Goal: Task Accomplishment & Management: Complete application form

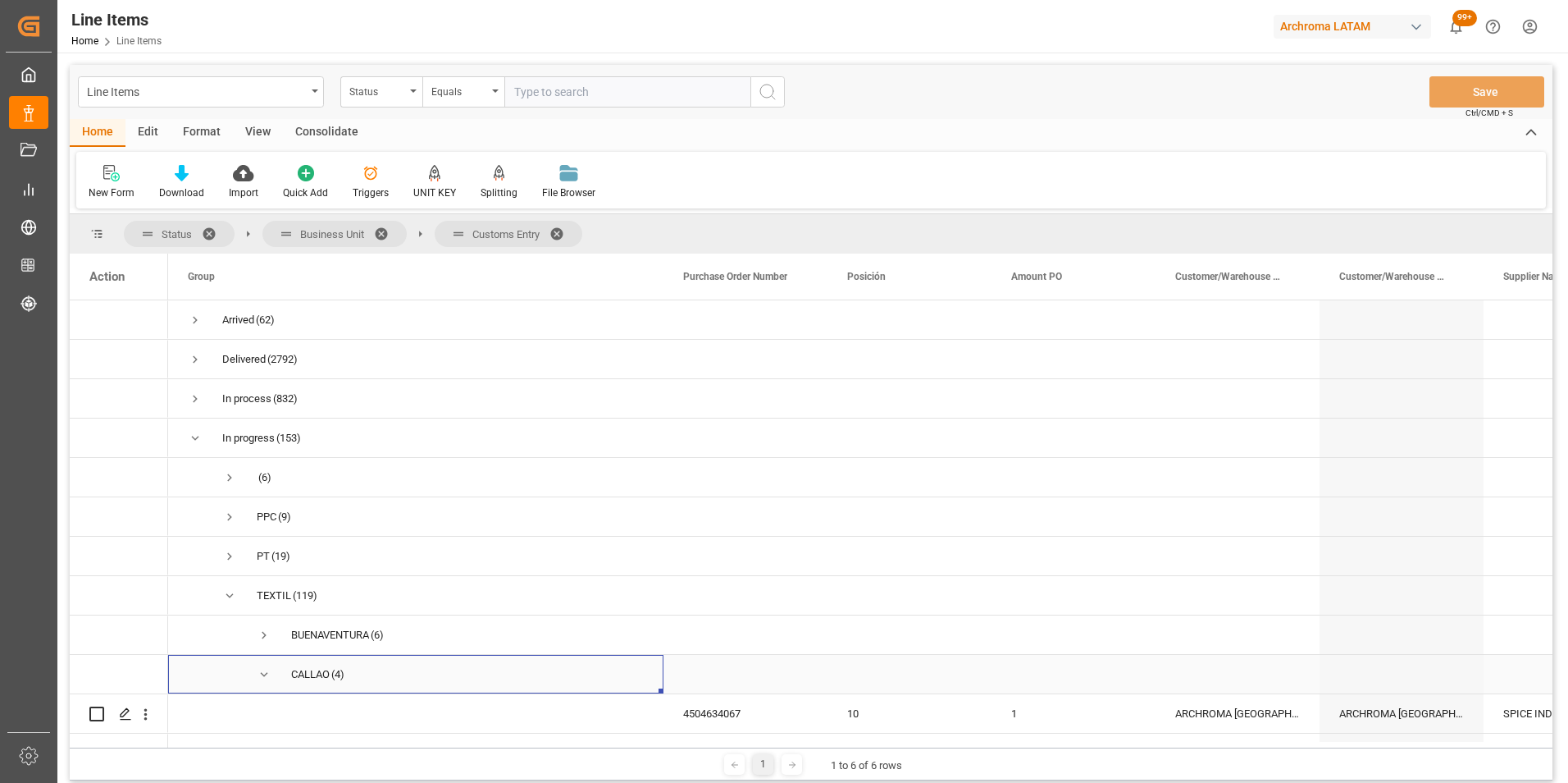
scroll to position [155, 0]
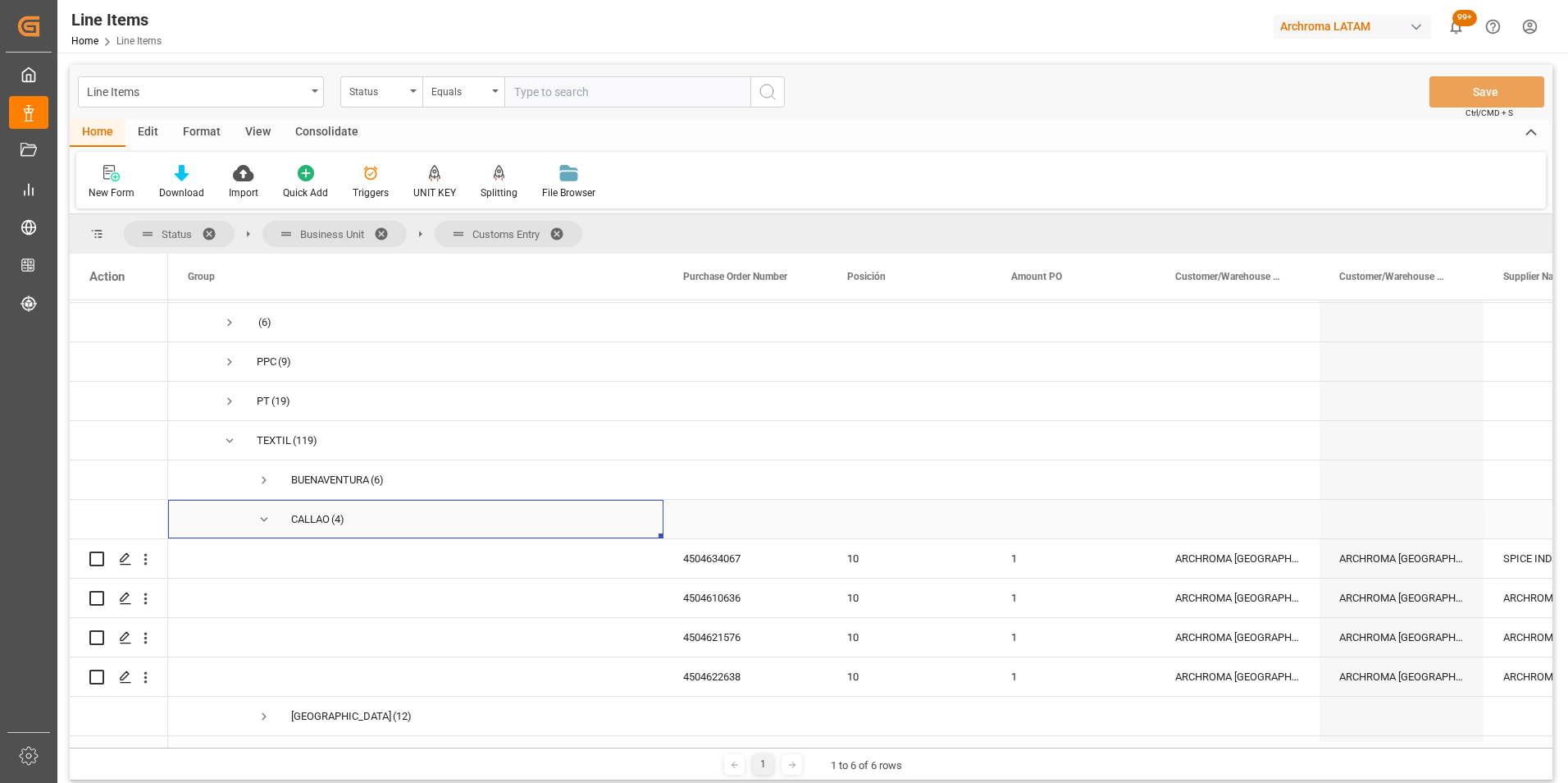
click at [269, 521] on span "Press SPACE to select this row." at bounding box center [265, 519] width 15 height 15
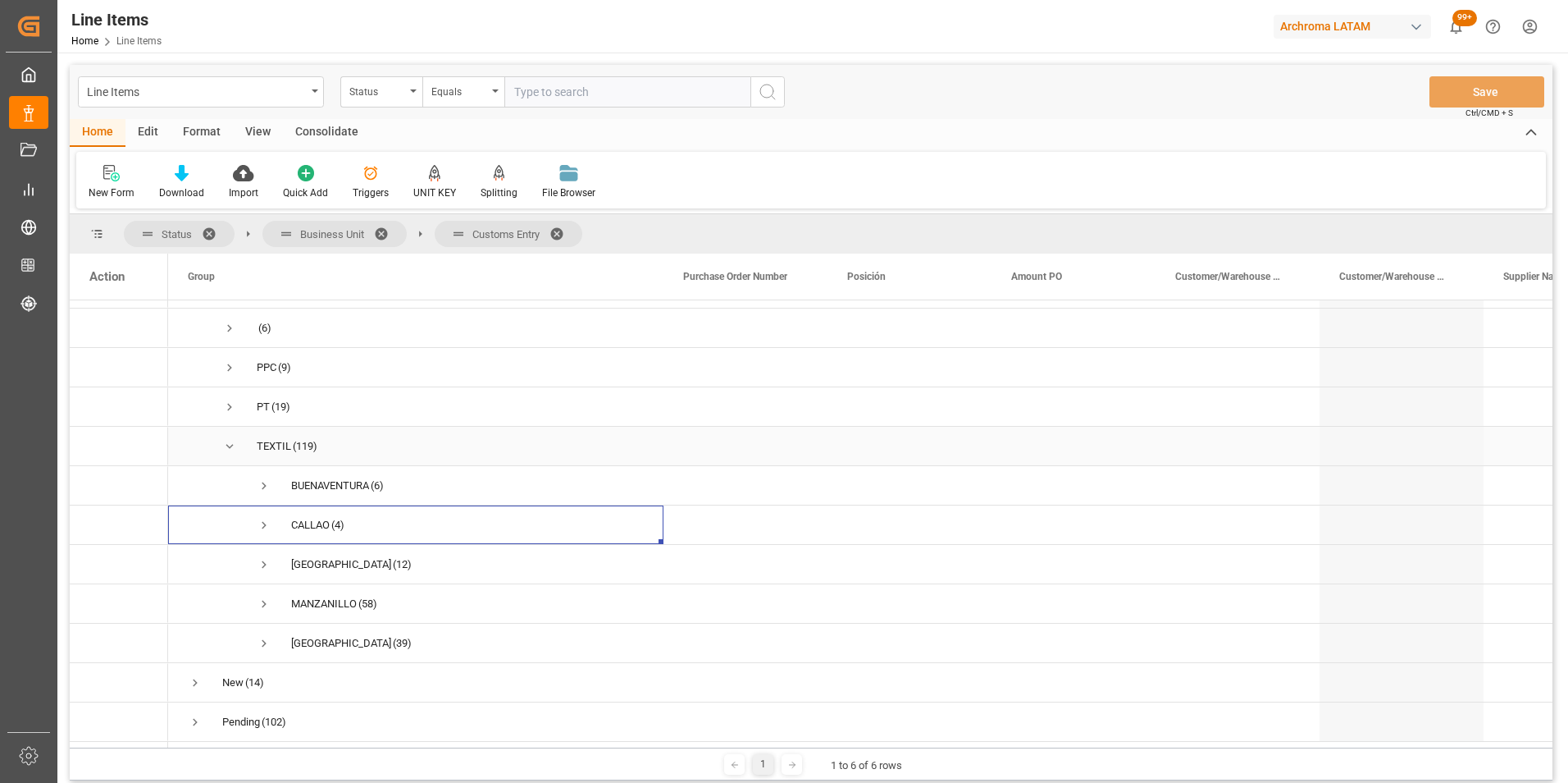
click at [228, 441] on span "Press SPACE to select this row." at bounding box center [230, 447] width 15 height 15
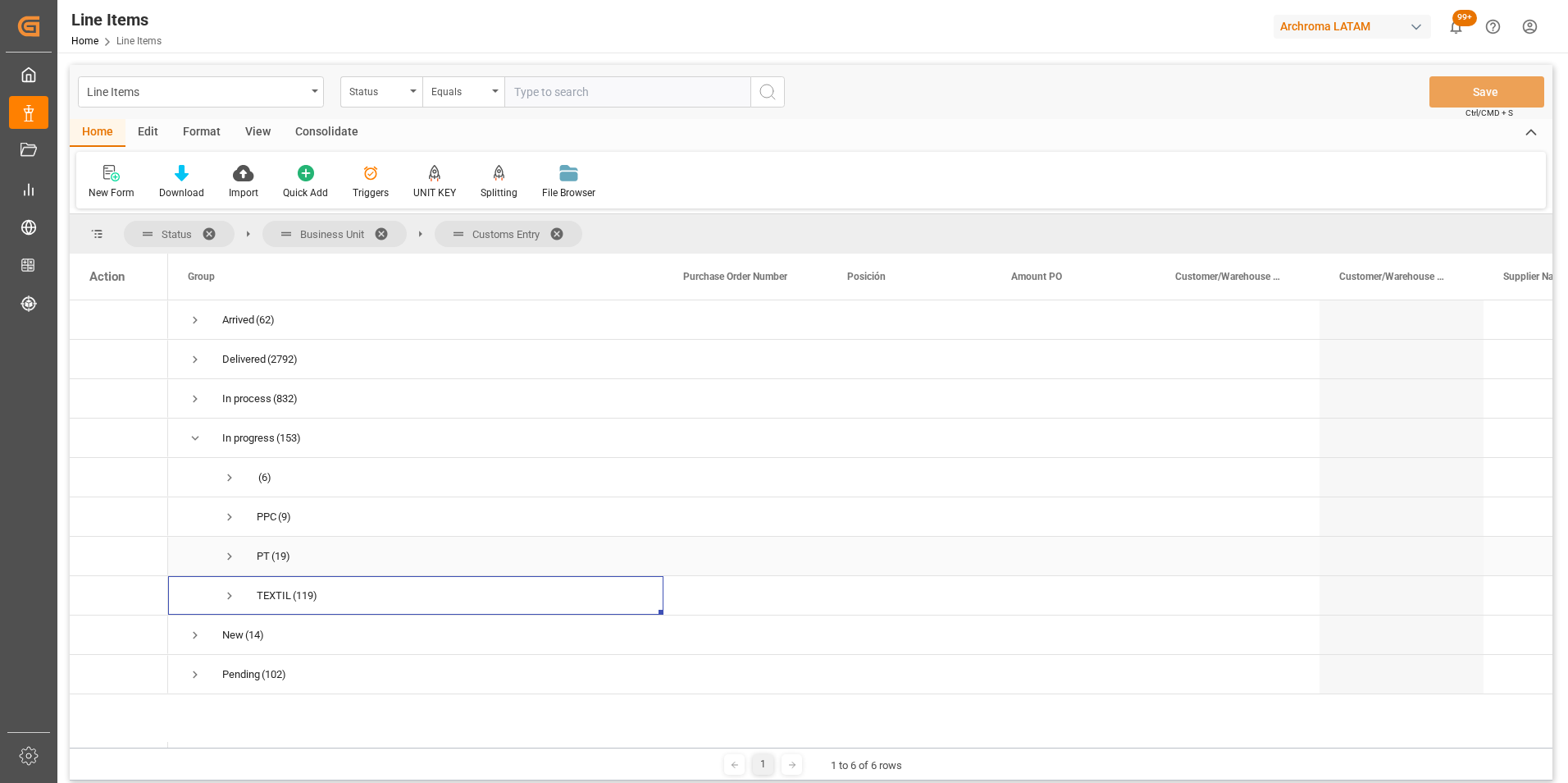
scroll to position [0, 0]
click at [191, 439] on span "Press SPACE to select this row." at bounding box center [195, 438] width 15 height 15
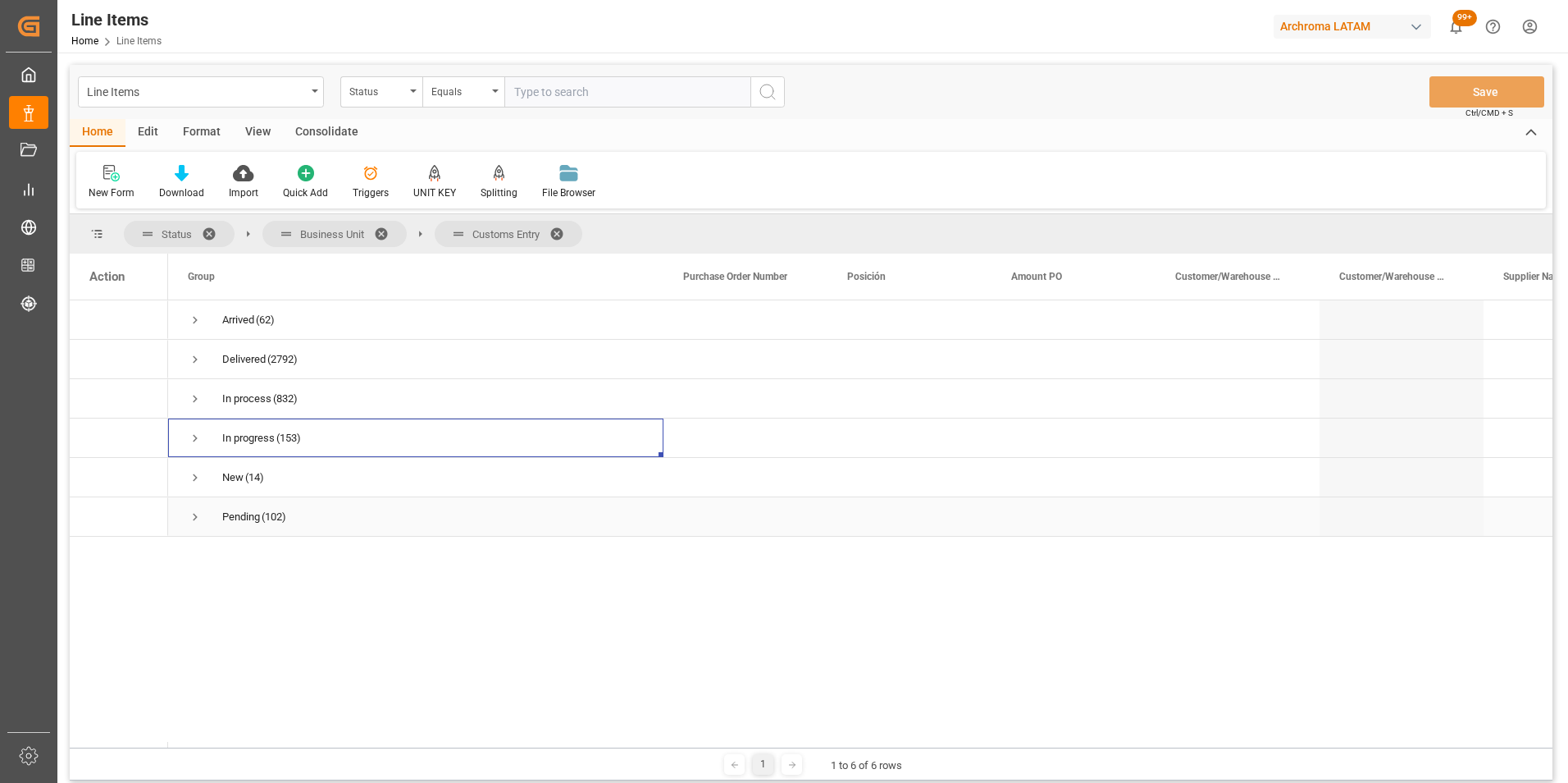
click at [193, 517] on span "Press SPACE to select this row." at bounding box center [195, 517] width 15 height 15
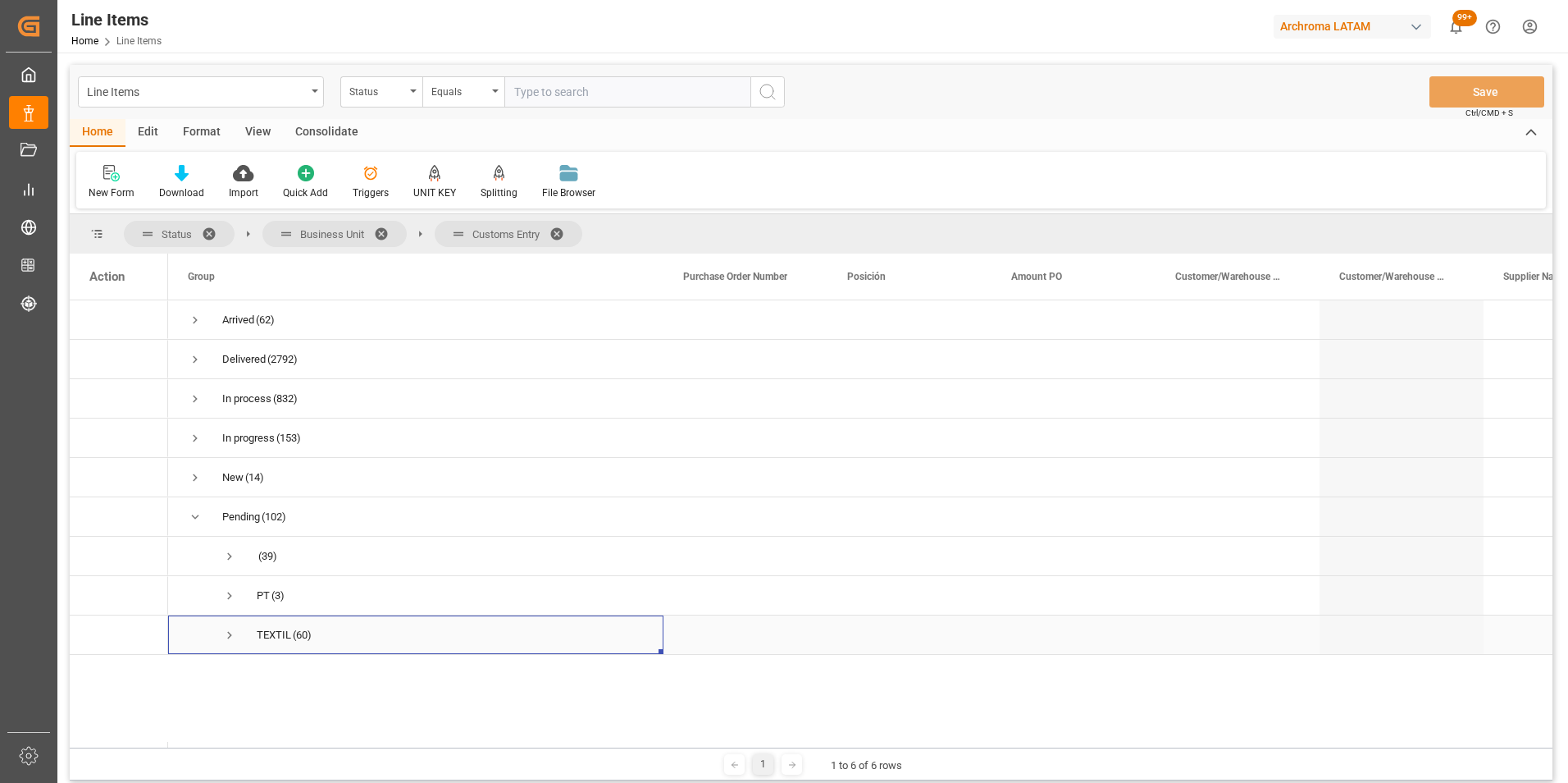
click at [229, 642] on span "Press SPACE to select this row." at bounding box center [230, 635] width 15 height 15
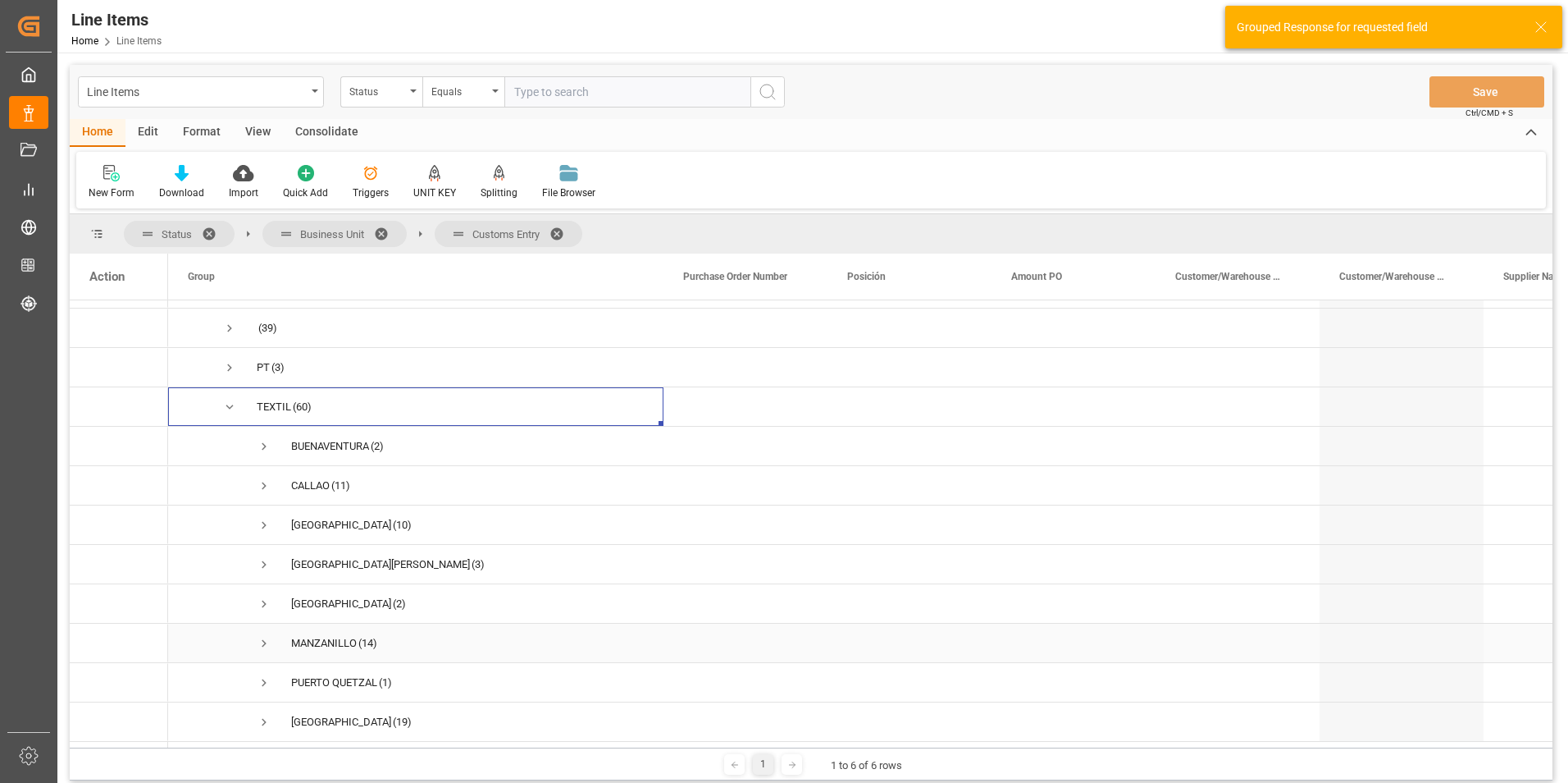
scroll to position [82, 0]
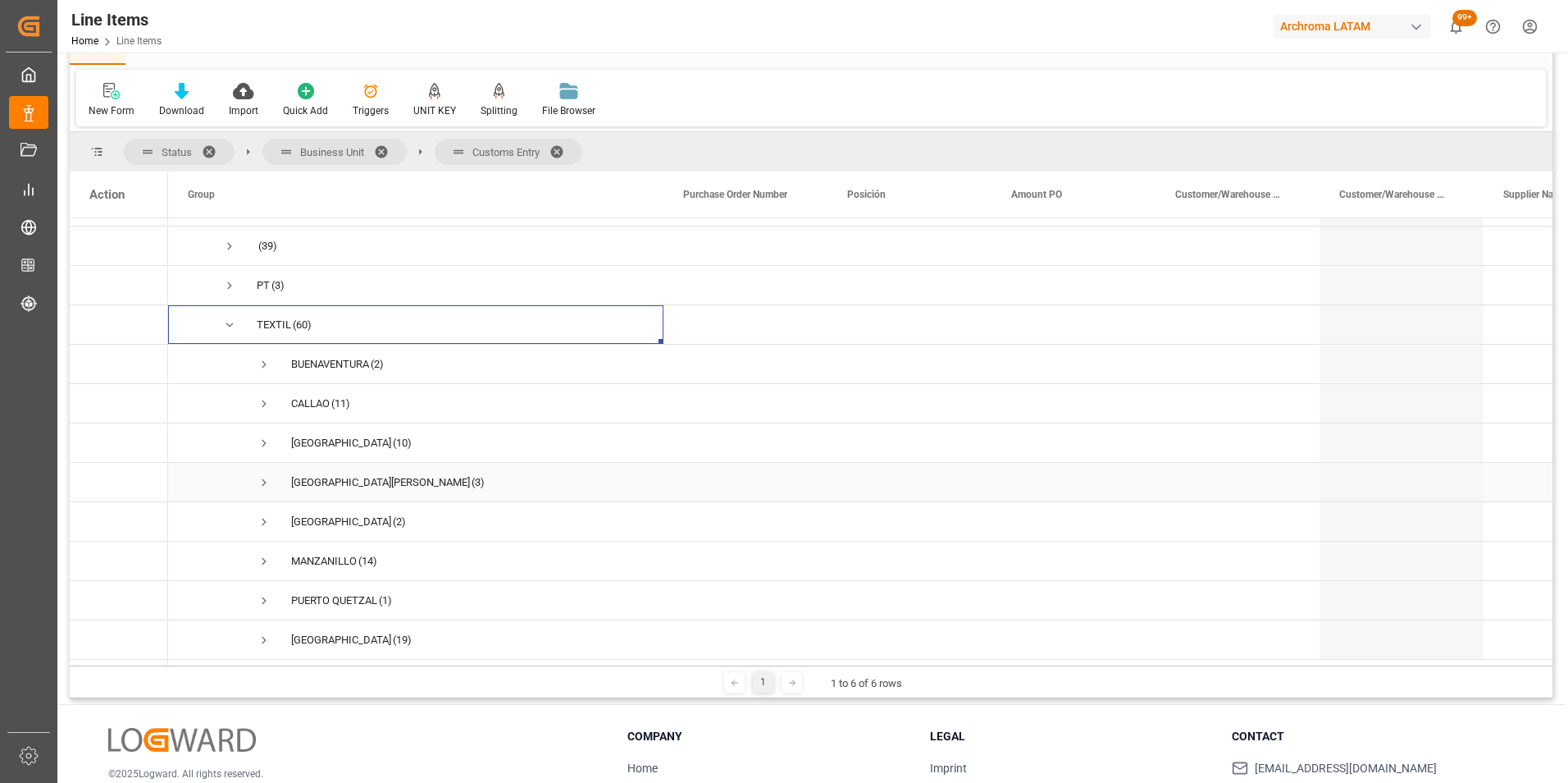
click at [264, 476] on span "Press SPACE to select this row." at bounding box center [265, 482] width 15 height 15
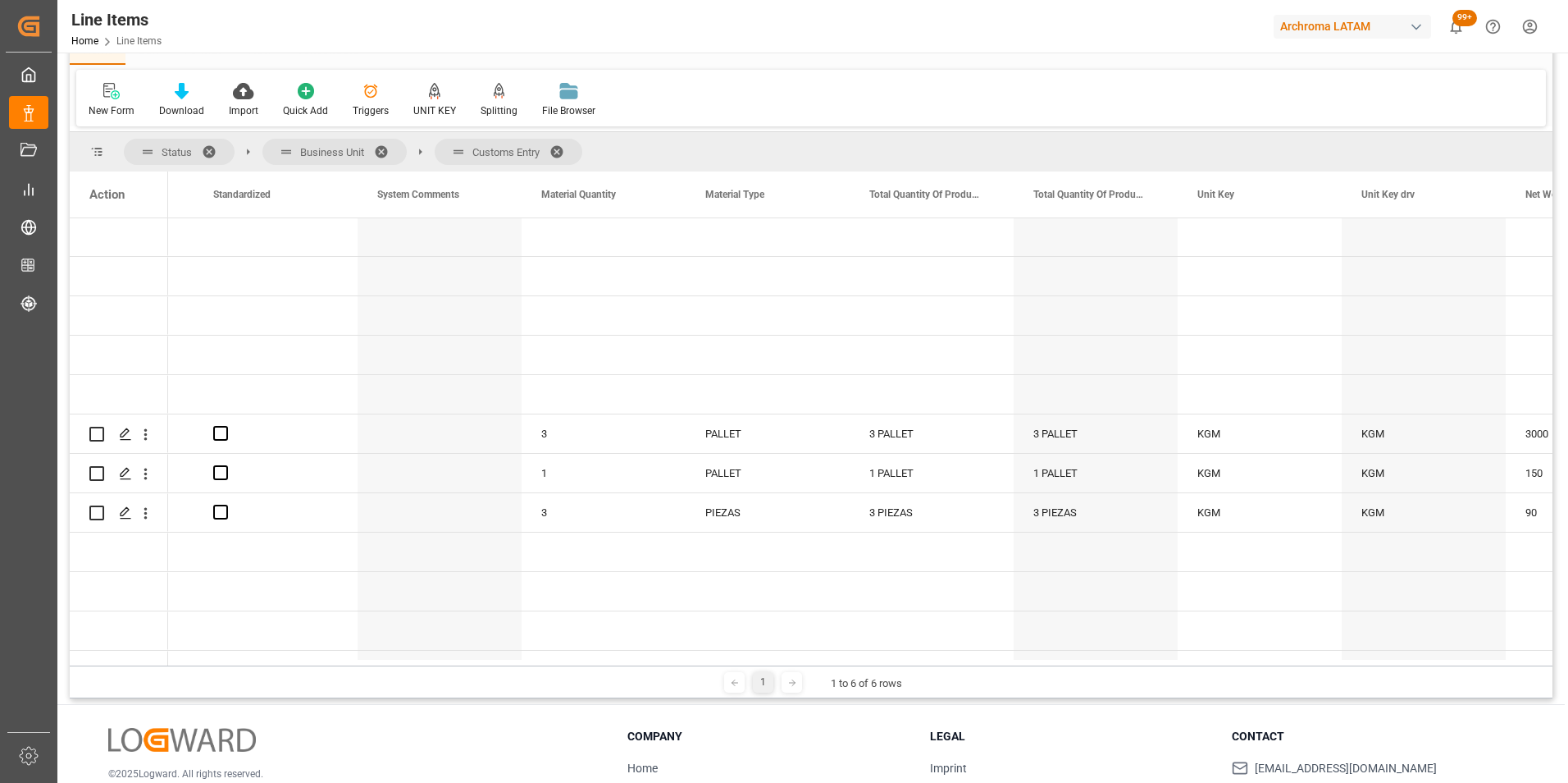
scroll to position [0, 0]
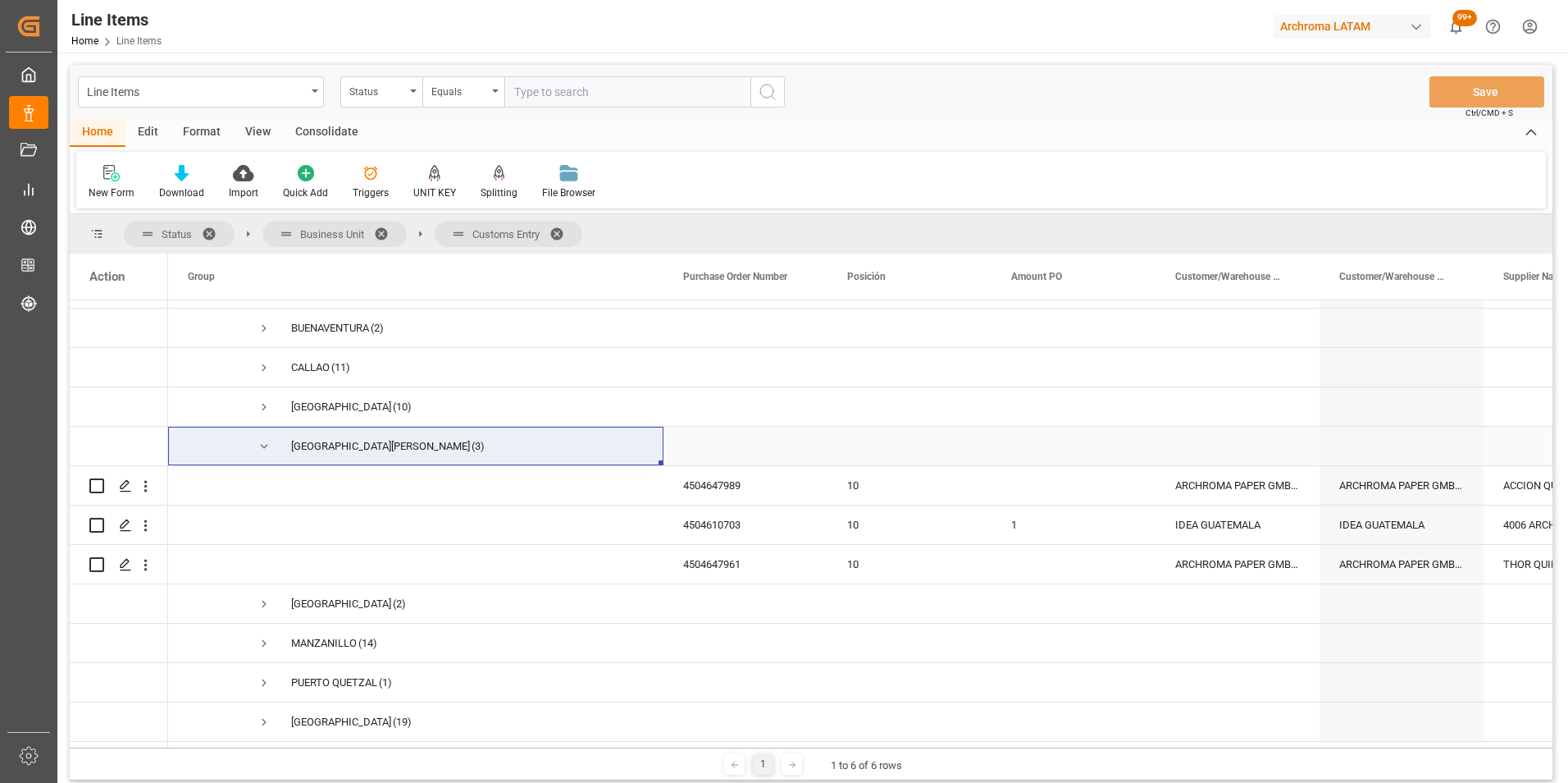
click at [267, 445] on span "Press SPACE to select this row." at bounding box center [265, 447] width 15 height 15
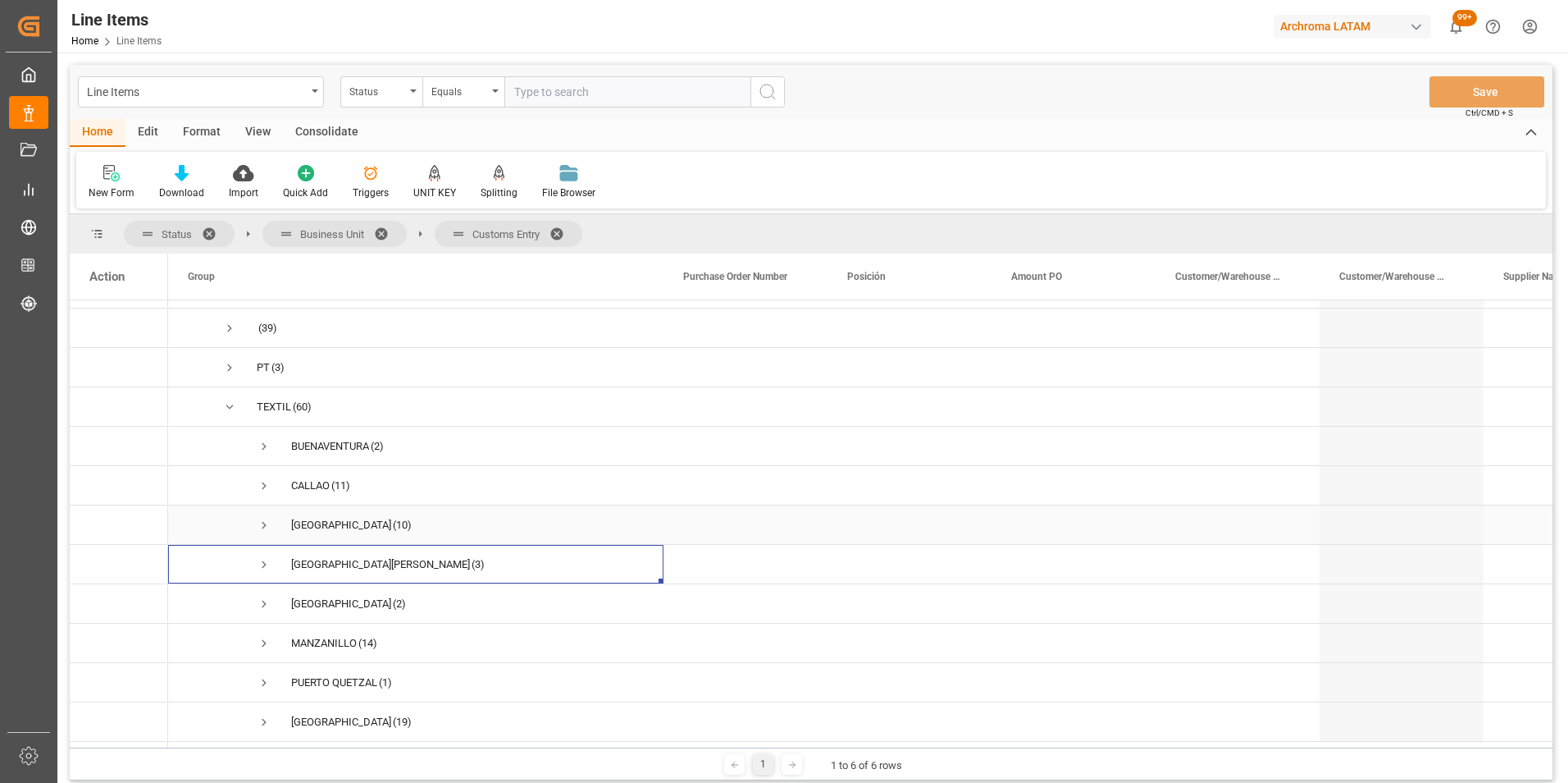
scroll to position [234, 0]
click at [260, 596] on span "Press SPACE to select this row." at bounding box center [265, 604] width 15 height 15
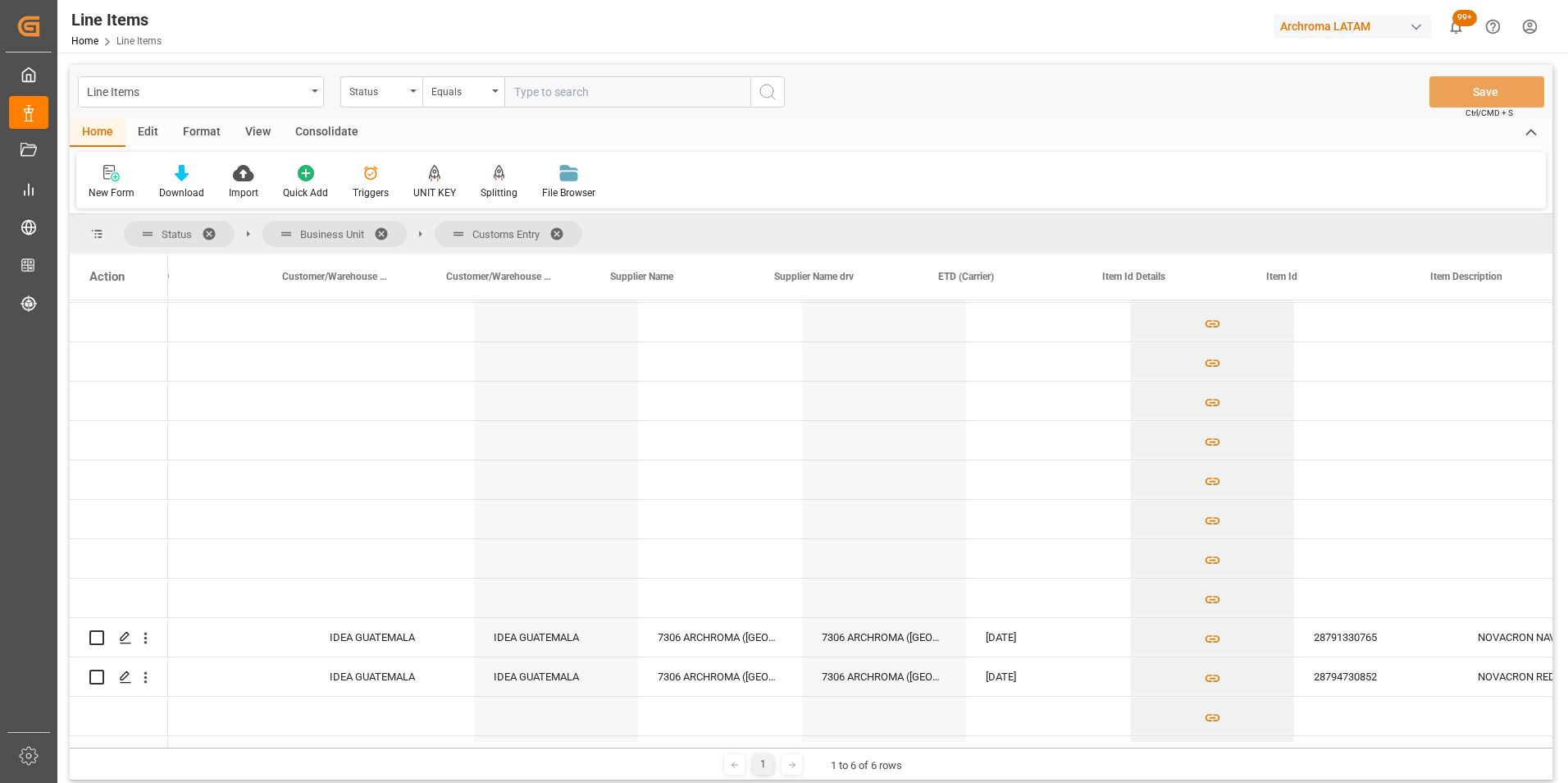
scroll to position [0, 1240]
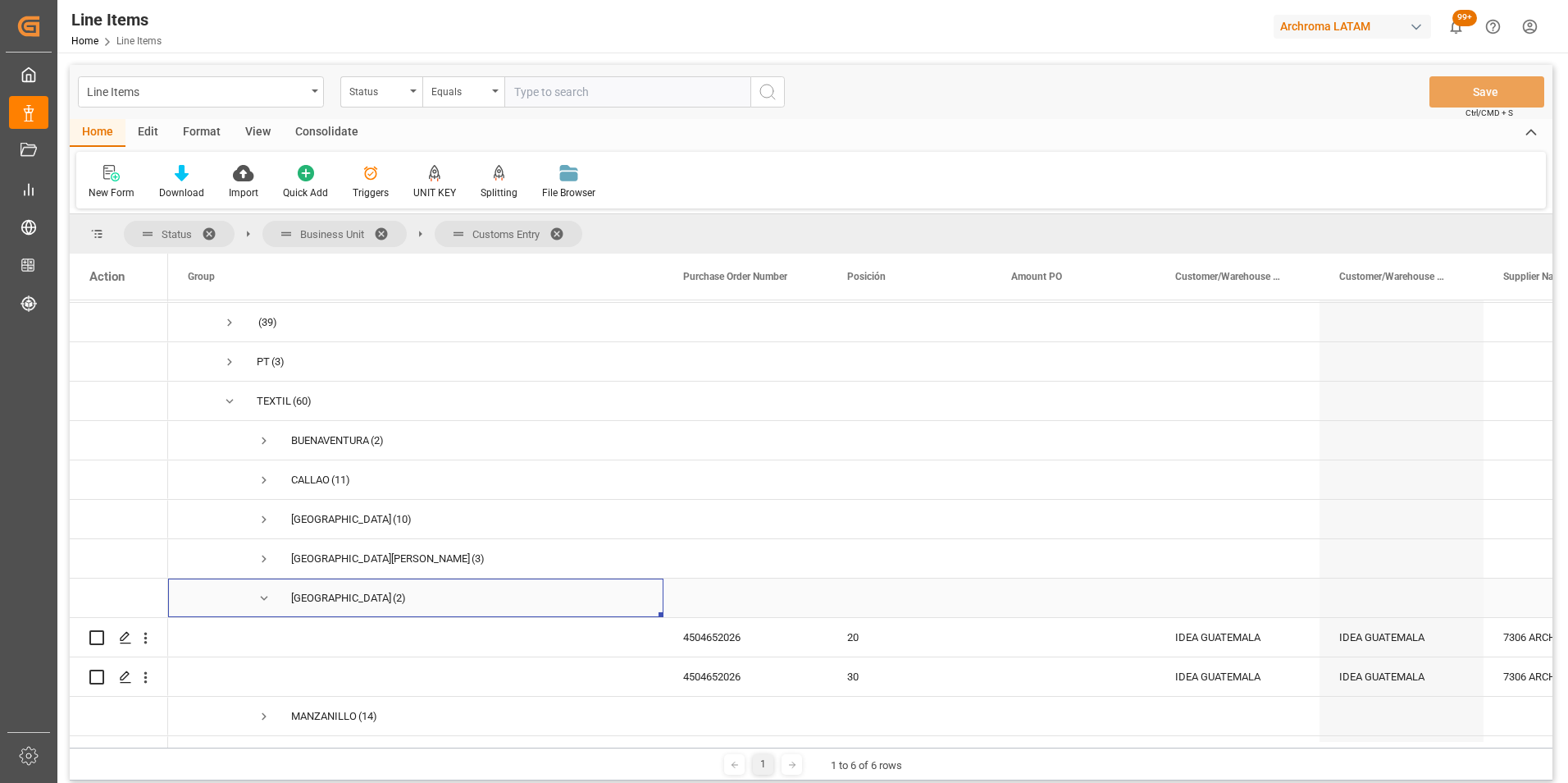
click at [265, 597] on span "Press SPACE to select this row." at bounding box center [265, 598] width 15 height 15
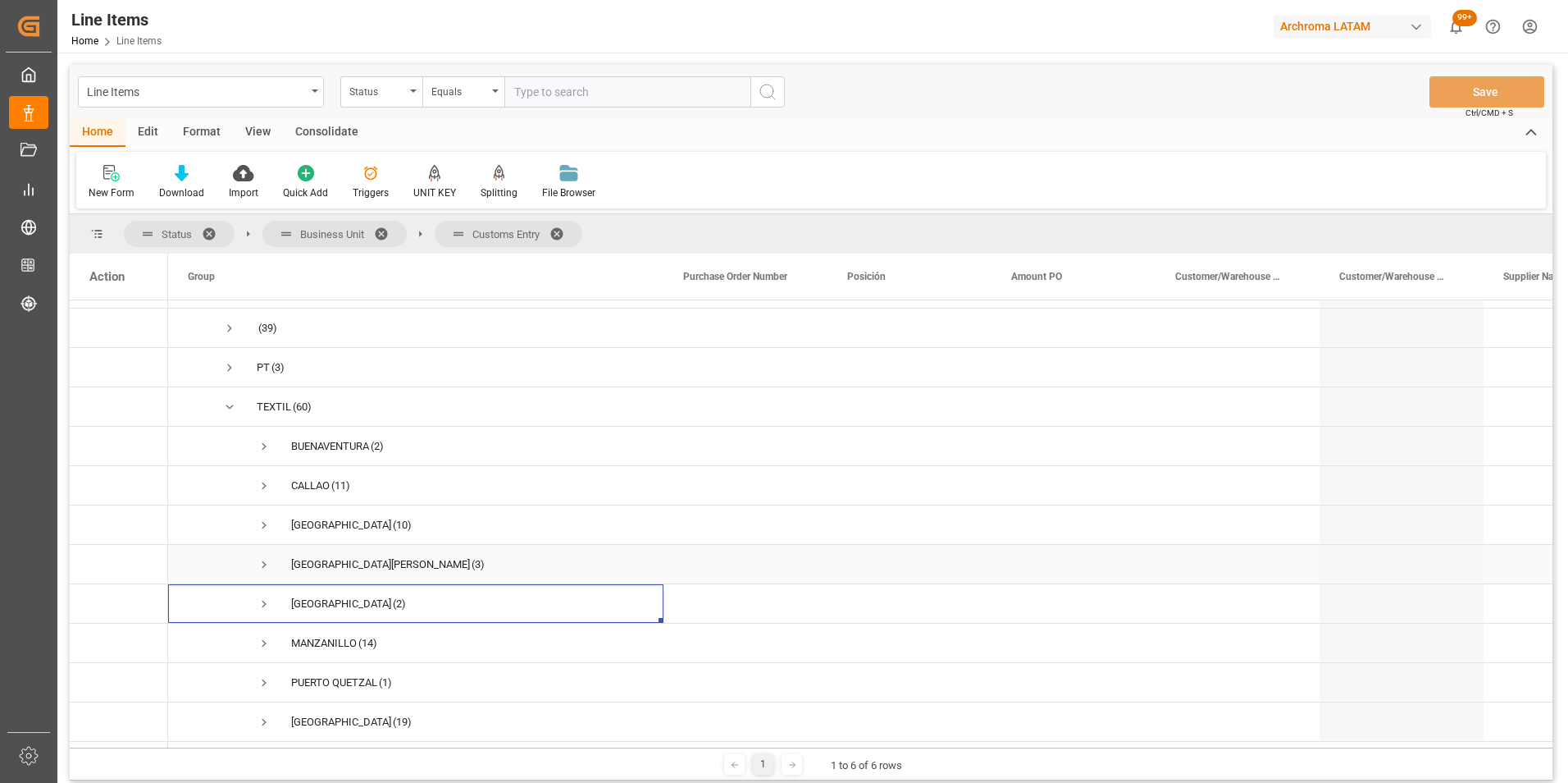
drag, startPoint x: 259, startPoint y: 561, endPoint x: 263, endPoint y: 577, distance: 16.5
click at [260, 561] on span "Press SPACE to select this row." at bounding box center [265, 564] width 15 height 15
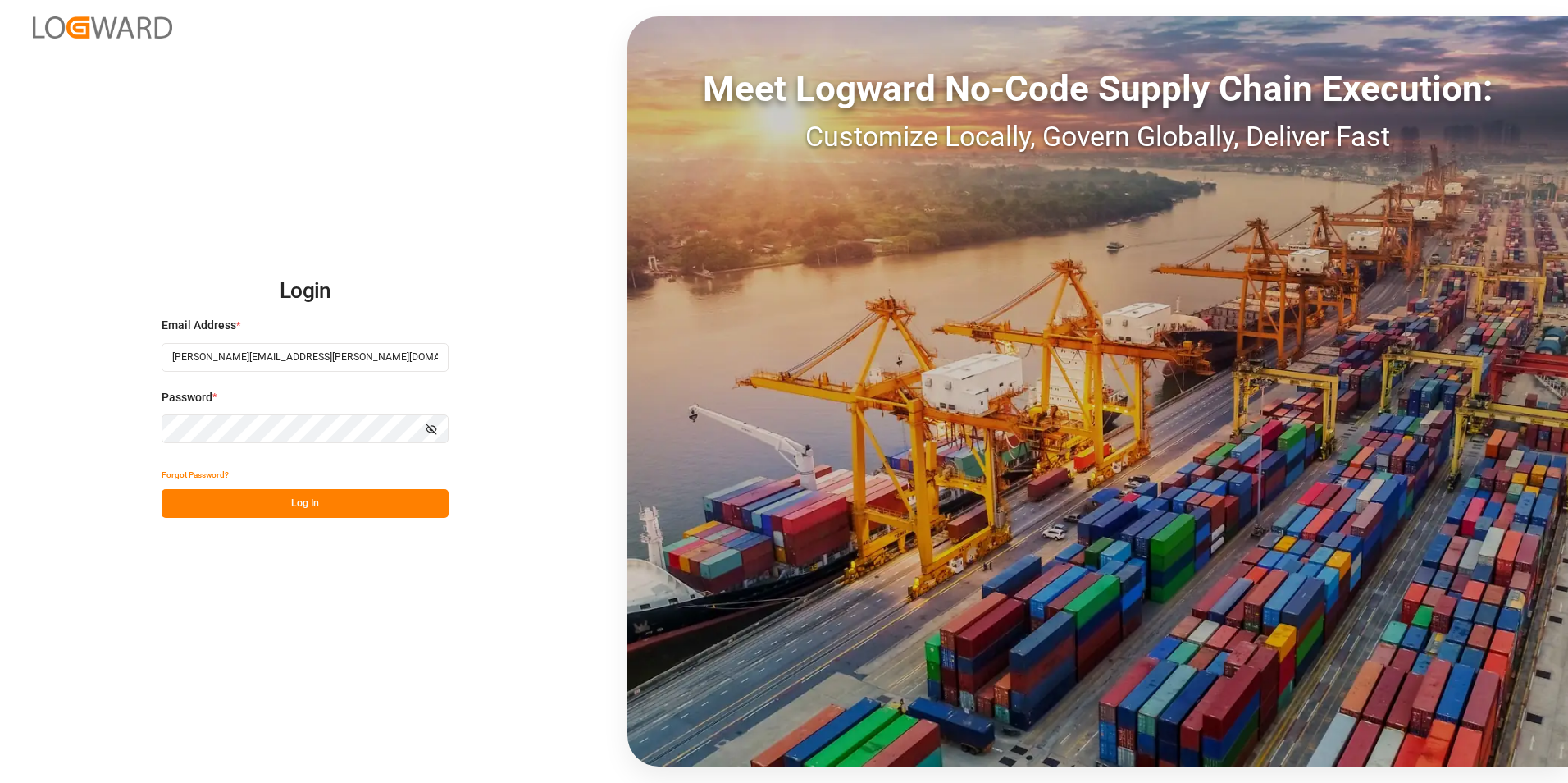
click at [340, 512] on button "Log In" at bounding box center [305, 503] width 287 height 28
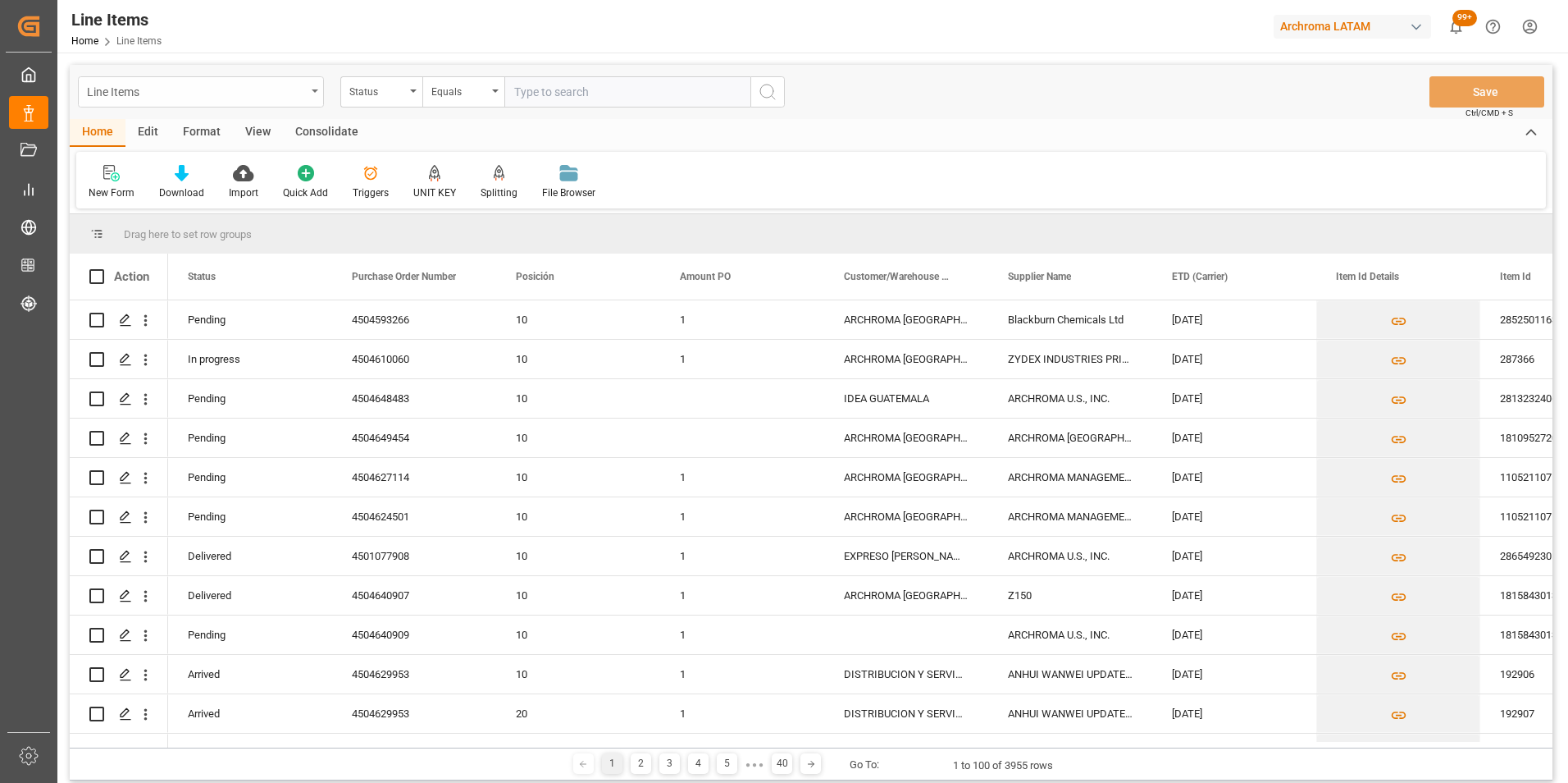
click at [275, 90] on div "Line Items" at bounding box center [196, 90] width 218 height 21
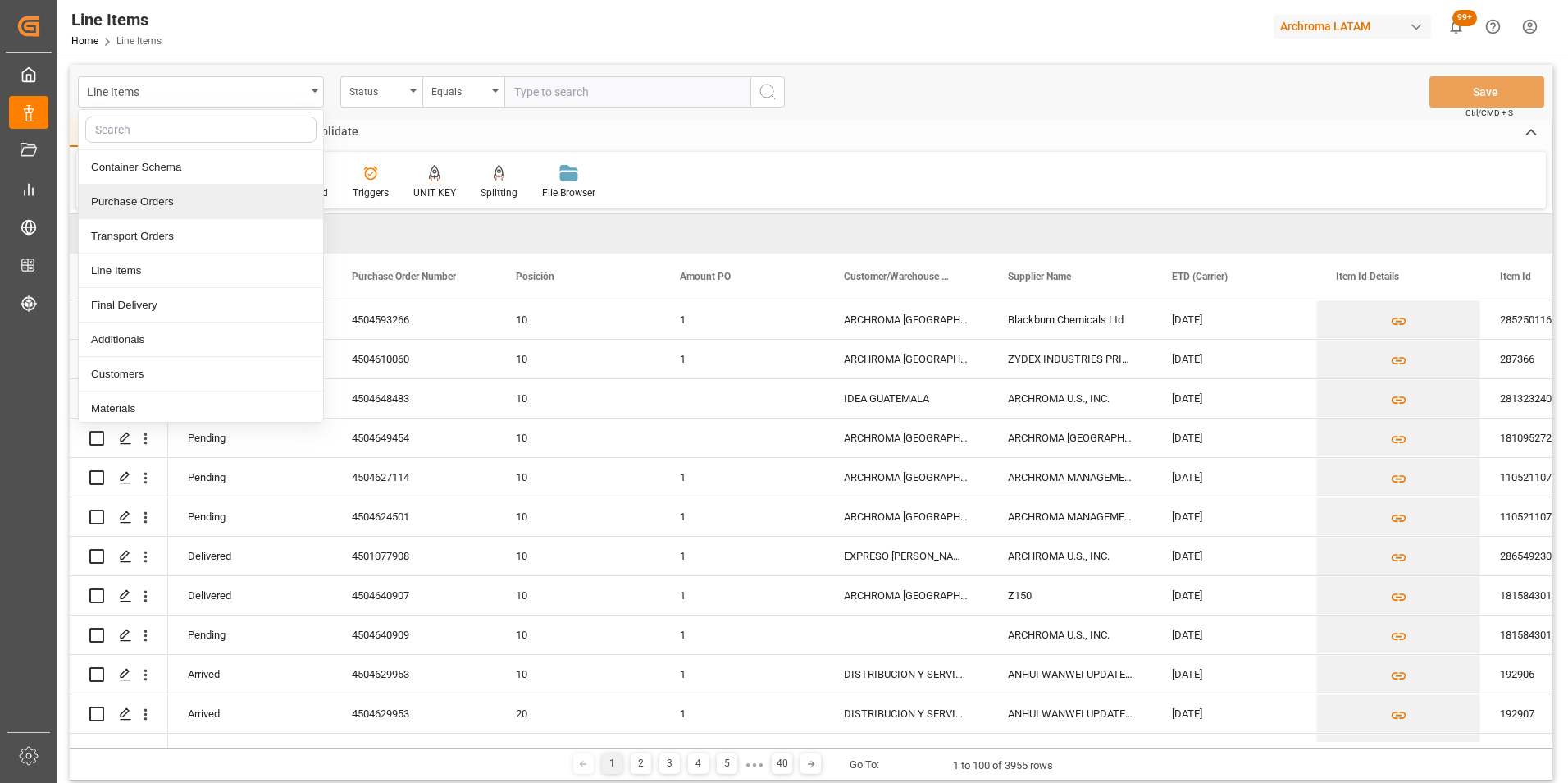
click at [204, 185] on div "Purchase Orders" at bounding box center [201, 202] width 244 height 35
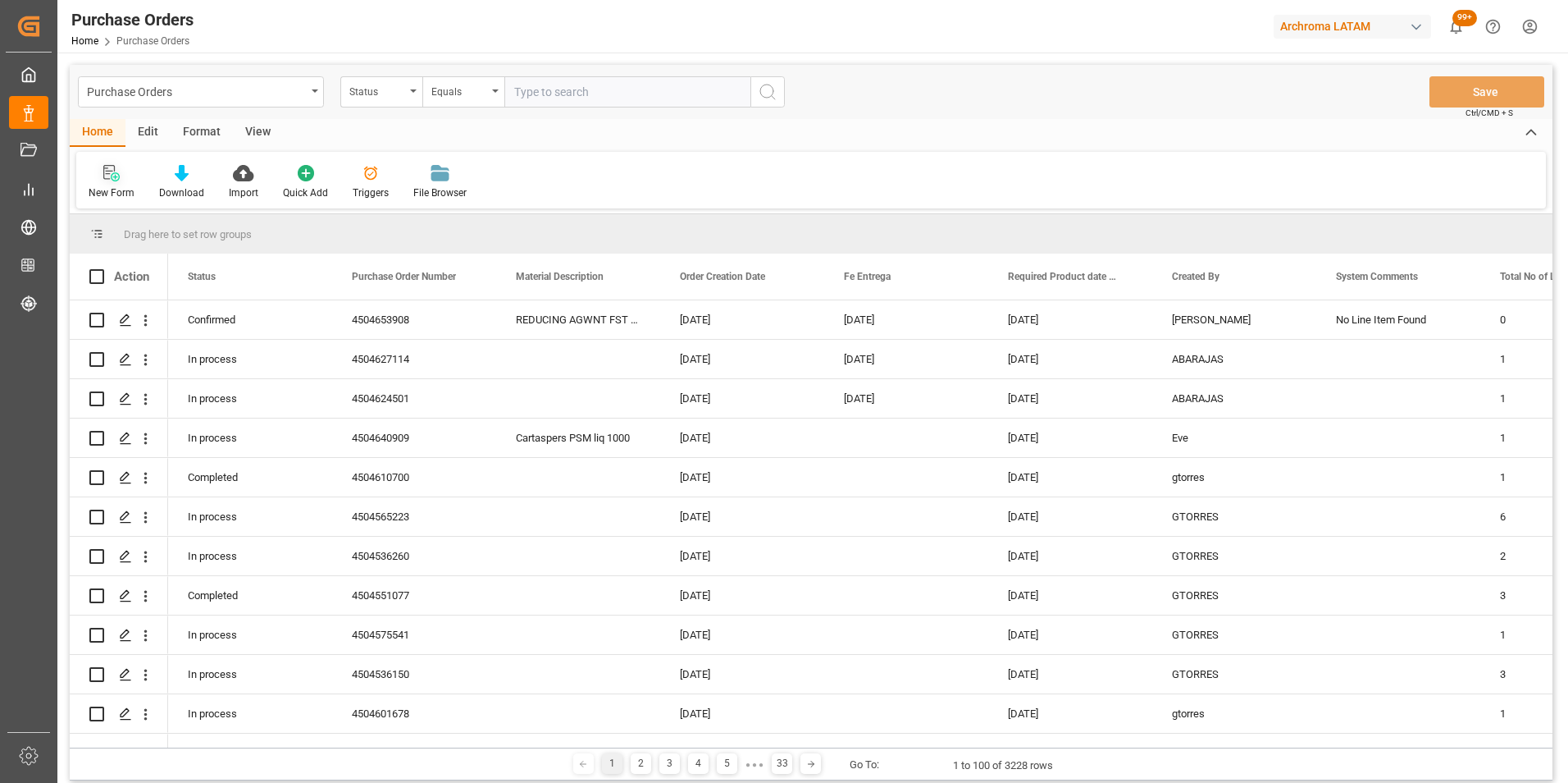
click at [113, 187] on div "New Form" at bounding box center [111, 193] width 46 height 15
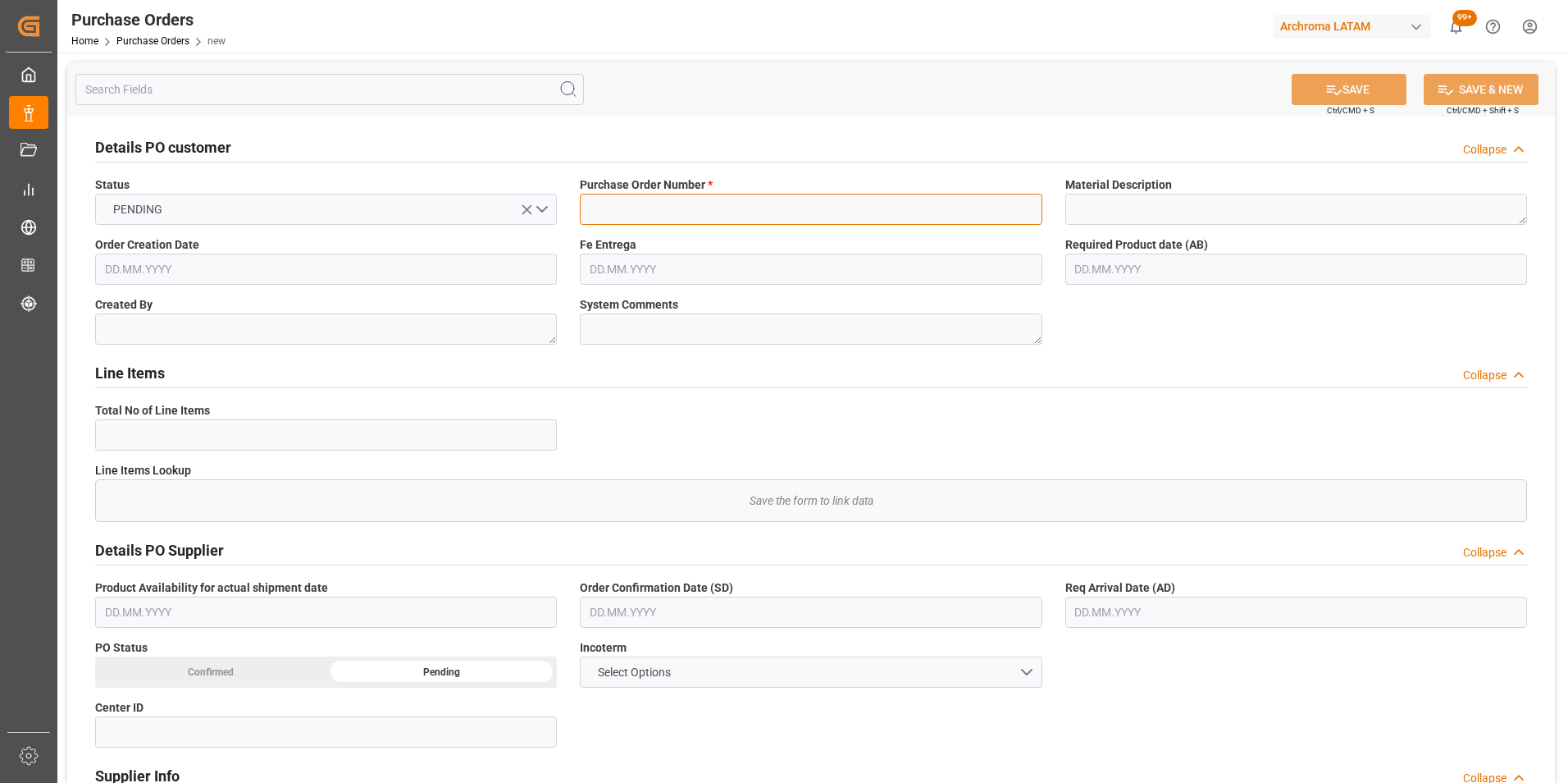
click at [687, 214] on input at bounding box center [811, 208] width 461 height 31
paste input "4504649440"
click at [662, 193] on input "4504649440" at bounding box center [811, 208] width 461 height 31
type input "4504649440"
click at [297, 280] on input "text" at bounding box center [326, 269] width 461 height 31
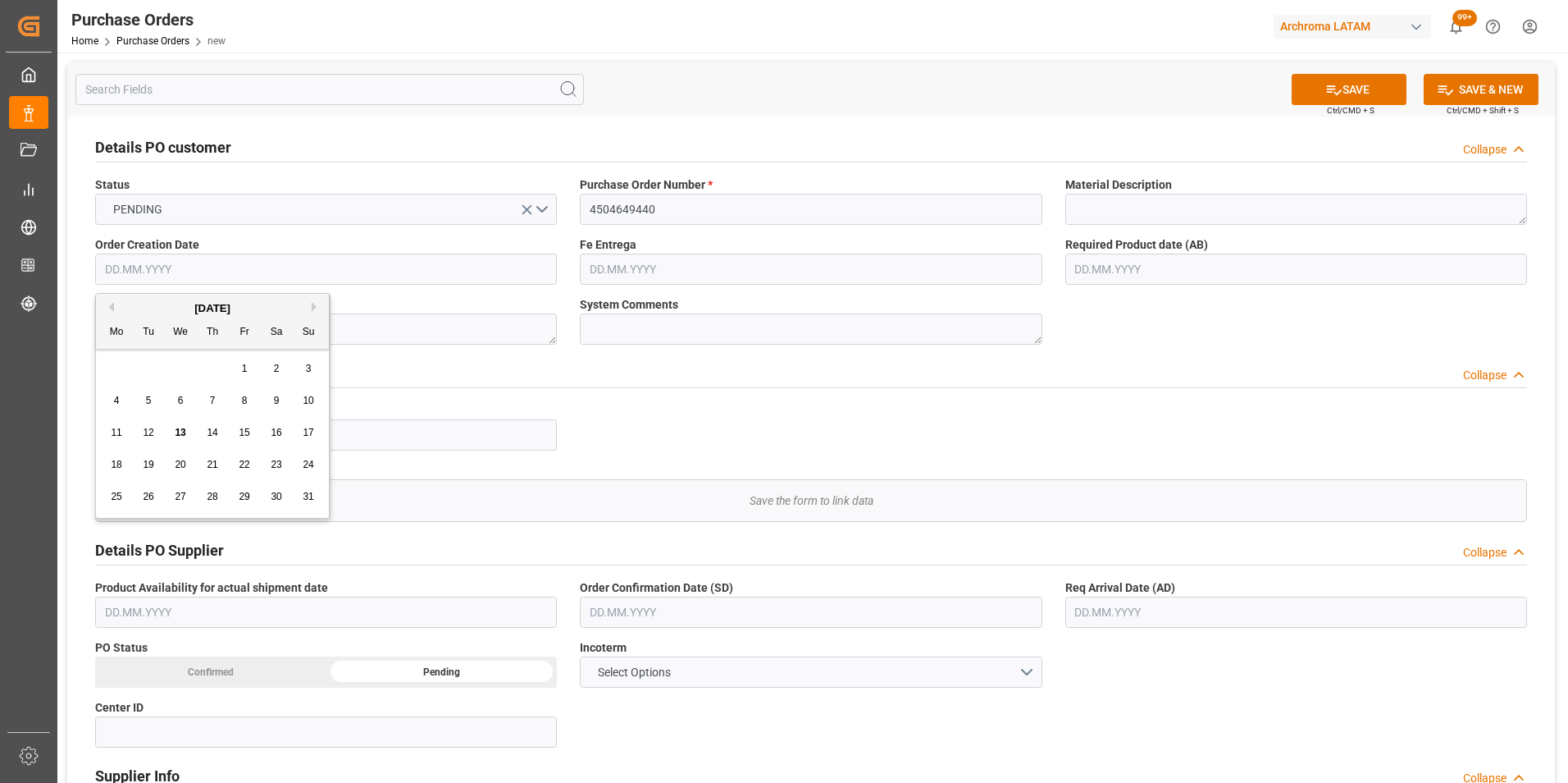
click at [111, 311] on button "Previous Month" at bounding box center [109, 306] width 9 height 9
click at [152, 493] on span "29" at bounding box center [147, 497] width 10 height 11
type input "[DATE]"
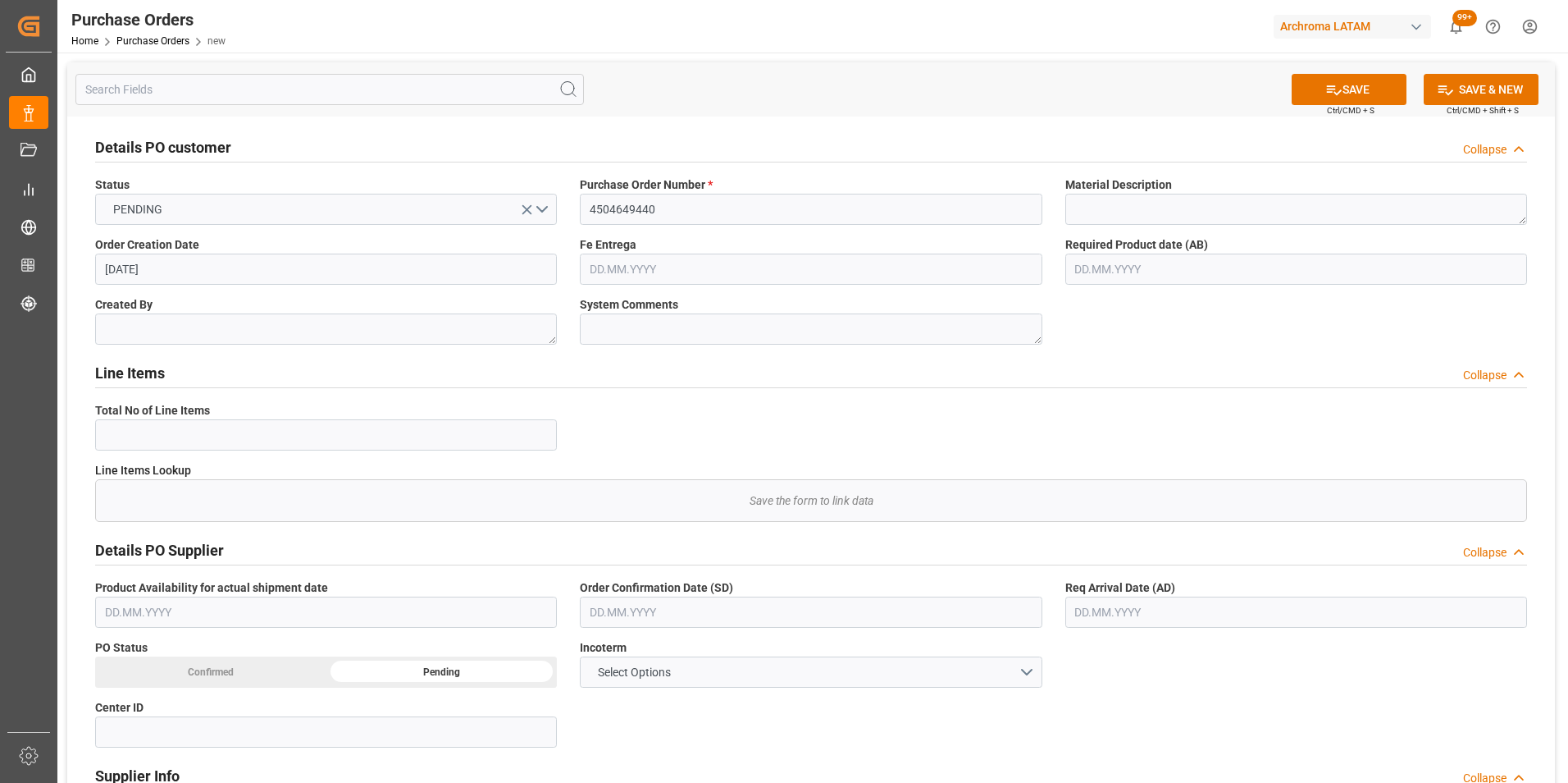
click at [630, 262] on input "text" at bounding box center [811, 269] width 461 height 31
click at [600, 355] on div "28 29 30 31 1 2 3" at bounding box center [698, 368] width 224 height 32
click at [795, 303] on div "August 2025" at bounding box center [696, 308] width 233 height 16
click at [798, 307] on button "Next Month" at bounding box center [800, 306] width 9 height 9
click at [609, 429] on div "15" at bounding box center [602, 432] width 21 height 20
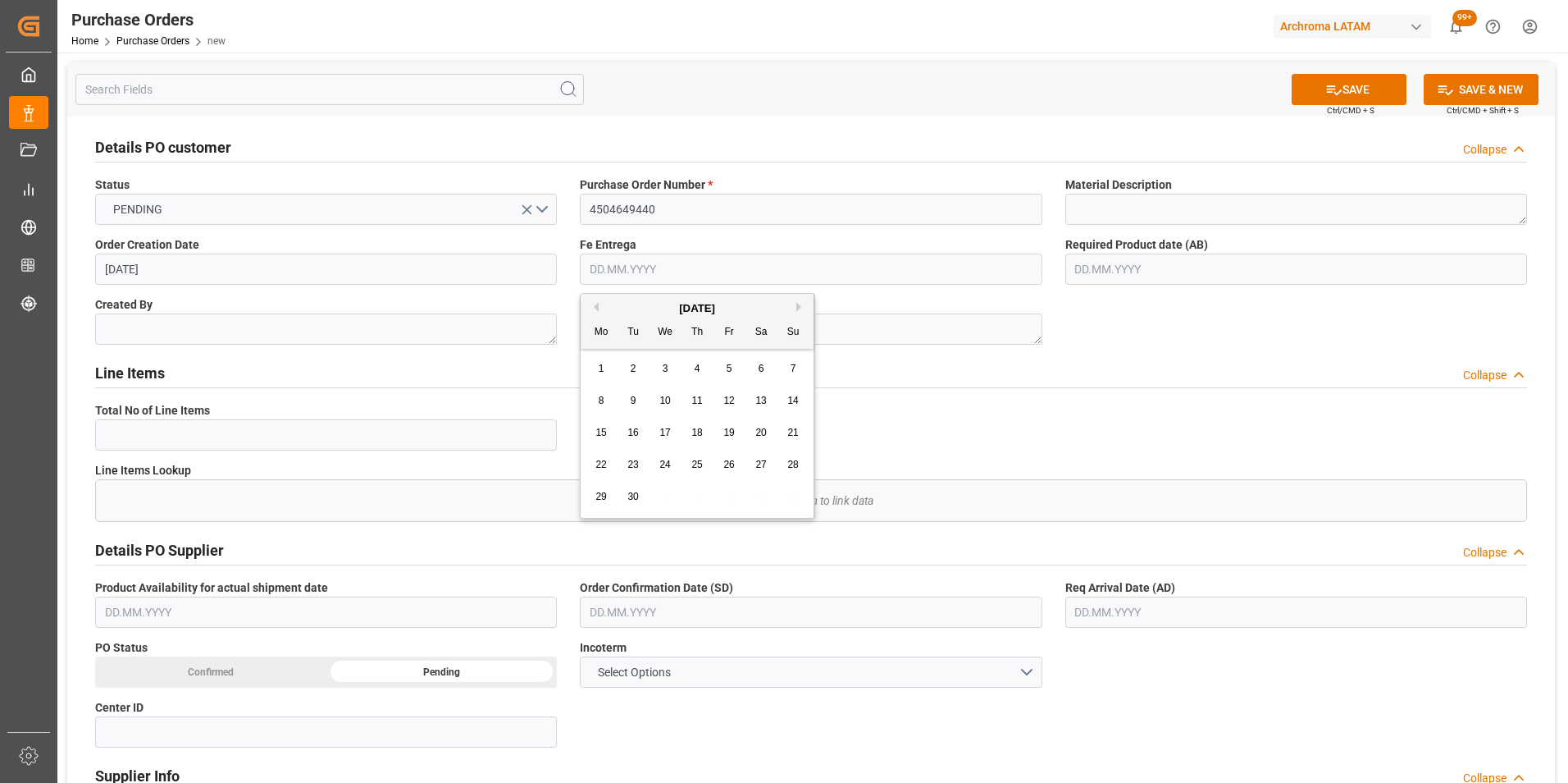
type input "[DATE]"
click at [1131, 266] on input "text" at bounding box center [1296, 269] width 461 height 31
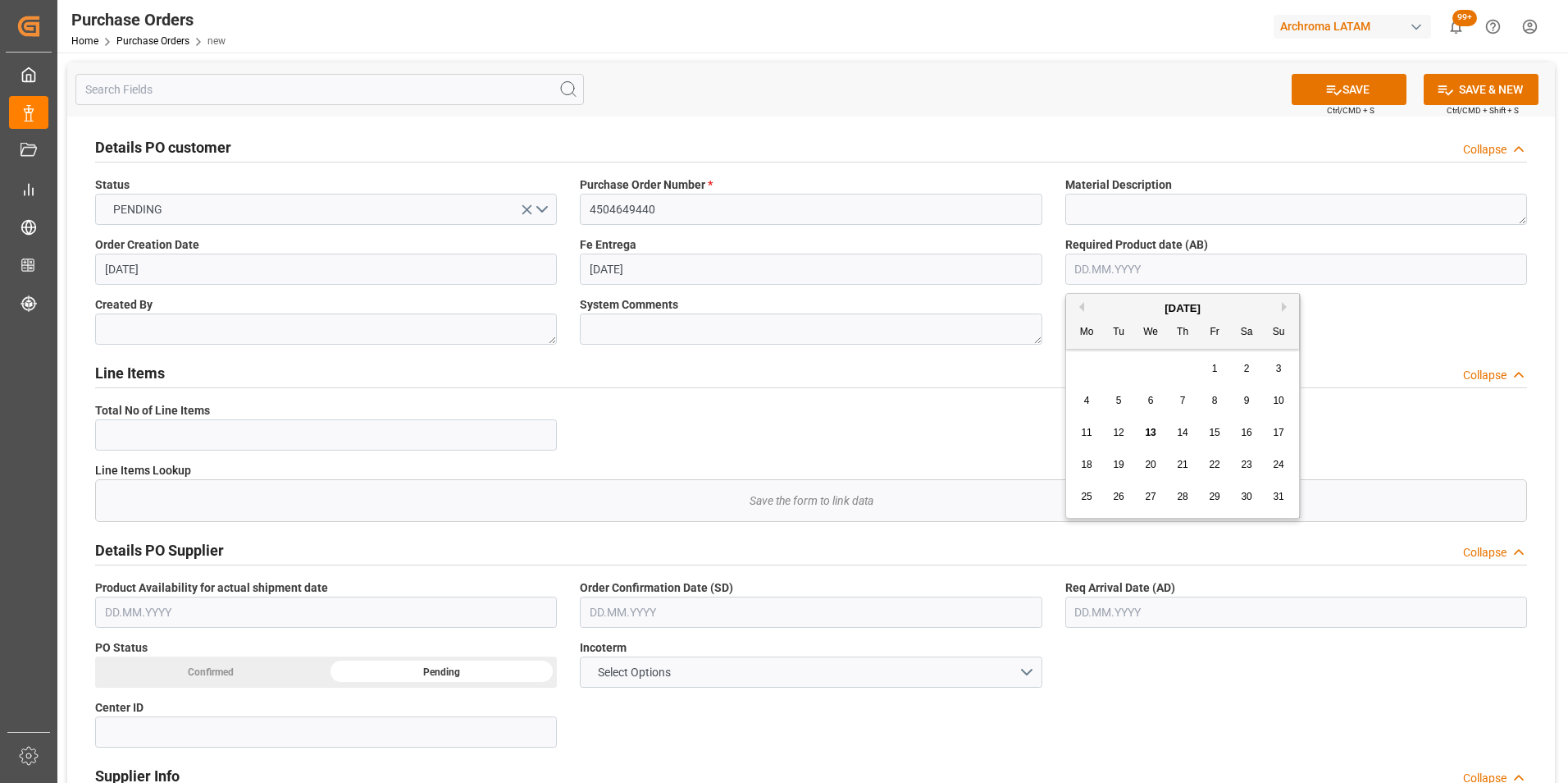
drag, startPoint x: 1084, startPoint y: 360, endPoint x: 1095, endPoint y: 359, distance: 11.0
click at [1084, 360] on div "28 29 30 31 1 2 3" at bounding box center [1183, 368] width 224 height 32
click at [1278, 308] on div "August 2025" at bounding box center [1182, 308] width 233 height 16
click at [1284, 308] on button "Next Month" at bounding box center [1286, 306] width 9 height 9
click at [1091, 433] on span "15" at bounding box center [1086, 432] width 10 height 11
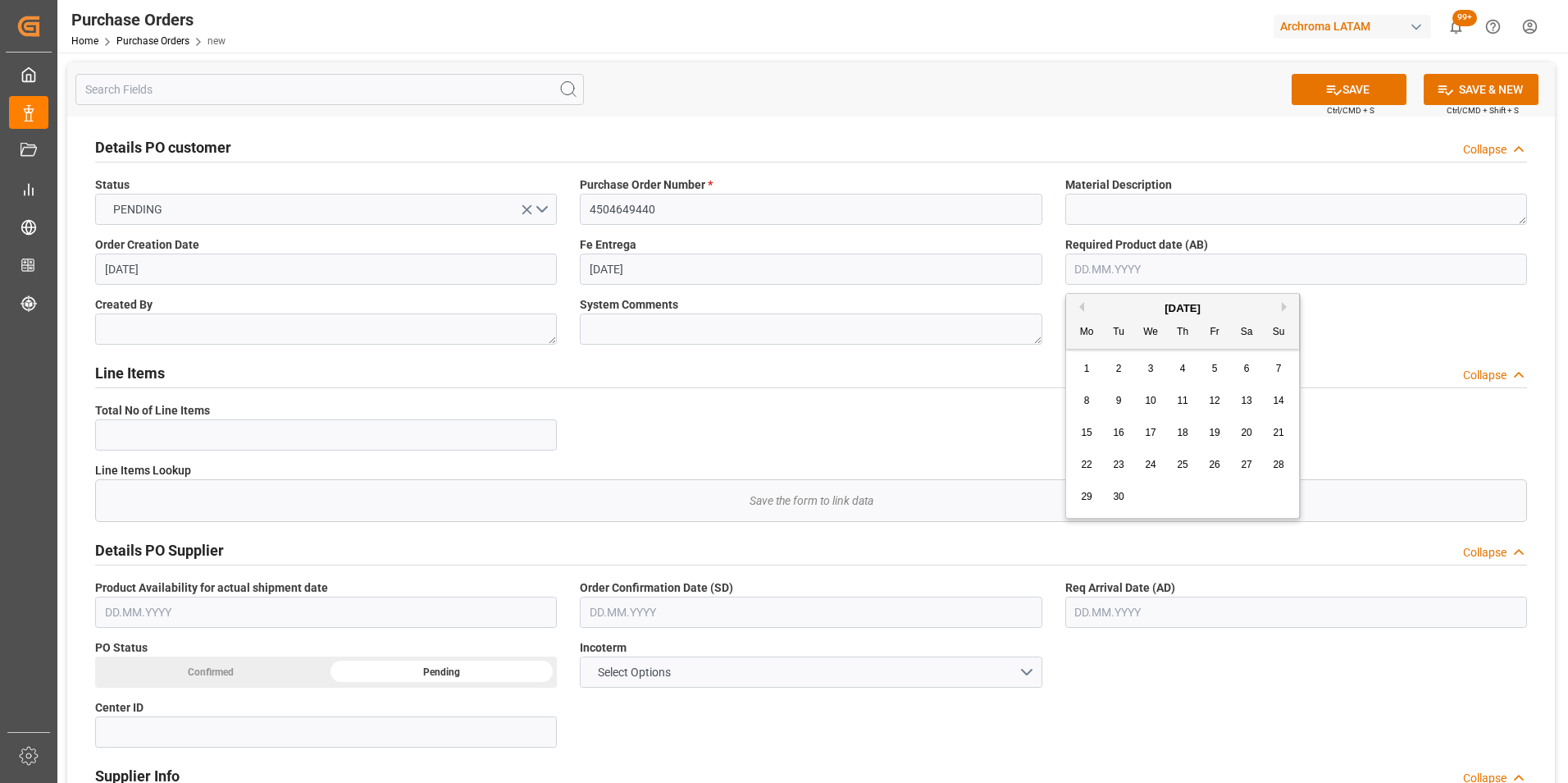
type input "[DATE]"
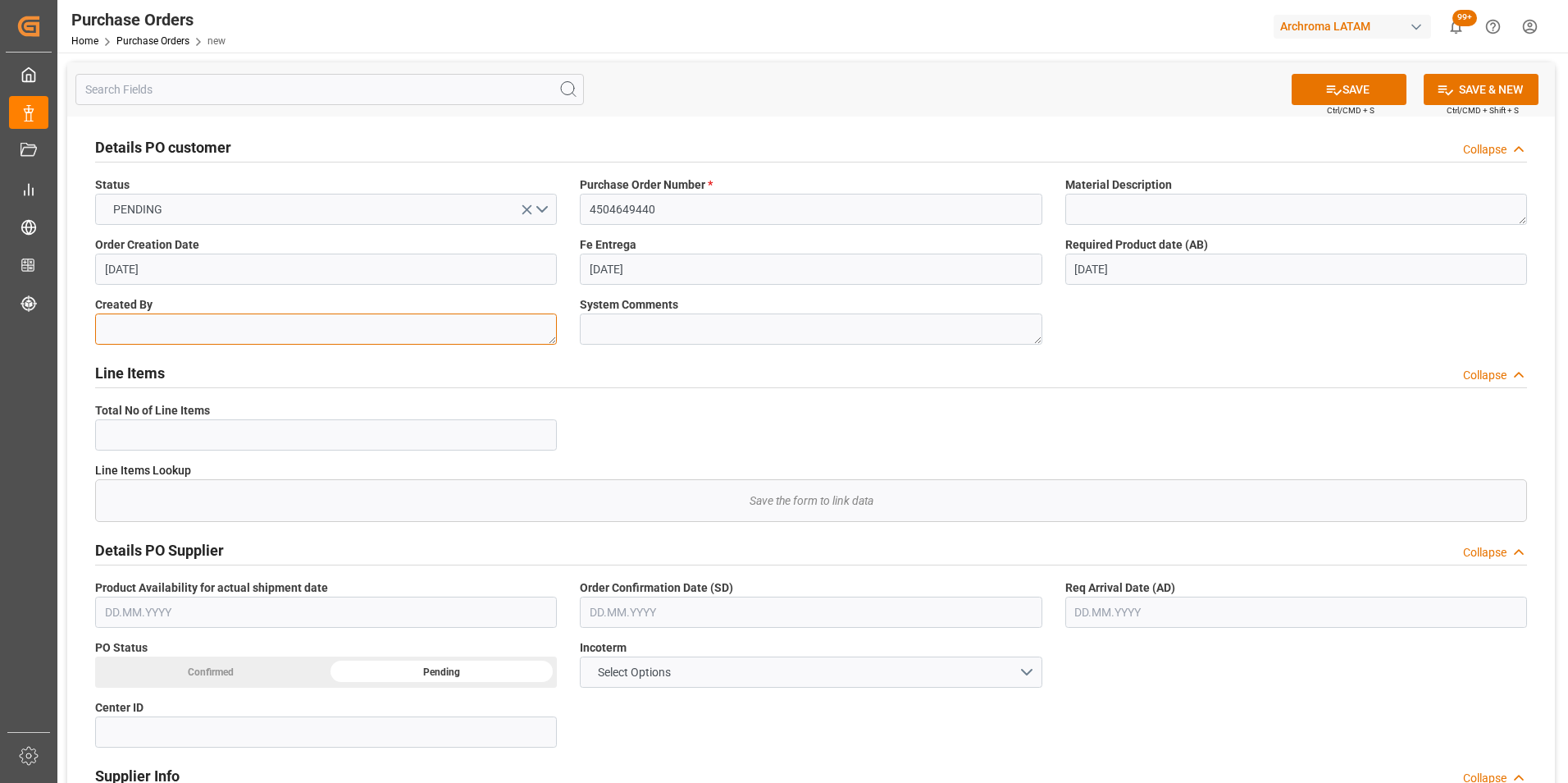
click at [302, 334] on textarea at bounding box center [326, 329] width 461 height 31
click at [200, 314] on textarea at bounding box center [326, 329] width 461 height 31
paste textarea "HZAPATA"
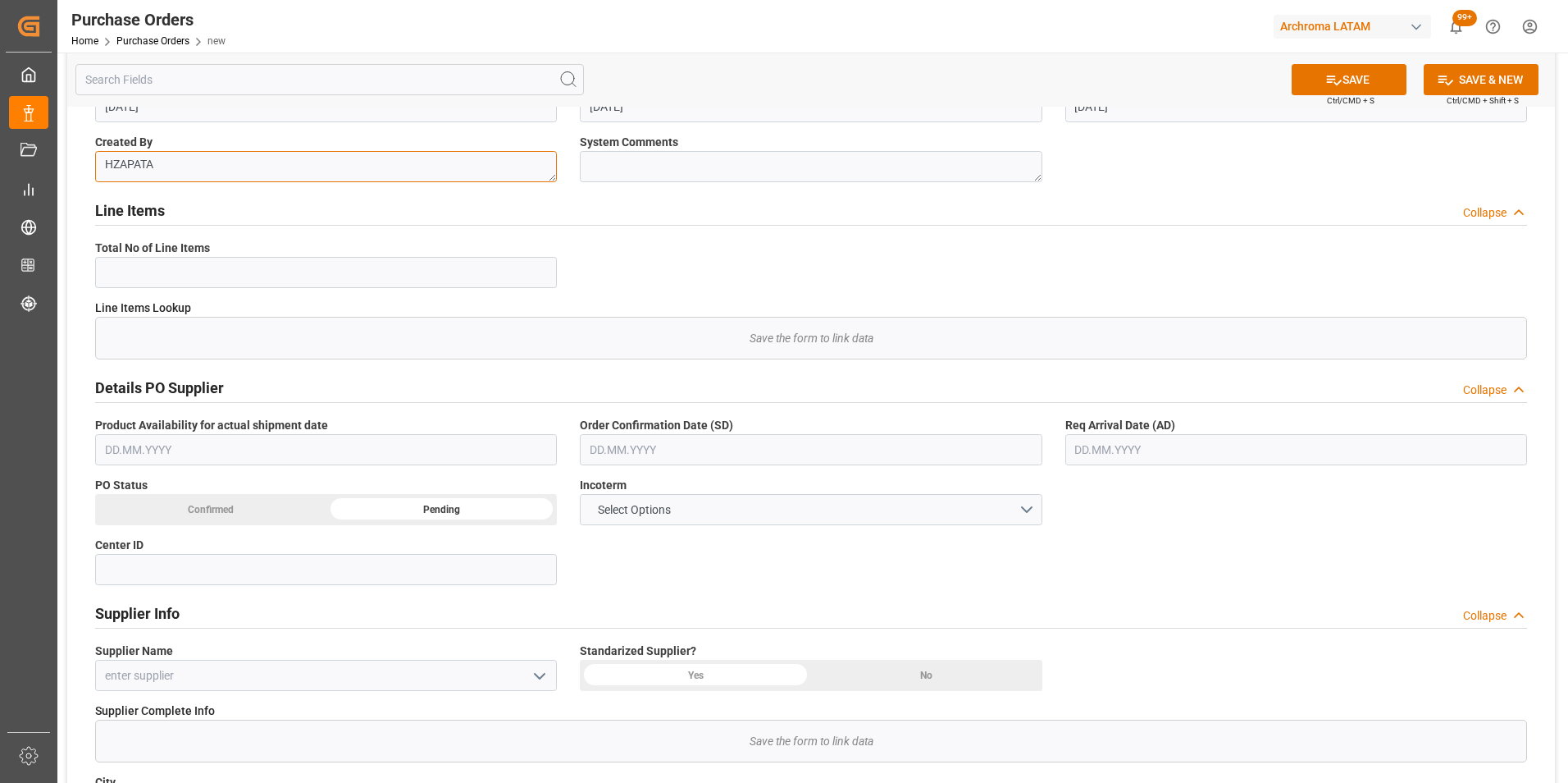
scroll to position [164, 0]
type textarea "HZAPATA"
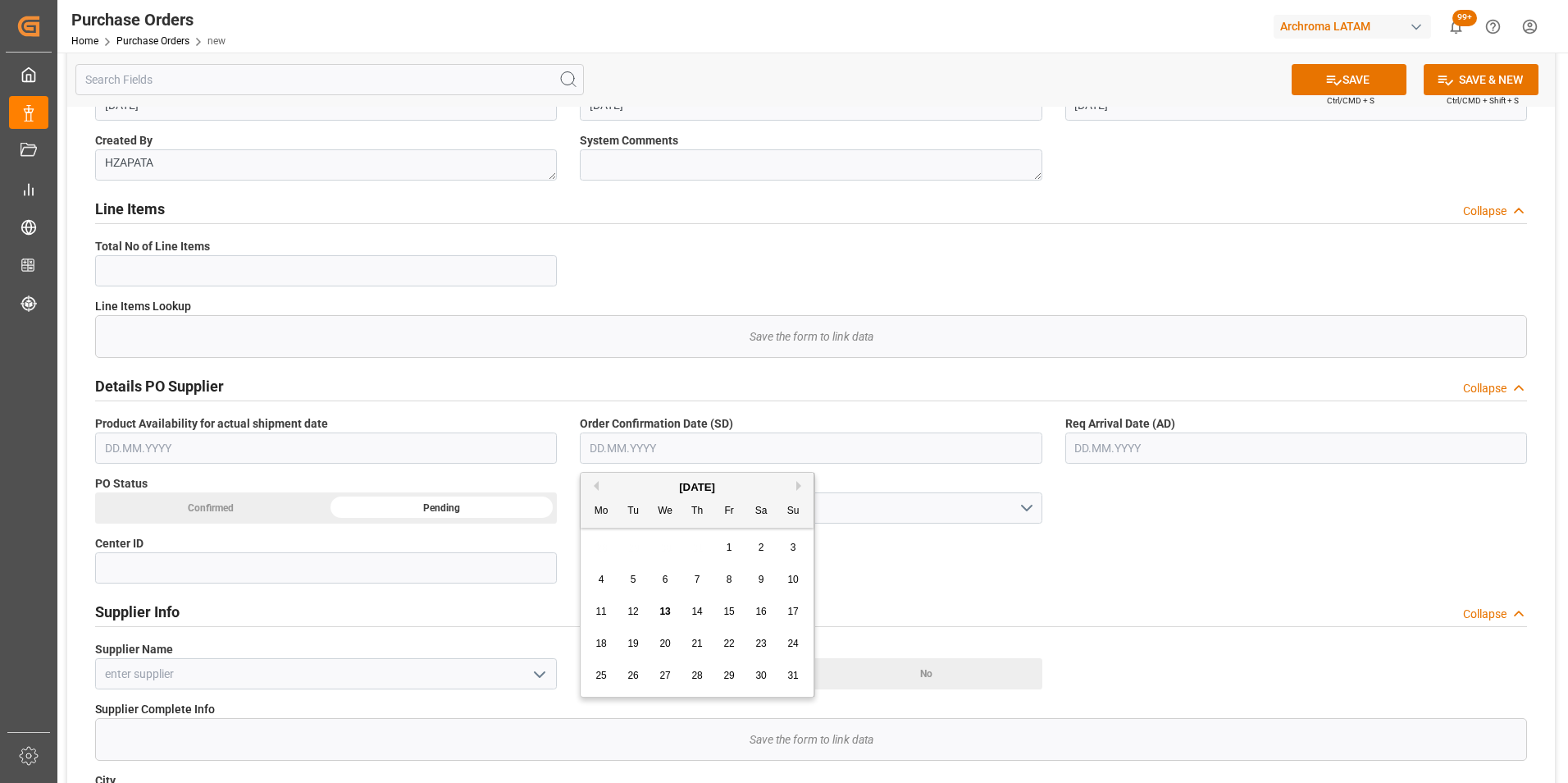
click at [616, 456] on input "text" at bounding box center [811, 448] width 461 height 31
drag, startPoint x: 639, startPoint y: 637, endPoint x: 650, endPoint y: 635, distance: 11.2
click at [639, 636] on div "19" at bounding box center [634, 644] width 21 height 20
type input "[DATE]"
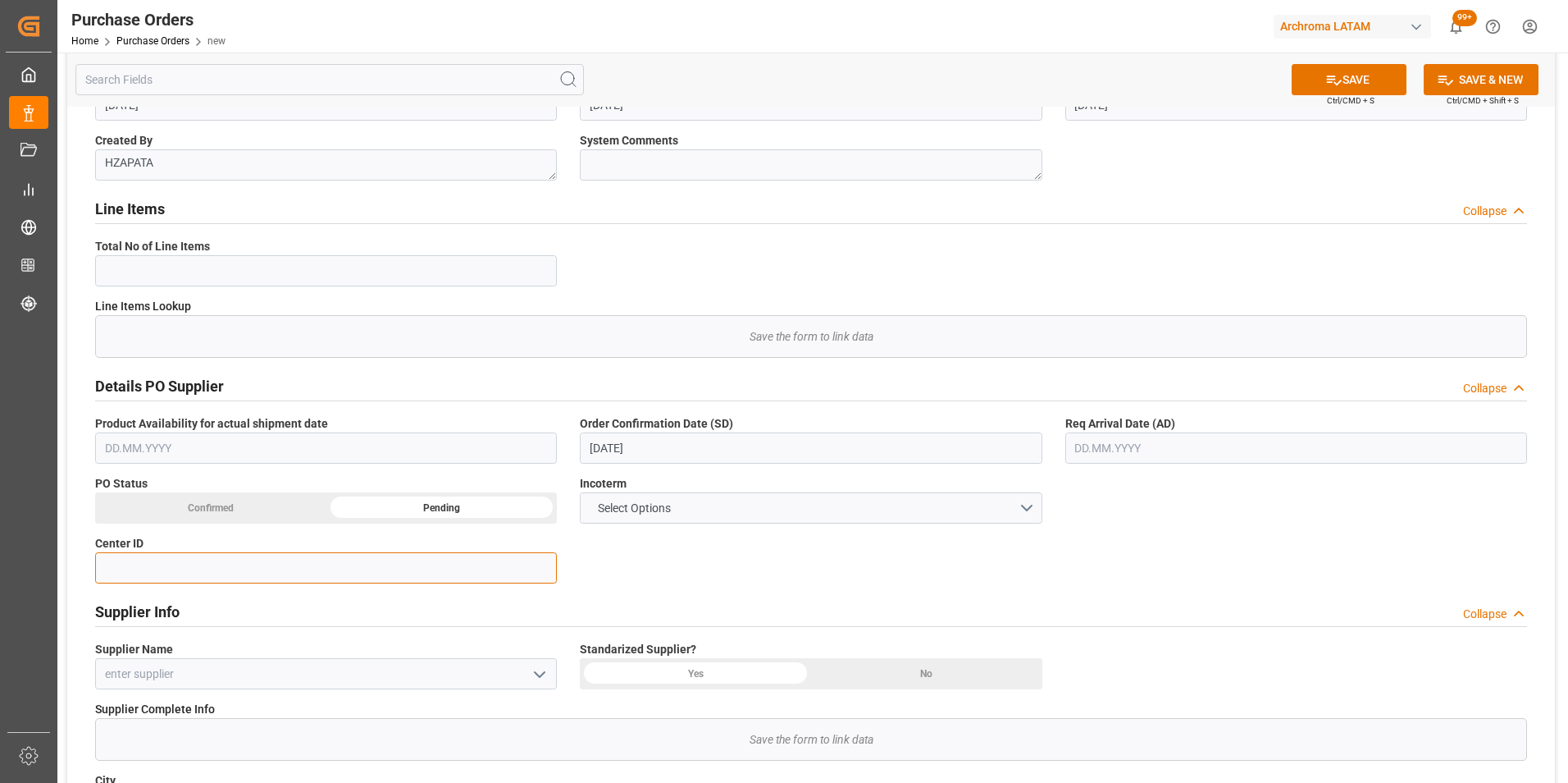
click at [317, 565] on input at bounding box center [326, 567] width 461 height 31
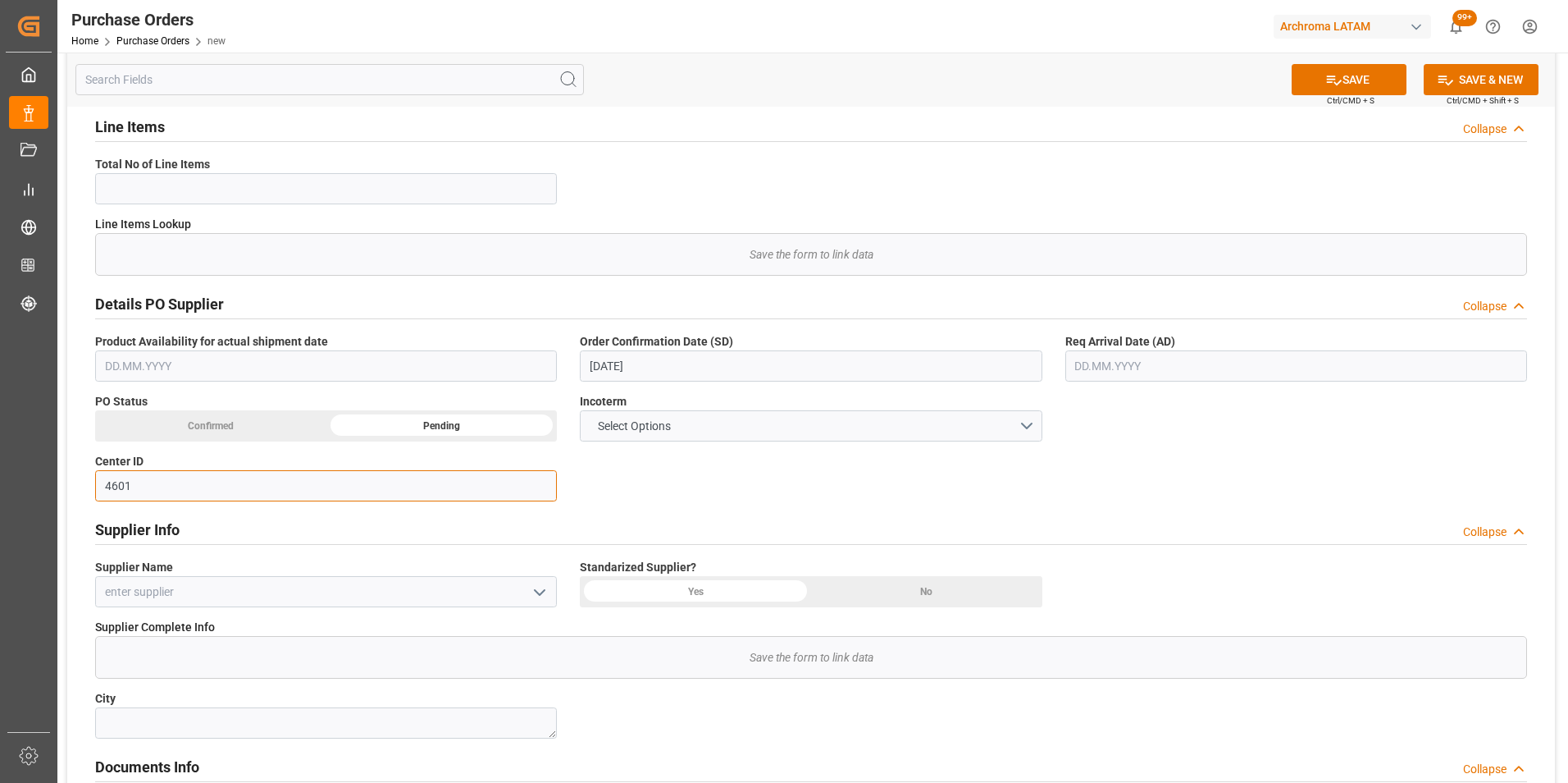
type input "4601"
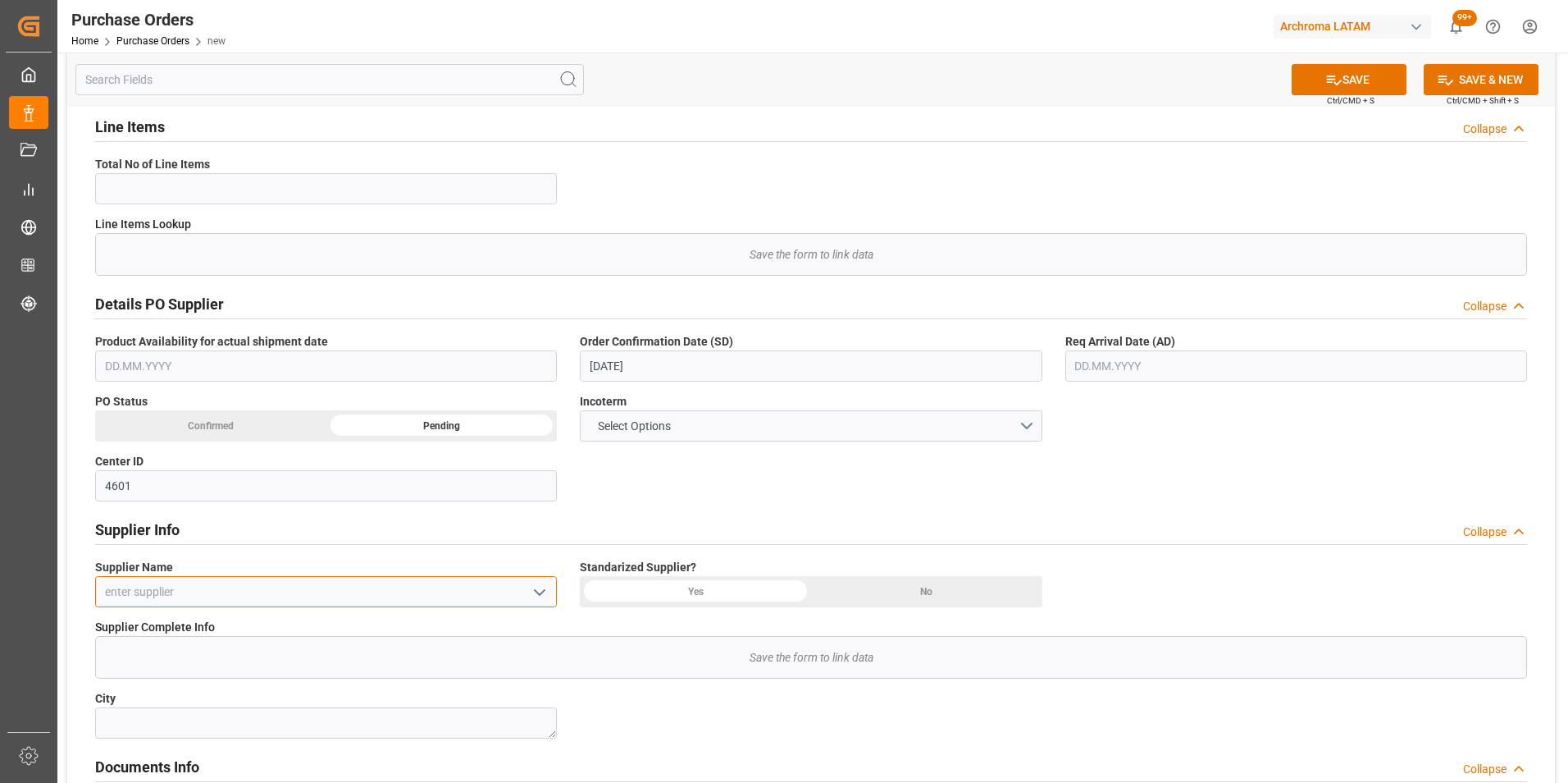
click at [331, 587] on input at bounding box center [326, 591] width 461 height 31
click at [543, 593] on icon "open menu" at bounding box center [539, 592] width 20 height 20
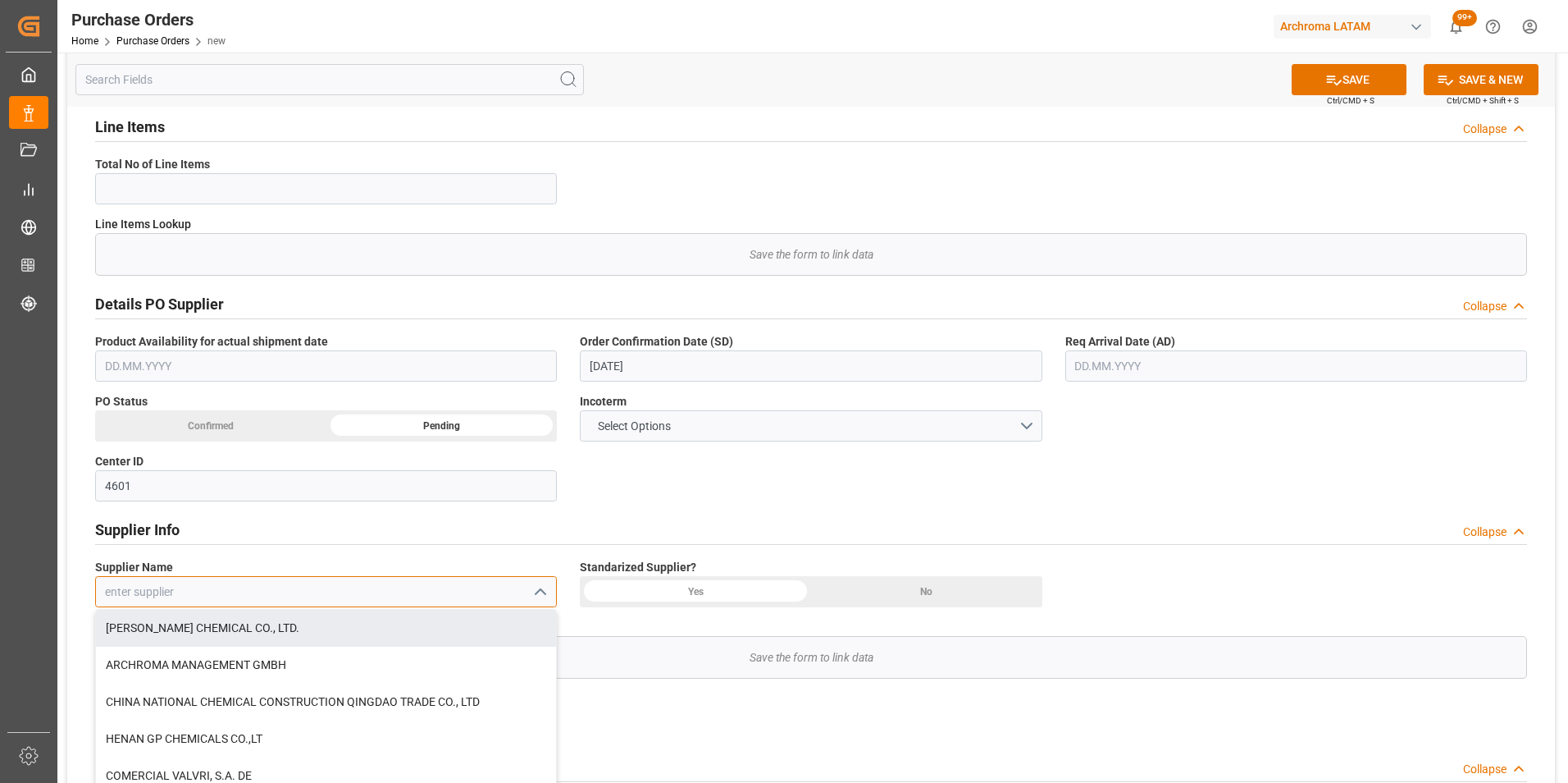
click at [244, 589] on input at bounding box center [326, 591] width 461 height 31
type input "e"
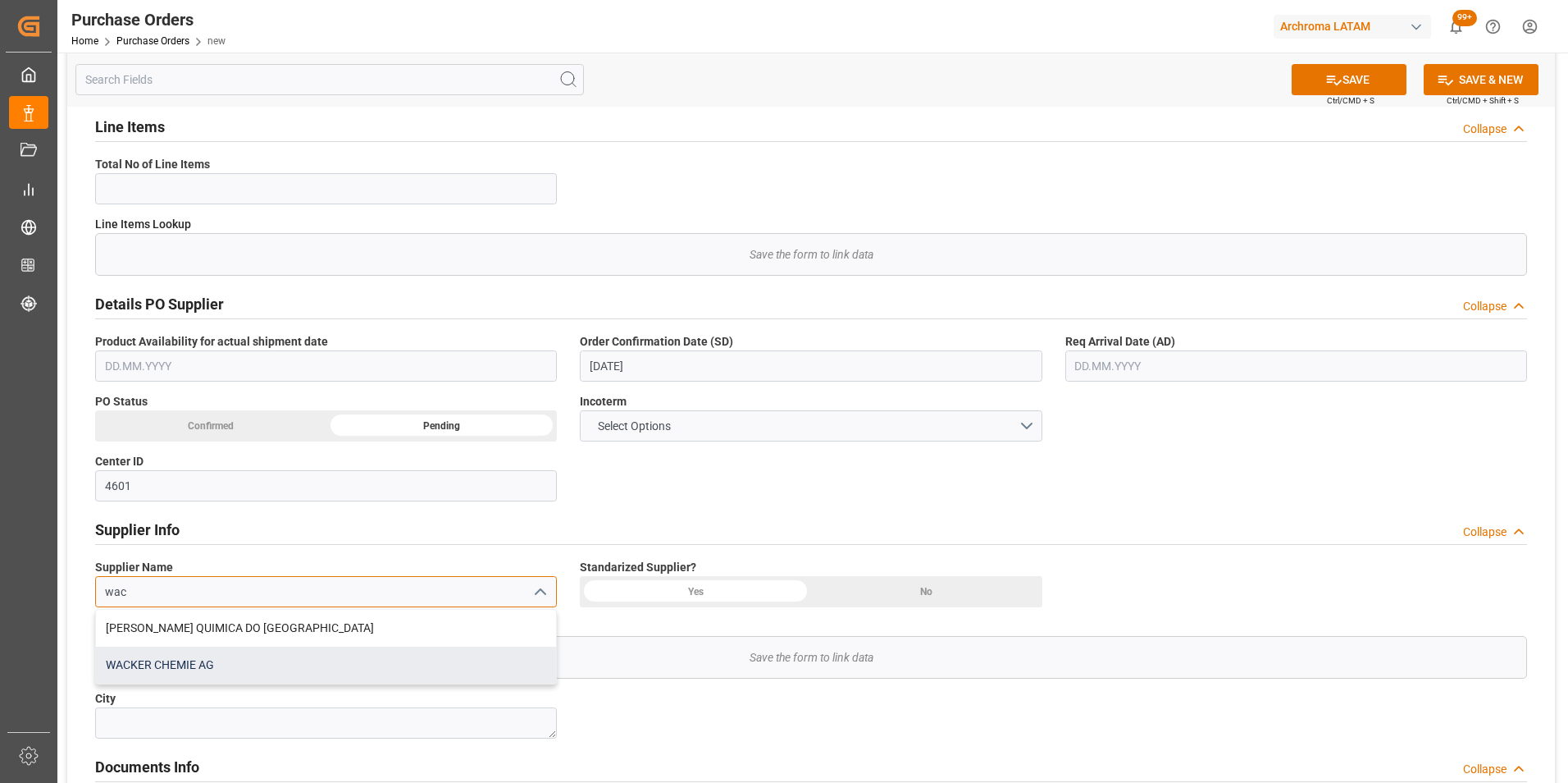
click at [216, 661] on div "WACKER CHEMIE AG" at bounding box center [326, 664] width 460 height 37
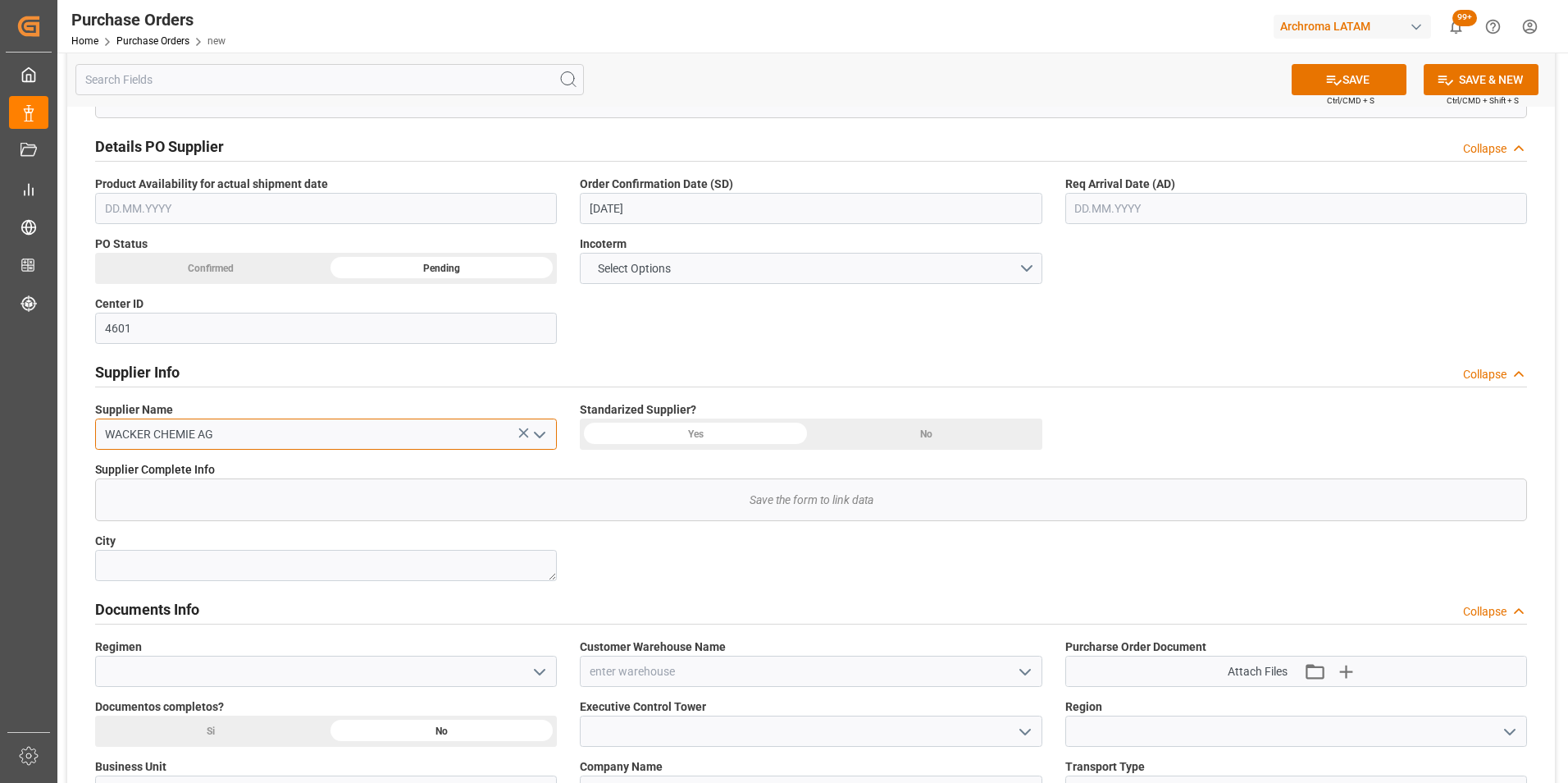
scroll to position [410, 0]
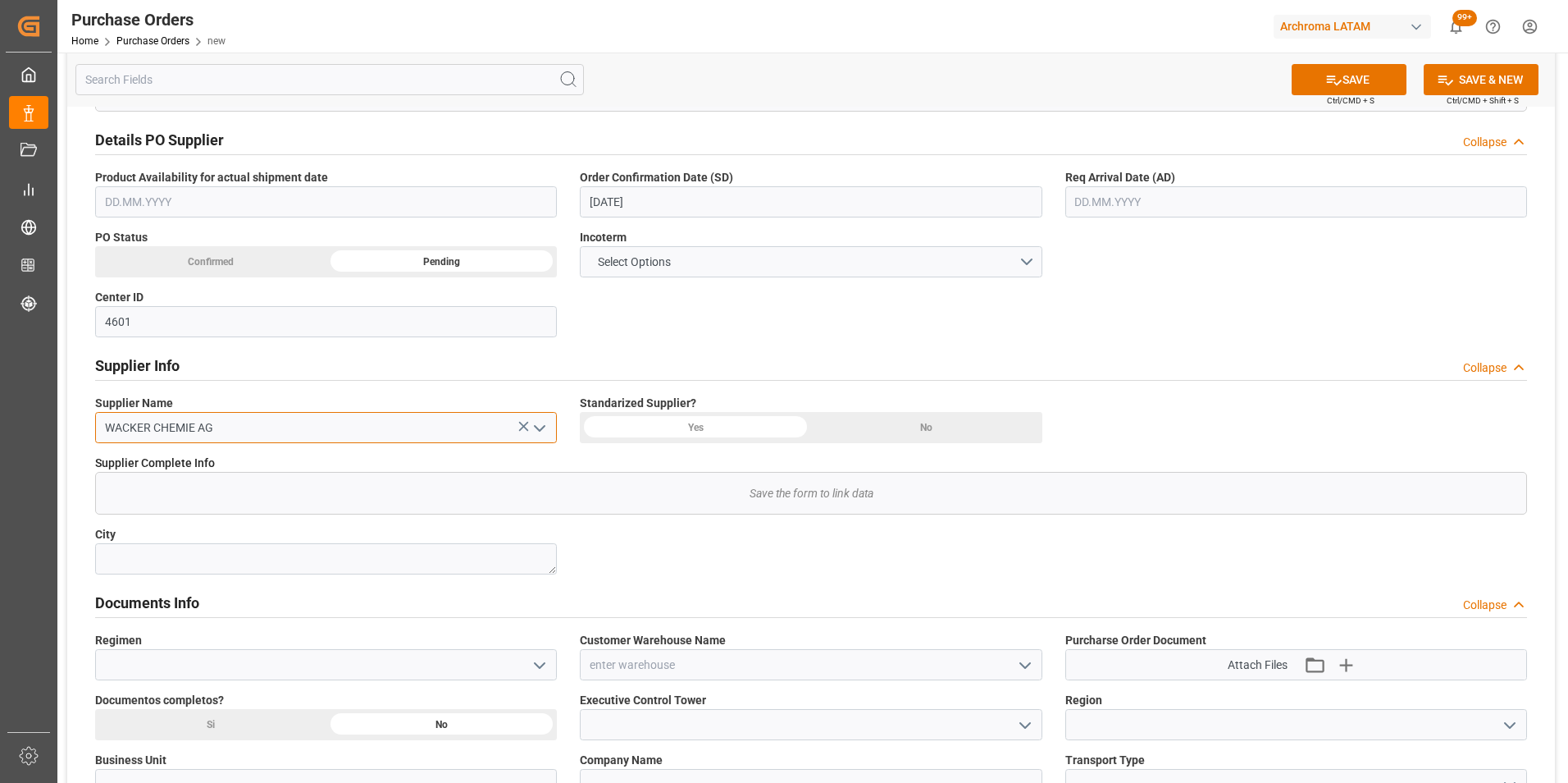
type input "WACKER CHEMIE AG"
click at [542, 669] on icon "open menu" at bounding box center [539, 665] width 20 height 20
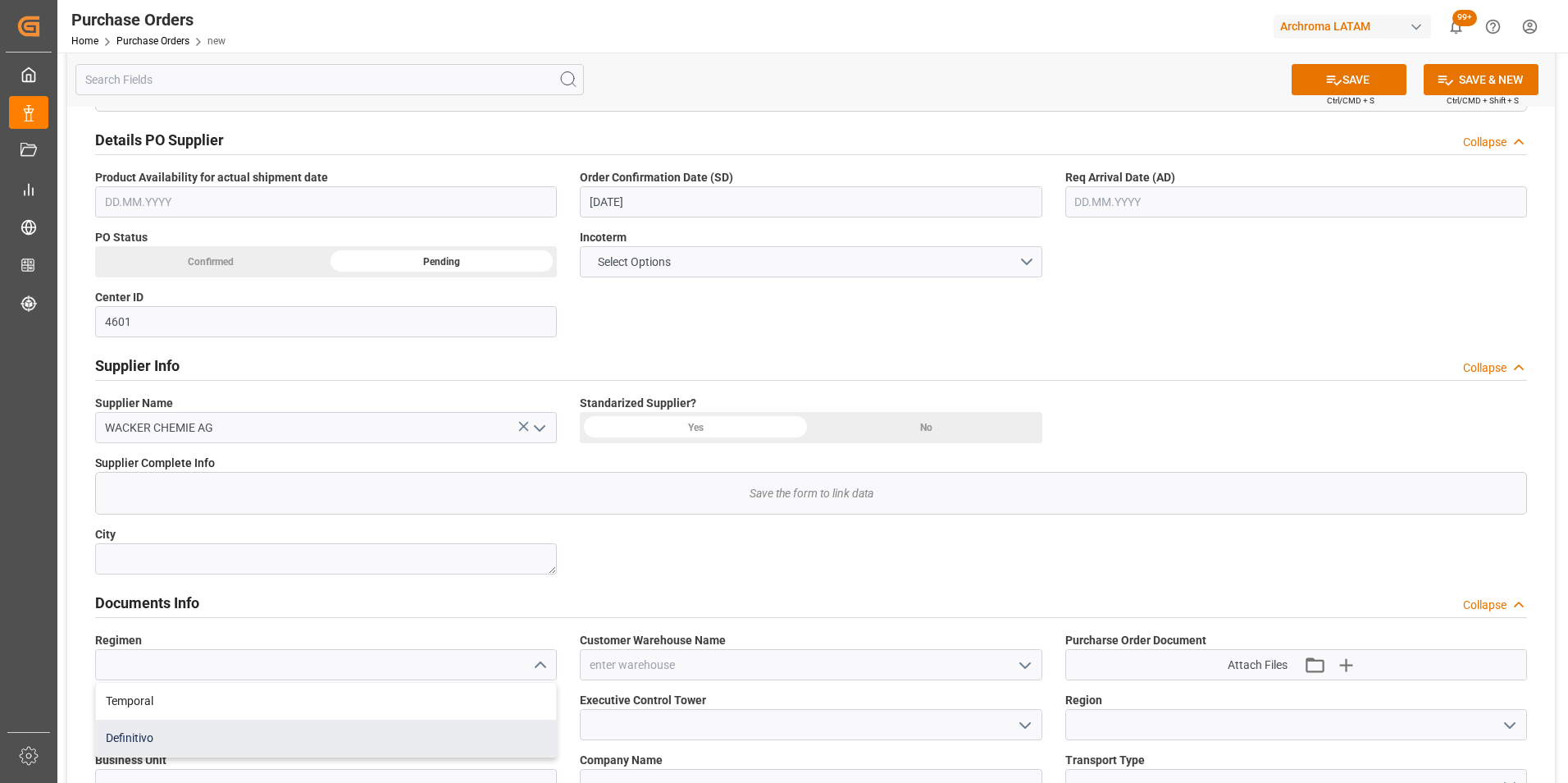
click at [483, 737] on div "Definitivo" at bounding box center [326, 738] width 460 height 37
type input "Definitivo"
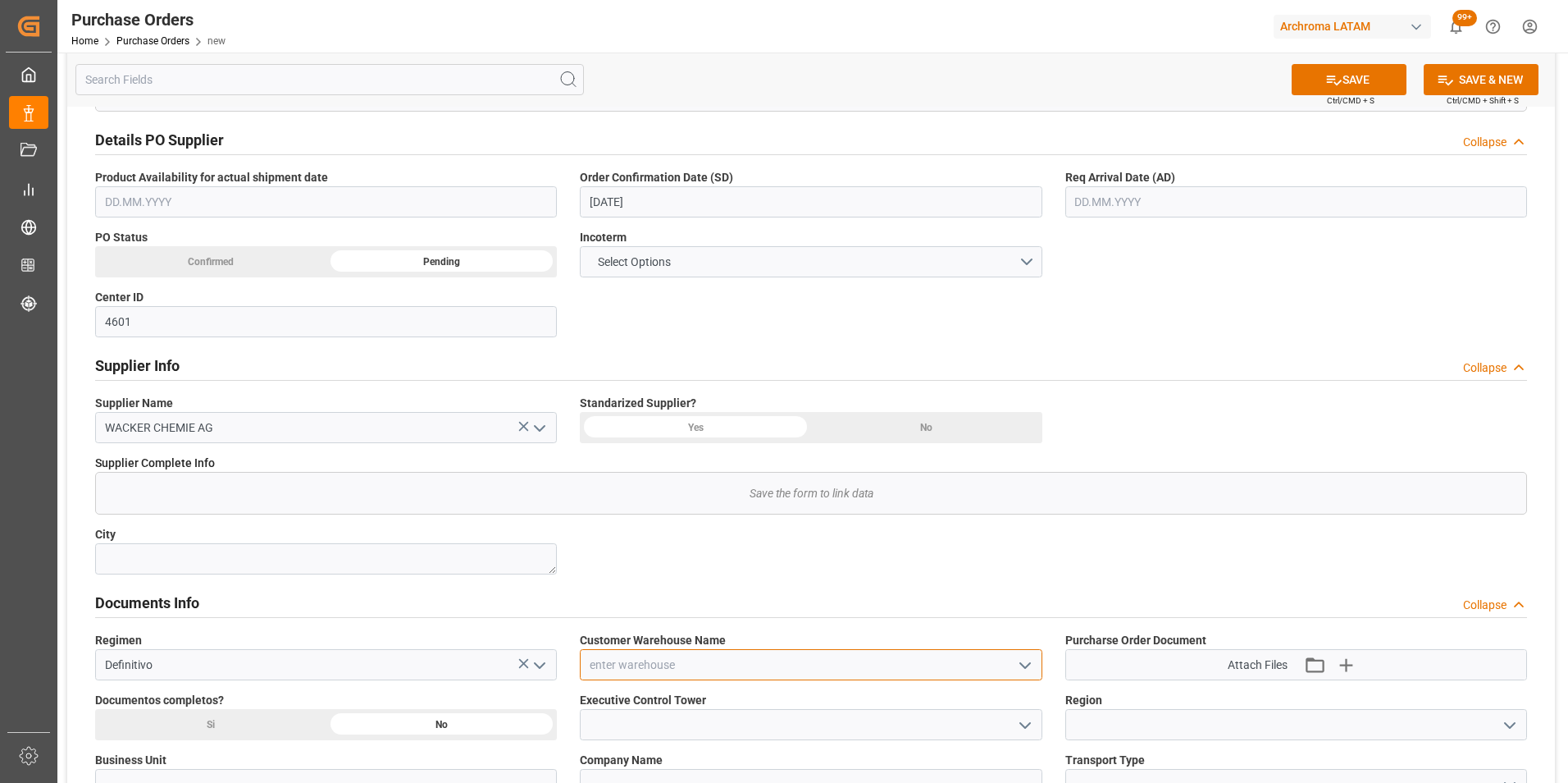
click at [902, 662] on input at bounding box center [811, 664] width 461 height 31
click at [1023, 676] on button "open menu" at bounding box center [1024, 664] width 24 height 25
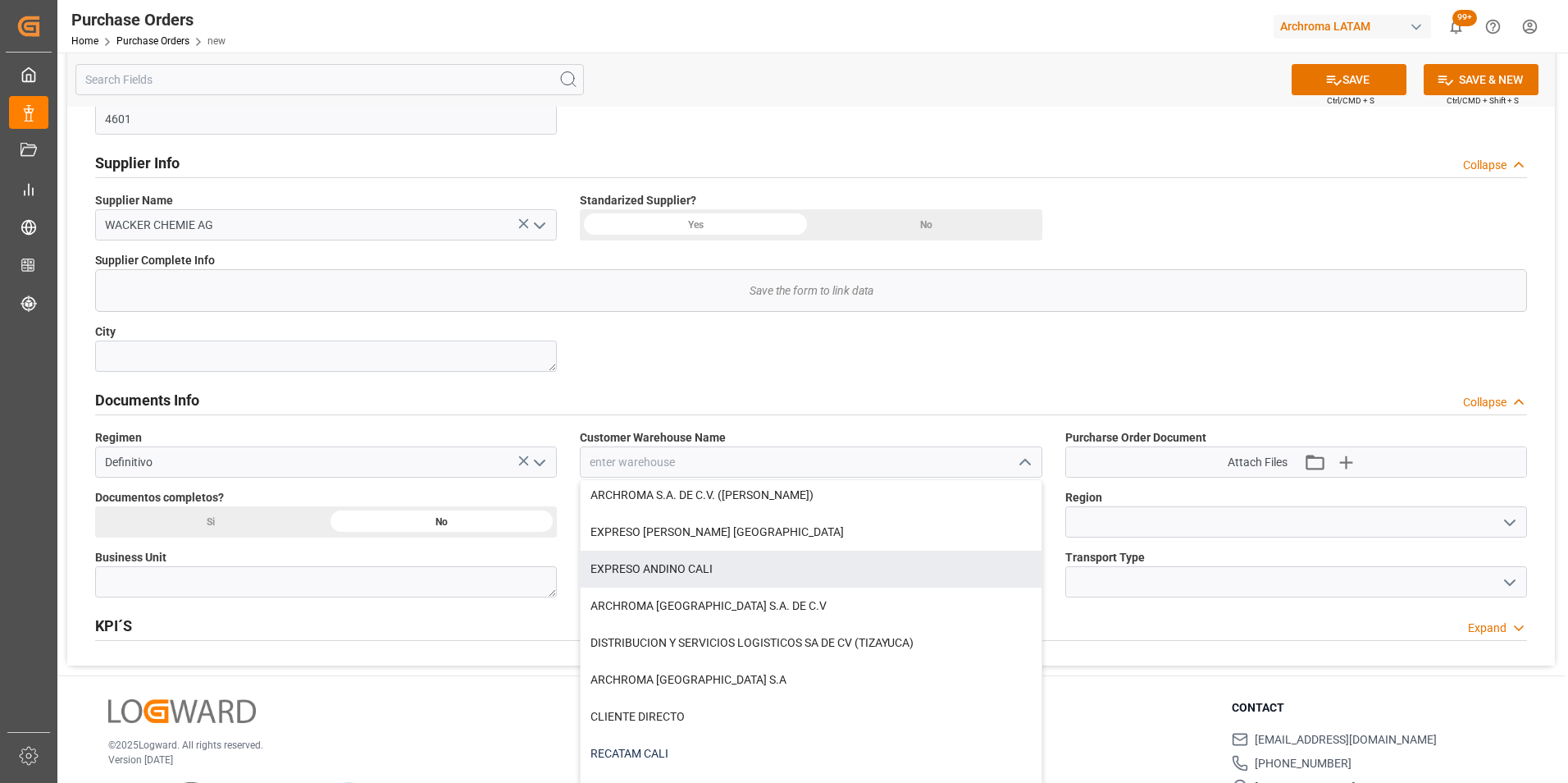
scroll to position [657, 0]
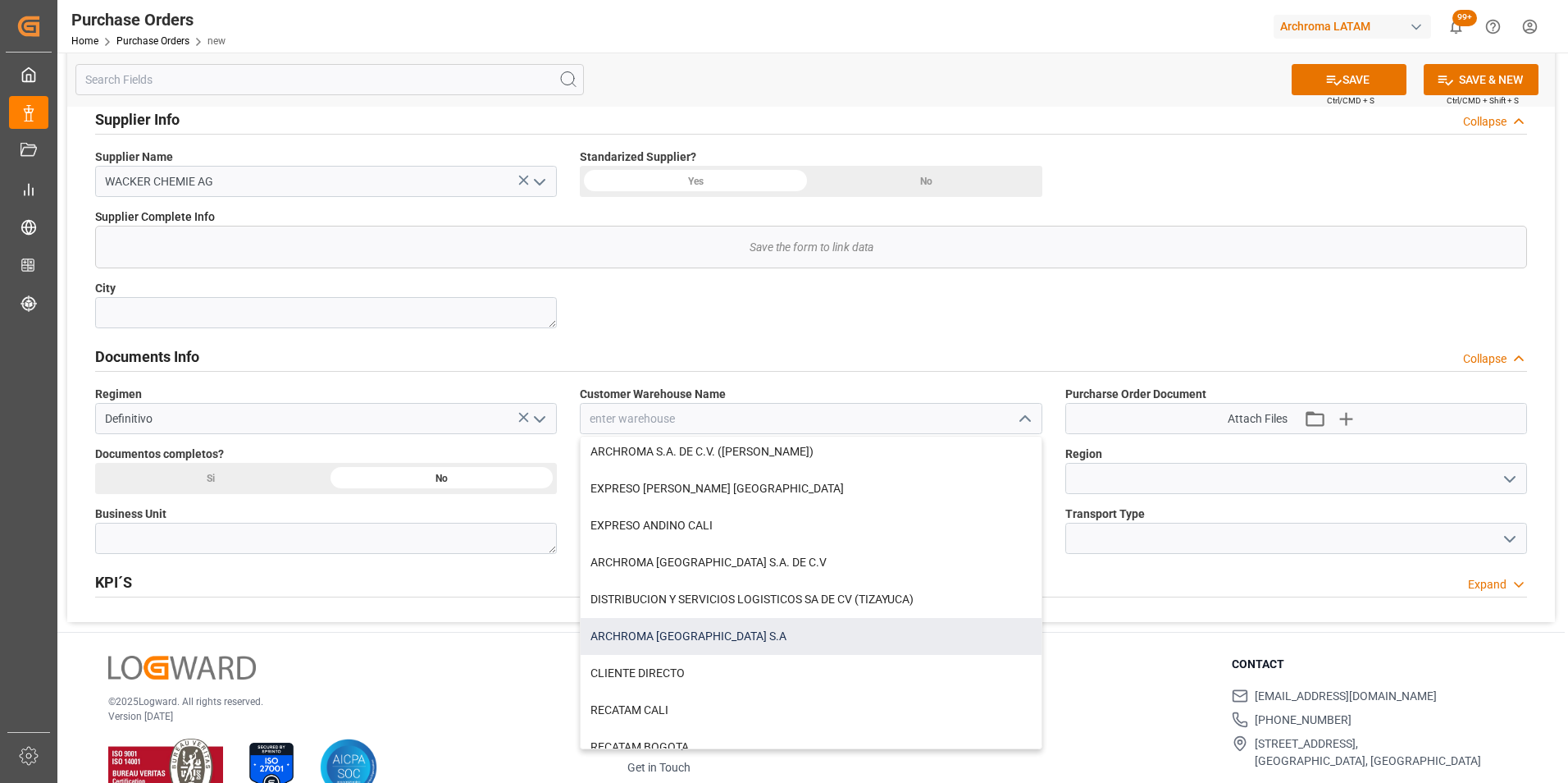
click at [730, 618] on div "ARCHROMA [GEOGRAPHIC_DATA] S.A" at bounding box center [810, 636] width 460 height 37
type input "ARCHROMA [GEOGRAPHIC_DATA] S.A"
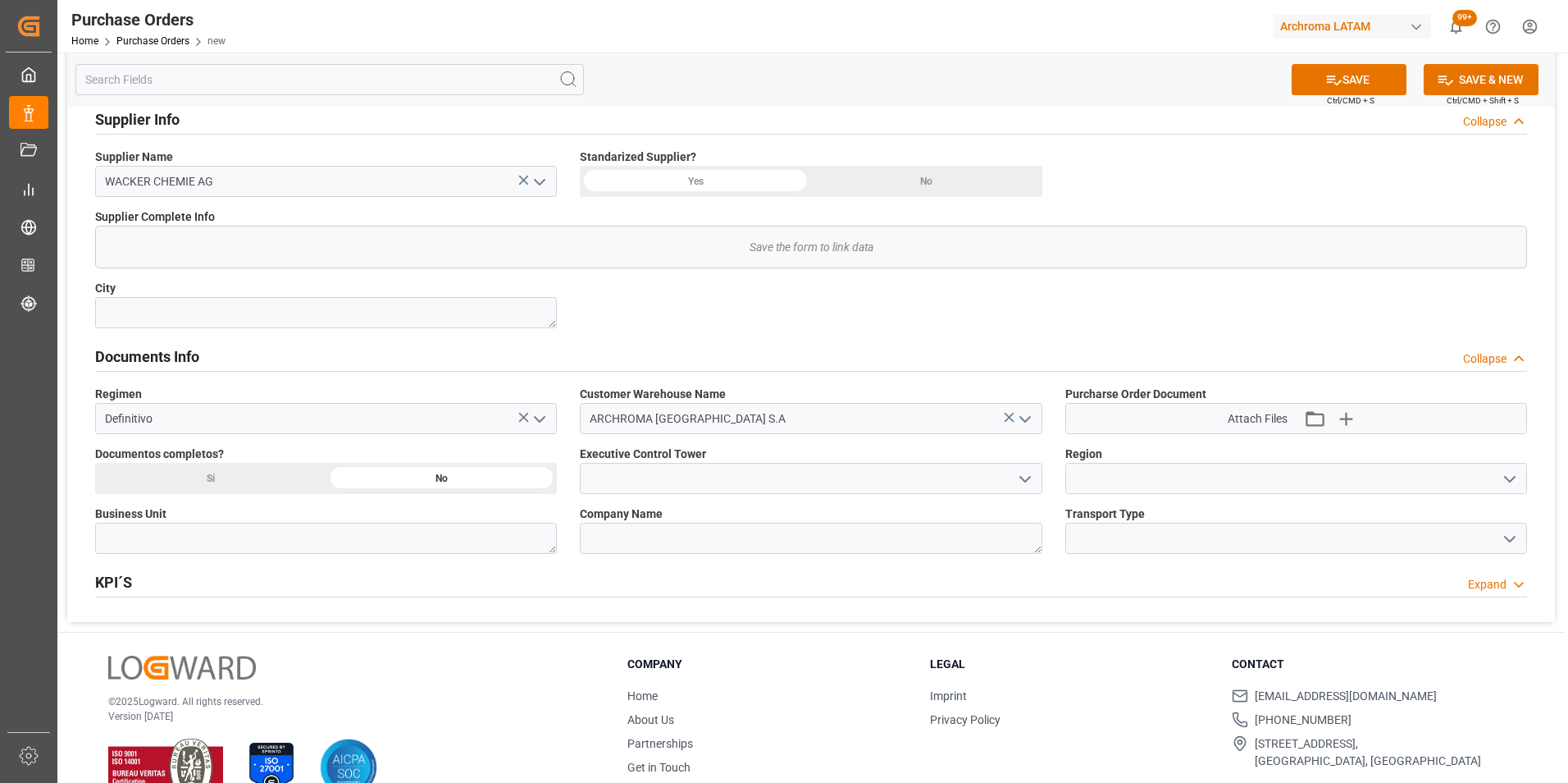
click at [1026, 481] on icon "open menu" at bounding box center [1025, 479] width 20 height 20
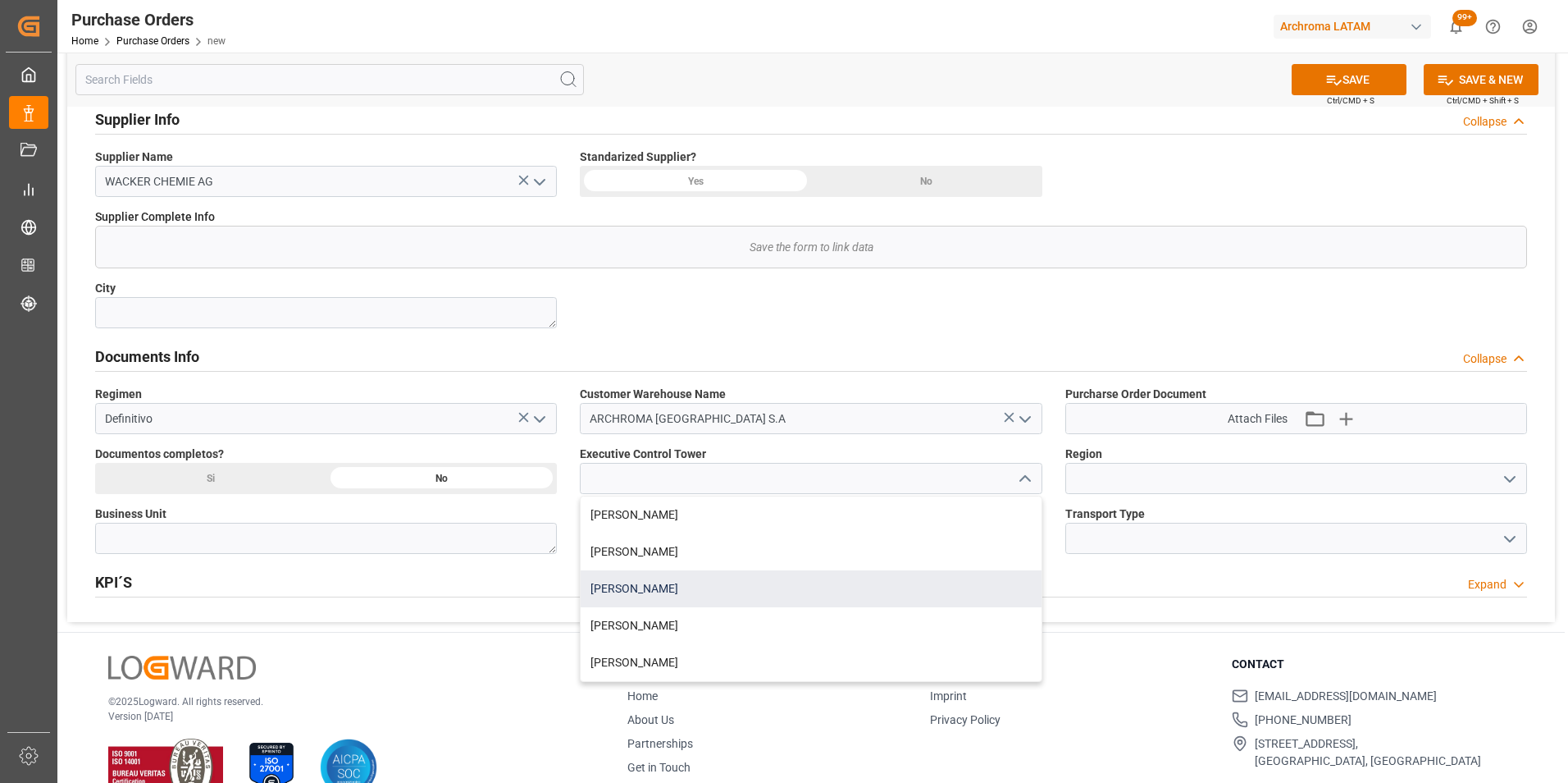
click at [937, 584] on div "[PERSON_NAME]" at bounding box center [810, 588] width 460 height 37
type input "[PERSON_NAME]"
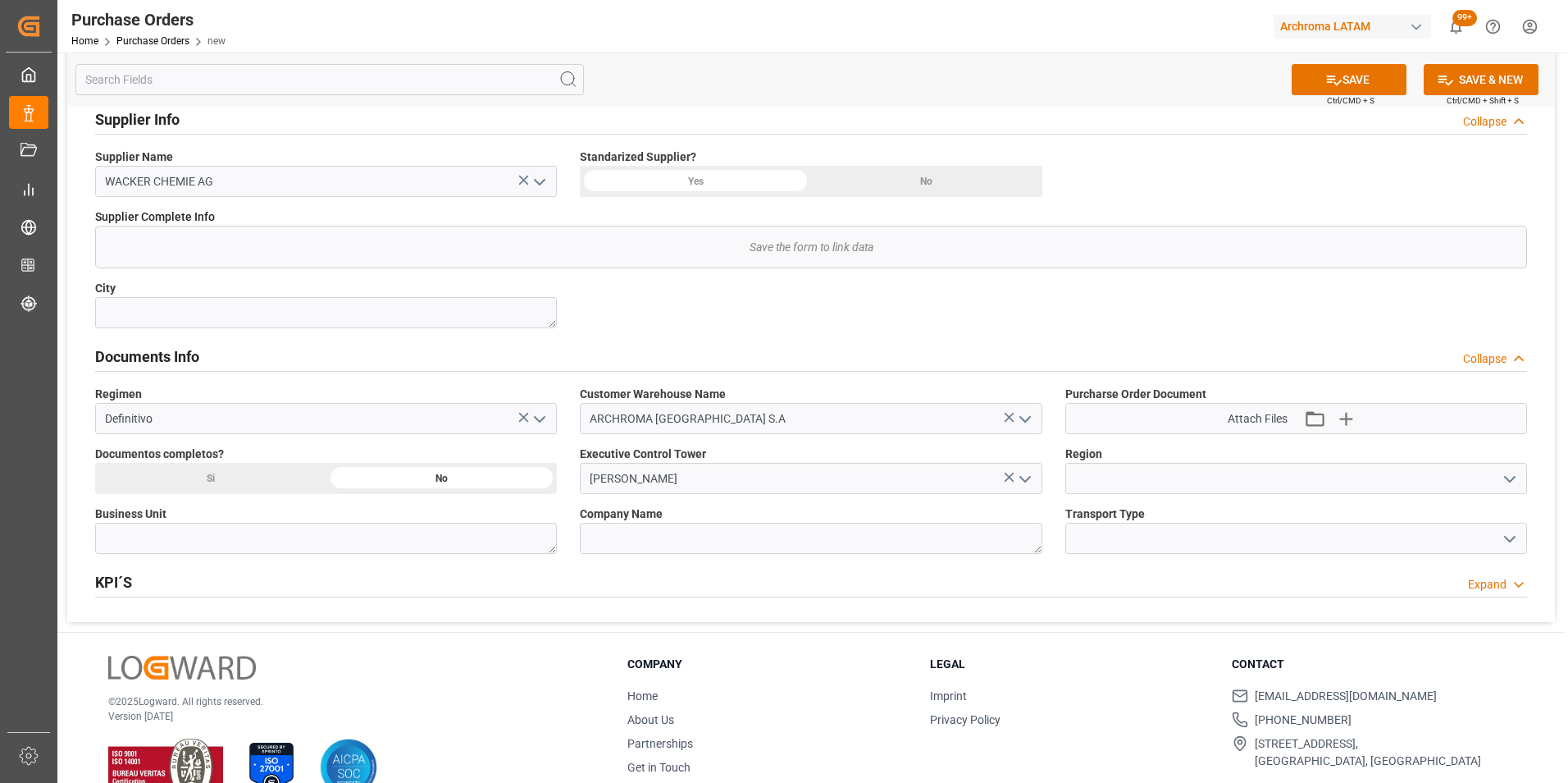
click at [1512, 484] on icon "open menu" at bounding box center [1509, 479] width 20 height 20
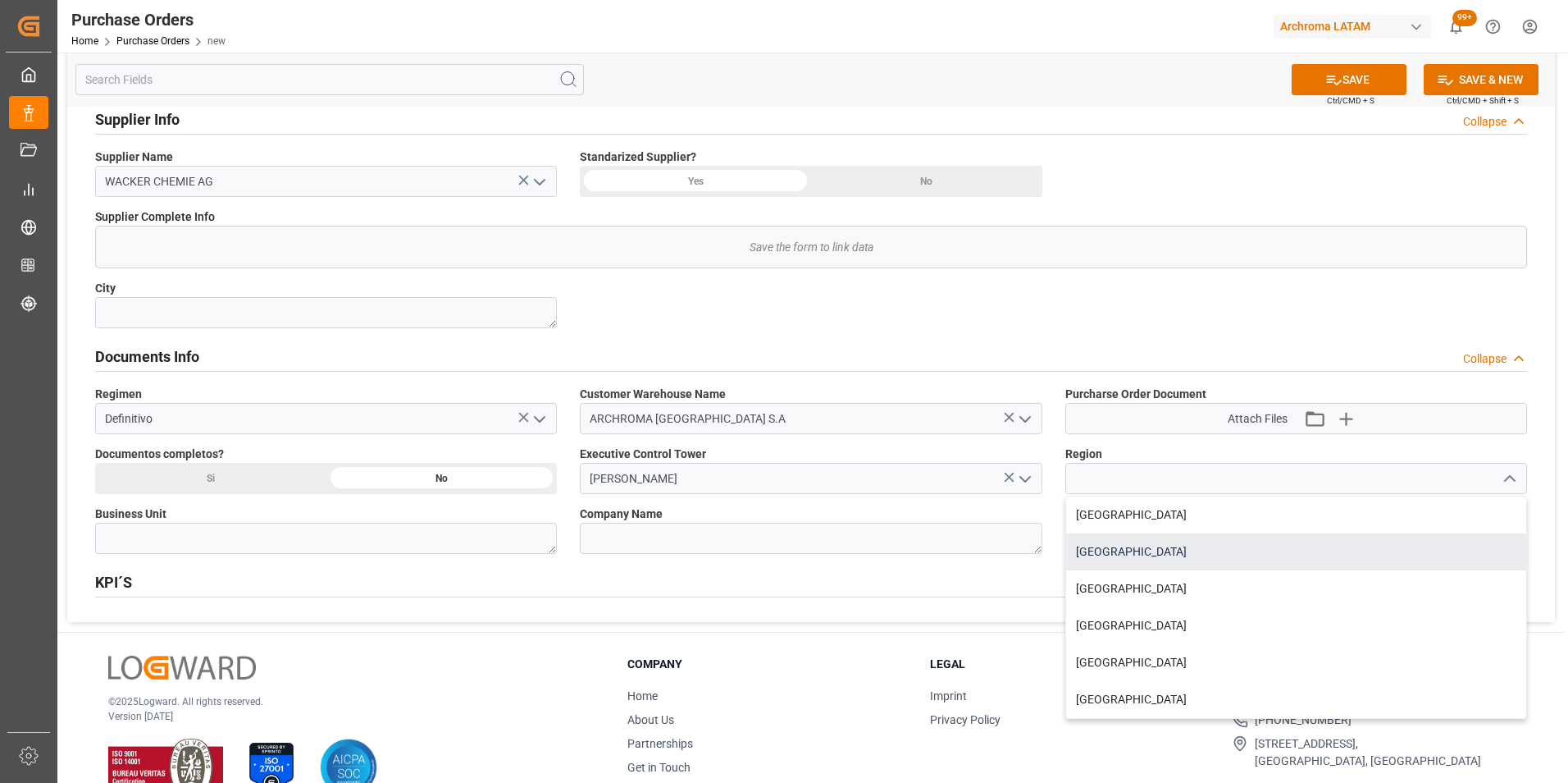
click at [1316, 562] on div "[GEOGRAPHIC_DATA]" at bounding box center [1296, 551] width 460 height 37
type input "[GEOGRAPHIC_DATA]"
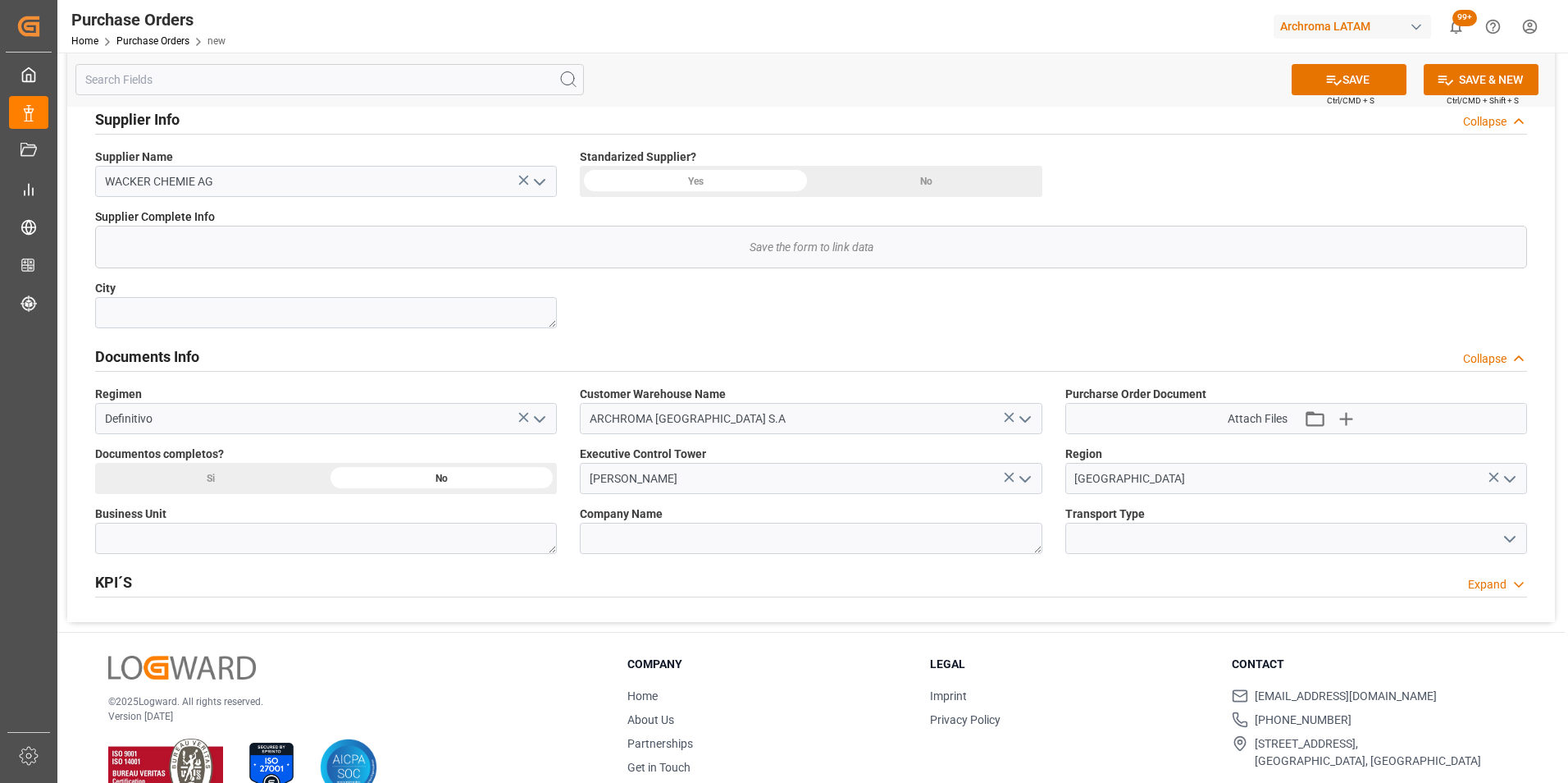
click at [1513, 541] on icon "open menu" at bounding box center [1509, 539] width 20 height 20
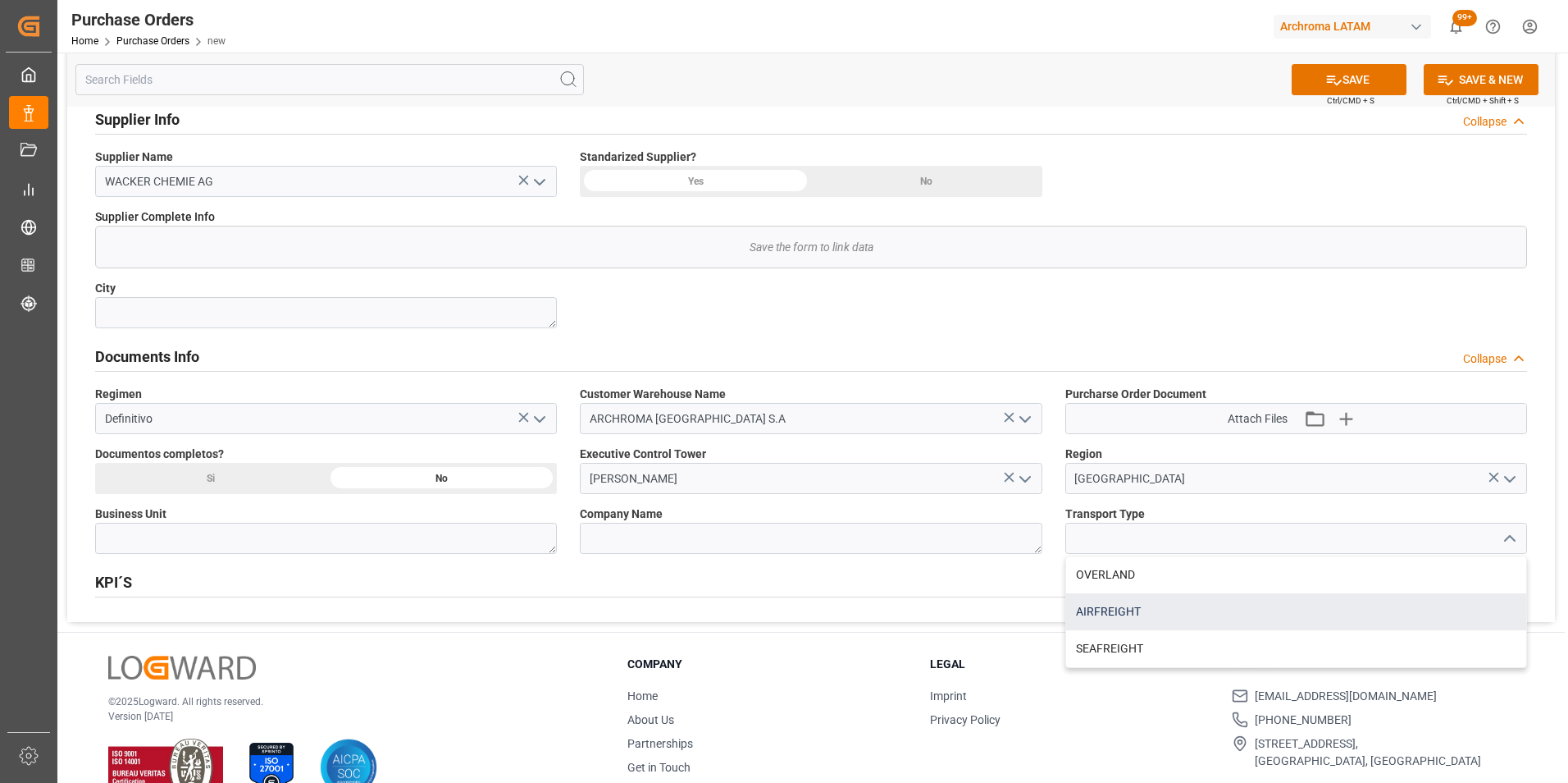
click at [1204, 612] on div "AIRFREIGHT" at bounding box center [1296, 611] width 460 height 37
type input "AIRFREIGHT"
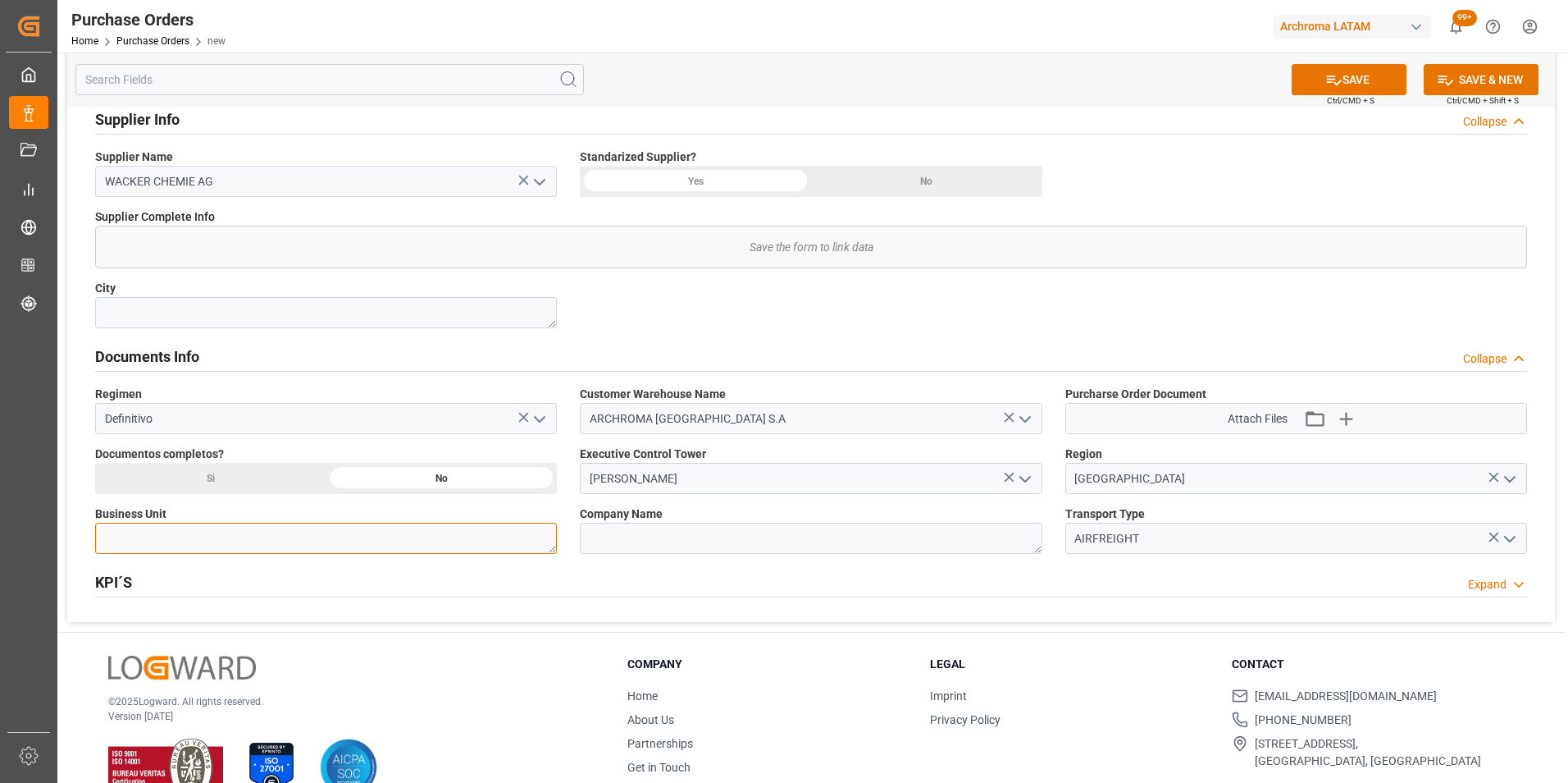
click at [461, 535] on textarea at bounding box center [326, 538] width 461 height 31
type textarea "TEXTIL"
click at [1331, 79] on icon at bounding box center [1334, 80] width 15 height 9
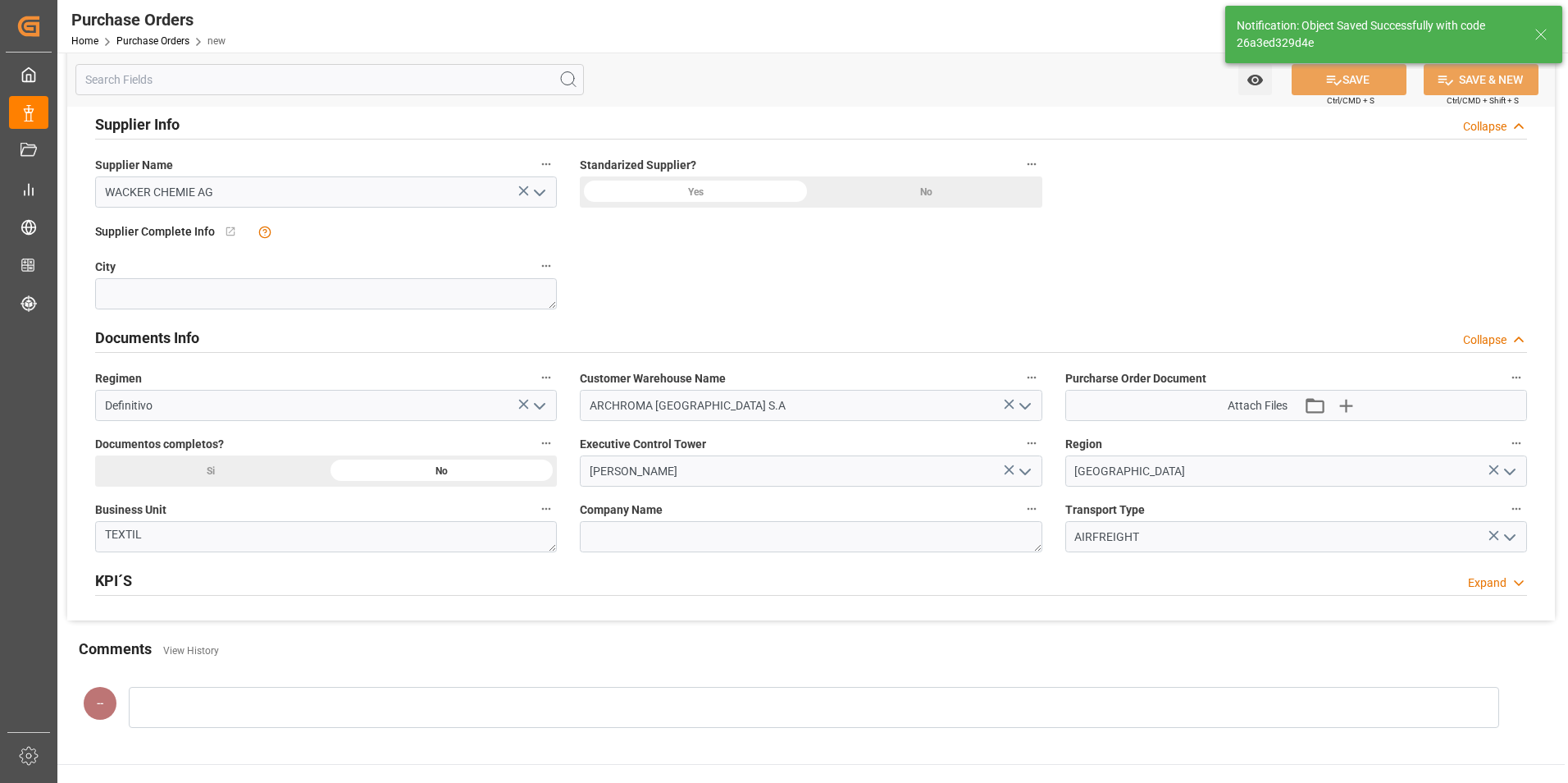
type input "2"
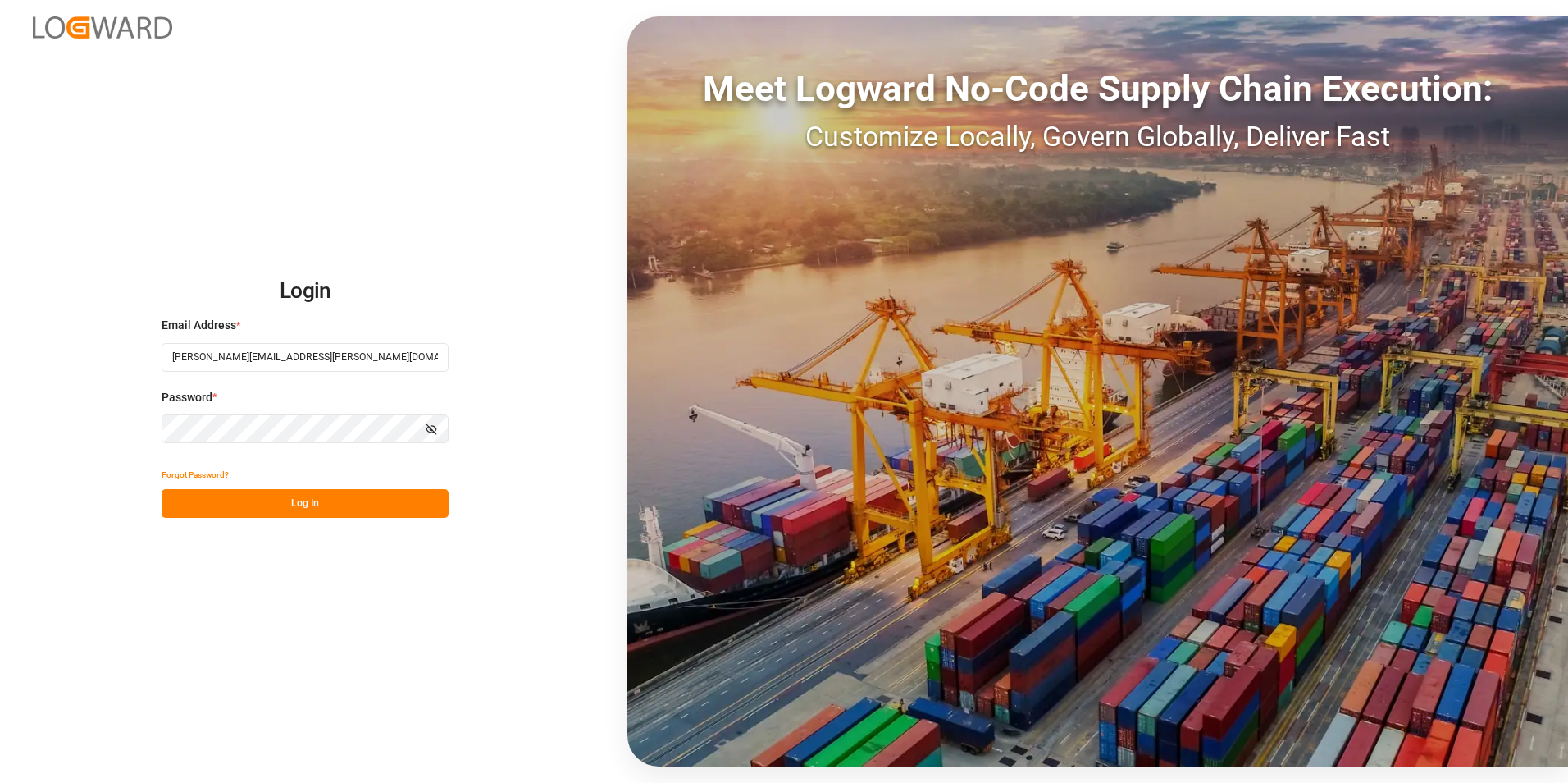
click at [353, 512] on button "Log In" at bounding box center [305, 503] width 287 height 28
type input "[PERSON_NAME][EMAIL_ADDRESS][PERSON_NAME][DOMAIN_NAME]"
click at [281, 530] on div "Login Email Address * valeria.hurtado@leschaco.com Password * Show password For…" at bounding box center [784, 391] width 1568 height 783
click at [281, 523] on div "Login Email Address * valeria.hurtado@leschaco.com Password * Show password For…" at bounding box center [784, 391] width 1568 height 783
click at [283, 509] on button "Log In" at bounding box center [305, 503] width 287 height 28
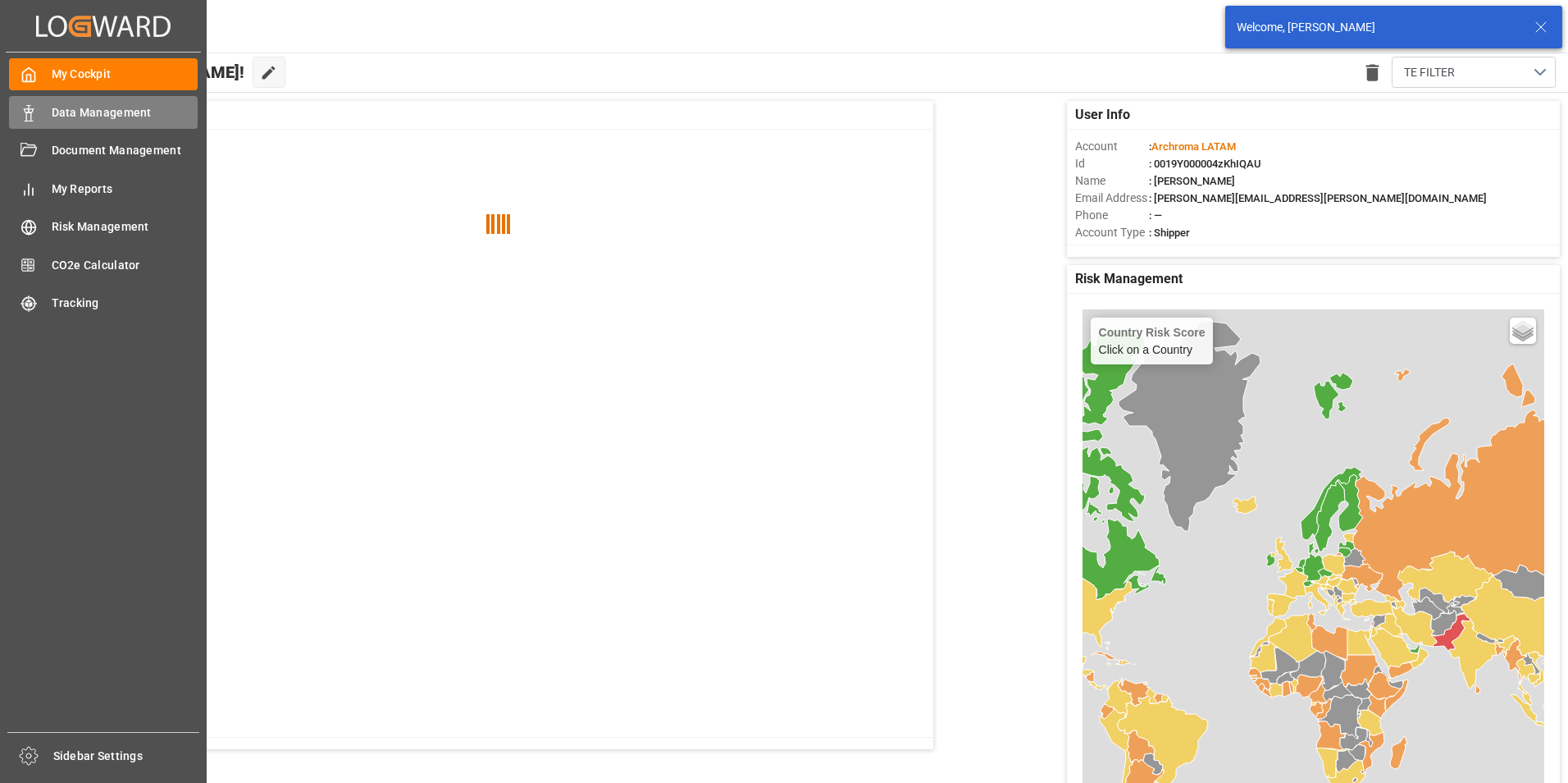
click at [35, 118] on icon at bounding box center [28, 112] width 16 height 16
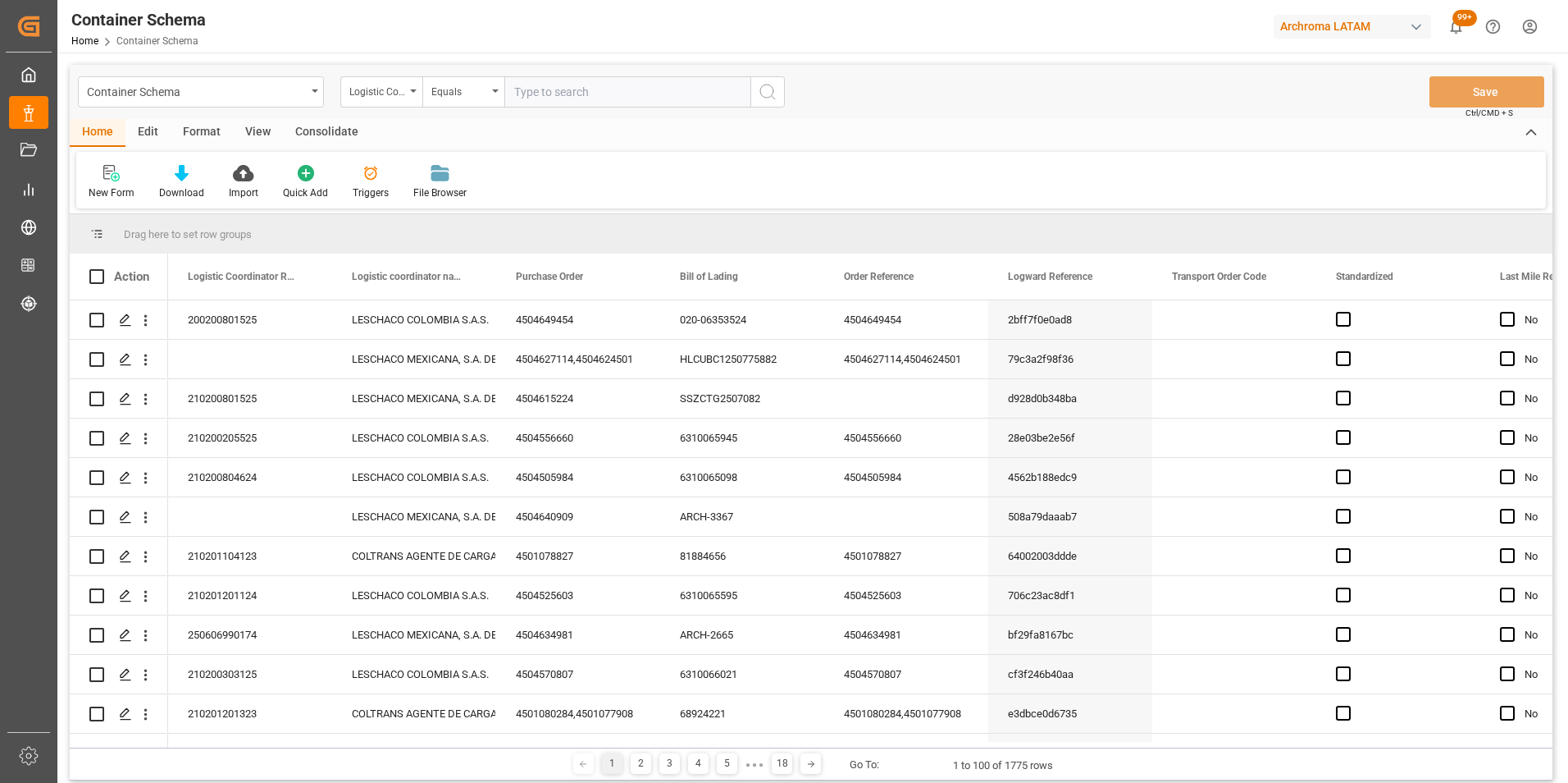
click at [391, 92] on div "Logistic Coordinator Reference Number" at bounding box center [377, 90] width 56 height 19
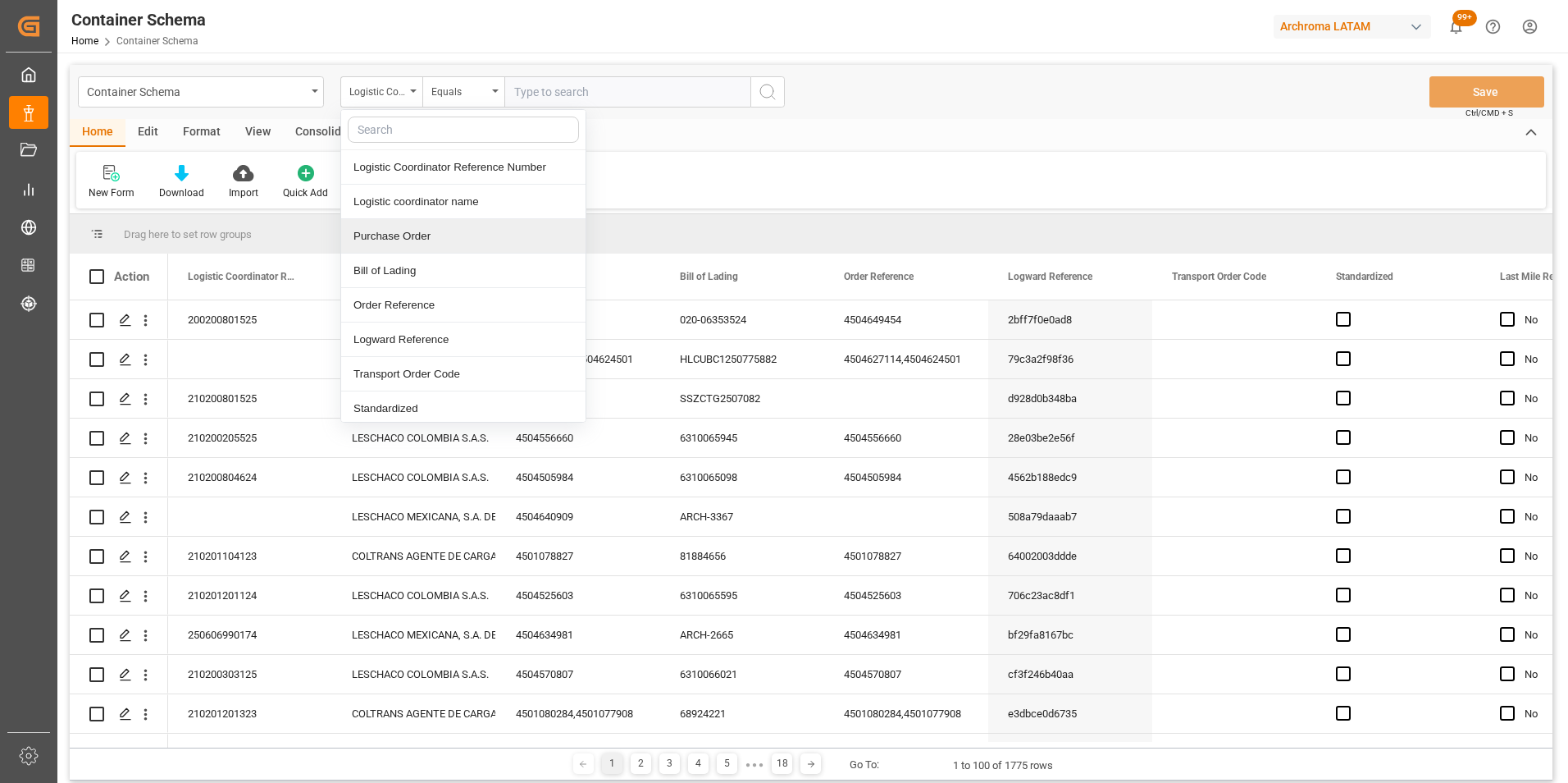
click at [417, 242] on div "Purchase Order" at bounding box center [462, 236] width 244 height 35
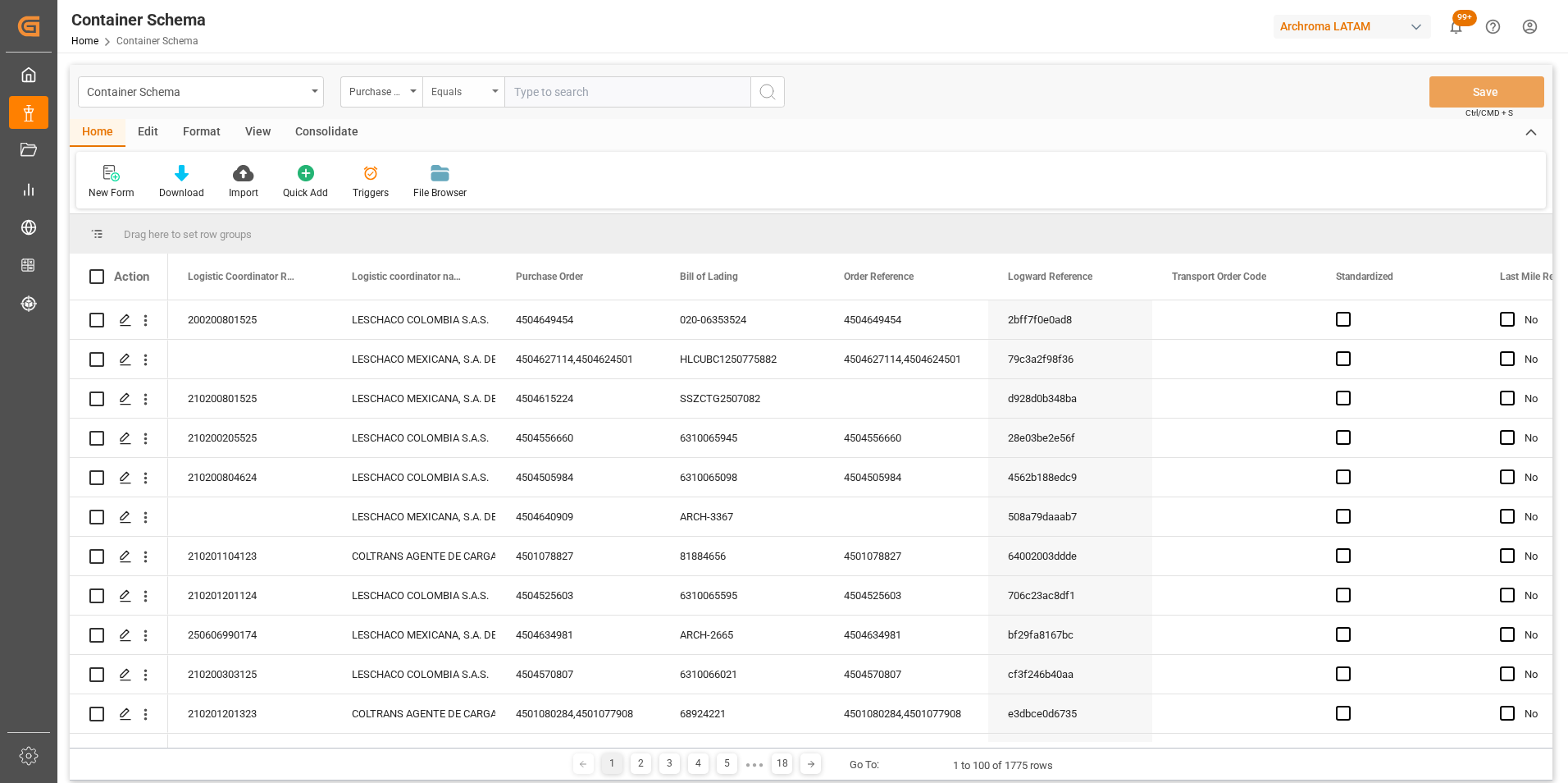
click at [467, 102] on div "Equals" at bounding box center [462, 91] width 82 height 31
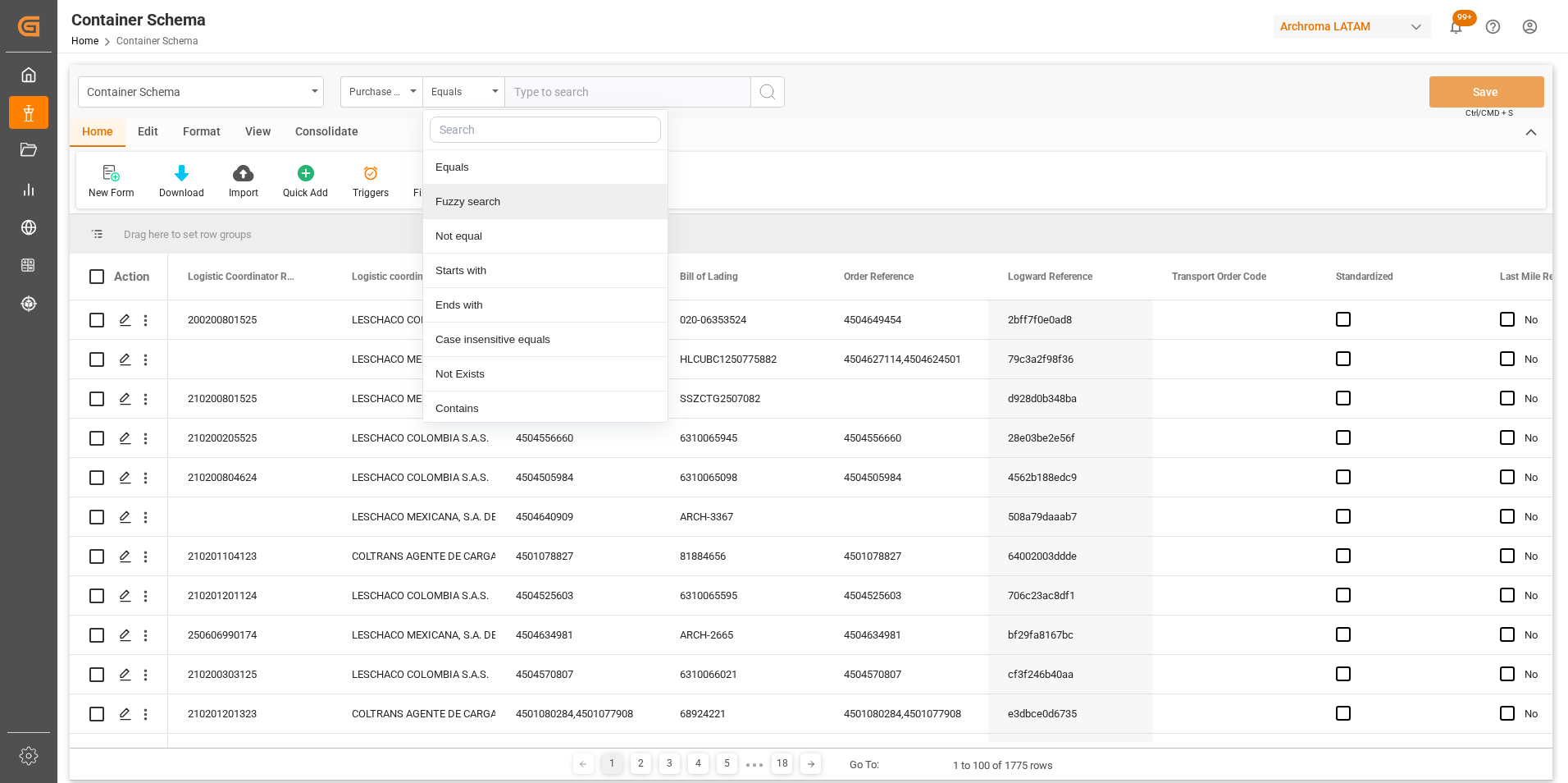
click at [494, 203] on div "Fuzzy search" at bounding box center [544, 202] width 244 height 35
paste input "4504648483"
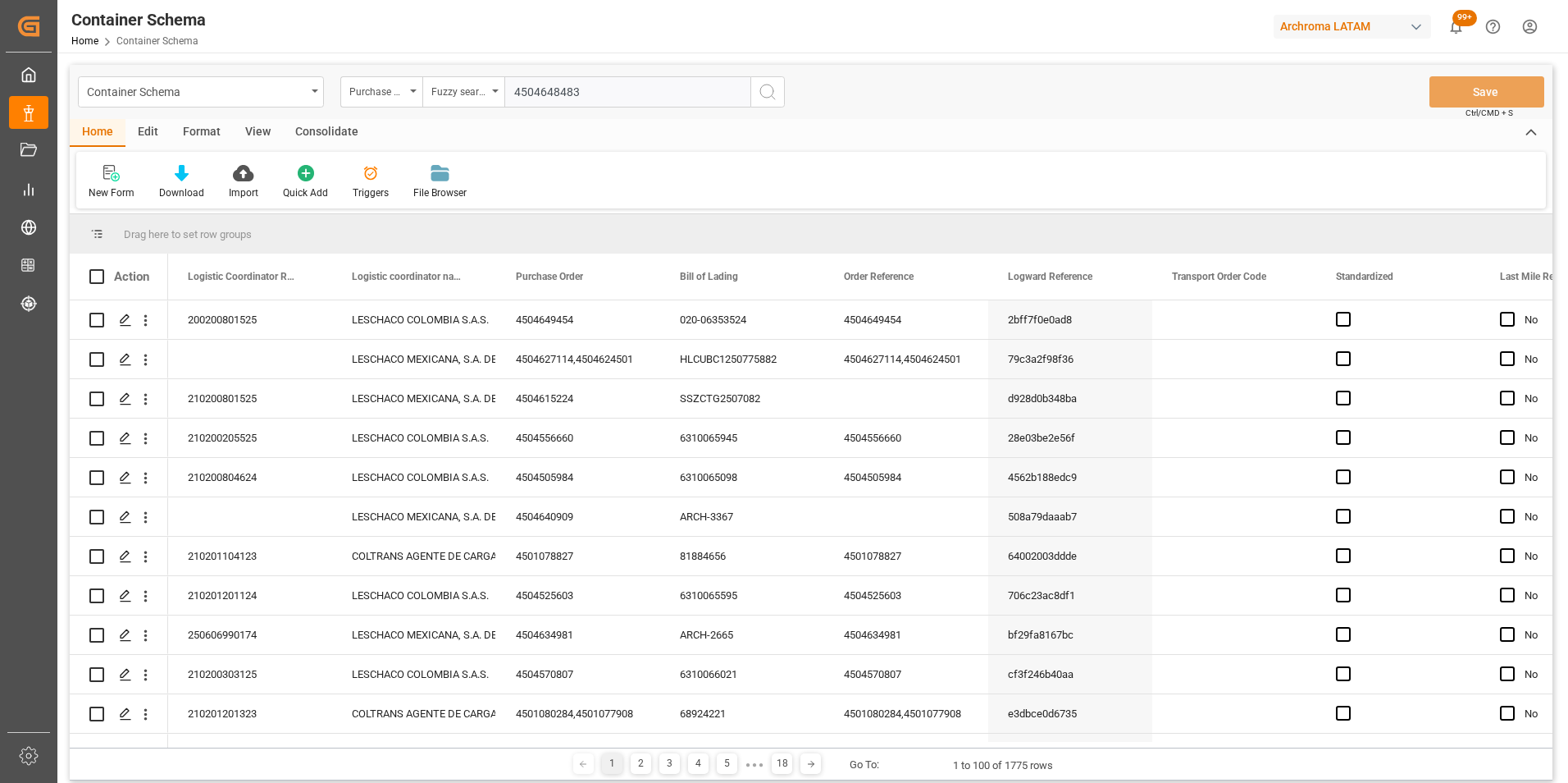
type input "4504648483"
click at [757, 90] on button "search button" at bounding box center [768, 91] width 35 height 31
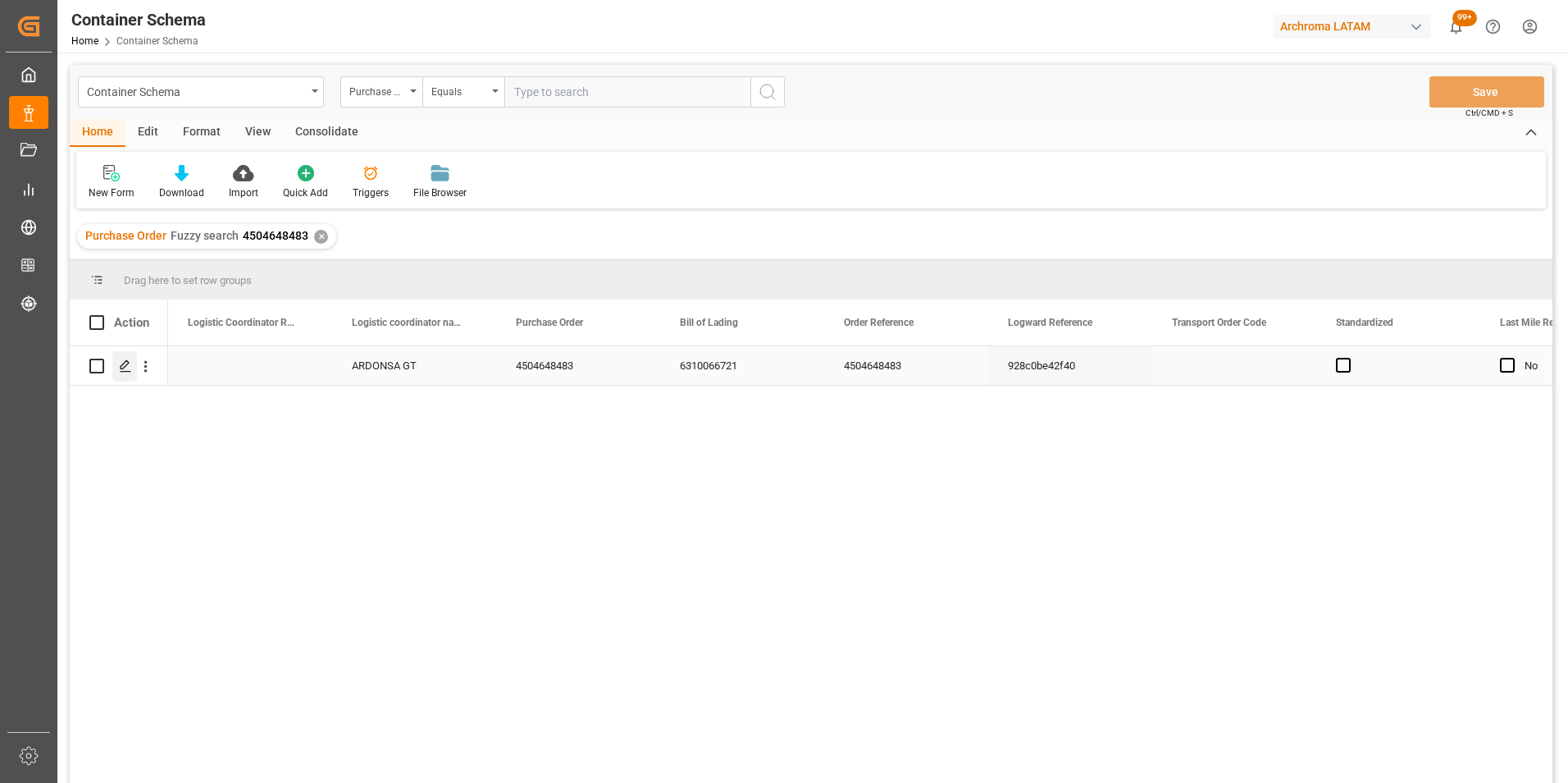
click at [117, 362] on div "Press SPACE to select this row." at bounding box center [124, 367] width 24 height 30
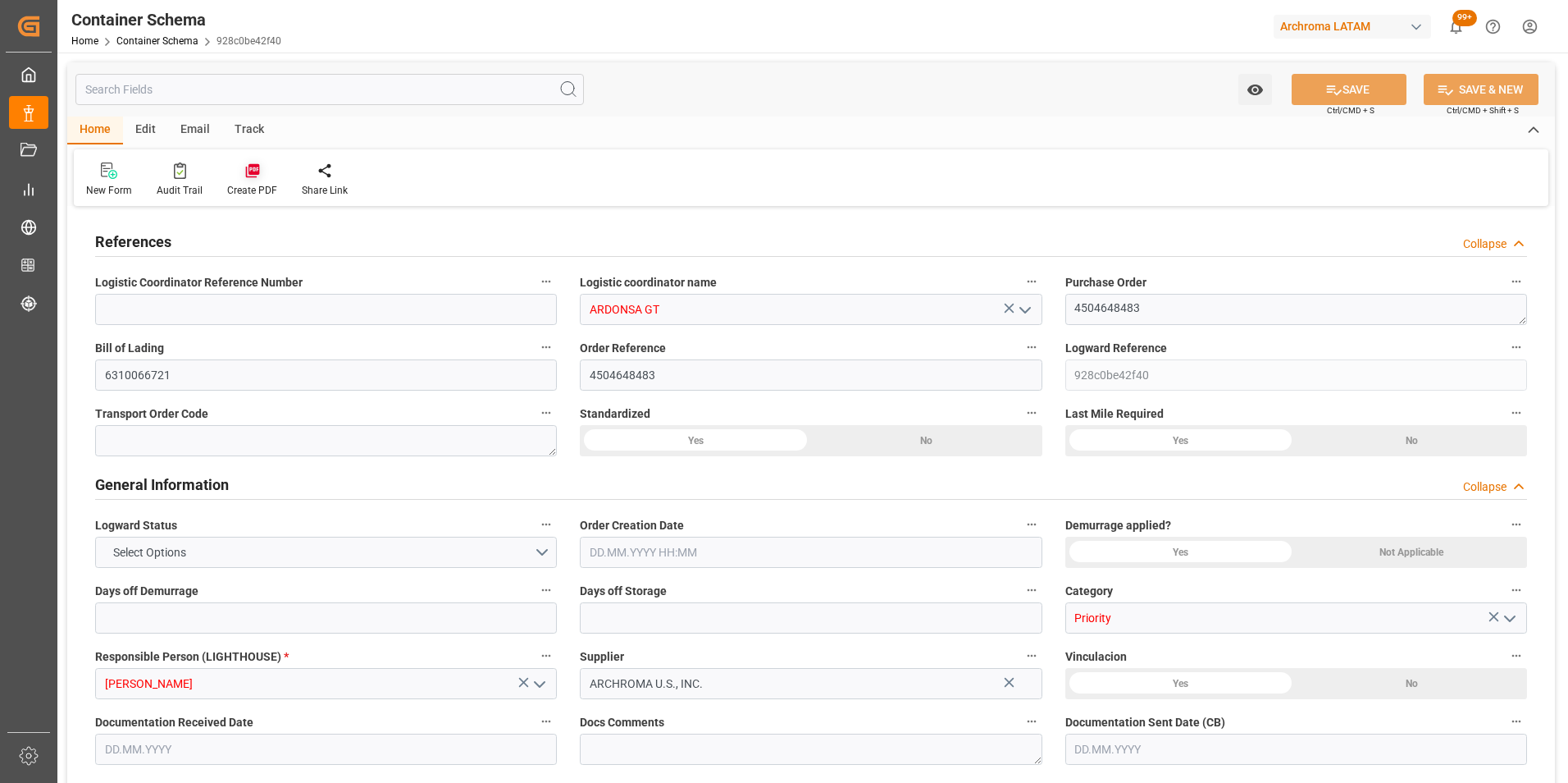
type input "0"
type input "1"
type input "1000"
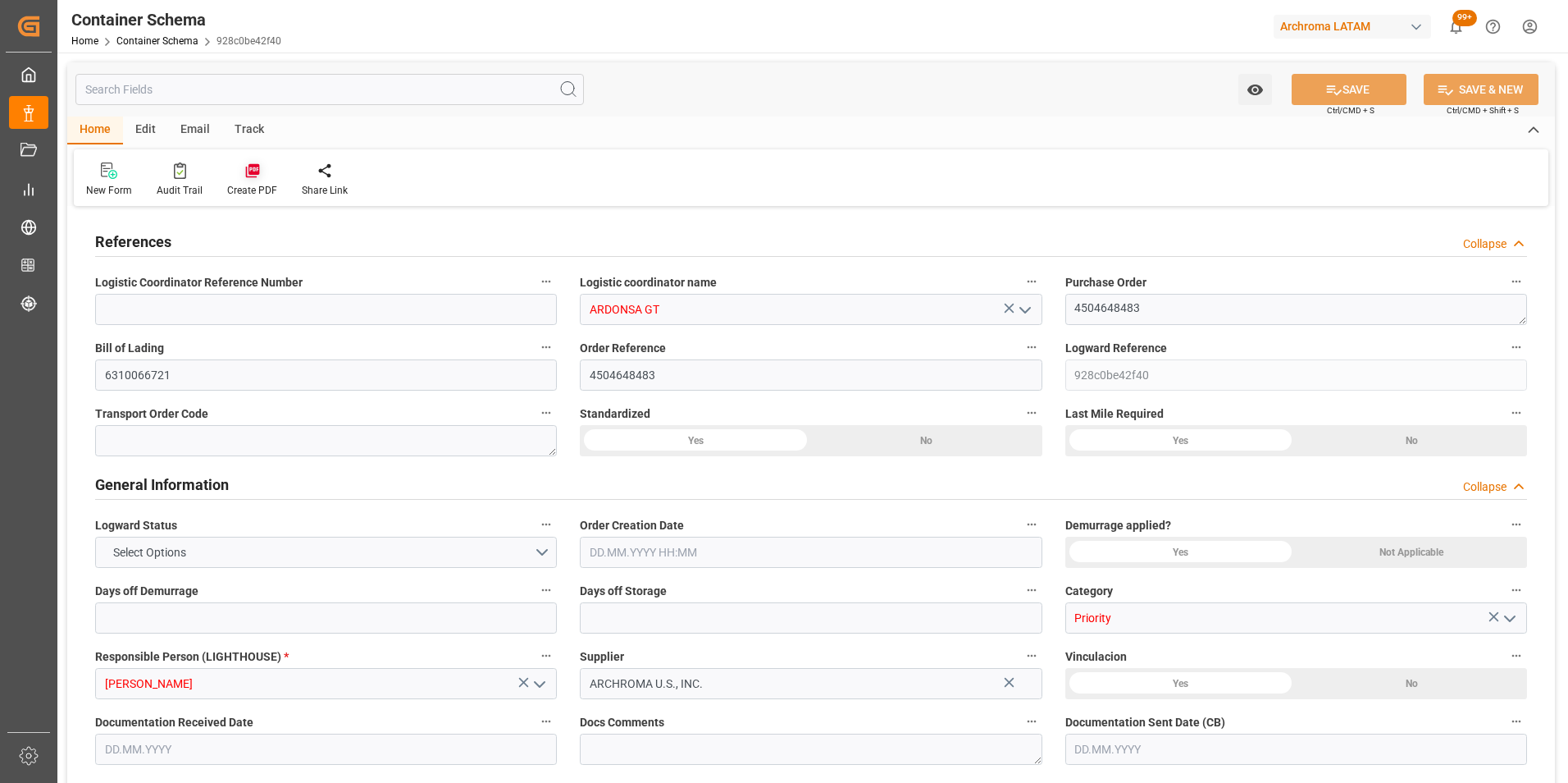
type input "1049.61"
type input "Maersk"
type input "Maersk Line AS"
type input "USPEF"
type input "GTGUA"
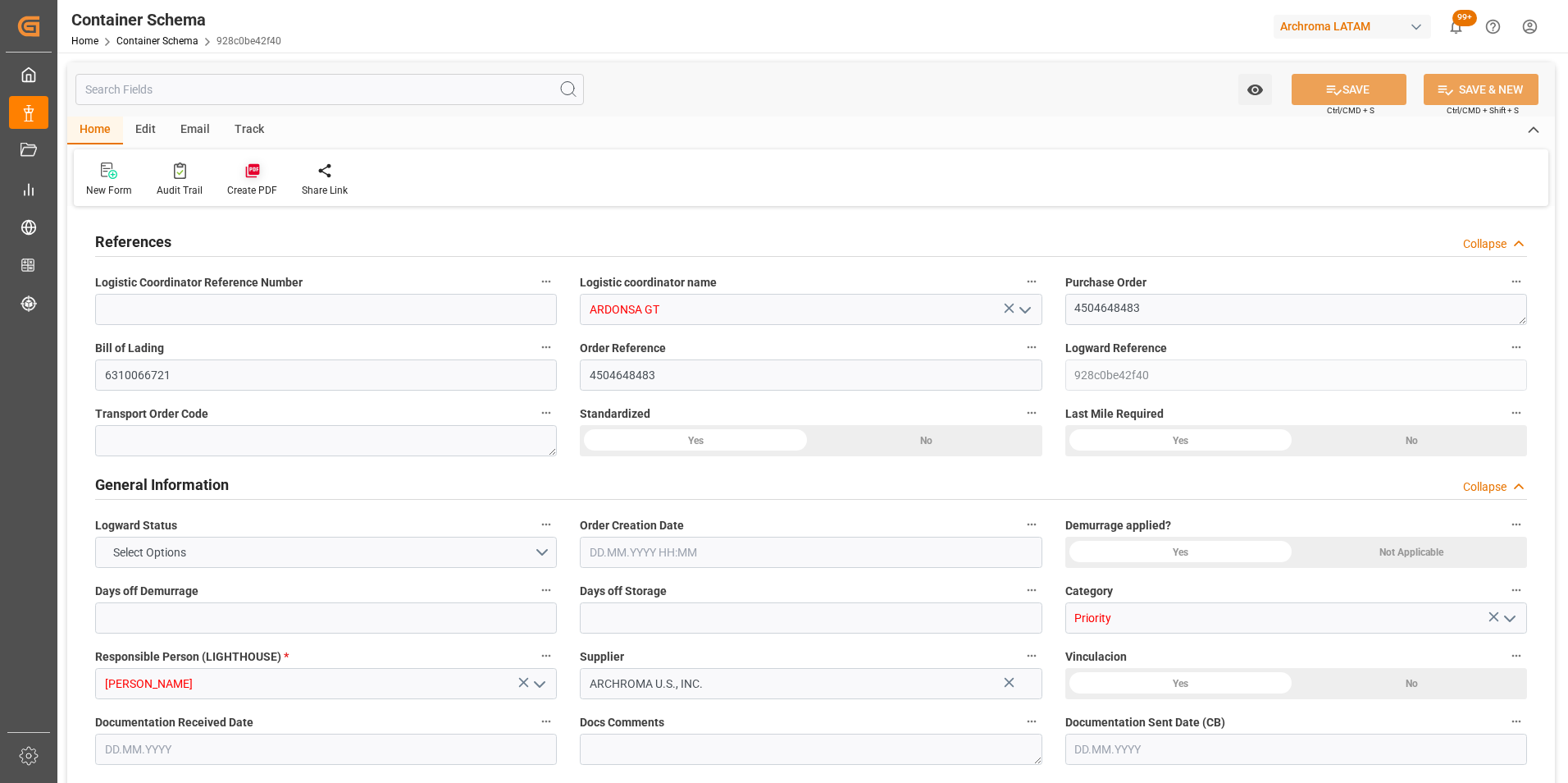
type input "GTIZ4"
type input "9215880"
type input "-2"
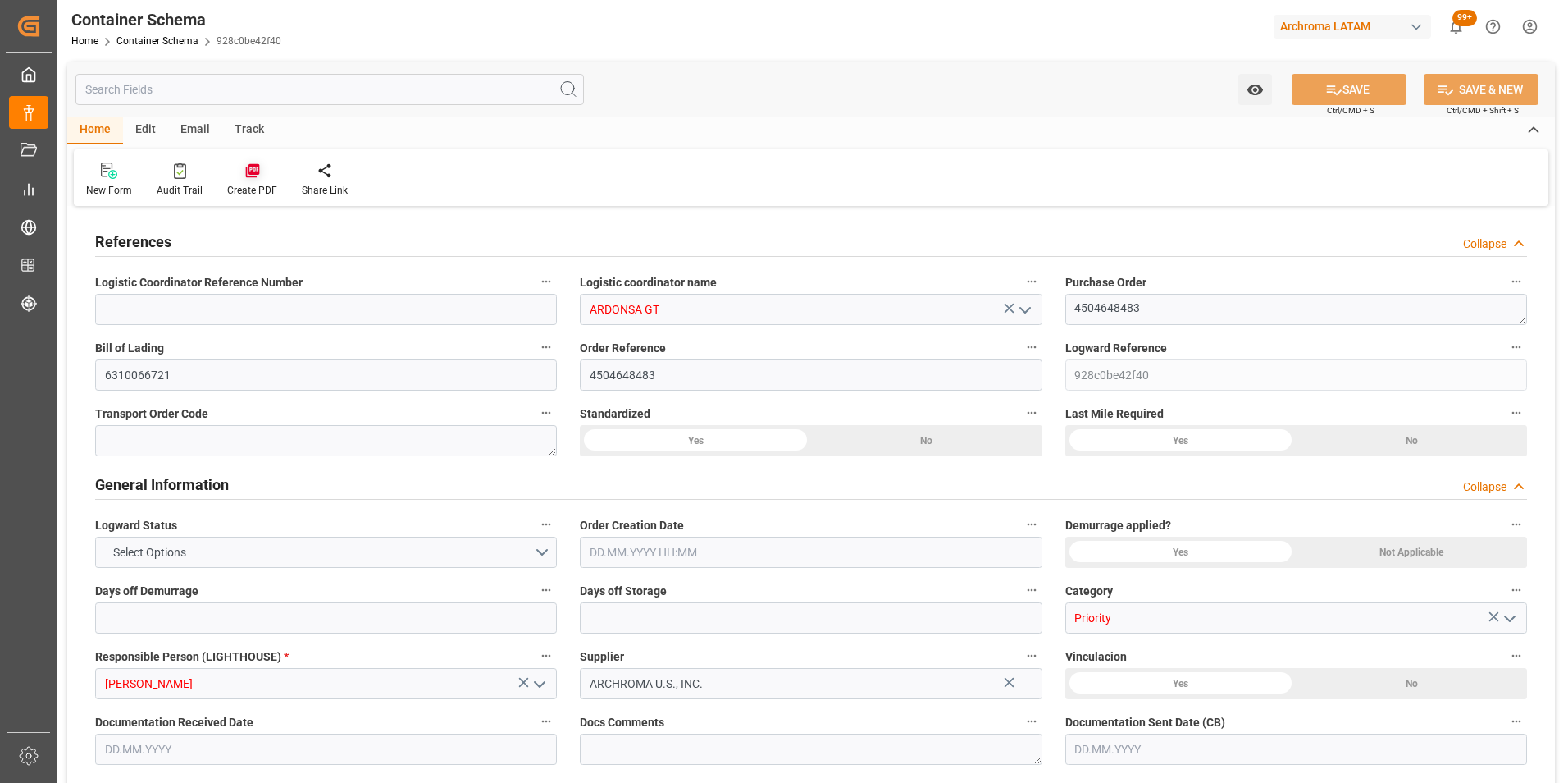
type input "0"
type input "08.08.2025 09:30"
type input "[DATE]"
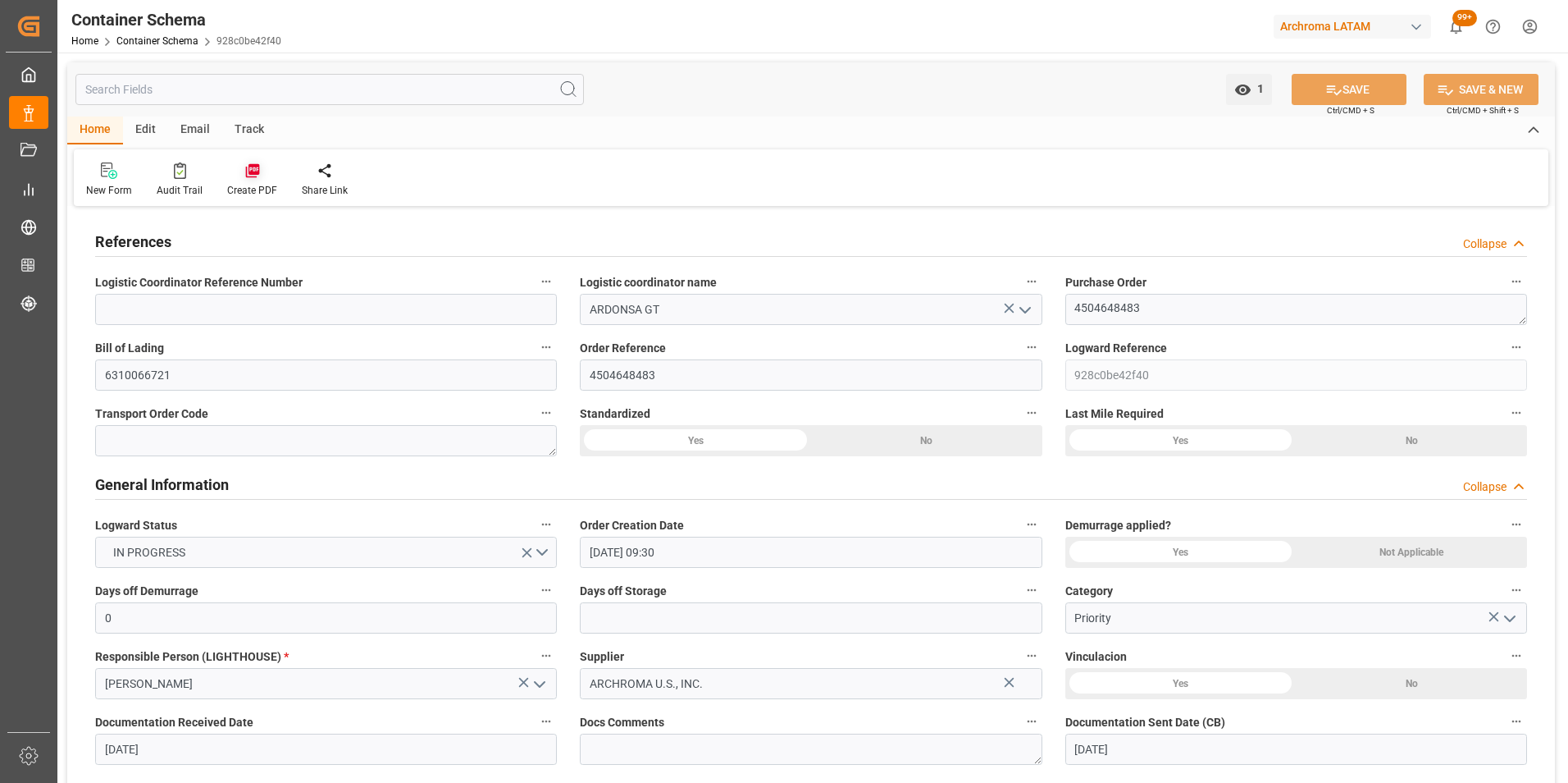
type input "[DATE]"
type input "13.08.2025 06:12"
type input "08.08.2025 14:25"
type input "[DATE]"
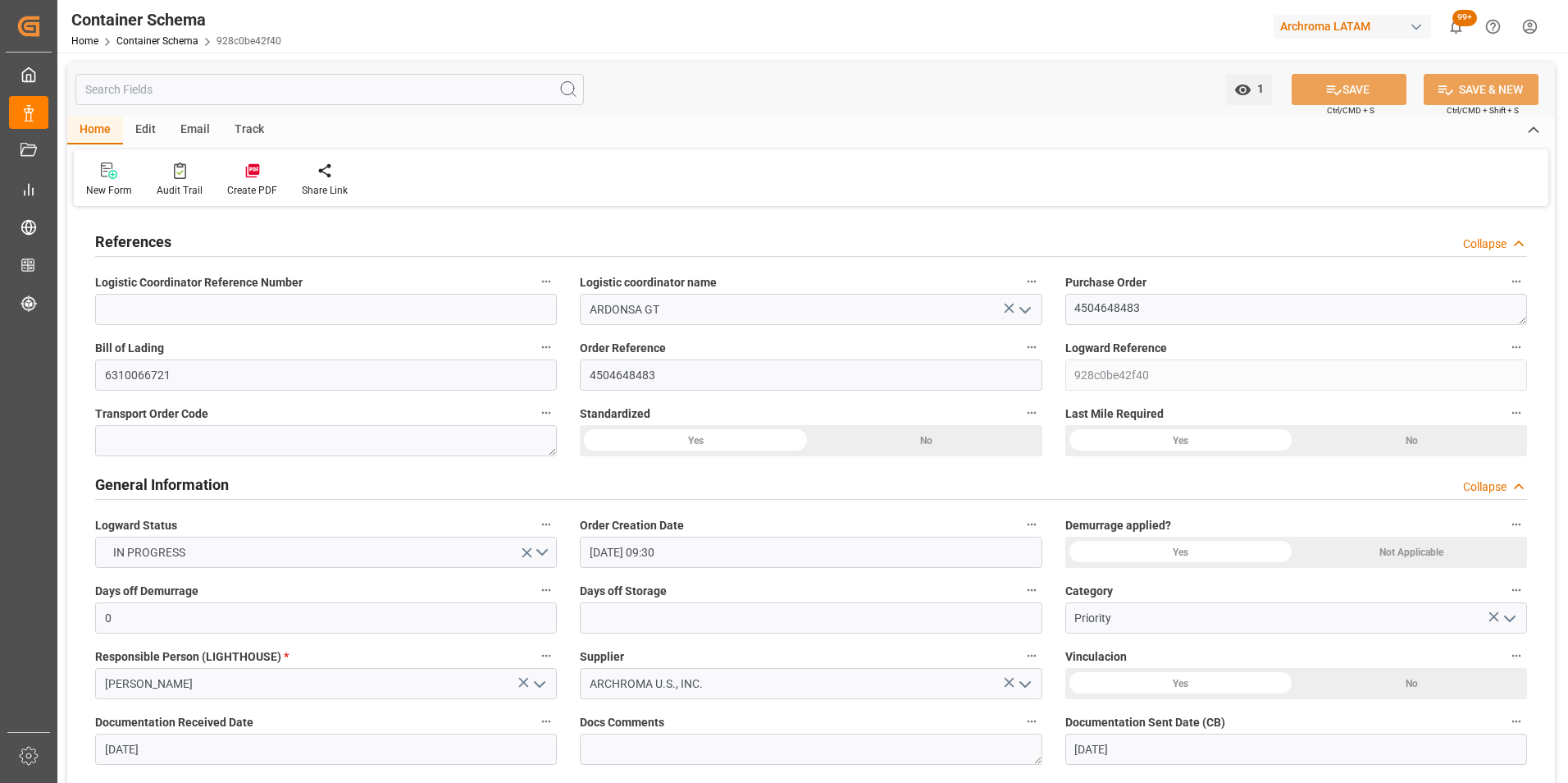
click at [188, 135] on div "Email" at bounding box center [194, 131] width 54 height 28
click at [104, 188] on div "Send Email" at bounding box center [110, 190] width 50 height 15
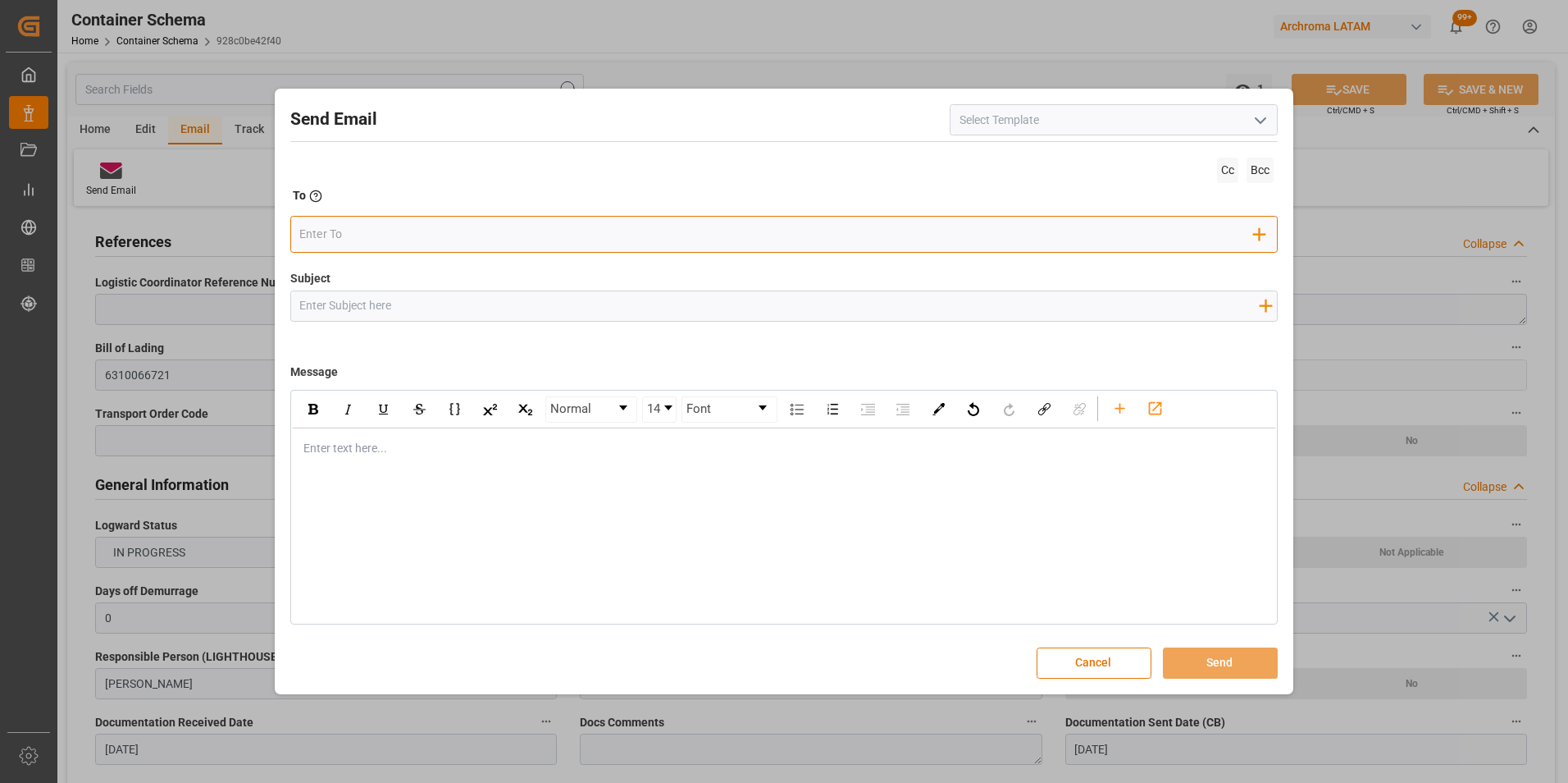
click at [400, 237] on input "email" at bounding box center [776, 235] width 954 height 24
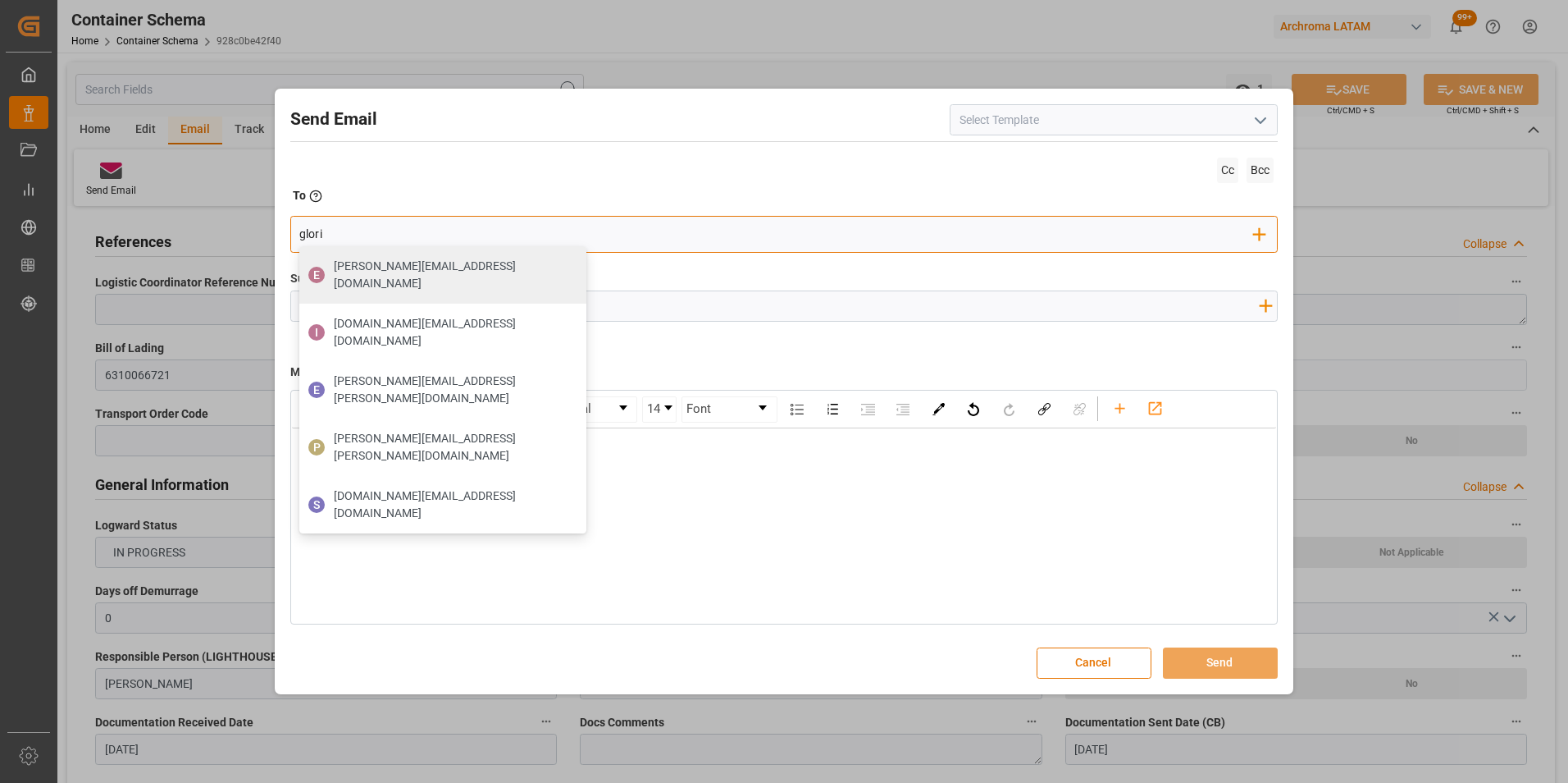
type input "gloria"
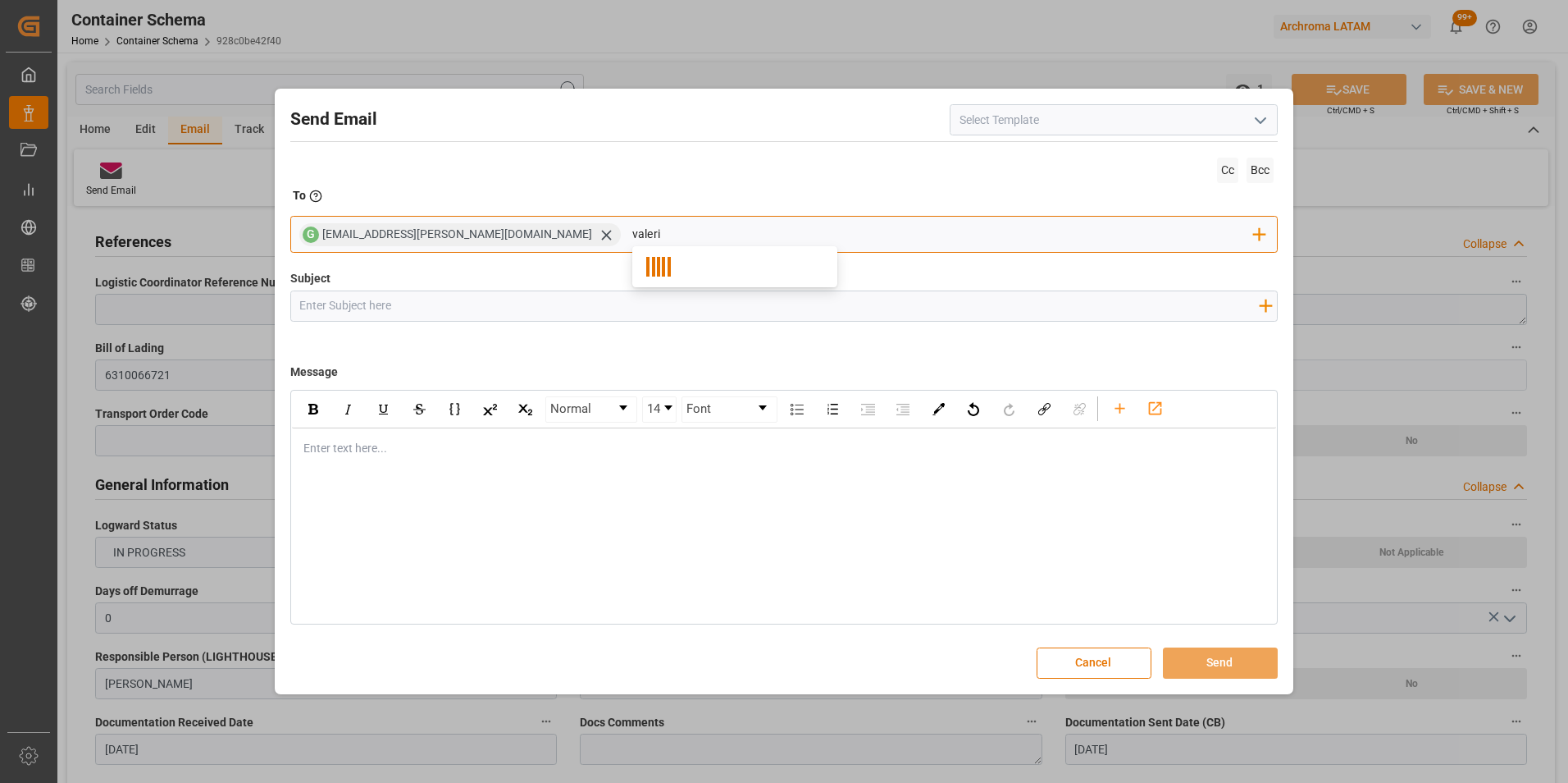
type input "valeria"
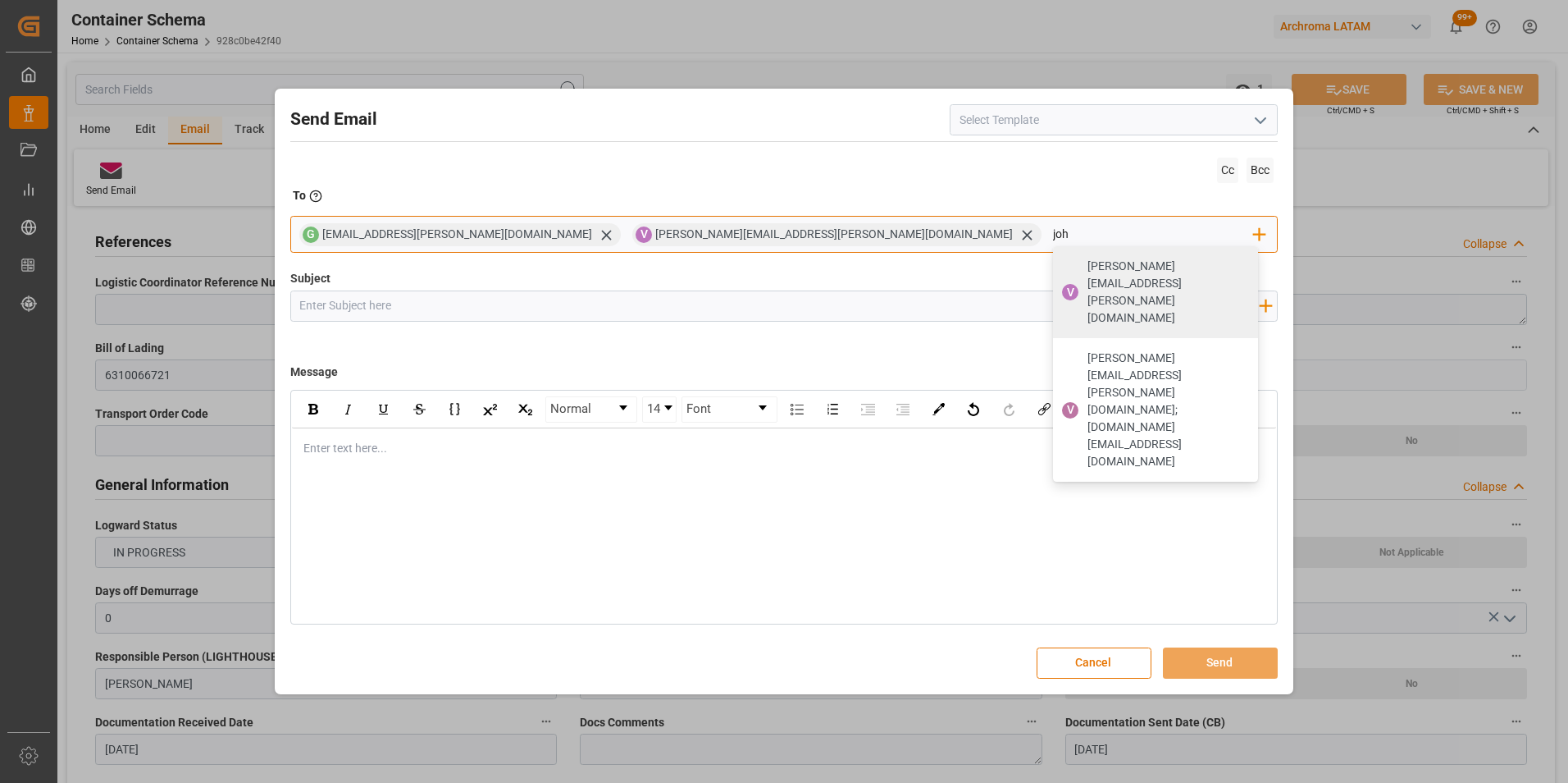
type input "joha"
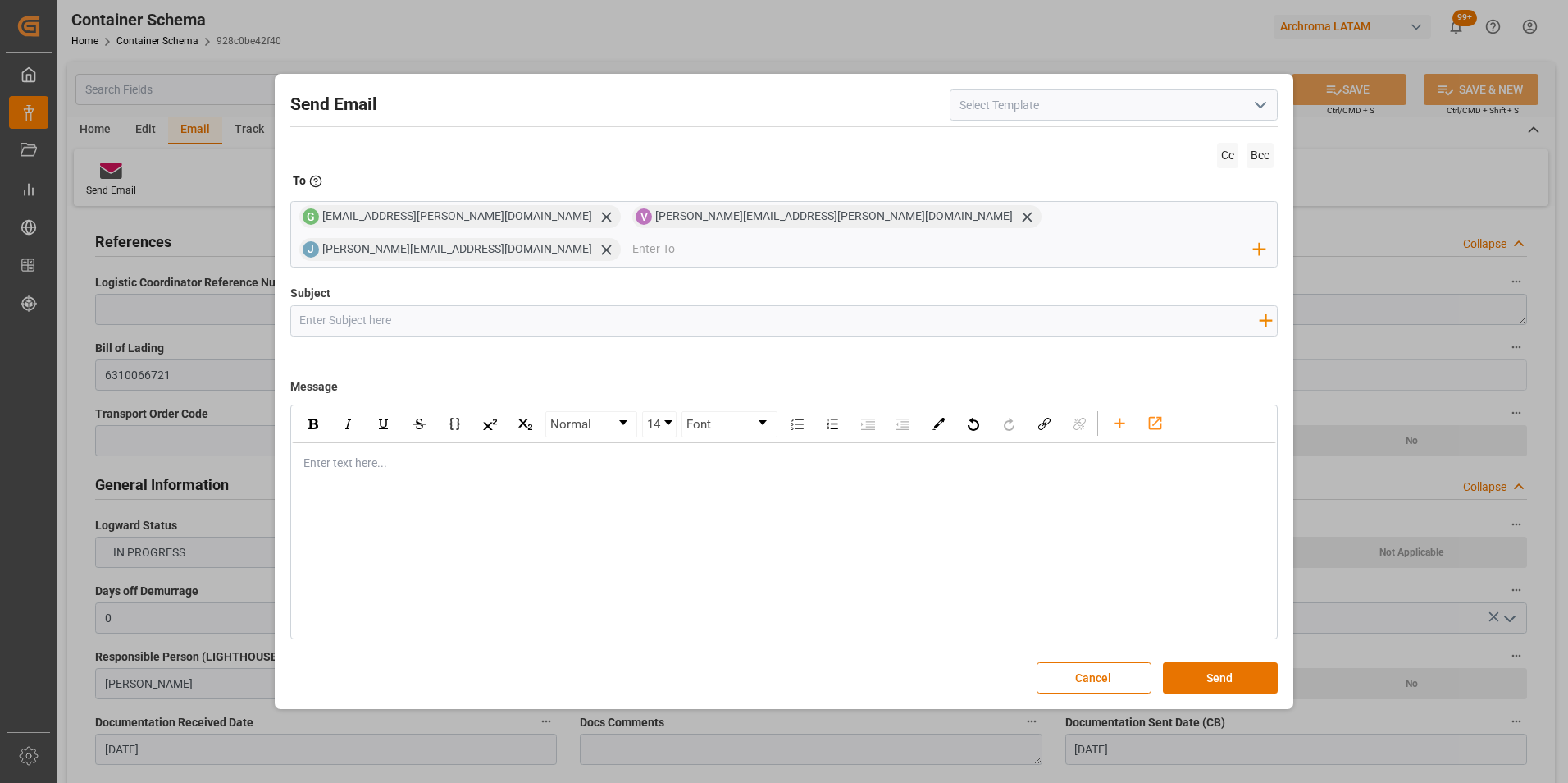
click at [499, 313] on input "Subject" at bounding box center [779, 320] width 977 height 28
paste input "GT || ZARPE || PO 4504648483 || Priority || Contenedor GATU8638330 || Bodega 29…"
click at [349, 306] on input "GT || ZARPE || PO 4504648483 || Priority || Contenedor GATU8638330 || Bodega 29…" at bounding box center [779, 320] width 977 height 28
type input "GT || TRACKING || PO 4504648483 || Priority || Contenedor GATU8638330 || Bodega…"
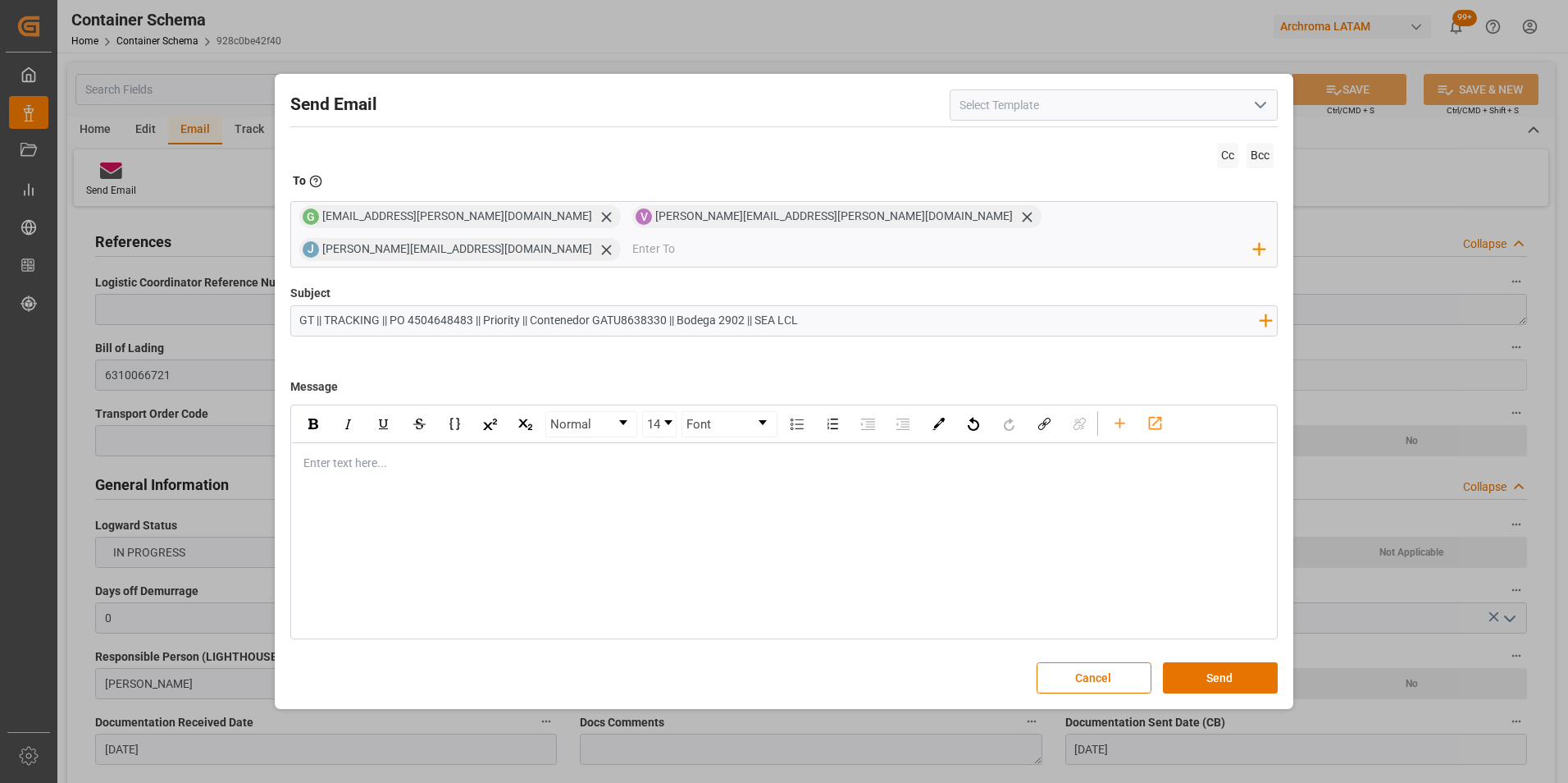
click at [532, 454] on div "rdw-editor" at bounding box center [784, 463] width 961 height 17
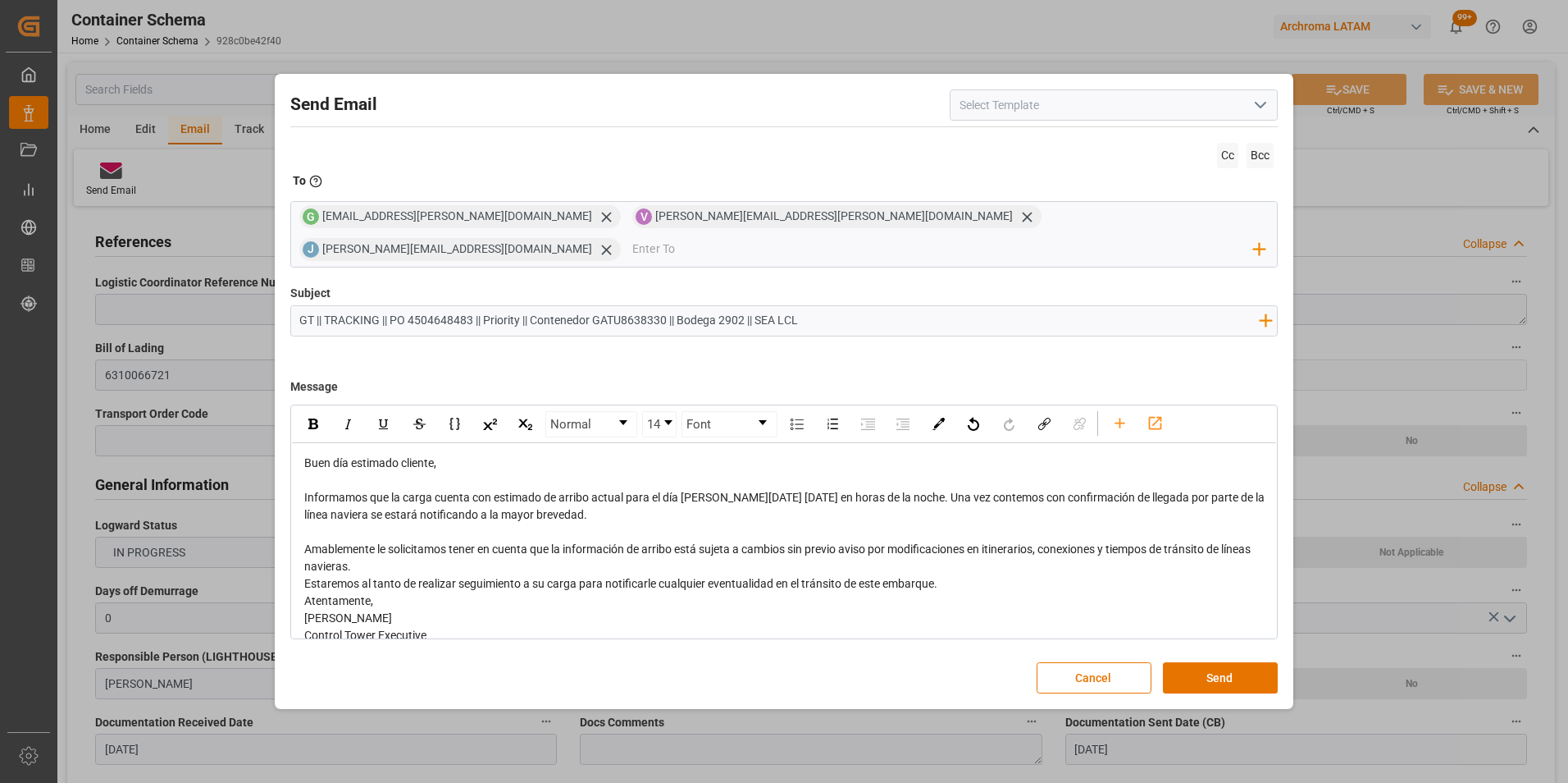
click at [466, 554] on div "Amablemente le solicitamos tener en cuenta que la información de arribo está su…" at bounding box center [784, 558] width 961 height 35
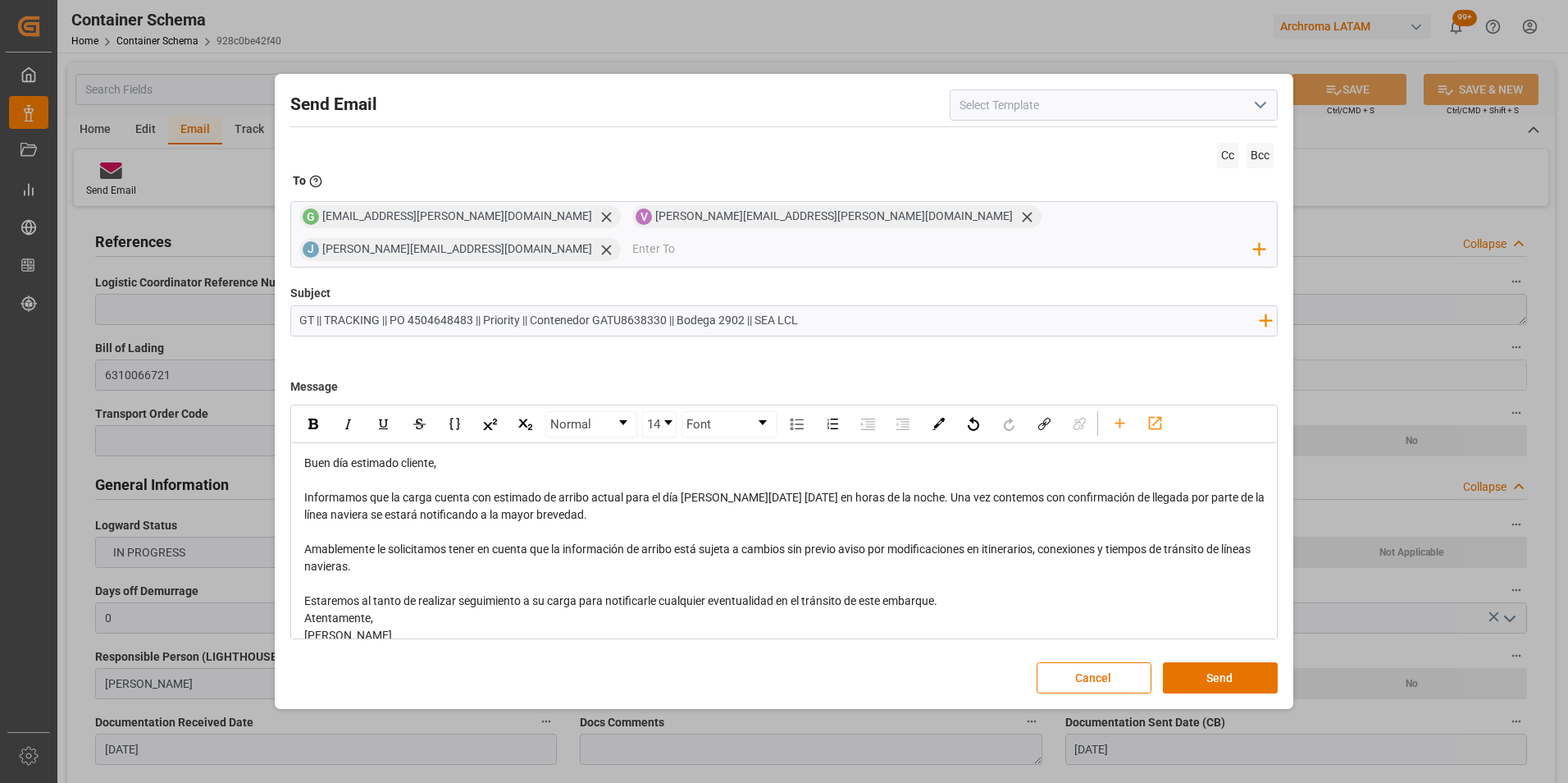
click at [960, 593] on div "Estaremos al tanto de realizar seguimiento a su carga para notificarle cualquie…" at bounding box center [784, 601] width 961 height 17
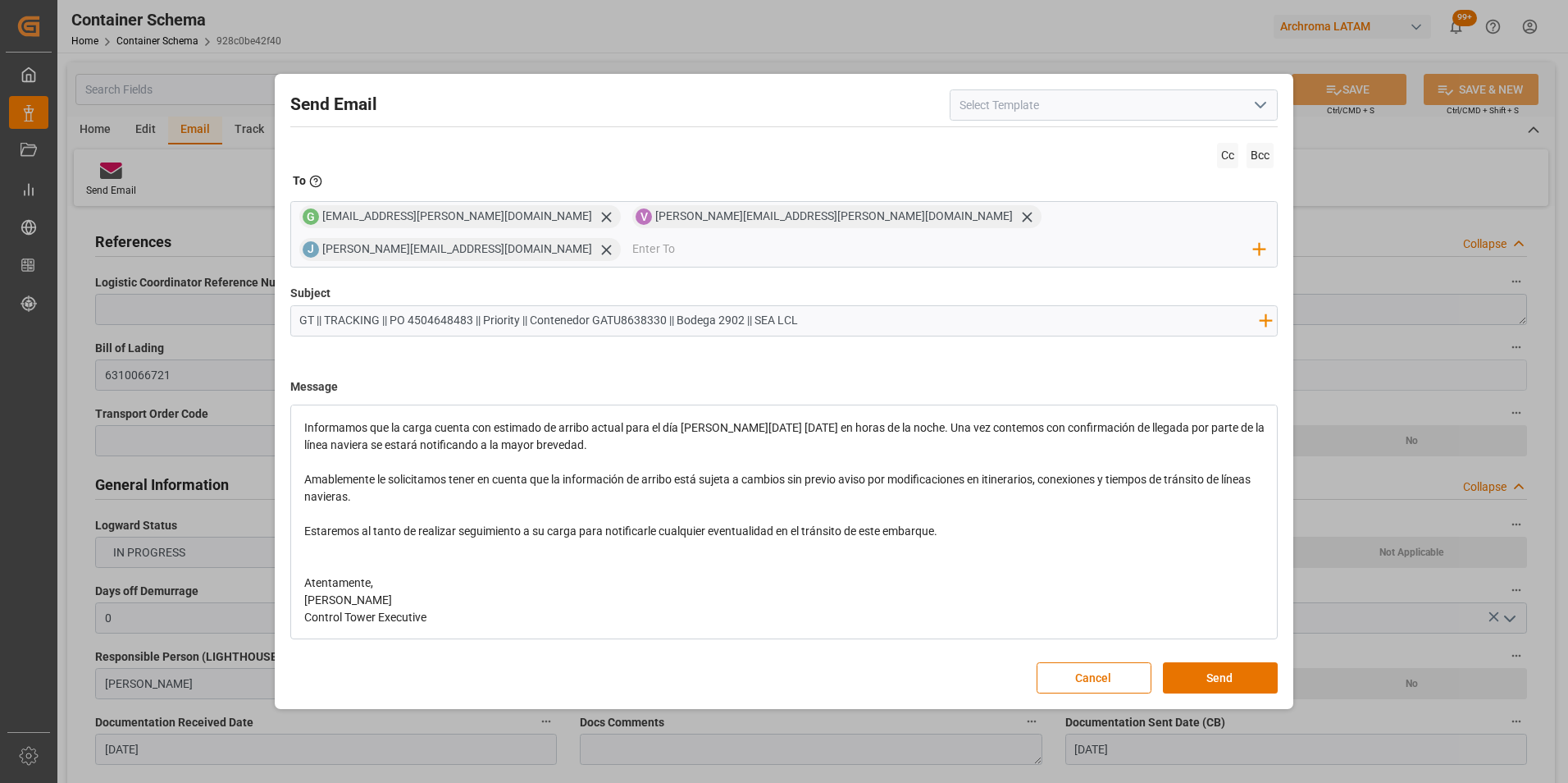
click at [546, 574] on div "Atentamente," at bounding box center [784, 582] width 961 height 17
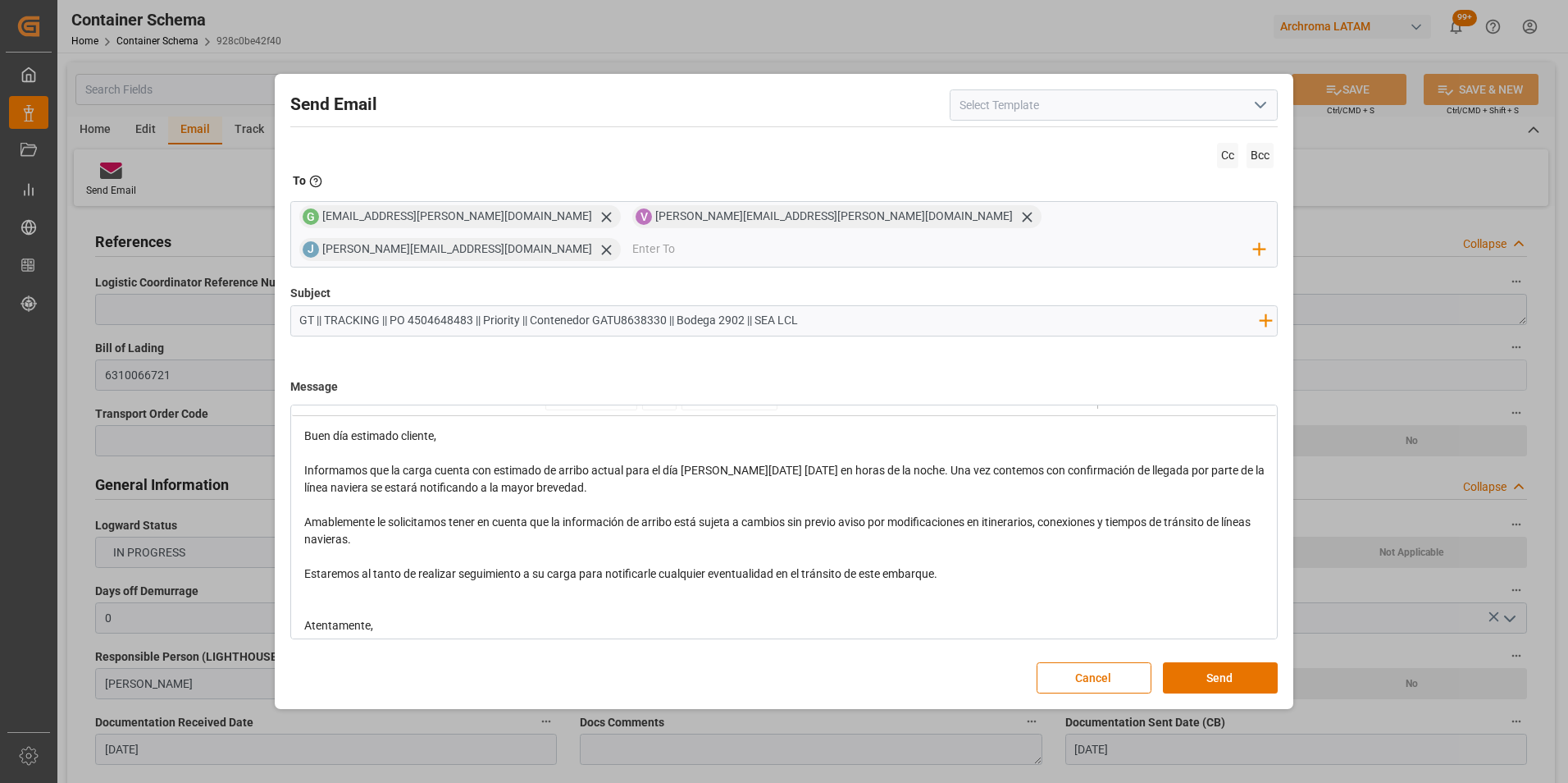
scroll to position [0, 0]
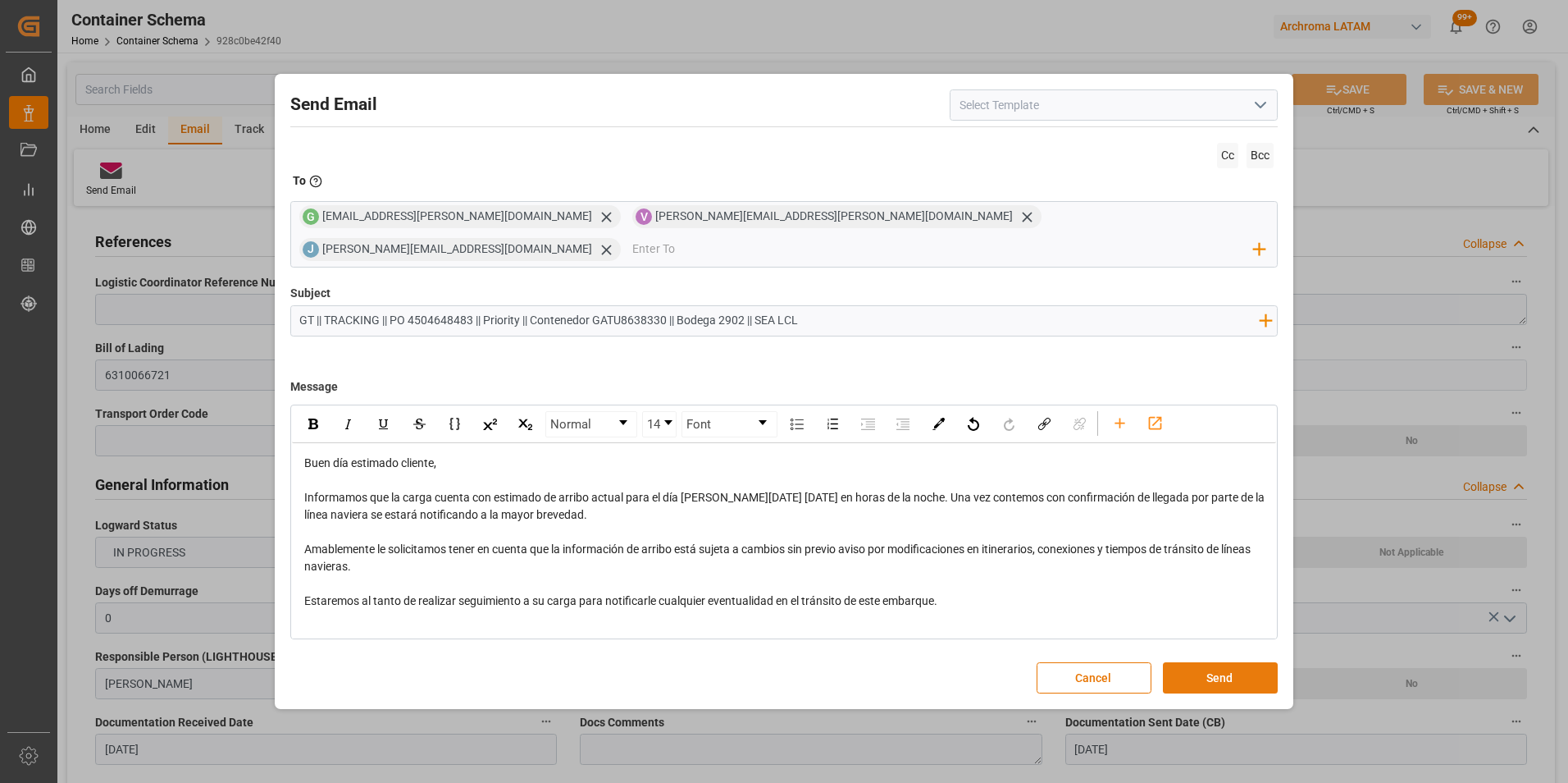
click at [1184, 662] on button "Send" at bounding box center [1220, 677] width 115 height 31
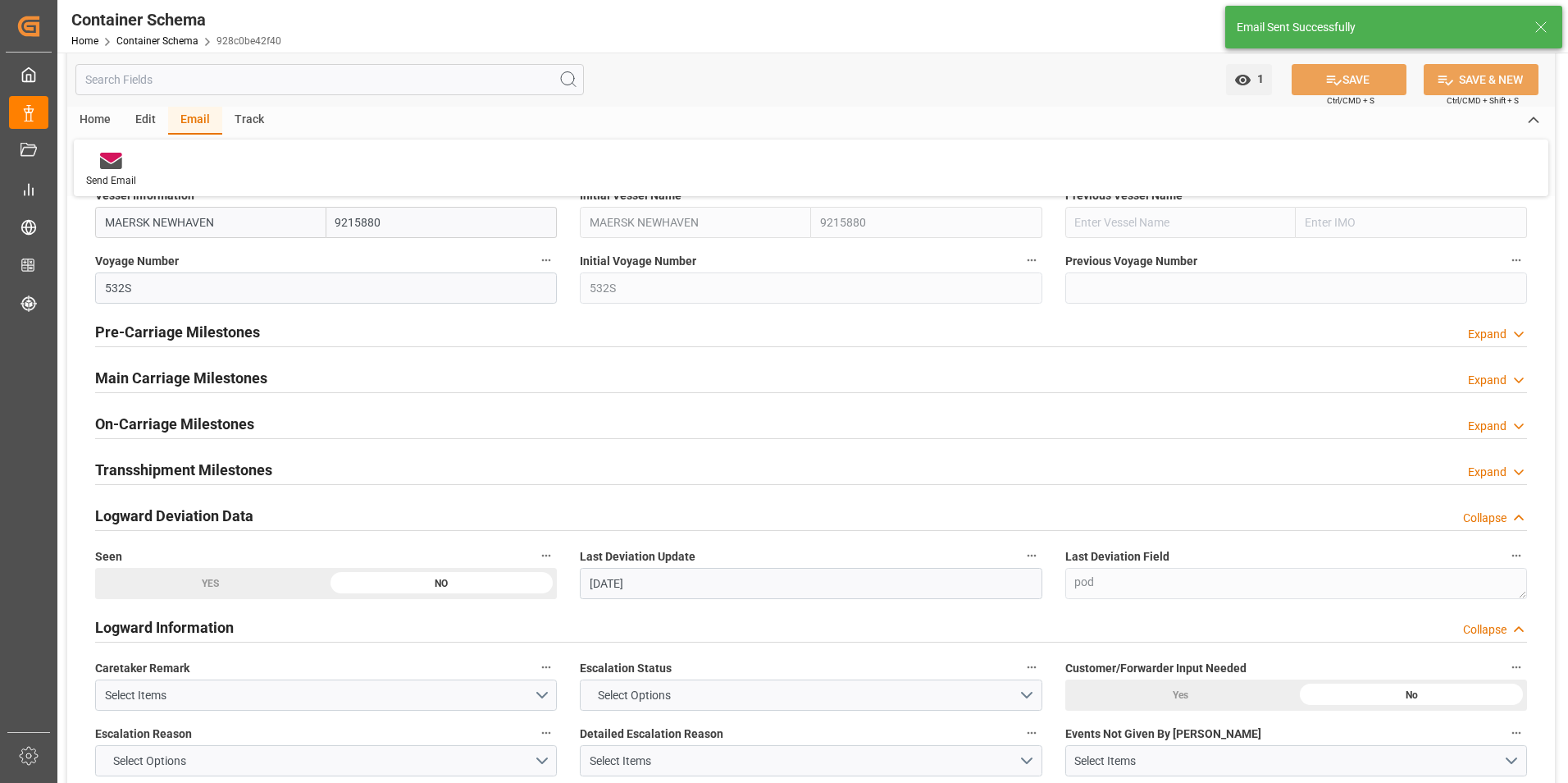
drag, startPoint x: 131, startPoint y: 371, endPoint x: 402, endPoint y: 461, distance: 285.6
click at [132, 371] on h2 "Main Carriage Milestones" at bounding box center [181, 378] width 172 height 23
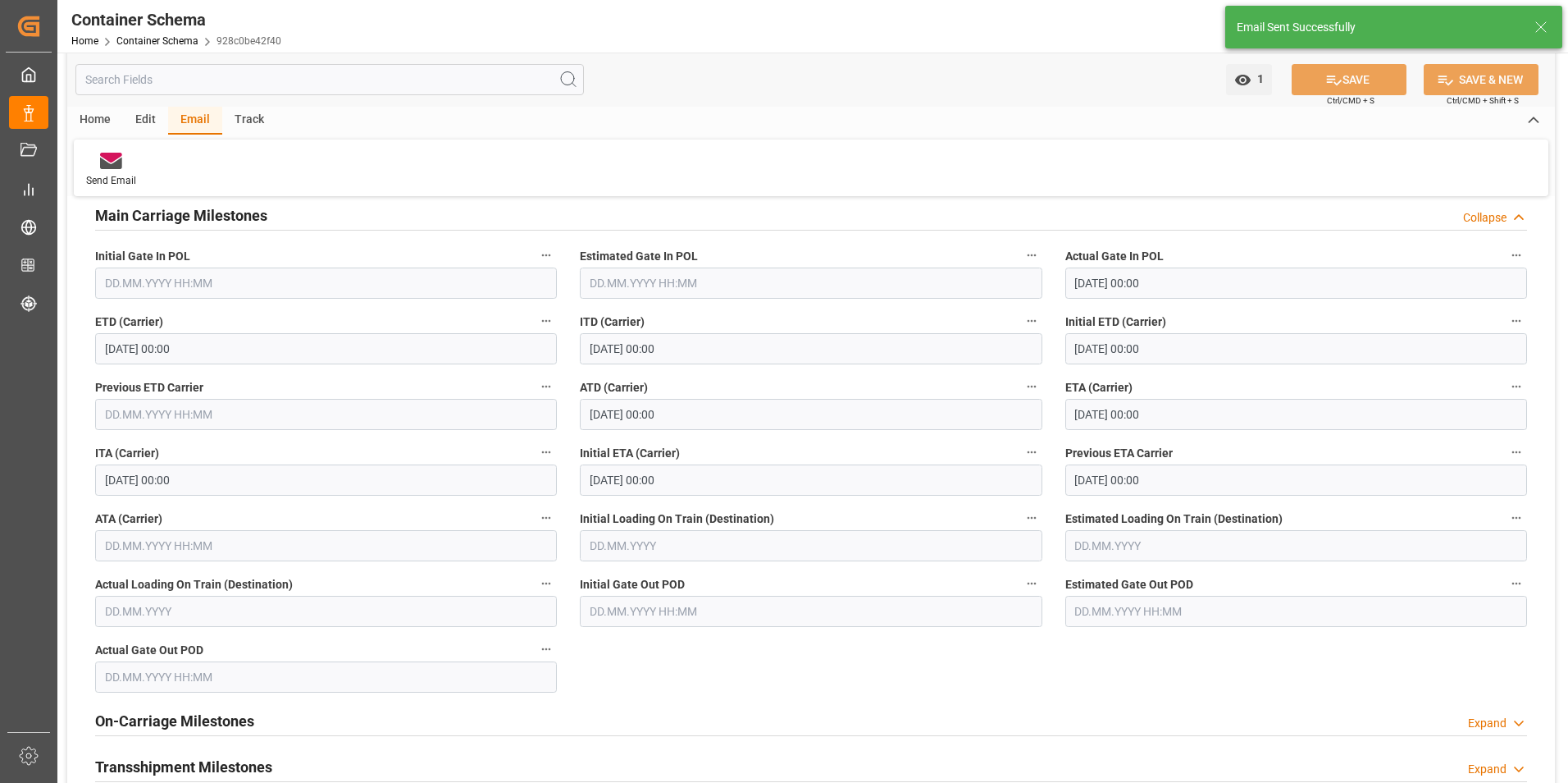
scroll to position [2051, 0]
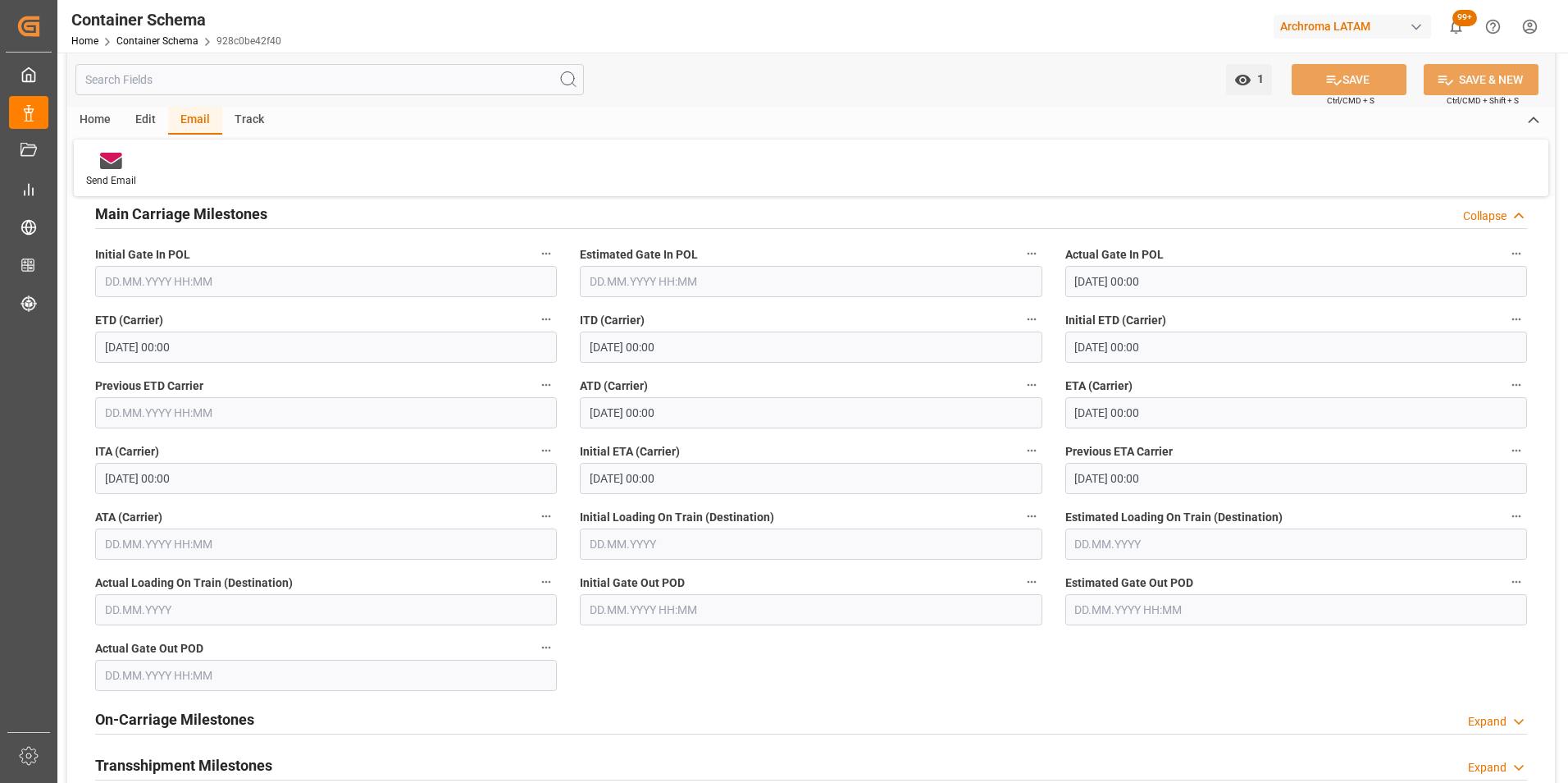
click at [1103, 413] on input "14.08.2025 00:00" at bounding box center [1296, 412] width 461 height 31
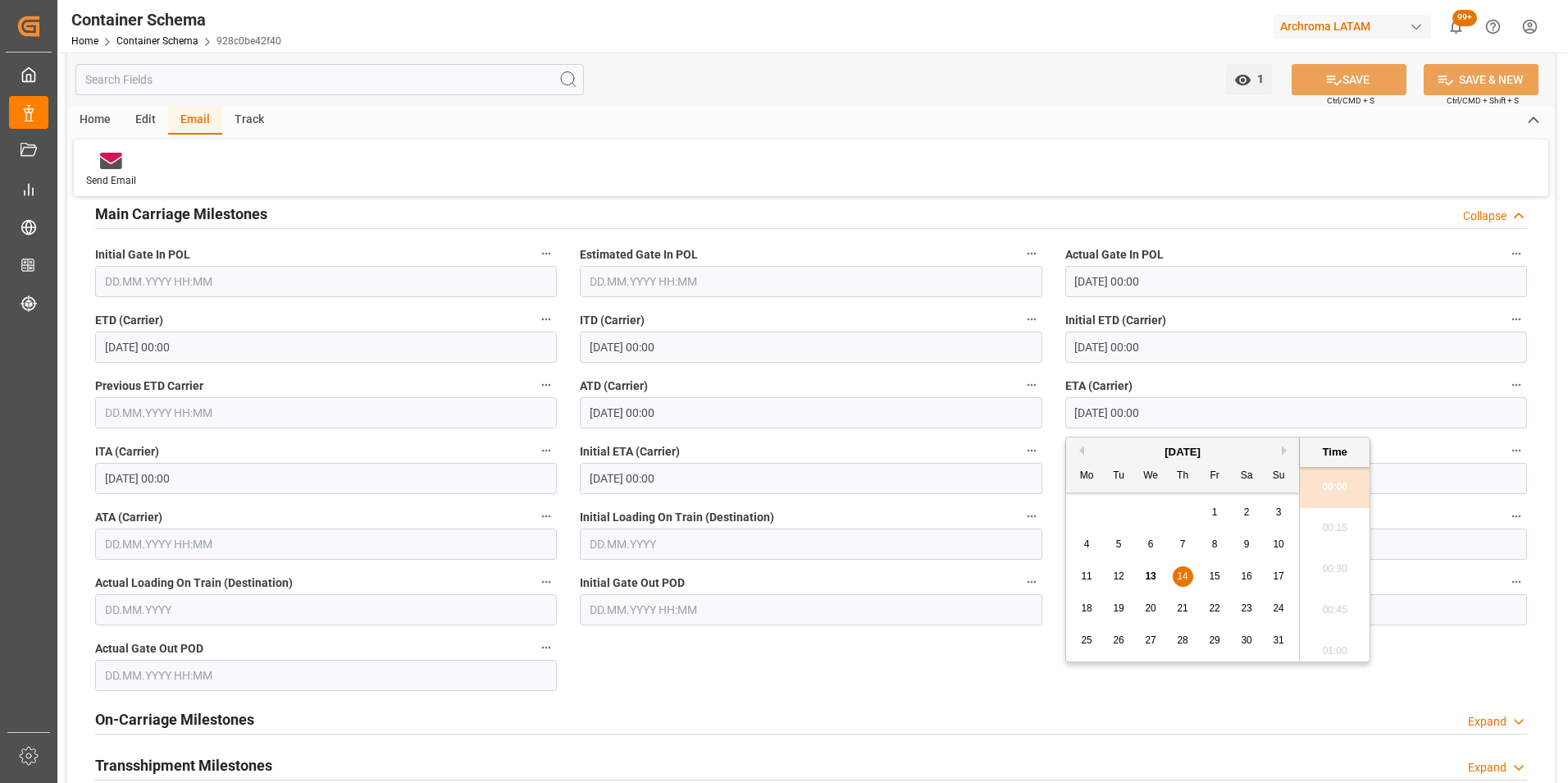
click at [1151, 567] on div "13" at bounding box center [1151, 577] width 21 height 20
type input "13.08.2025 00:00"
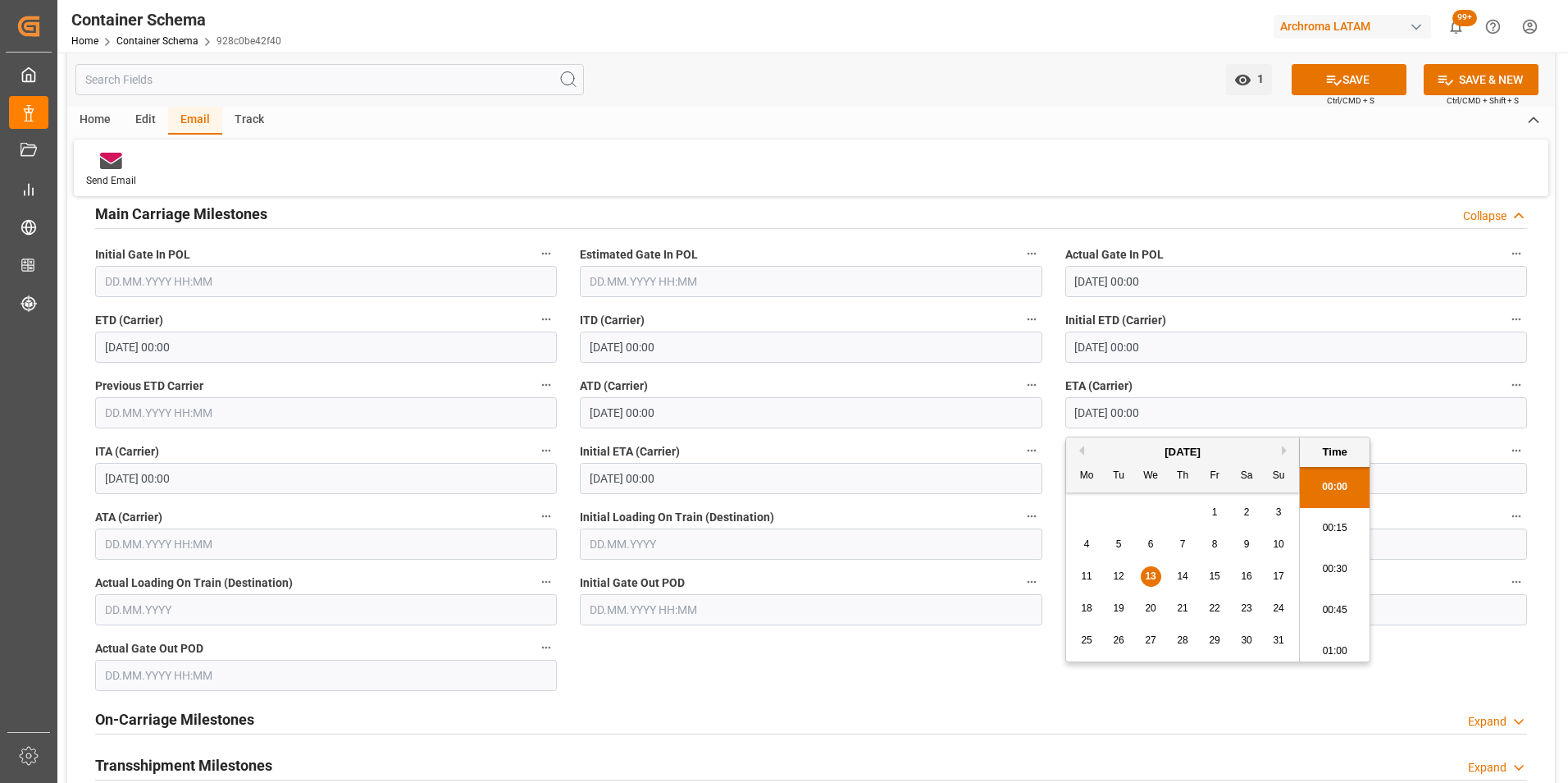
click at [1407, 381] on label "ETA (Carrier)" at bounding box center [1296, 385] width 461 height 23
click at [1506, 381] on button "ETA (Carrier)" at bounding box center [1516, 384] width 22 height 22
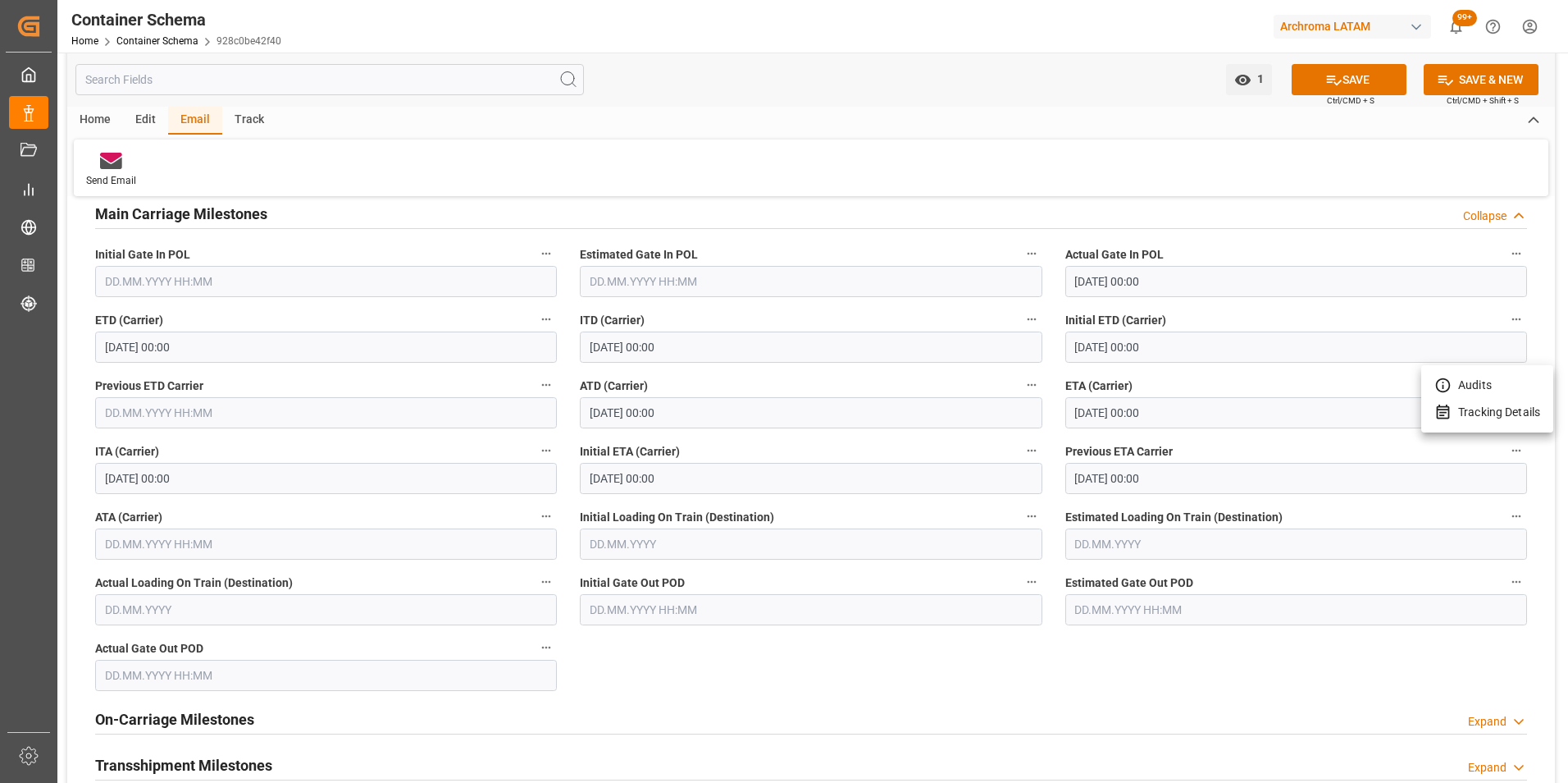
click at [1371, 73] on div at bounding box center [784, 391] width 1568 height 783
click at [1366, 81] on button "SAVE" at bounding box center [1349, 79] width 115 height 31
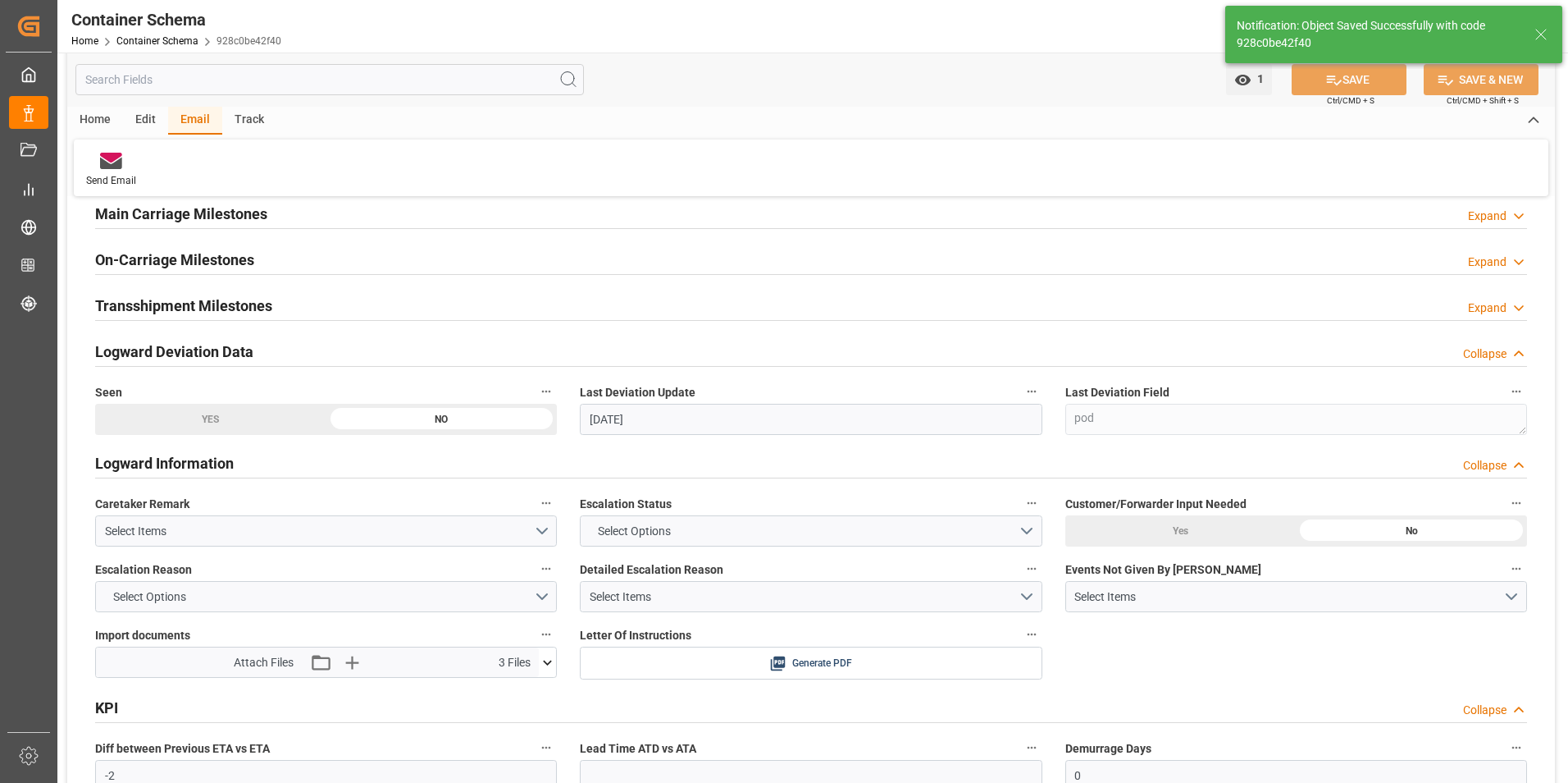
type input "-1"
type input "13.08.2025 19:14"
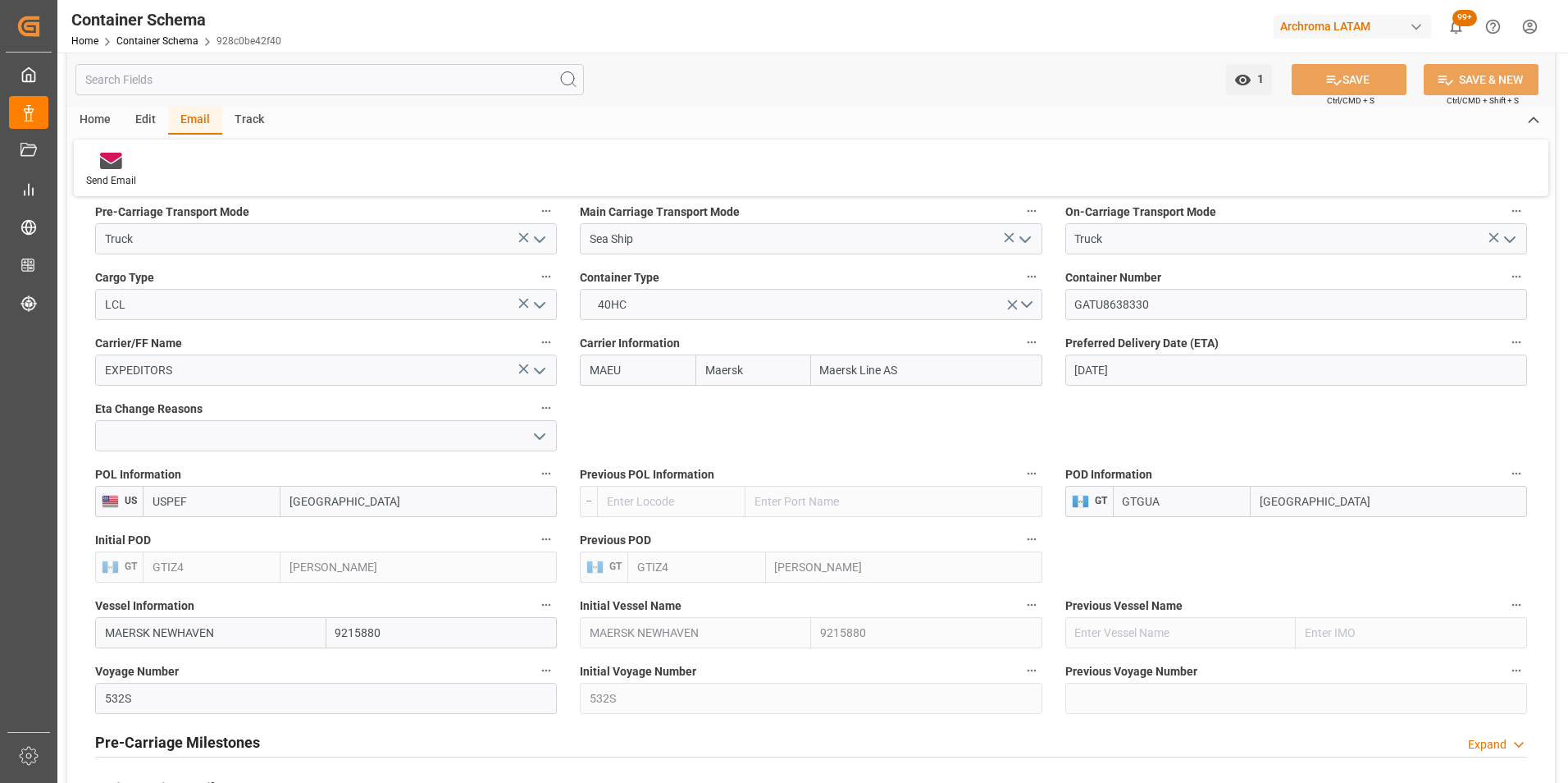
scroll to position [1476, 0]
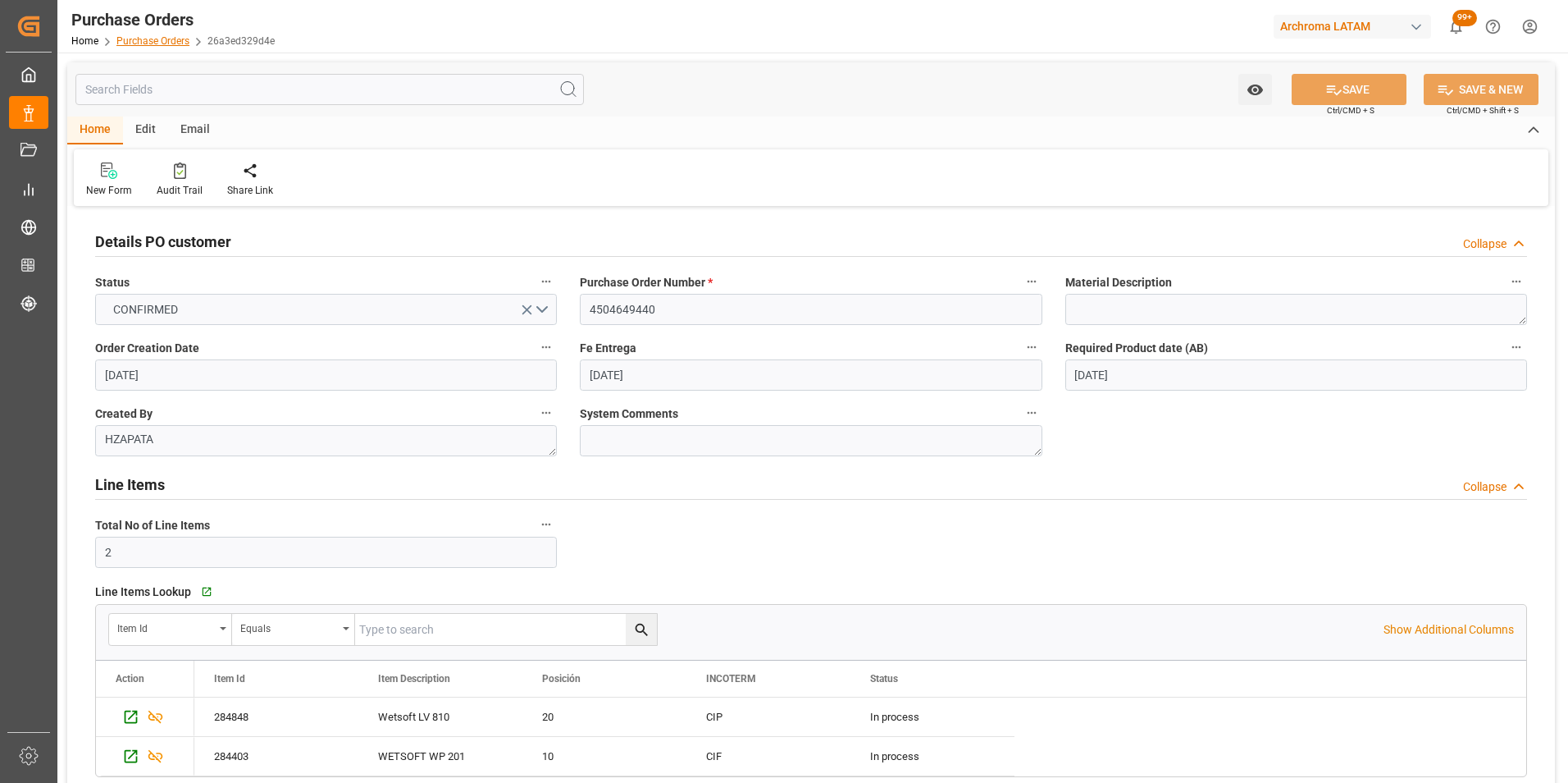
click at [168, 41] on link "Purchase Orders" at bounding box center [153, 41] width 73 height 11
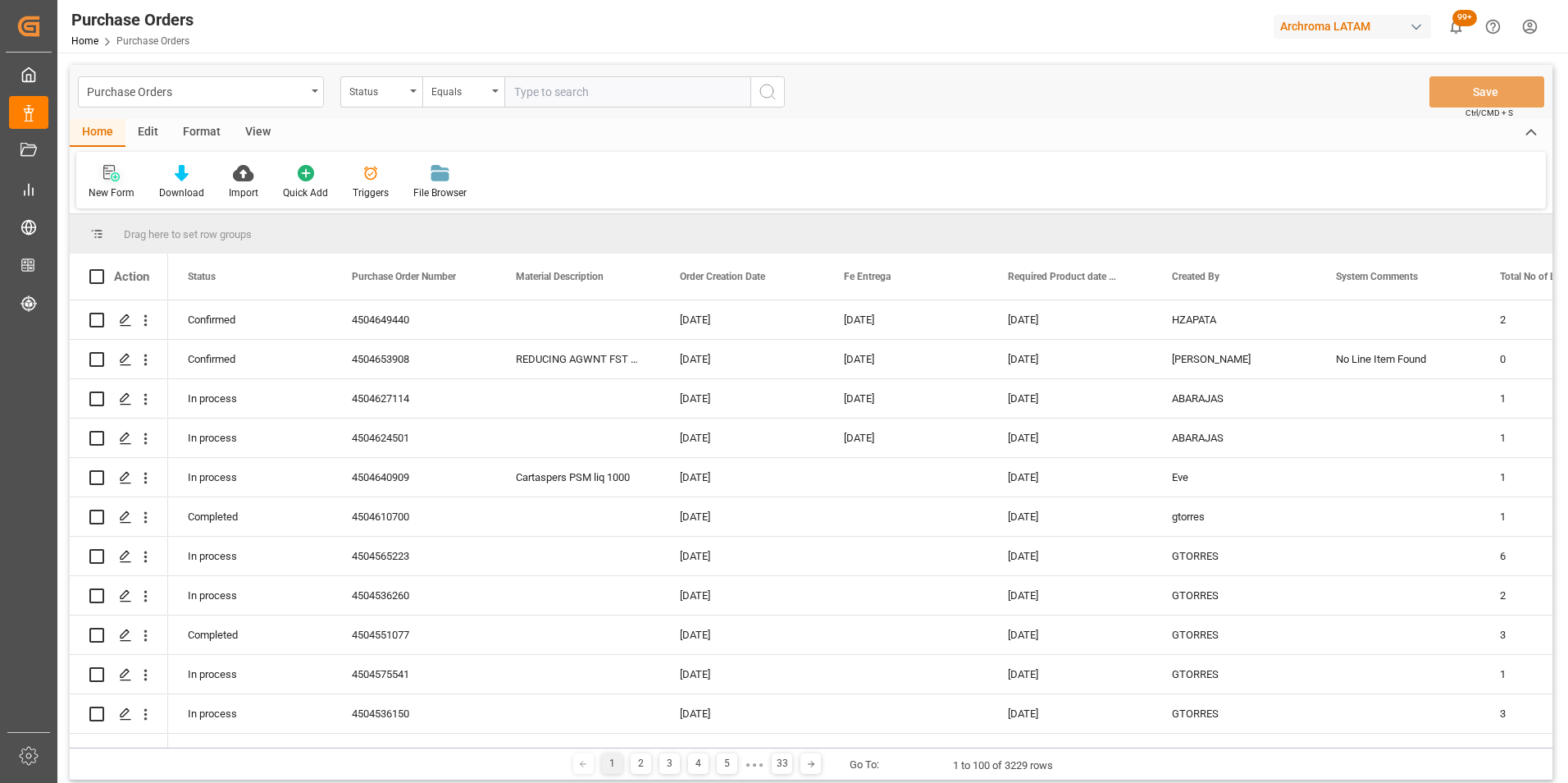
click at [115, 190] on div "New Form" at bounding box center [111, 193] width 46 height 15
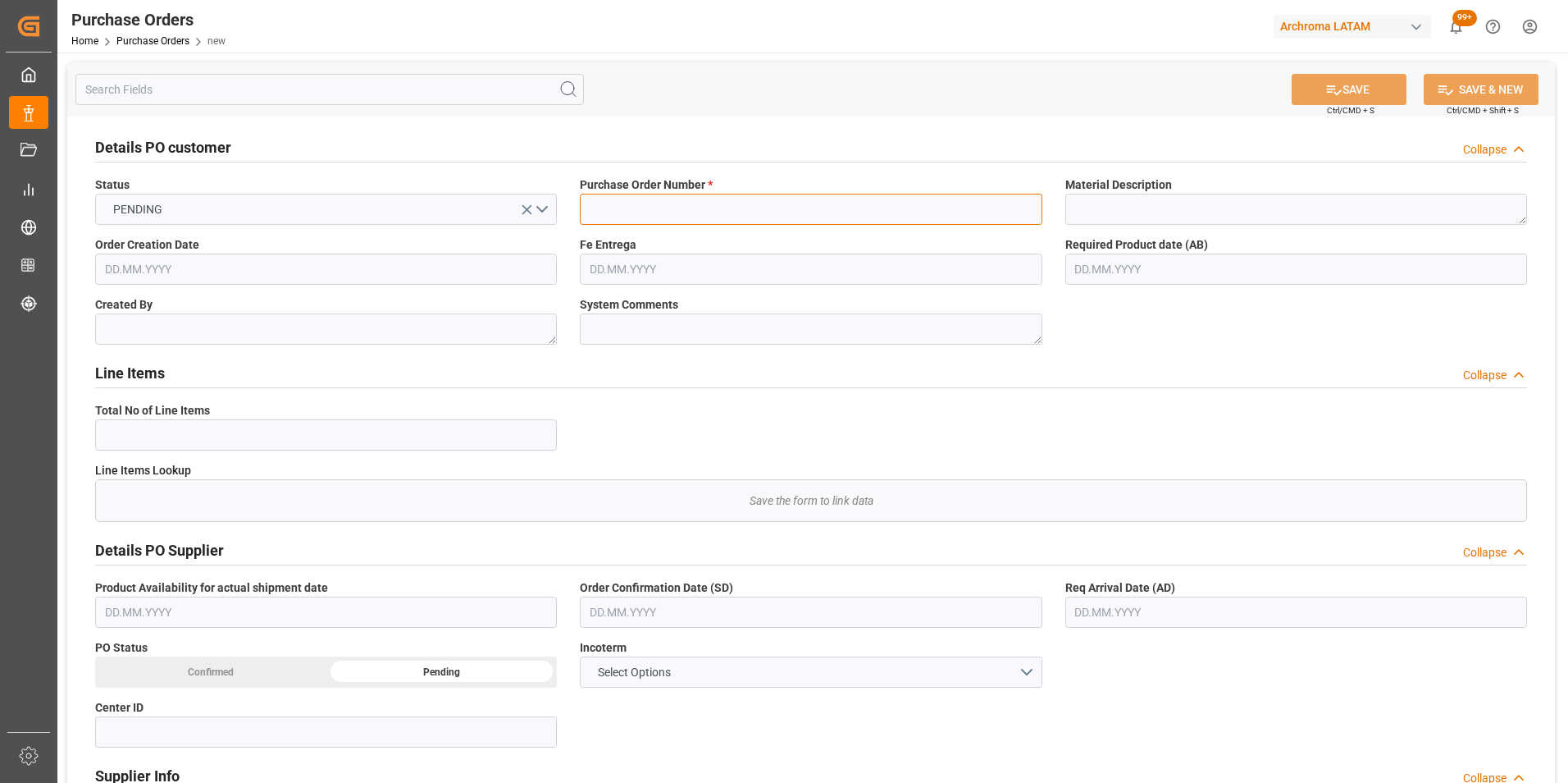
click at [713, 220] on input at bounding box center [811, 208] width 461 height 31
paste input "4504653036"
type input "4504653036"
click at [1133, 202] on textarea at bounding box center [1296, 208] width 461 height 31
click at [638, 209] on input "4504653036" at bounding box center [811, 208] width 461 height 31
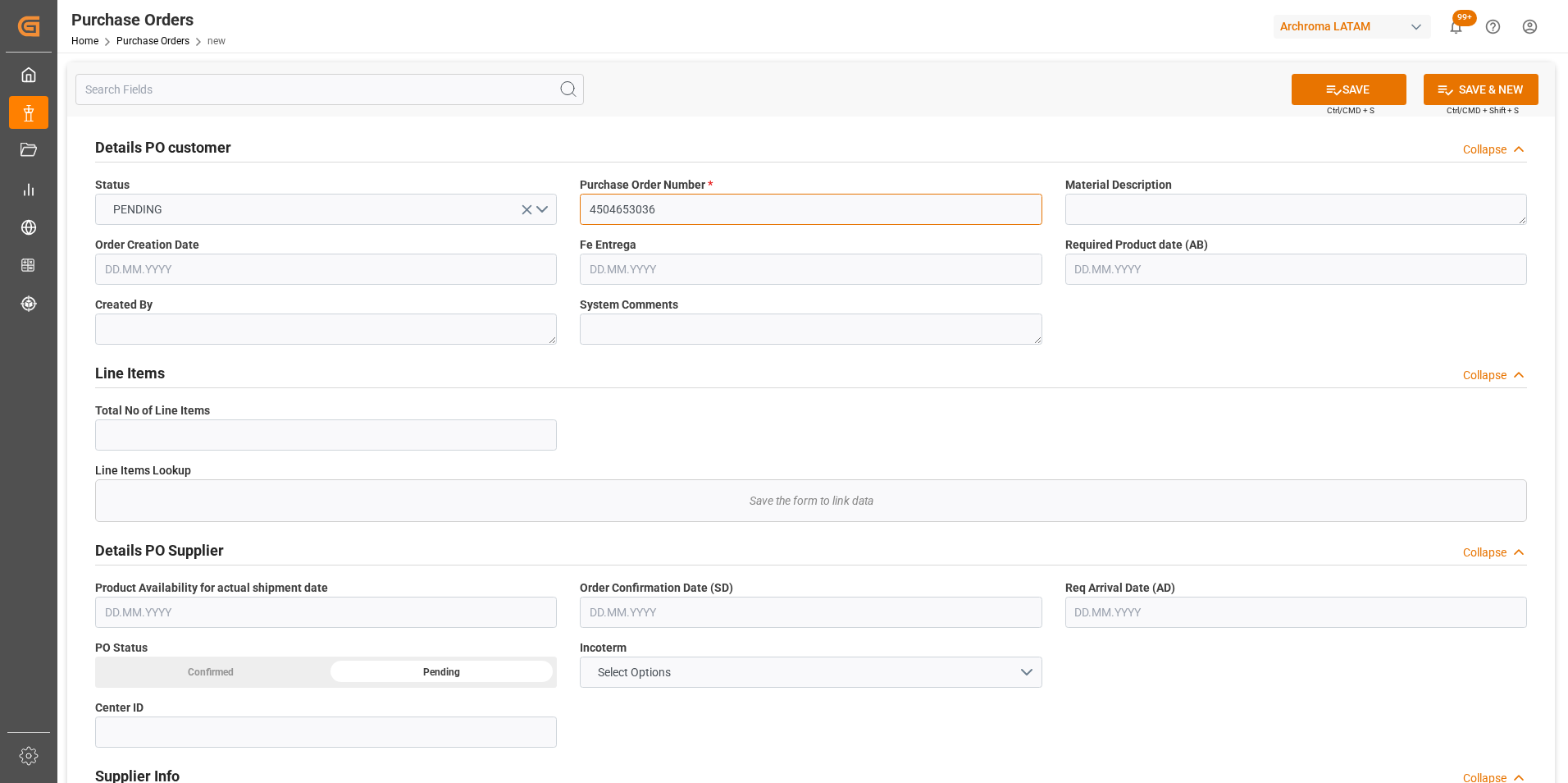
click at [638, 209] on input "4504653036" at bounding box center [811, 208] width 461 height 31
click at [599, 272] on input "text" at bounding box center [811, 269] width 461 height 31
click at [611, 359] on div "28 29 30 31 1 2 3" at bounding box center [698, 368] width 224 height 32
click at [798, 305] on button "Next Month" at bounding box center [800, 306] width 9 height 9
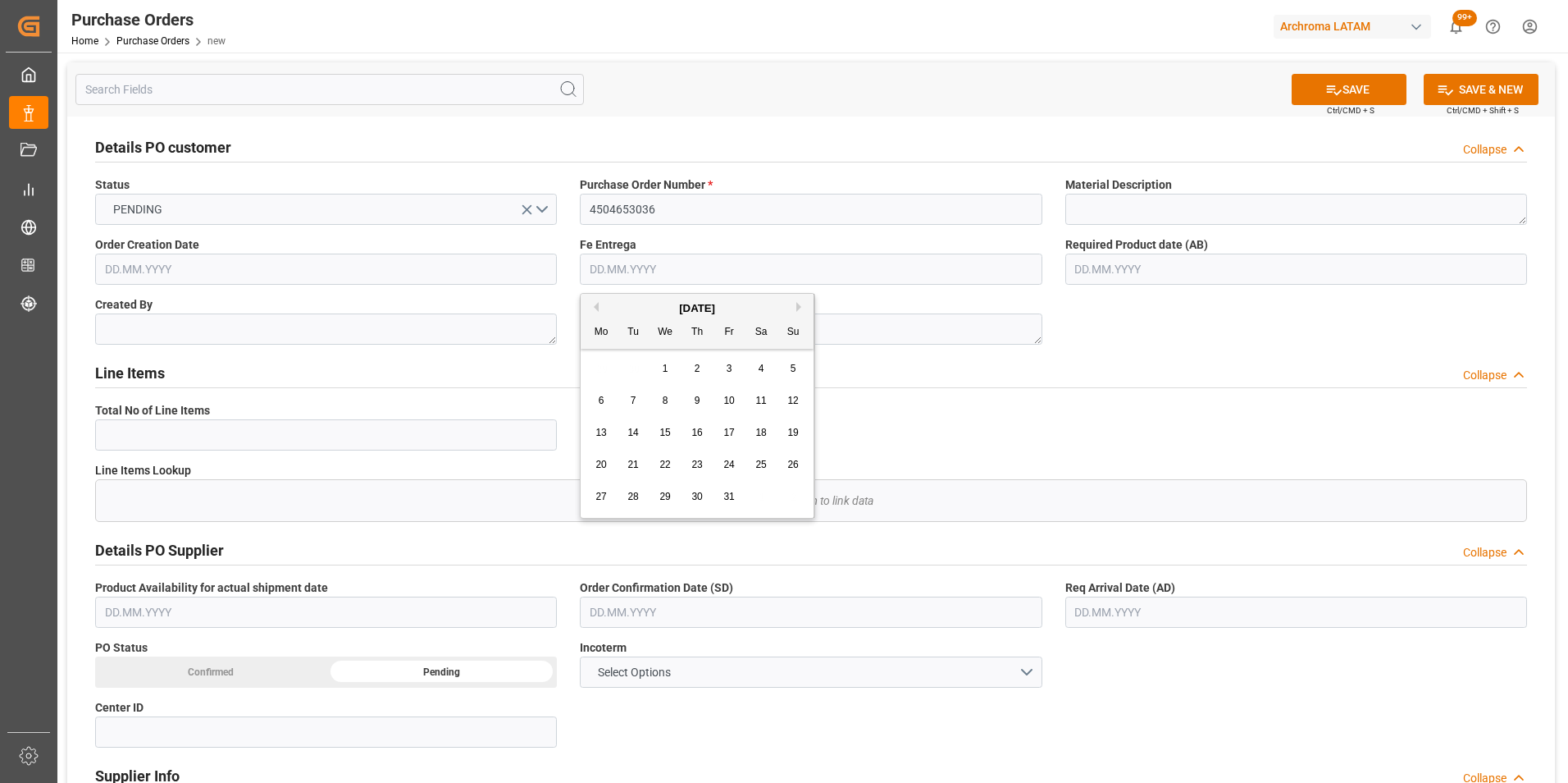
click at [730, 401] on span "10" at bounding box center [728, 400] width 10 height 11
type input "[DATE]"
click at [522, 263] on input "text" at bounding box center [326, 269] width 461 height 31
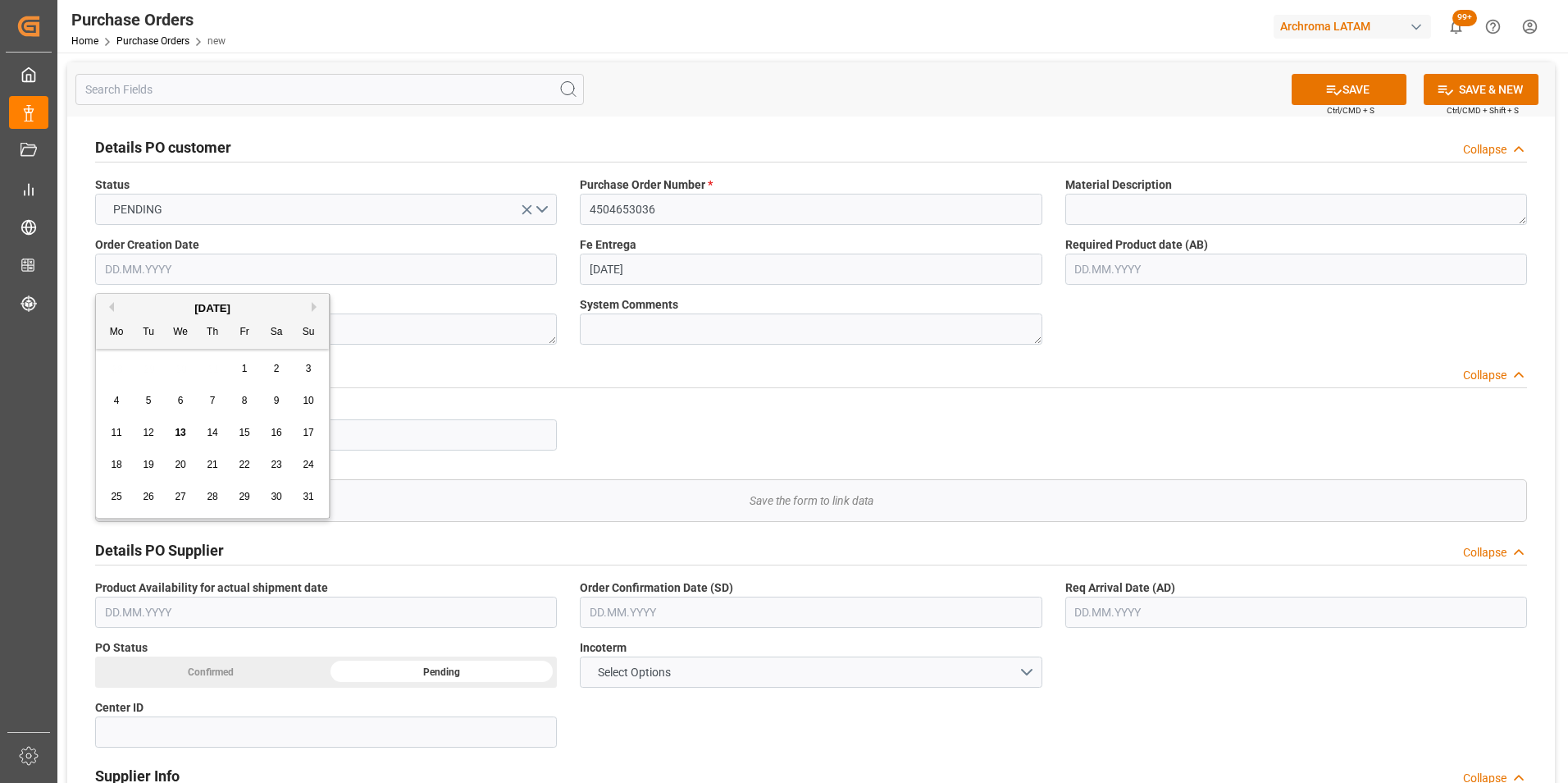
click at [105, 360] on div "28 29 30 31 1 2 3" at bounding box center [213, 368] width 224 height 32
click at [205, 398] on div "7" at bounding box center [213, 400] width 21 height 20
type input "[DATE]"
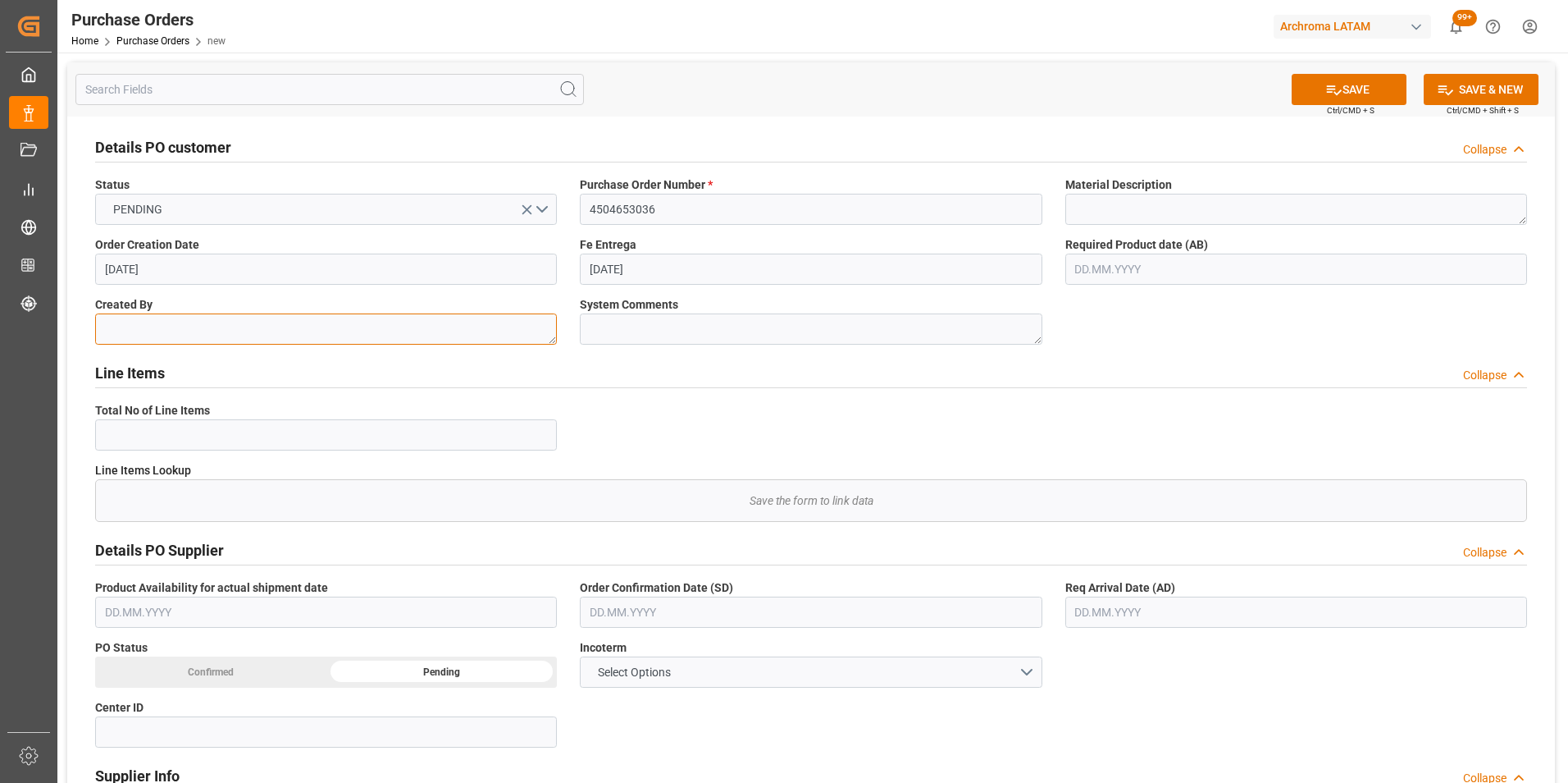
click at [240, 328] on textarea at bounding box center [326, 329] width 461 height 31
paste textarea "HZAPATA"
type textarea "HZAPATA"
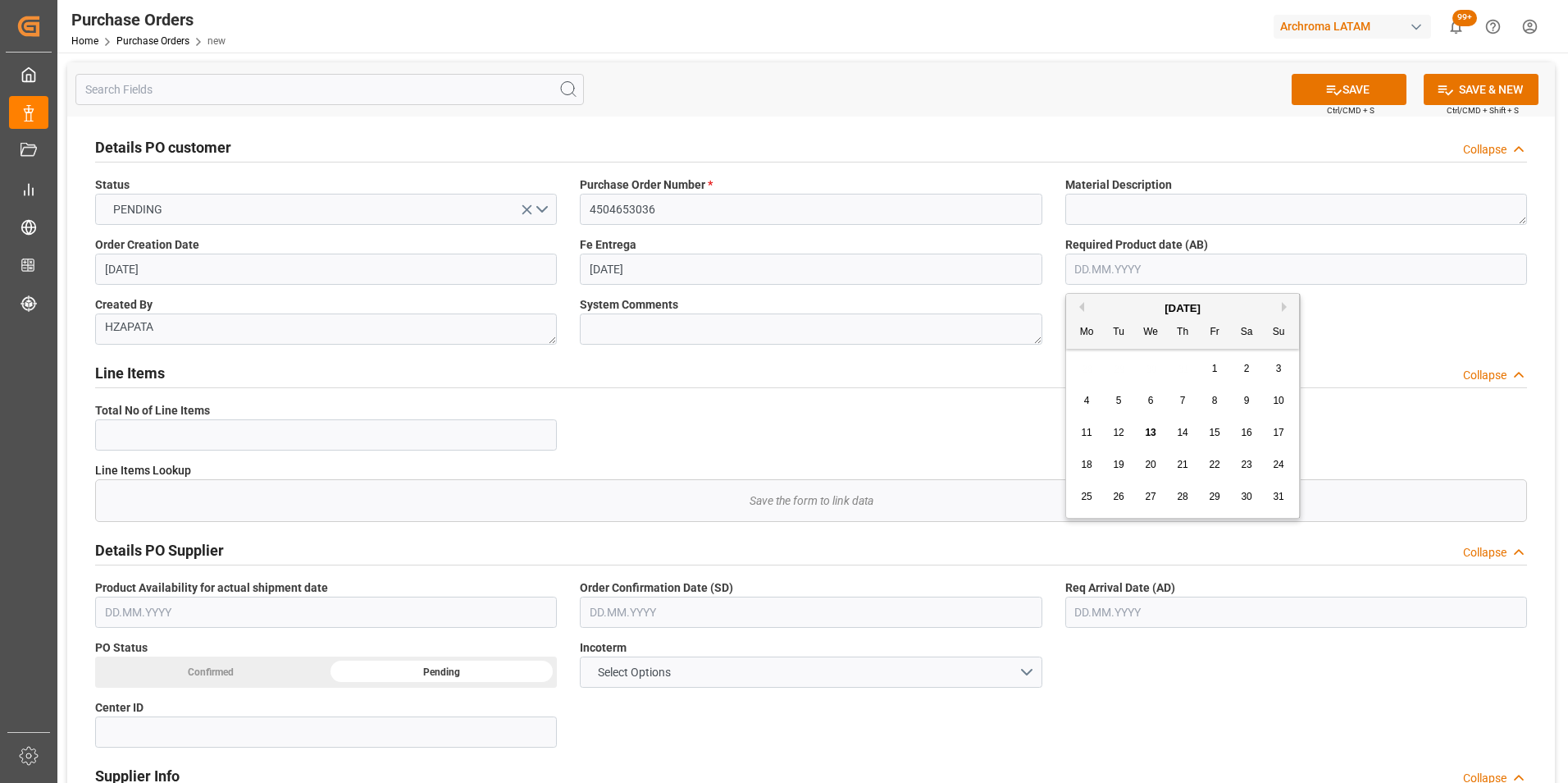
drag, startPoint x: 1087, startPoint y: 269, endPoint x: 551, endPoint y: 307, distance: 537.3
click at [1087, 269] on input "text" at bounding box center [1296, 269] width 461 height 31
click at [998, 379] on div "Line Items Collapse" at bounding box center [811, 371] width 1431 height 31
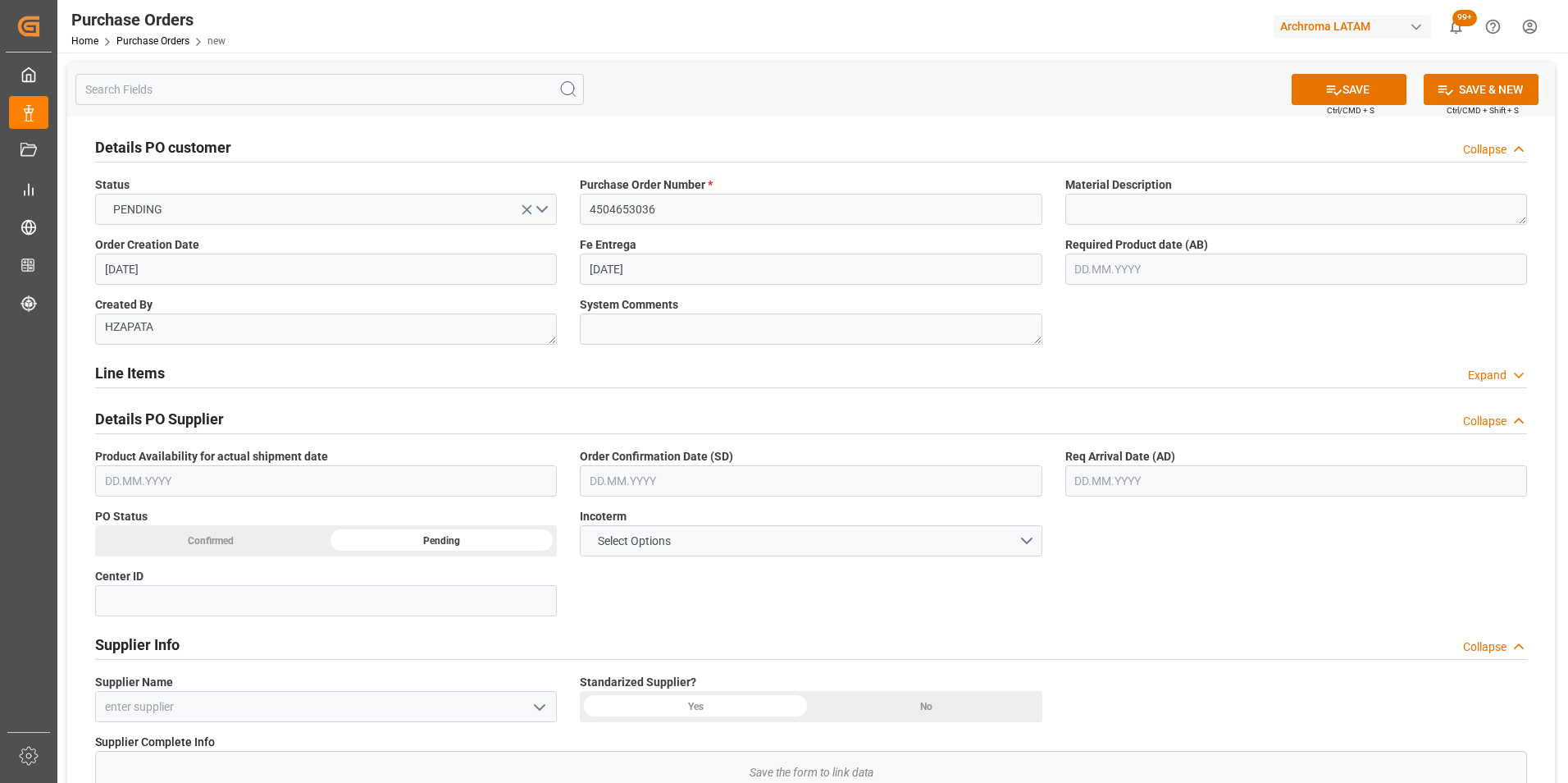
click at [998, 379] on div "Line Items Expand" at bounding box center [811, 371] width 1431 height 31
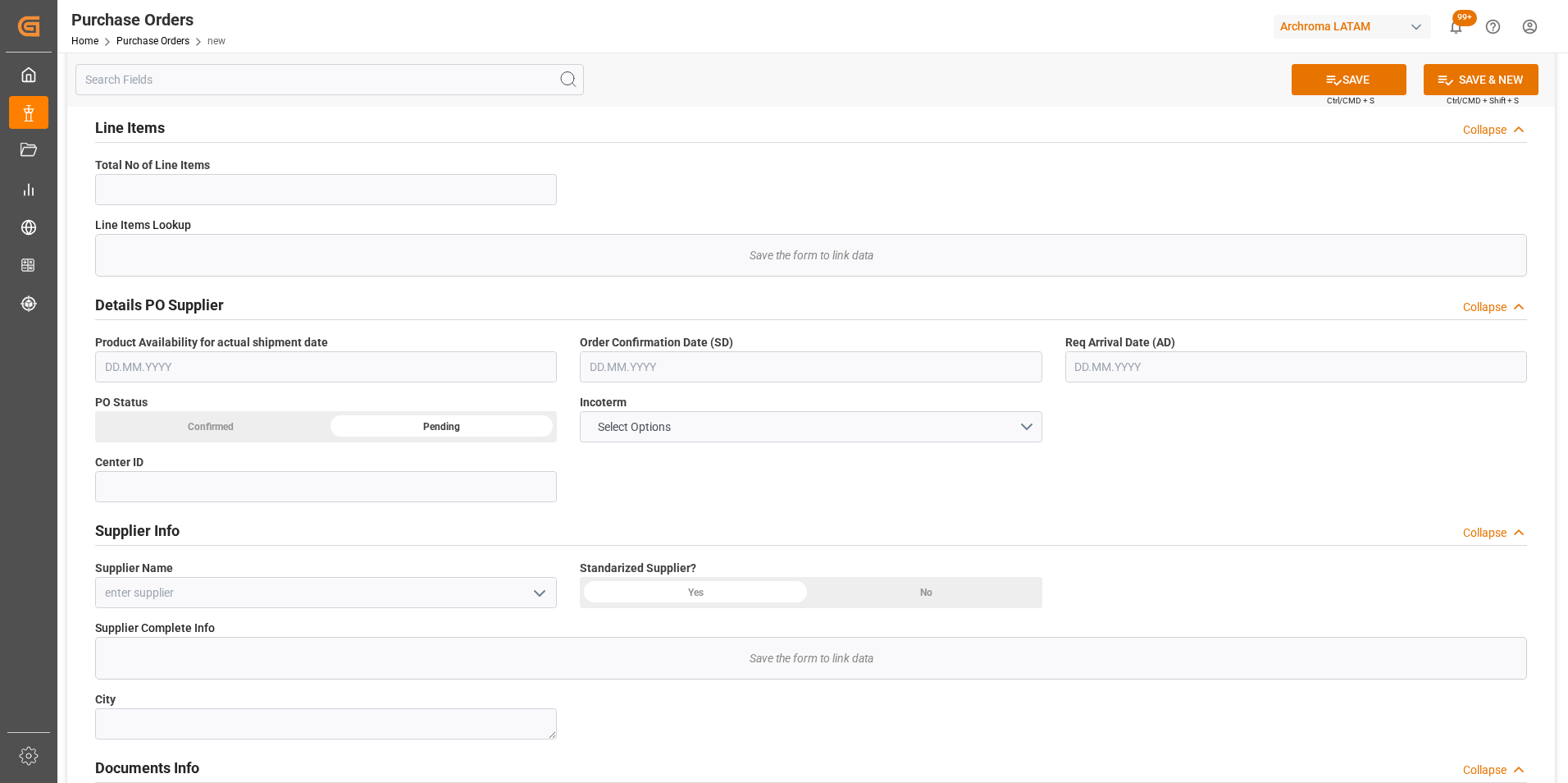
scroll to position [246, 0]
click at [612, 374] on input "text" at bounding box center [811, 366] width 461 height 31
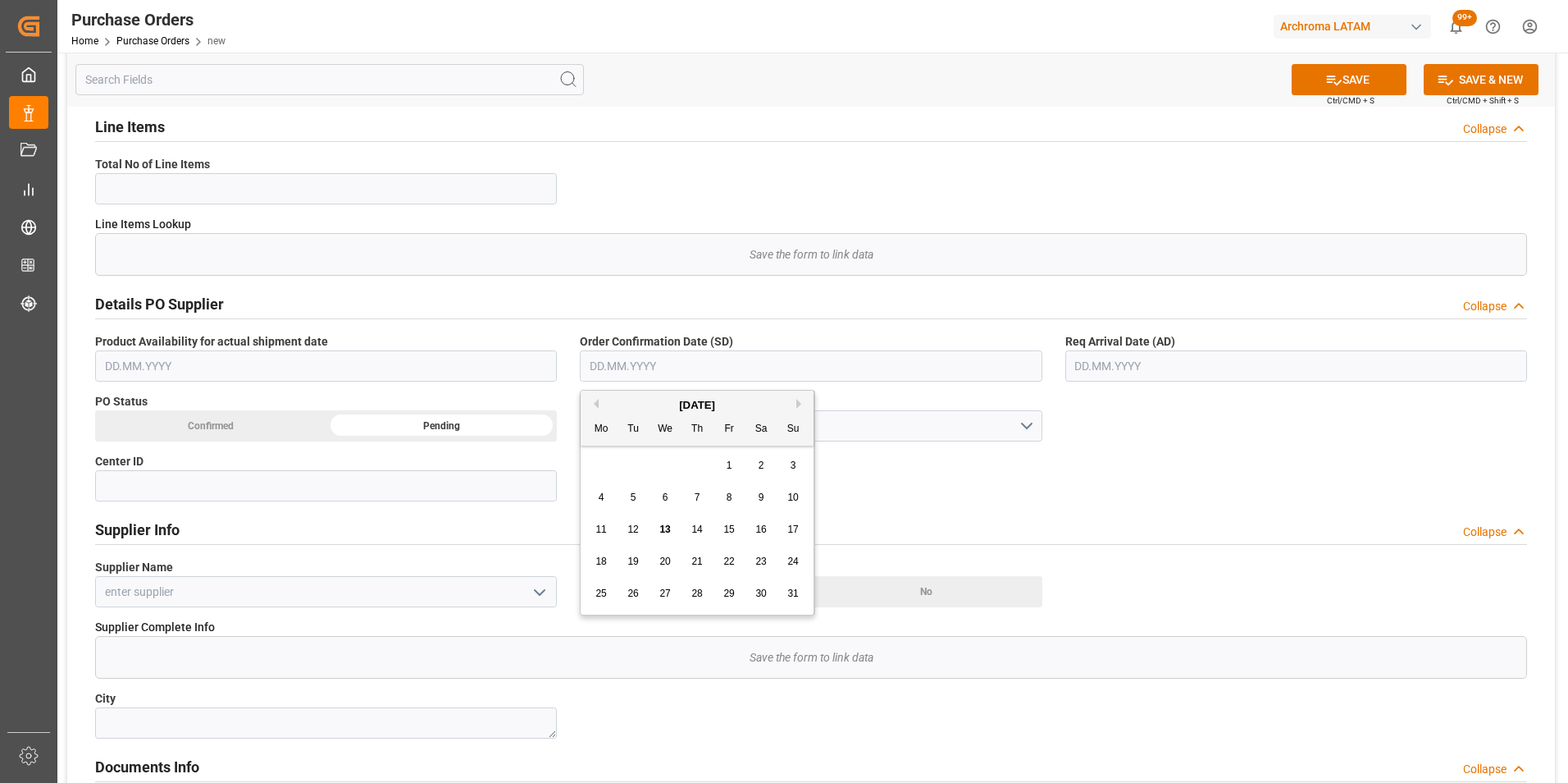
click at [803, 404] on button "Next Month" at bounding box center [800, 403] width 9 height 9
click at [601, 472] on div "1" at bounding box center [602, 465] width 21 height 20
type input "01.09.2025"
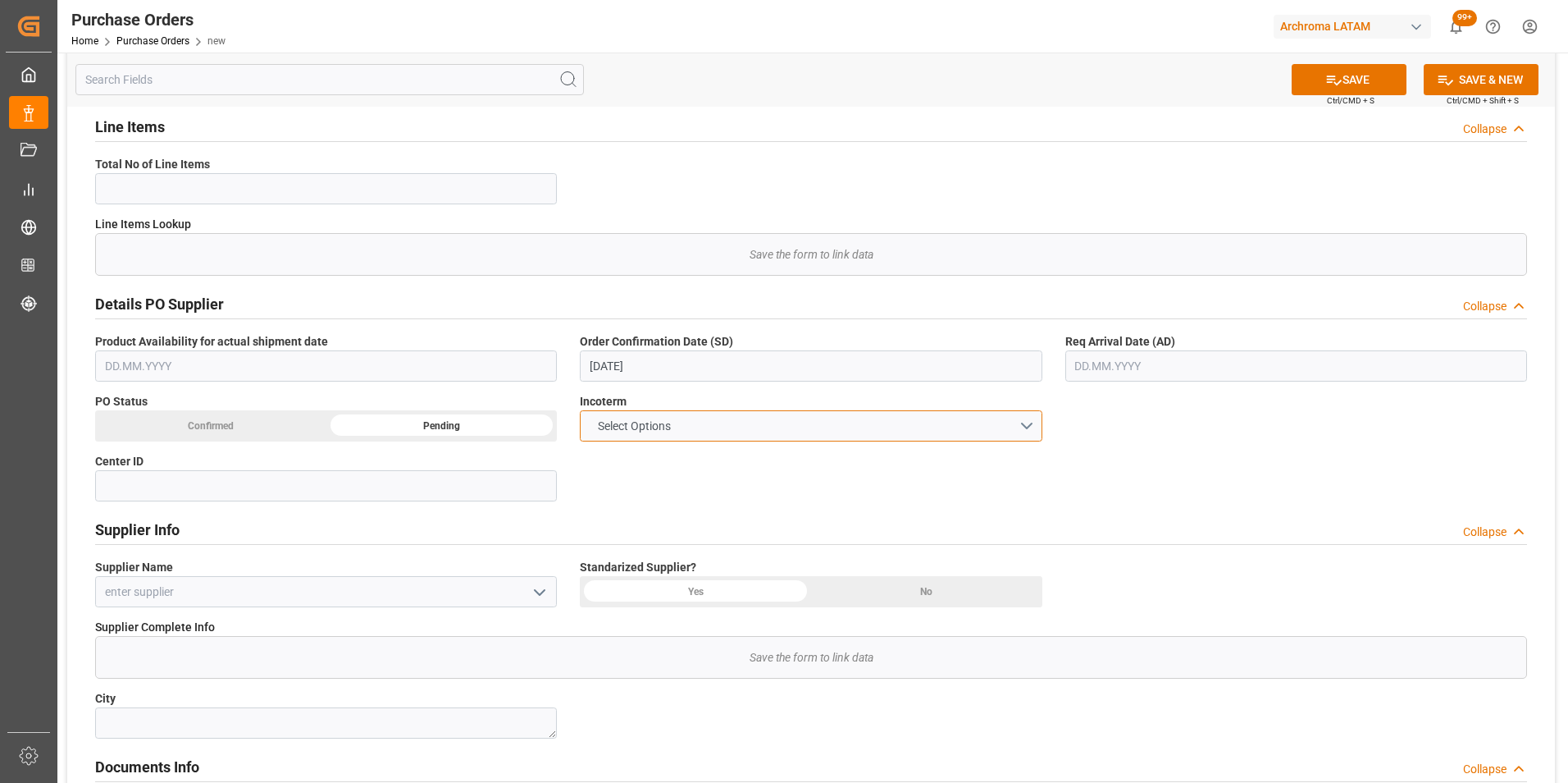
click at [1019, 432] on button "Select Options" at bounding box center [811, 425] width 461 height 31
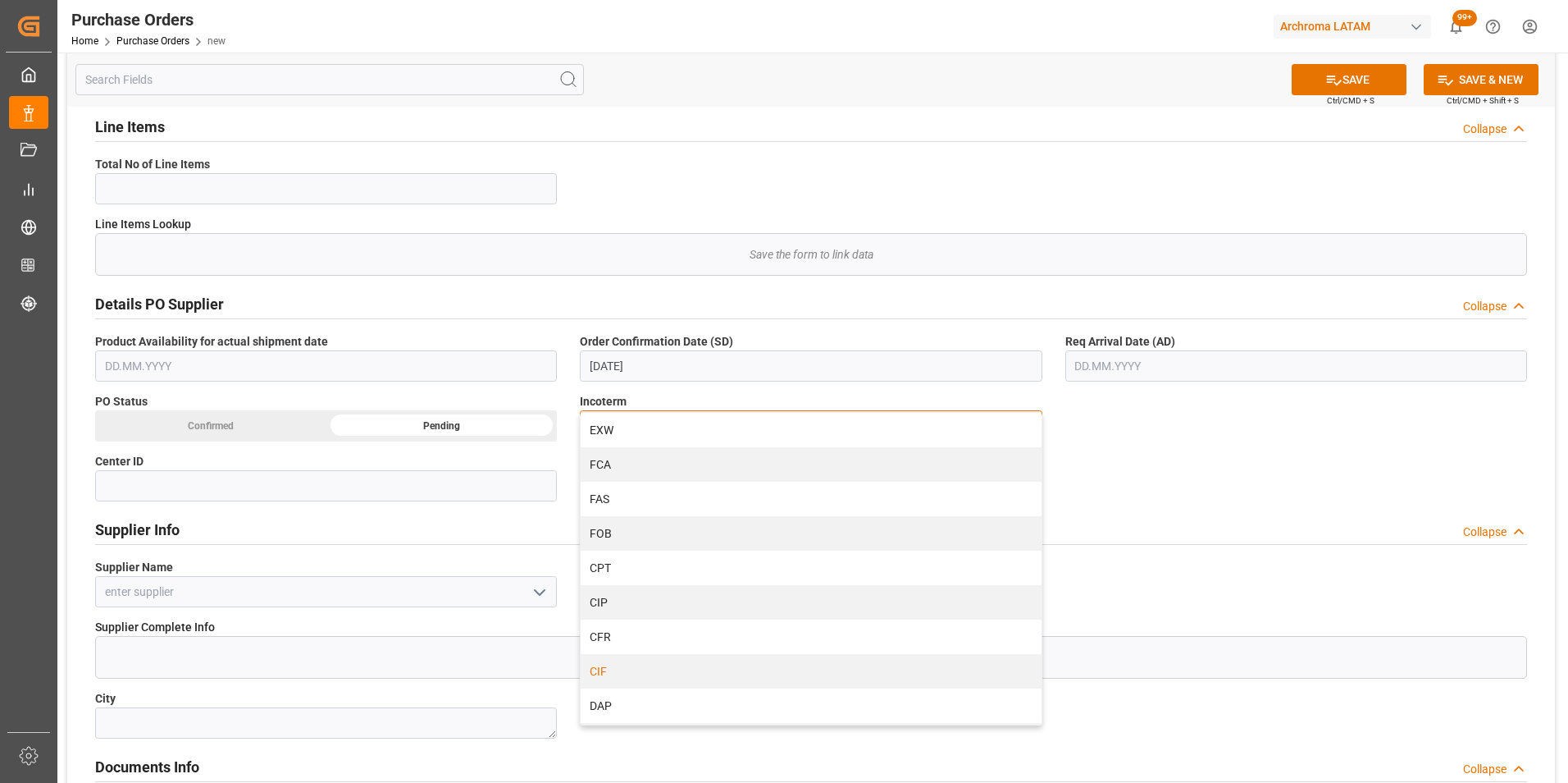
click at [621, 659] on div "CIF" at bounding box center [810, 671] width 460 height 35
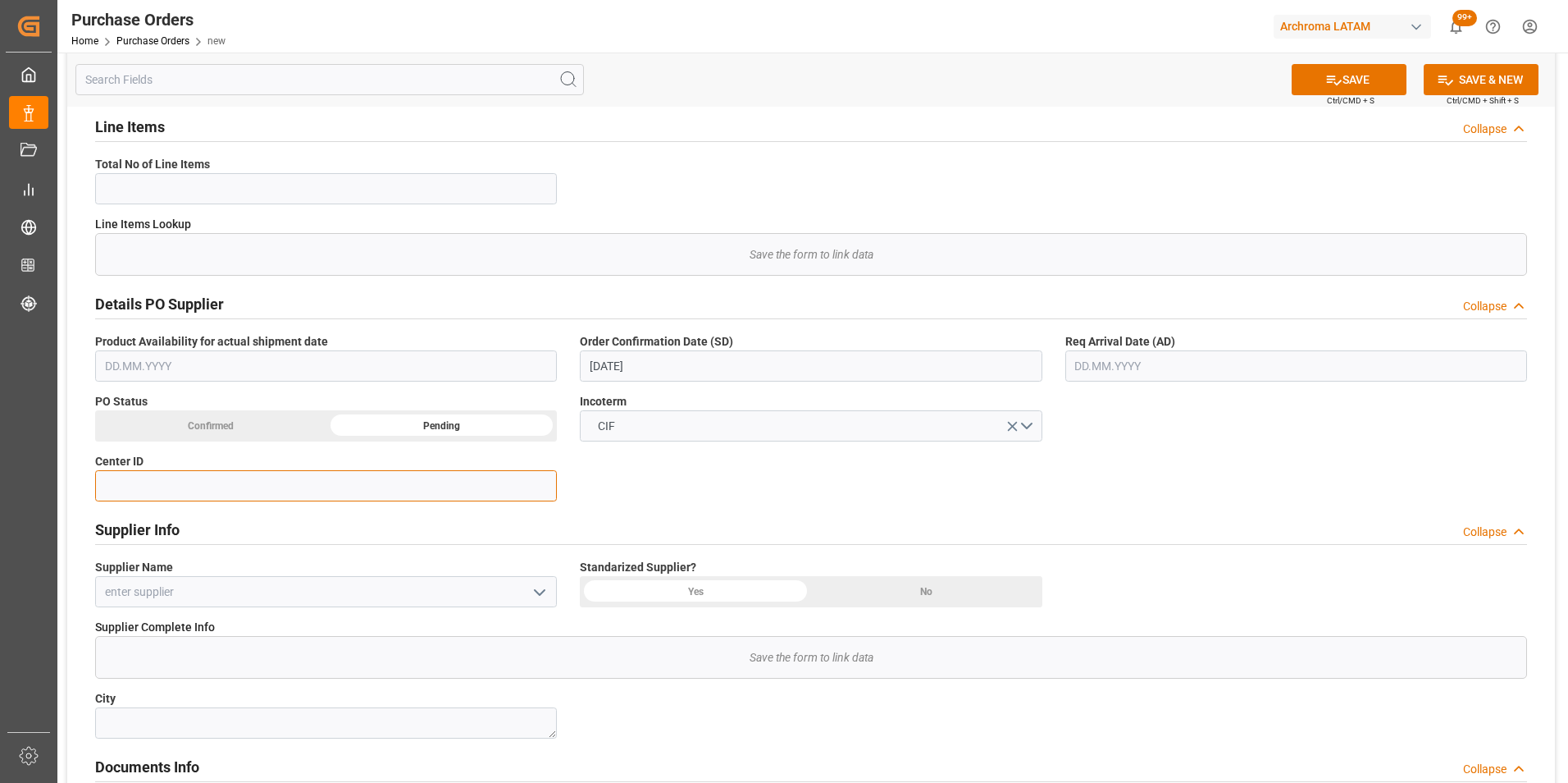
click at [422, 482] on input at bounding box center [326, 485] width 461 height 31
type input "4601"
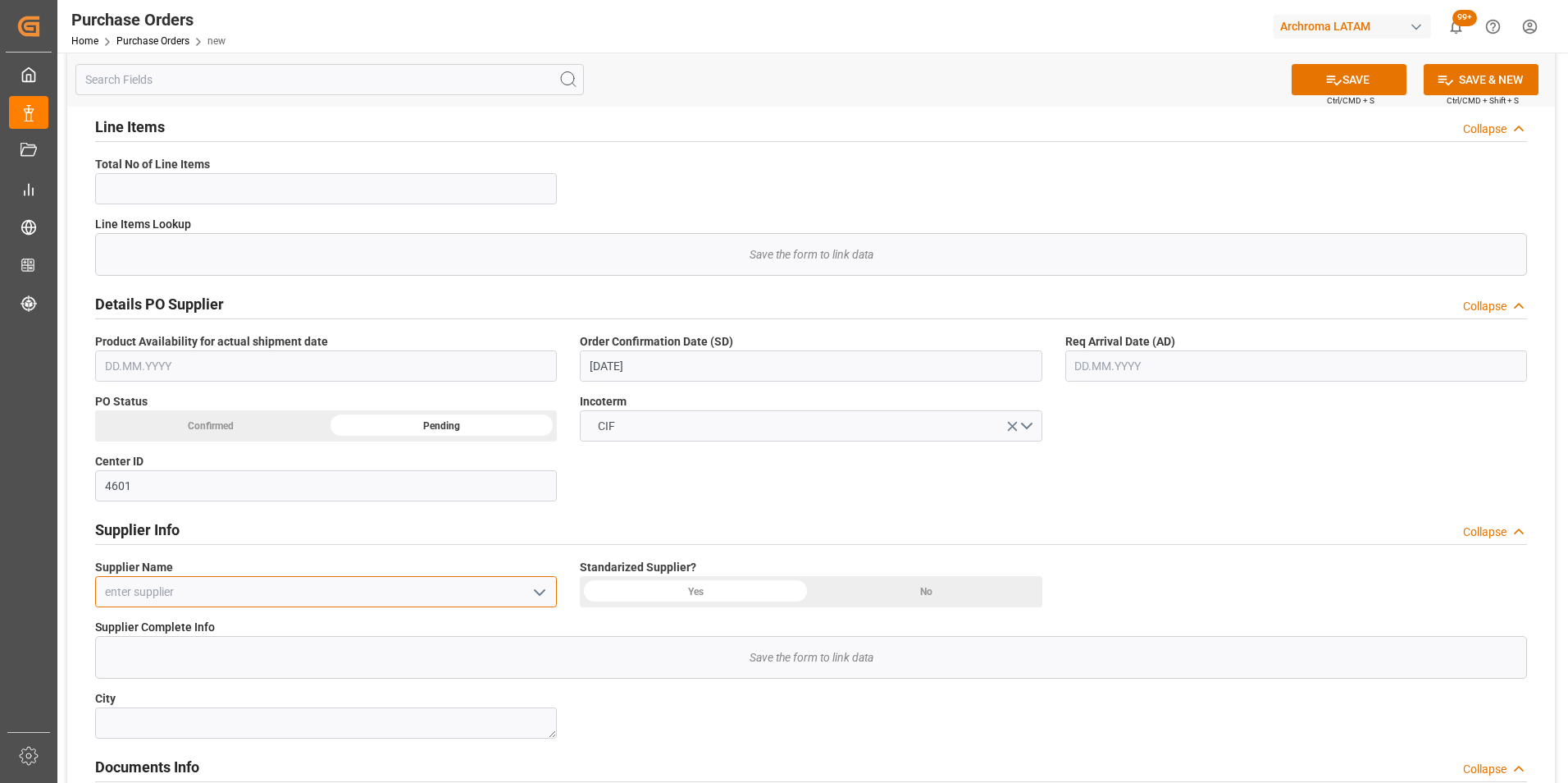
click at [437, 597] on input at bounding box center [326, 591] width 461 height 31
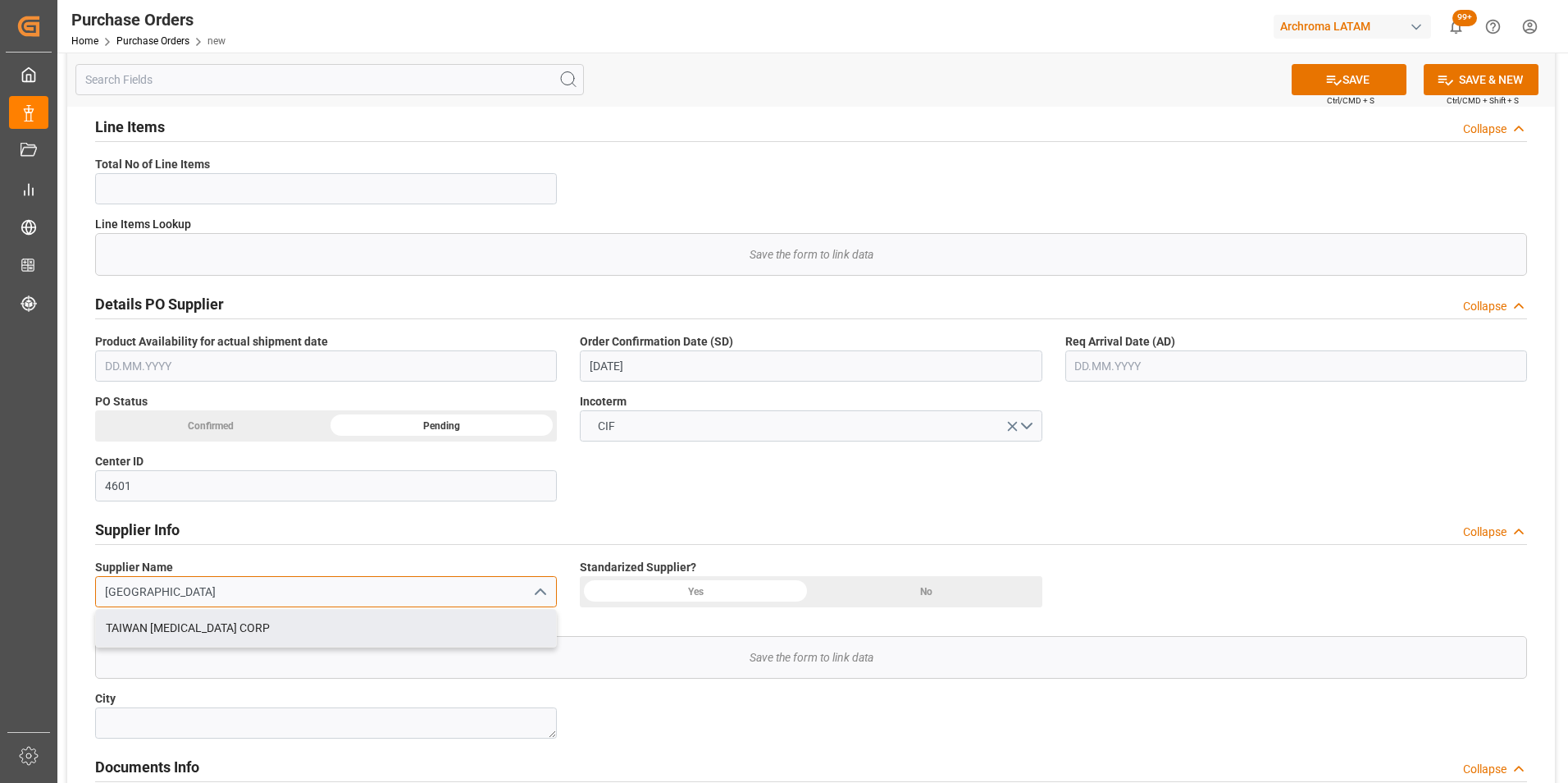
click at [422, 629] on div "TAIWAN [MEDICAL_DATA] CORP" at bounding box center [326, 628] width 460 height 37
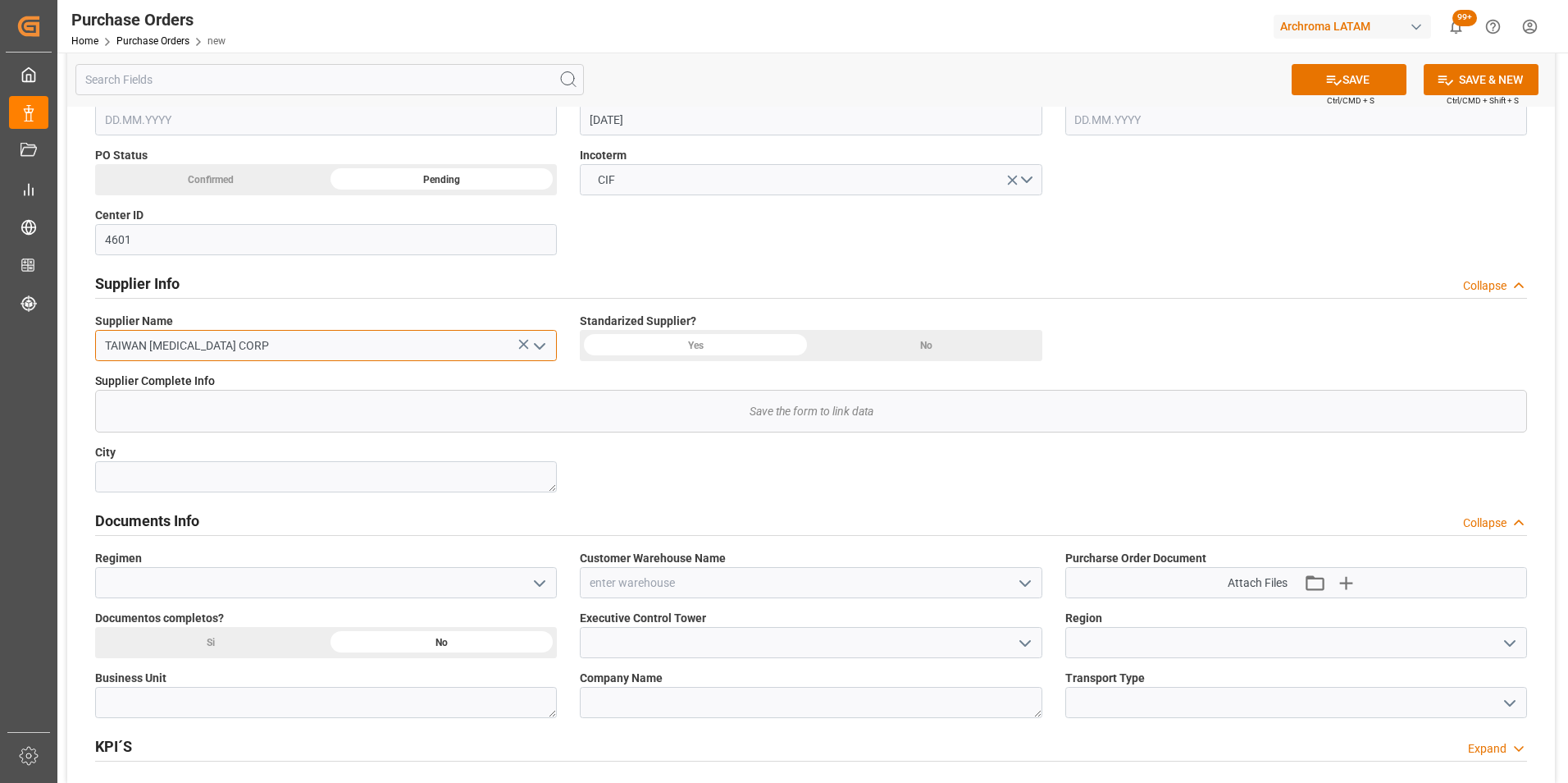
scroll to position [574, 0]
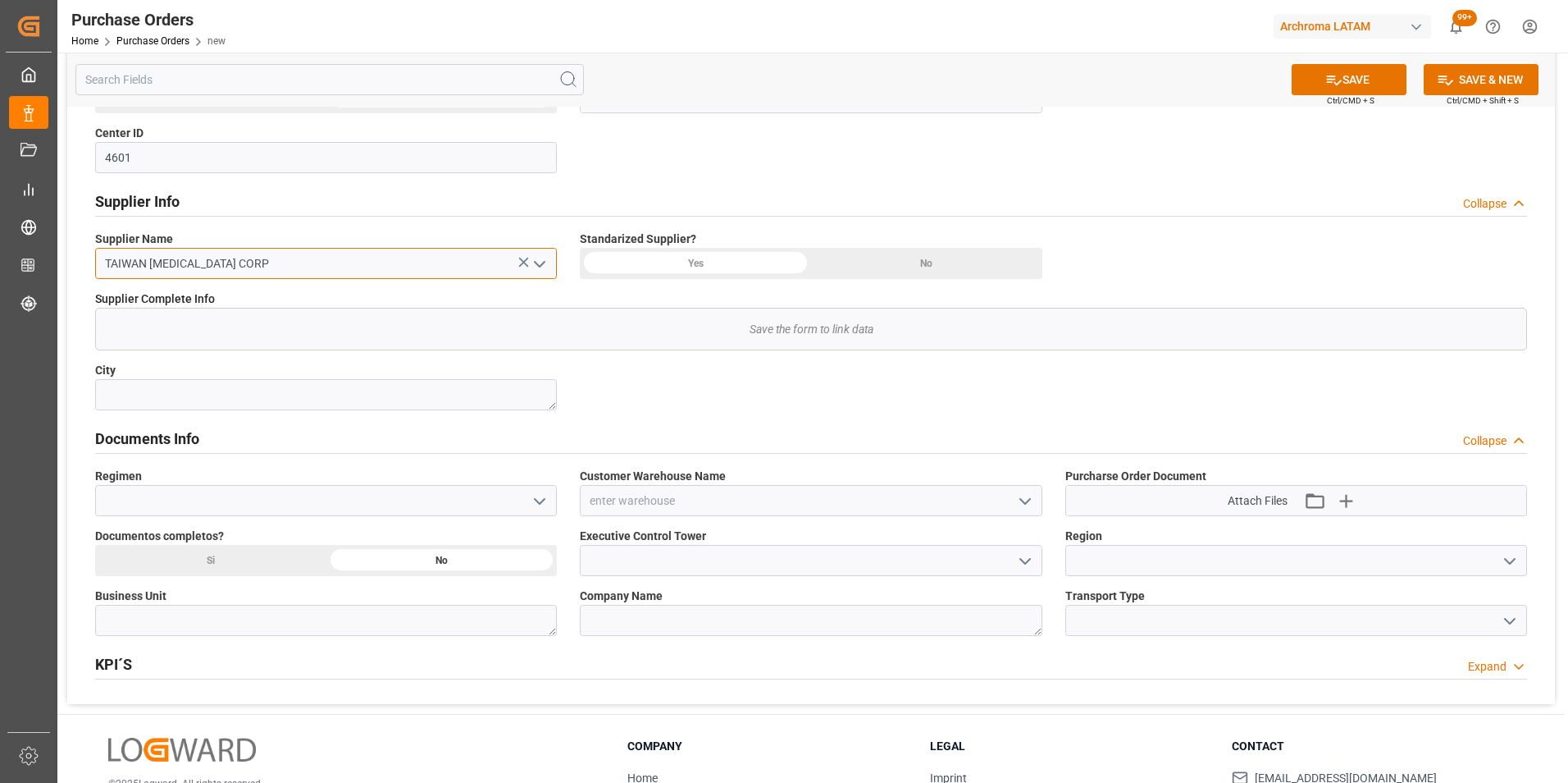
type input "TAIWAN [MEDICAL_DATA] CORP"
click at [539, 515] on input at bounding box center [326, 500] width 461 height 31
click at [540, 508] on icon "open menu" at bounding box center [539, 501] width 20 height 20
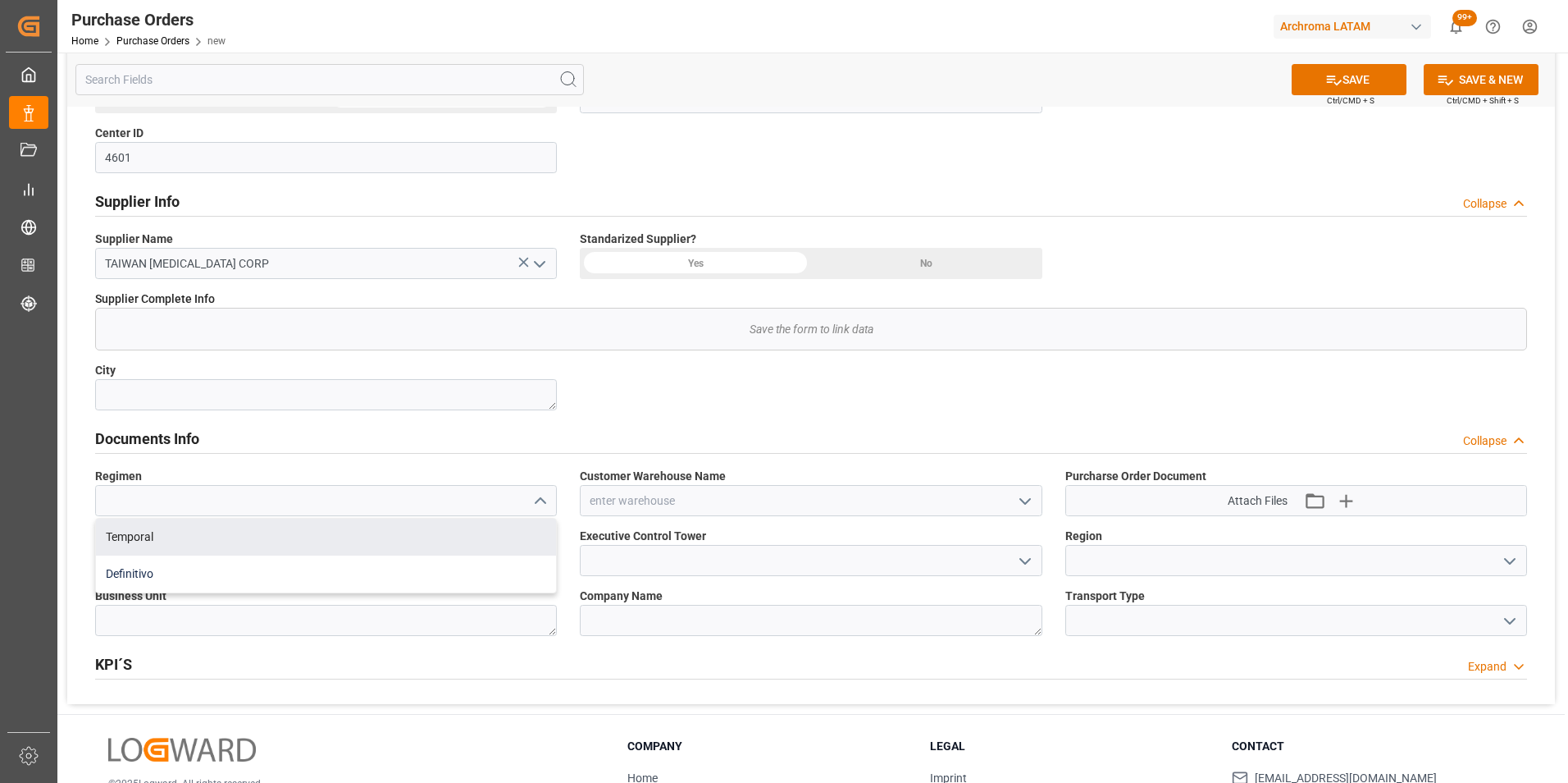
click at [444, 579] on div "Definitivo" at bounding box center [326, 573] width 460 height 37
type input "Definitivo"
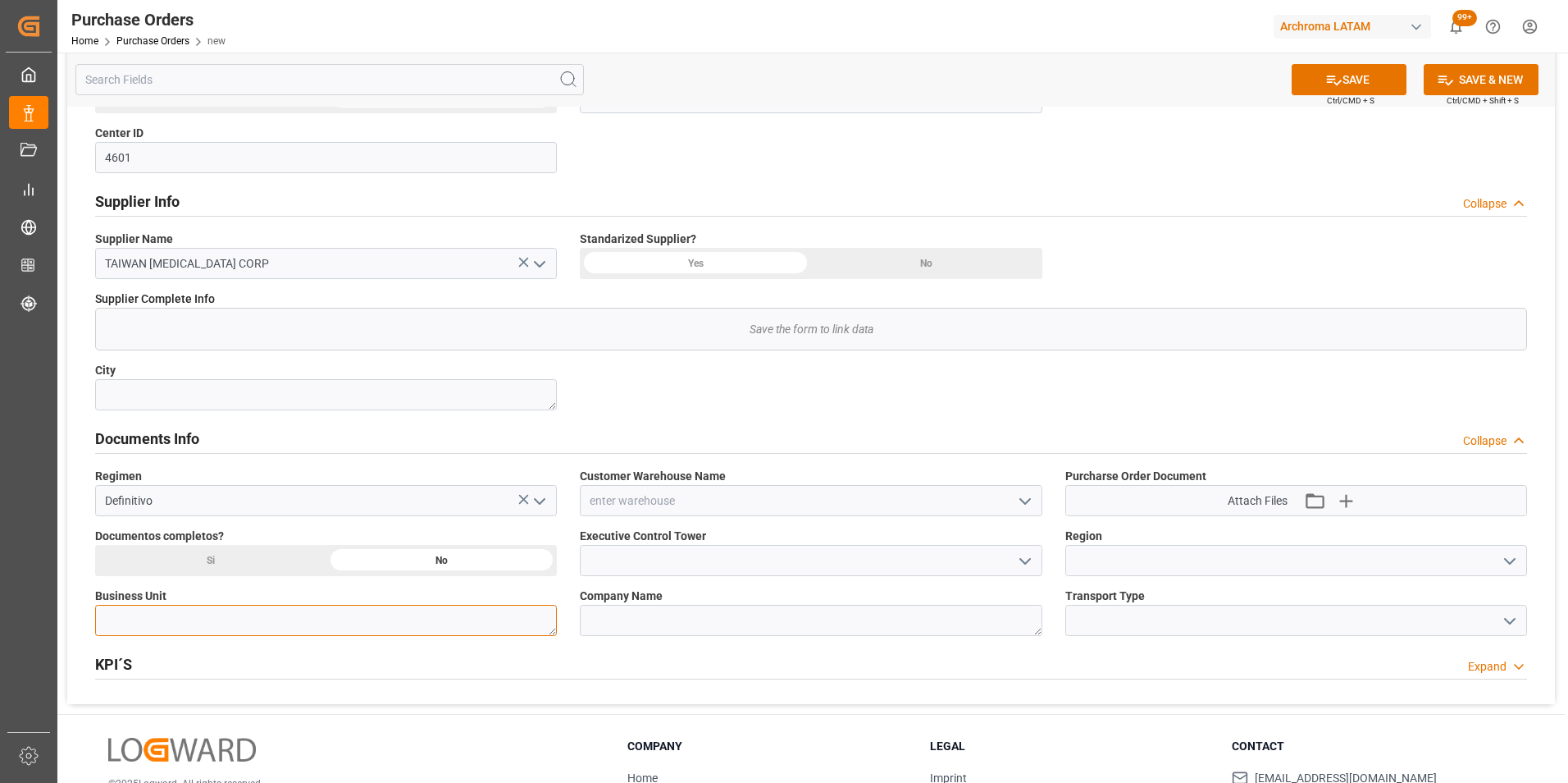
click at [456, 618] on textarea at bounding box center [326, 620] width 461 height 31
type textarea "TEXTIL"
click at [1507, 621] on icon "open menu" at bounding box center [1509, 621] width 20 height 20
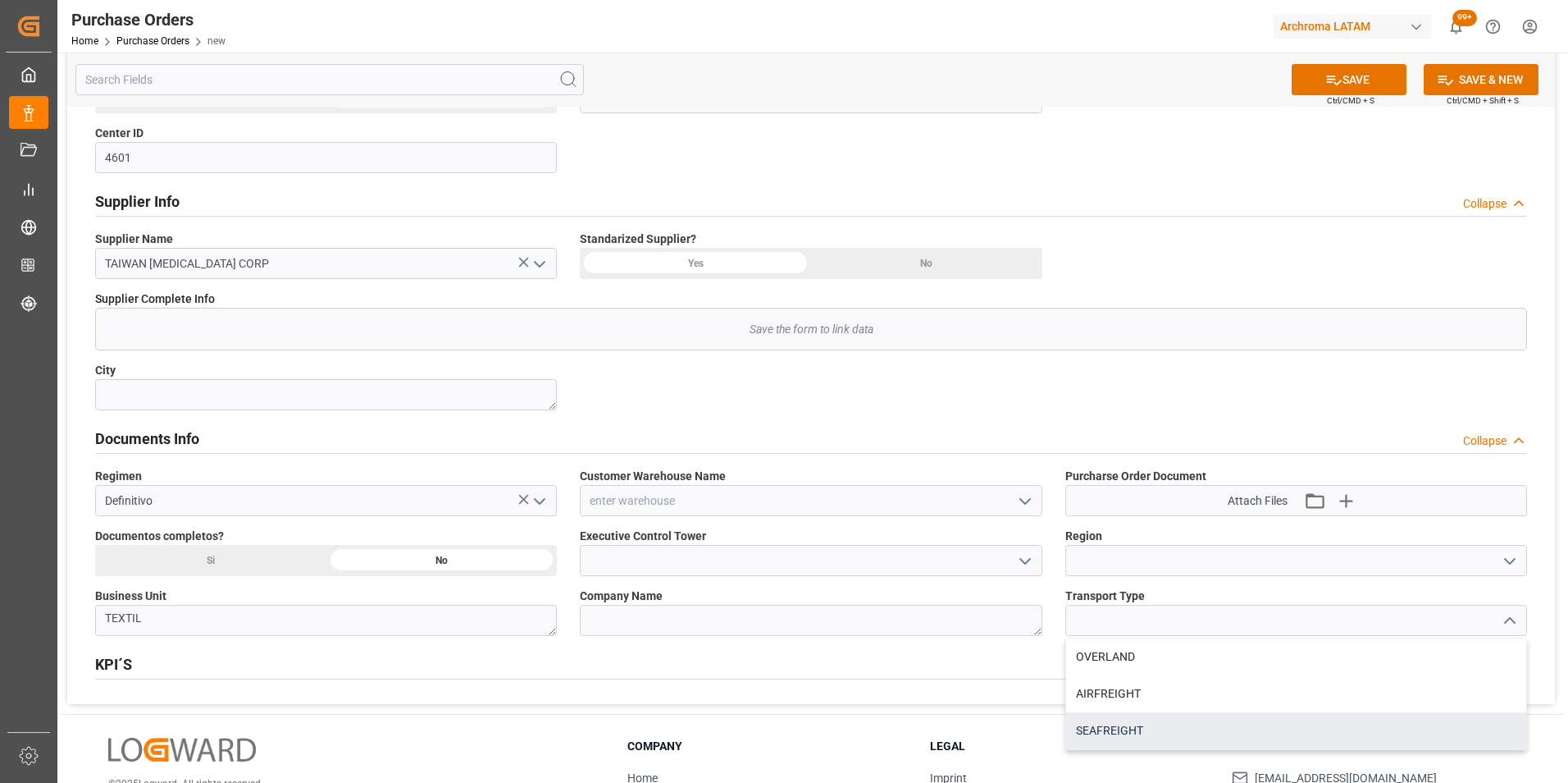
click at [1314, 725] on div "SEAFREIGHT" at bounding box center [1296, 730] width 460 height 37
type input "SEAFREIGHT"
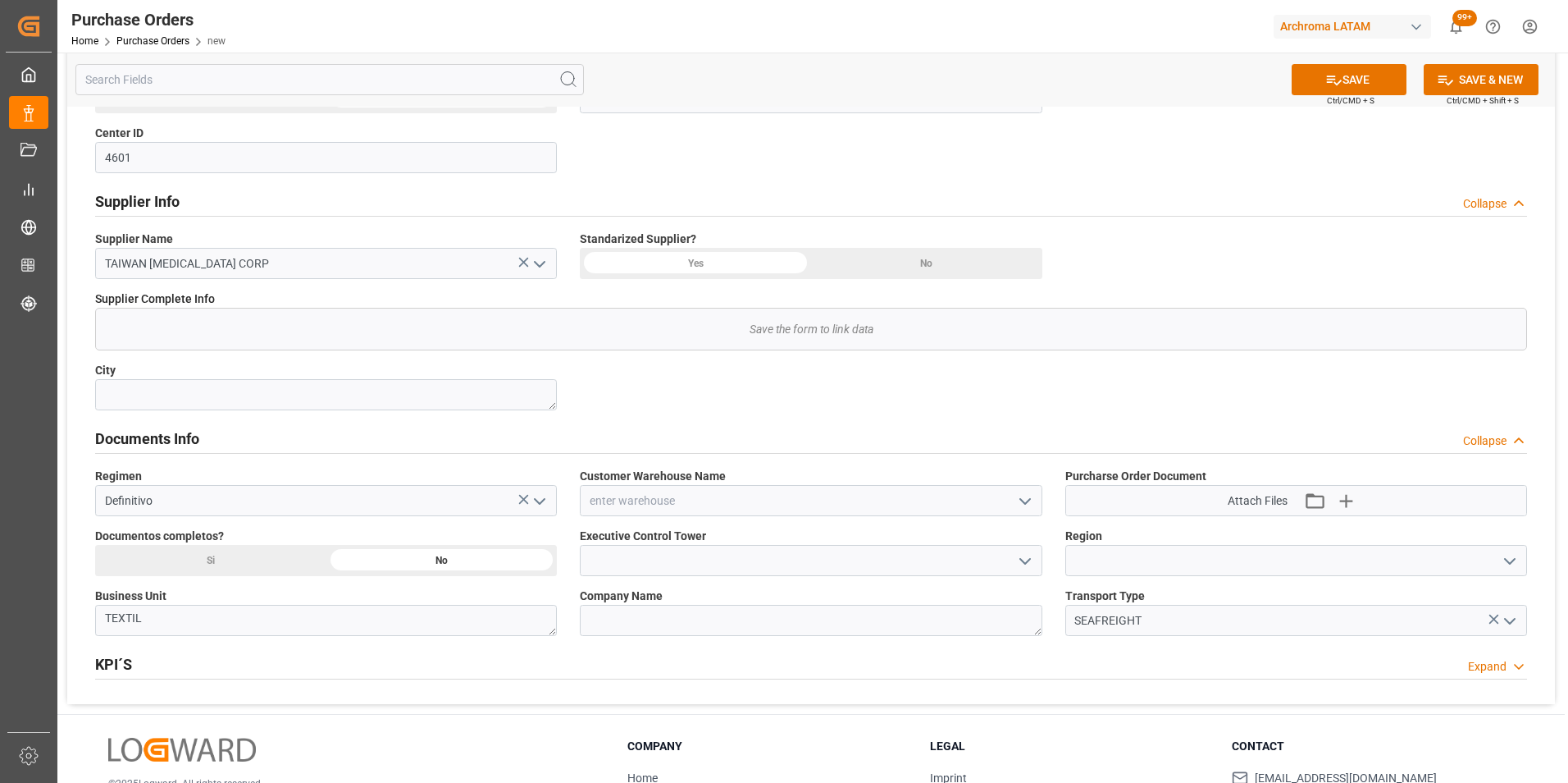
drag, startPoint x: 1019, startPoint y: 502, endPoint x: 993, endPoint y: 515, distance: 29.1
click at [1020, 502] on icon "open menu" at bounding box center [1025, 501] width 20 height 20
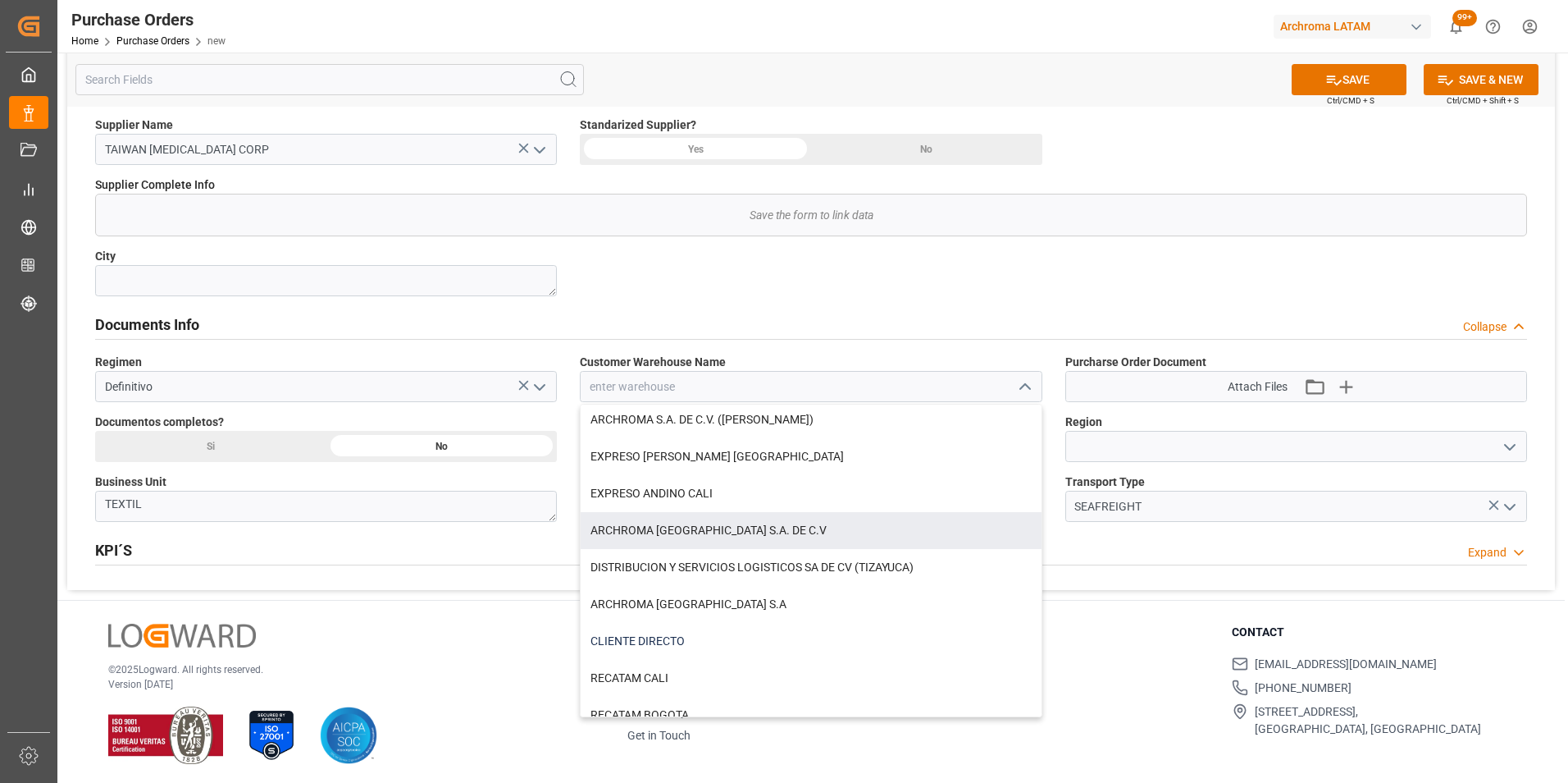
scroll to position [693, 0]
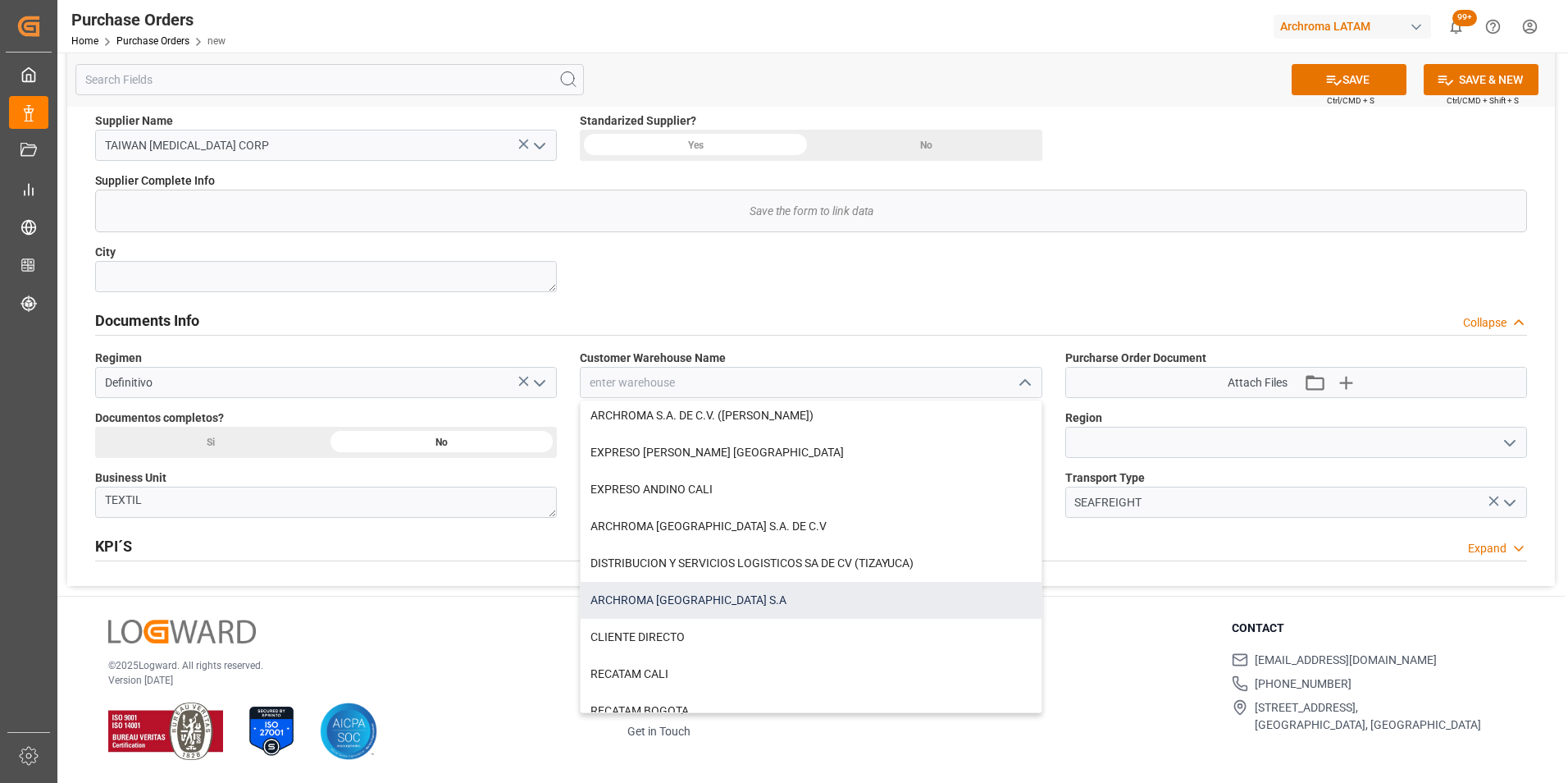
click at [725, 591] on div "ARCHROMA [GEOGRAPHIC_DATA] S.A" at bounding box center [810, 599] width 460 height 37
type input "ARCHROMA [GEOGRAPHIC_DATA] S.A"
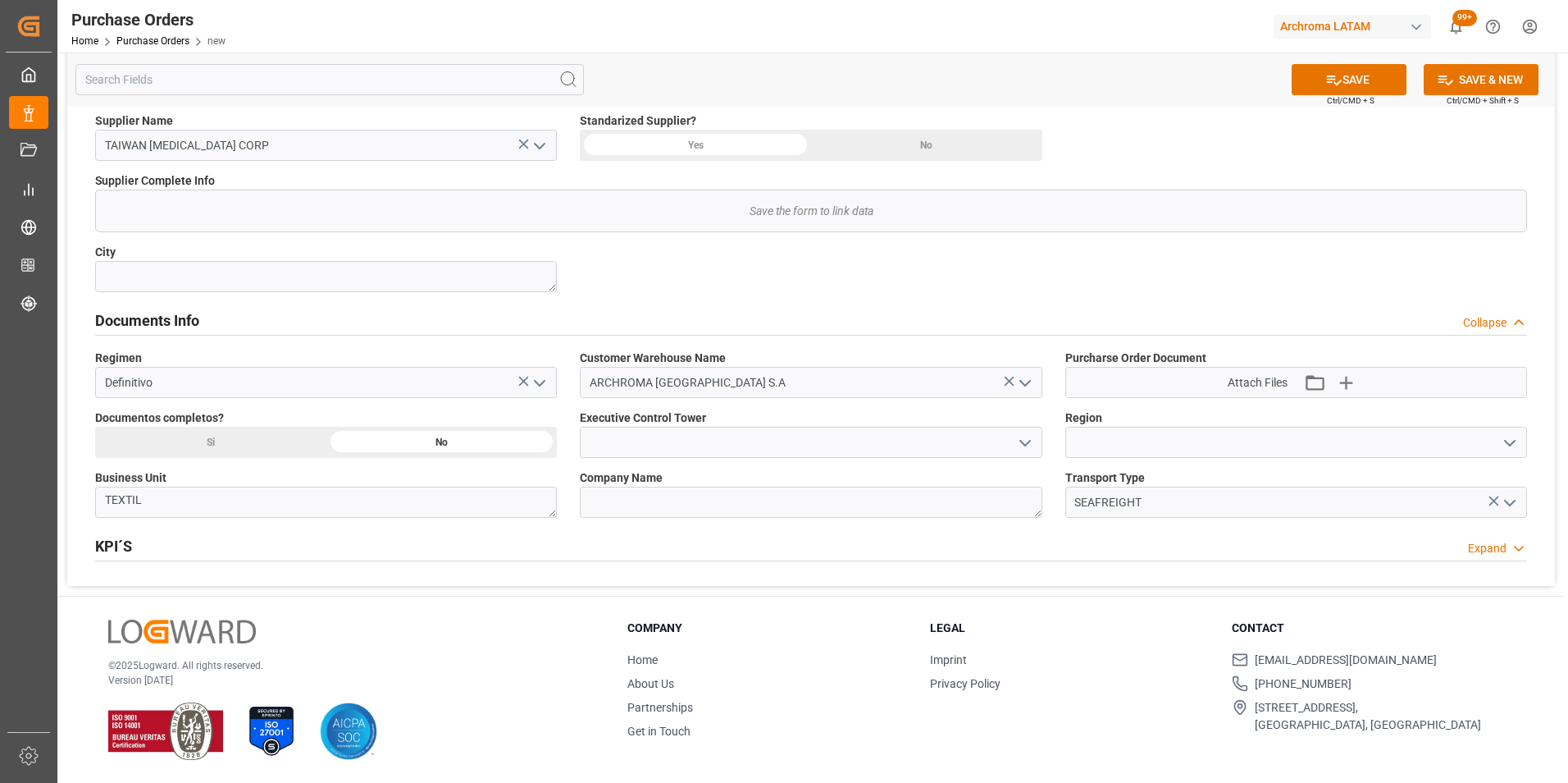
click at [1517, 445] on icon "open menu" at bounding box center [1509, 443] width 20 height 20
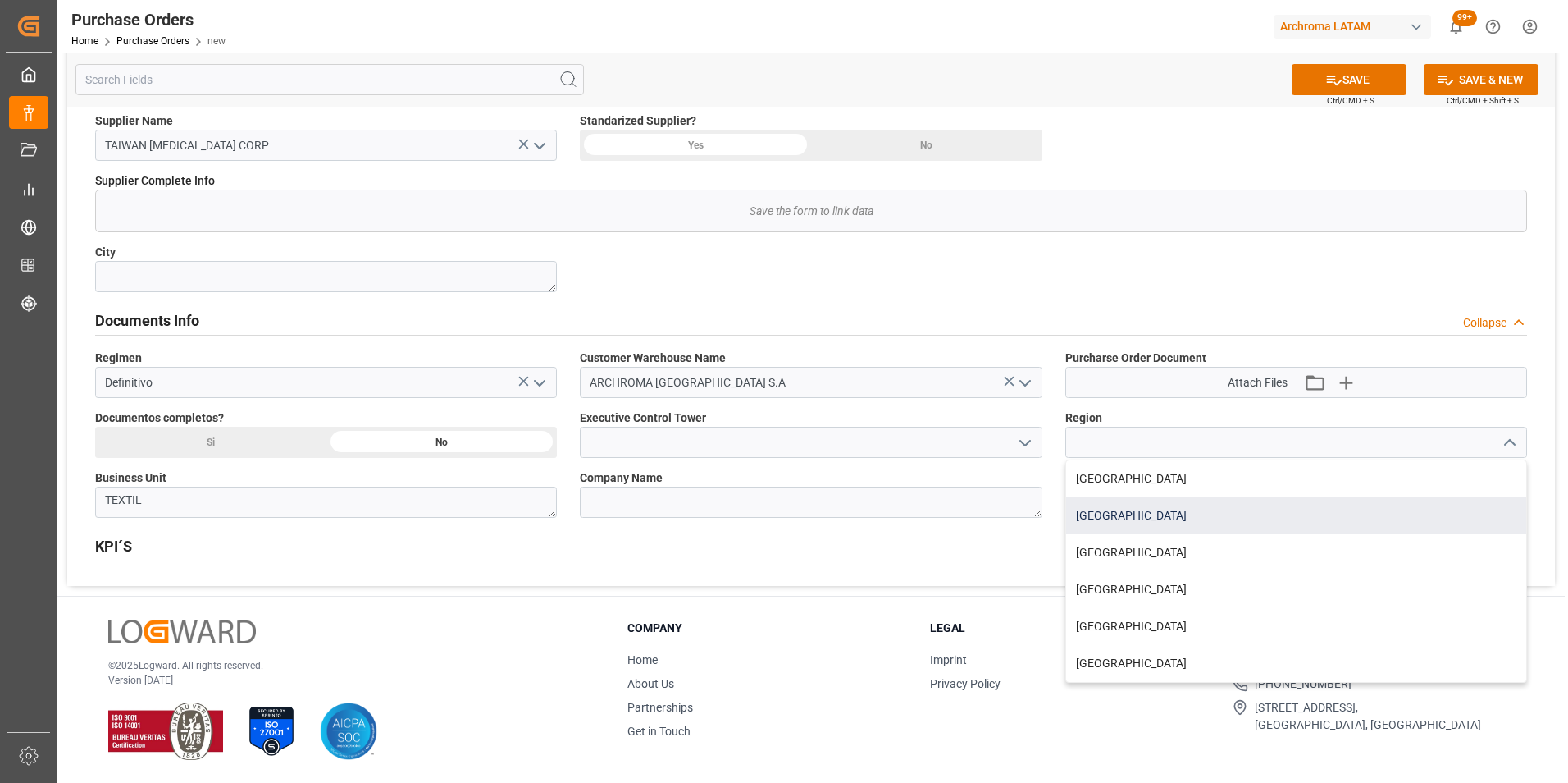
click at [1231, 528] on div "[GEOGRAPHIC_DATA]" at bounding box center [1296, 515] width 460 height 37
type input "[GEOGRAPHIC_DATA]"
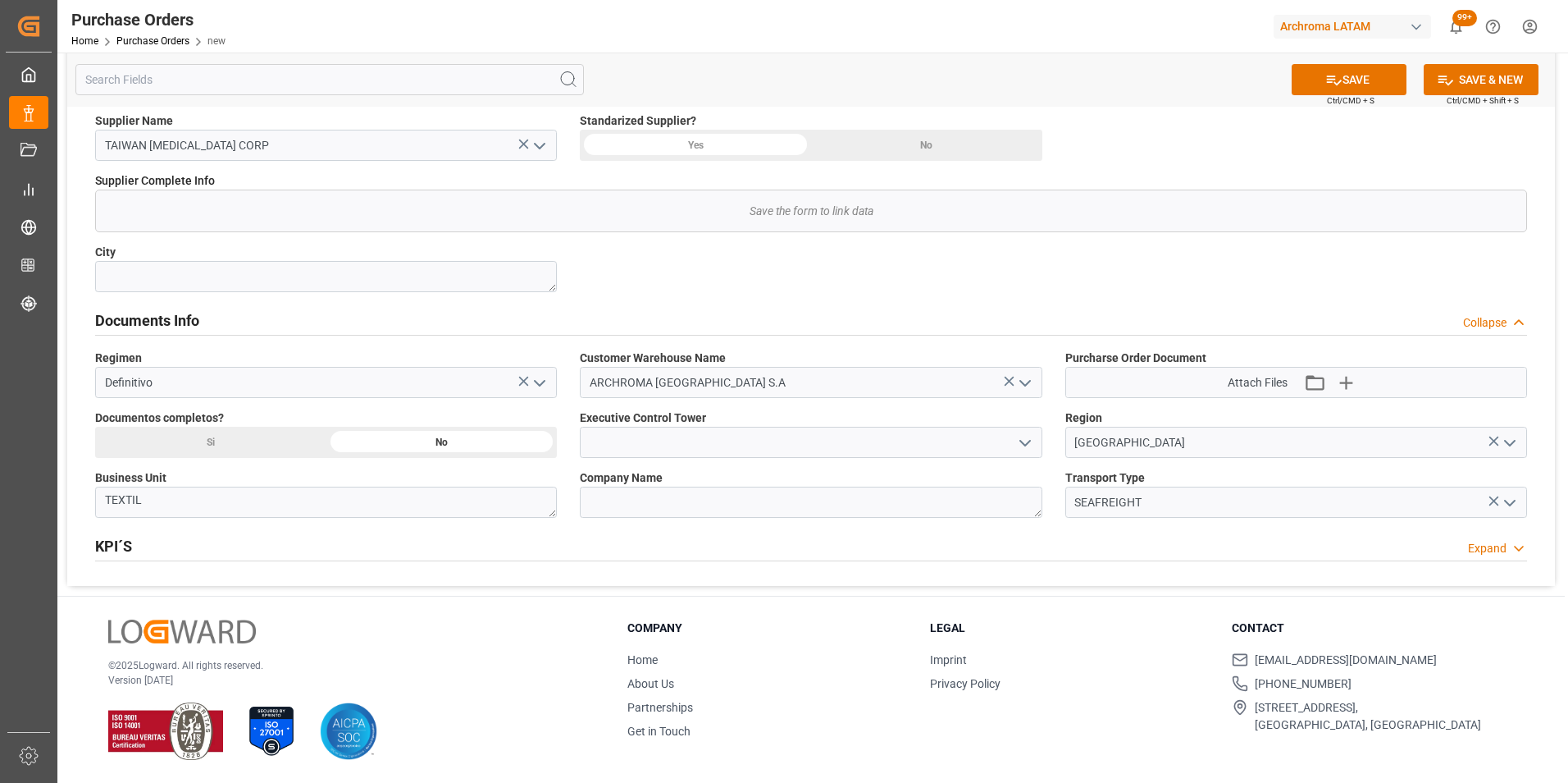
click at [1012, 442] on button "open menu" at bounding box center [1024, 442] width 24 height 25
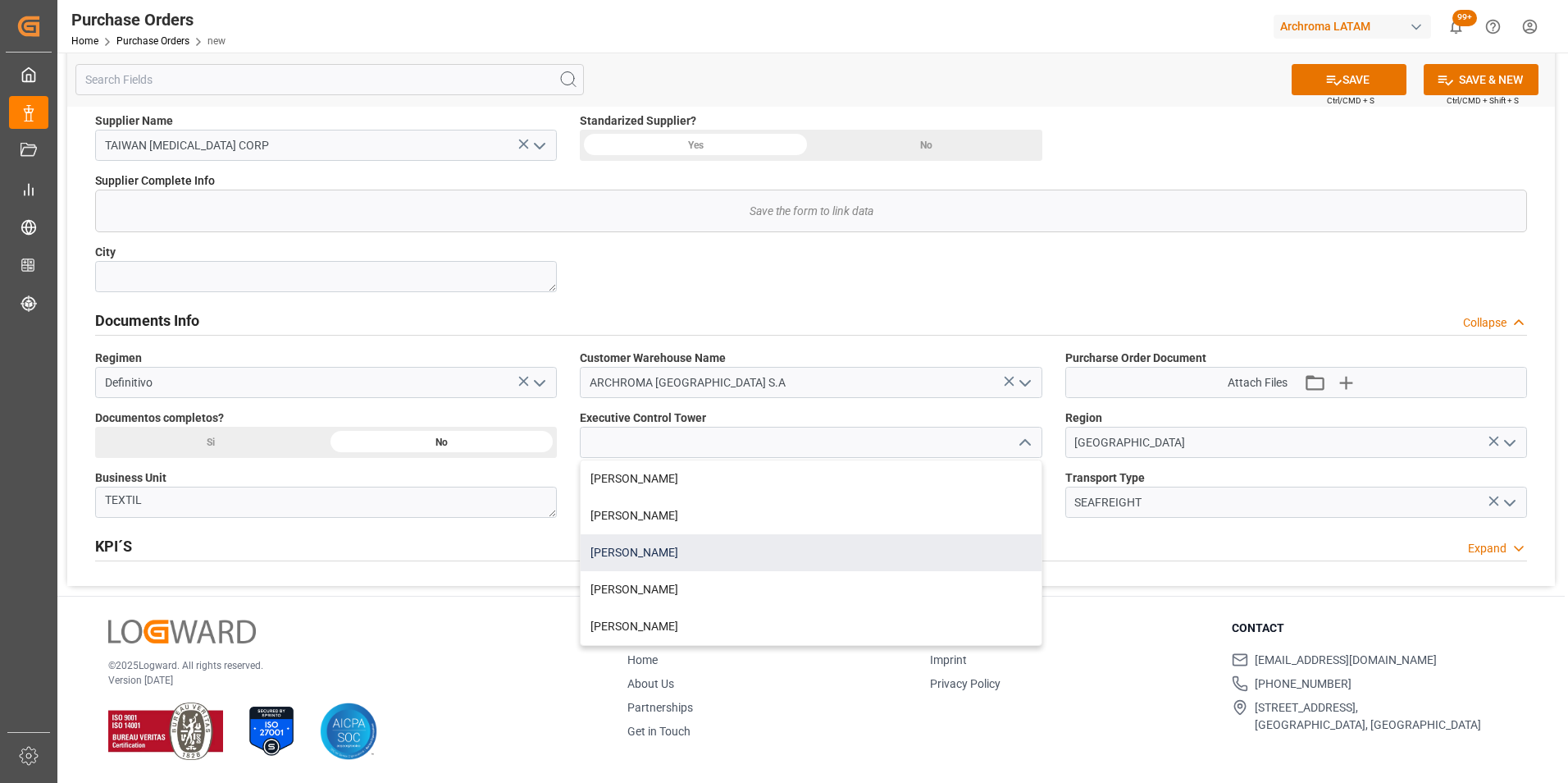
click at [671, 553] on div "[PERSON_NAME]" at bounding box center [810, 552] width 460 height 37
type input "[PERSON_NAME]"
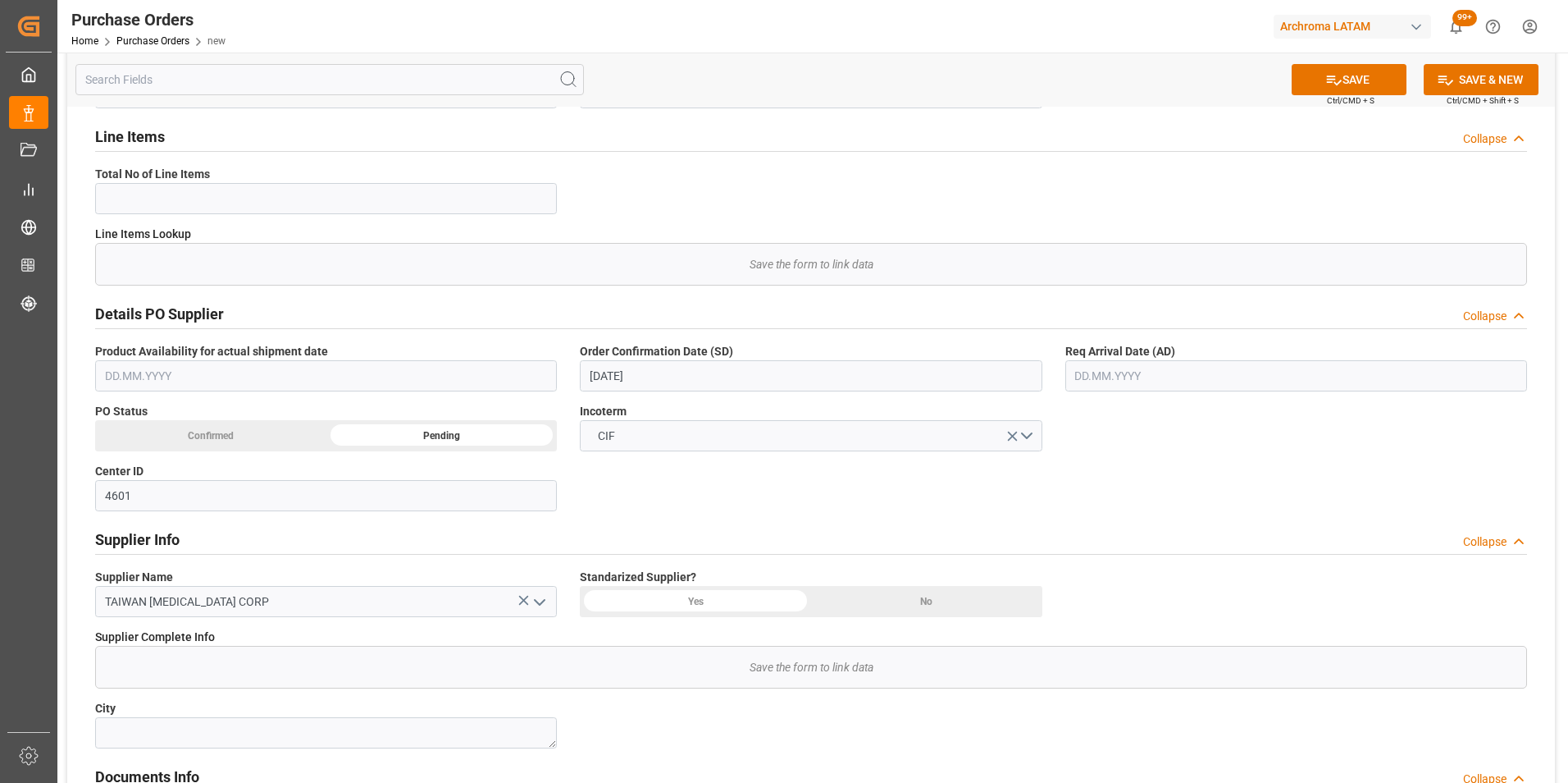
scroll to position [200, 0]
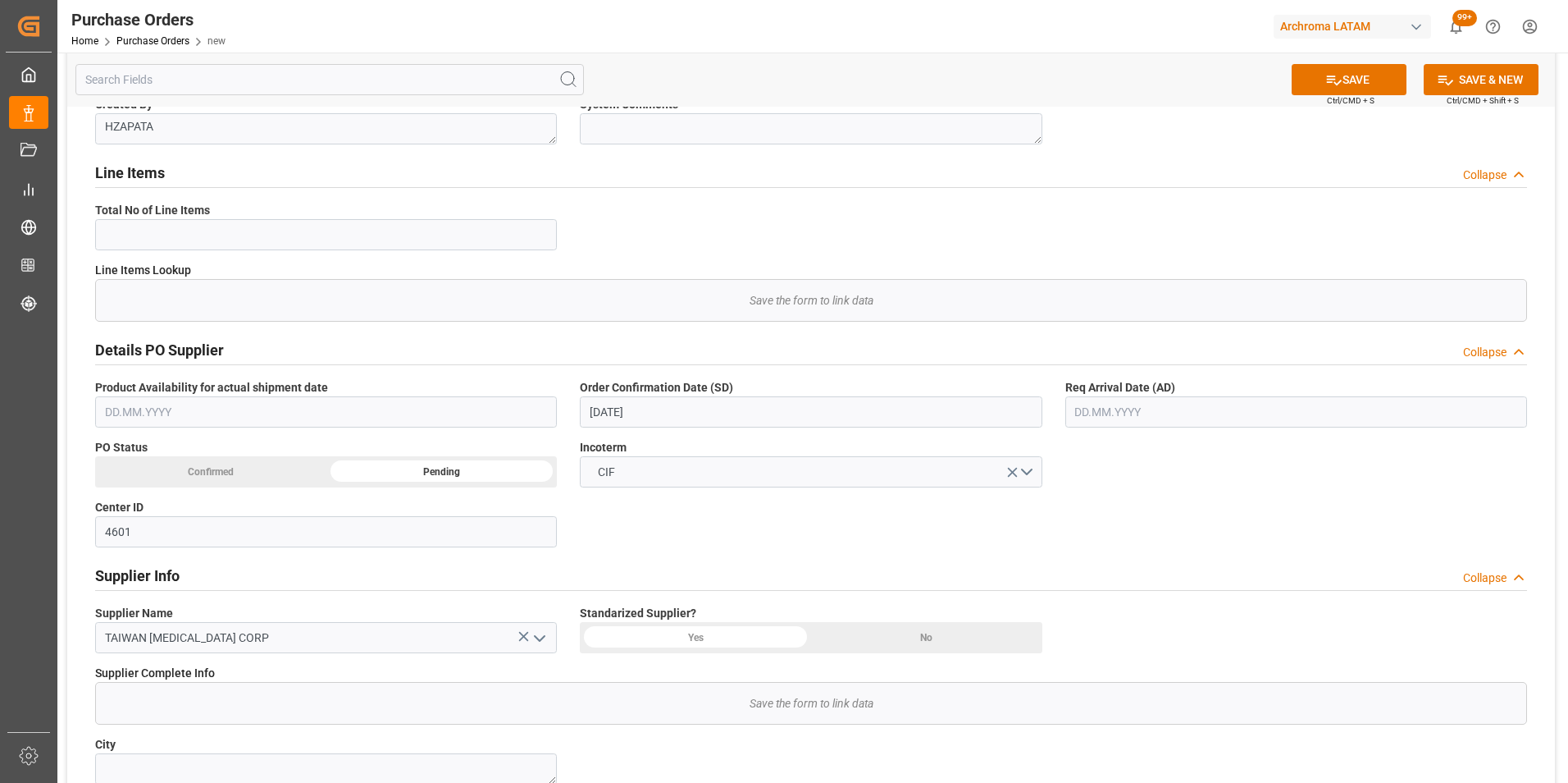
click at [1127, 401] on input "text" at bounding box center [1296, 412] width 461 height 31
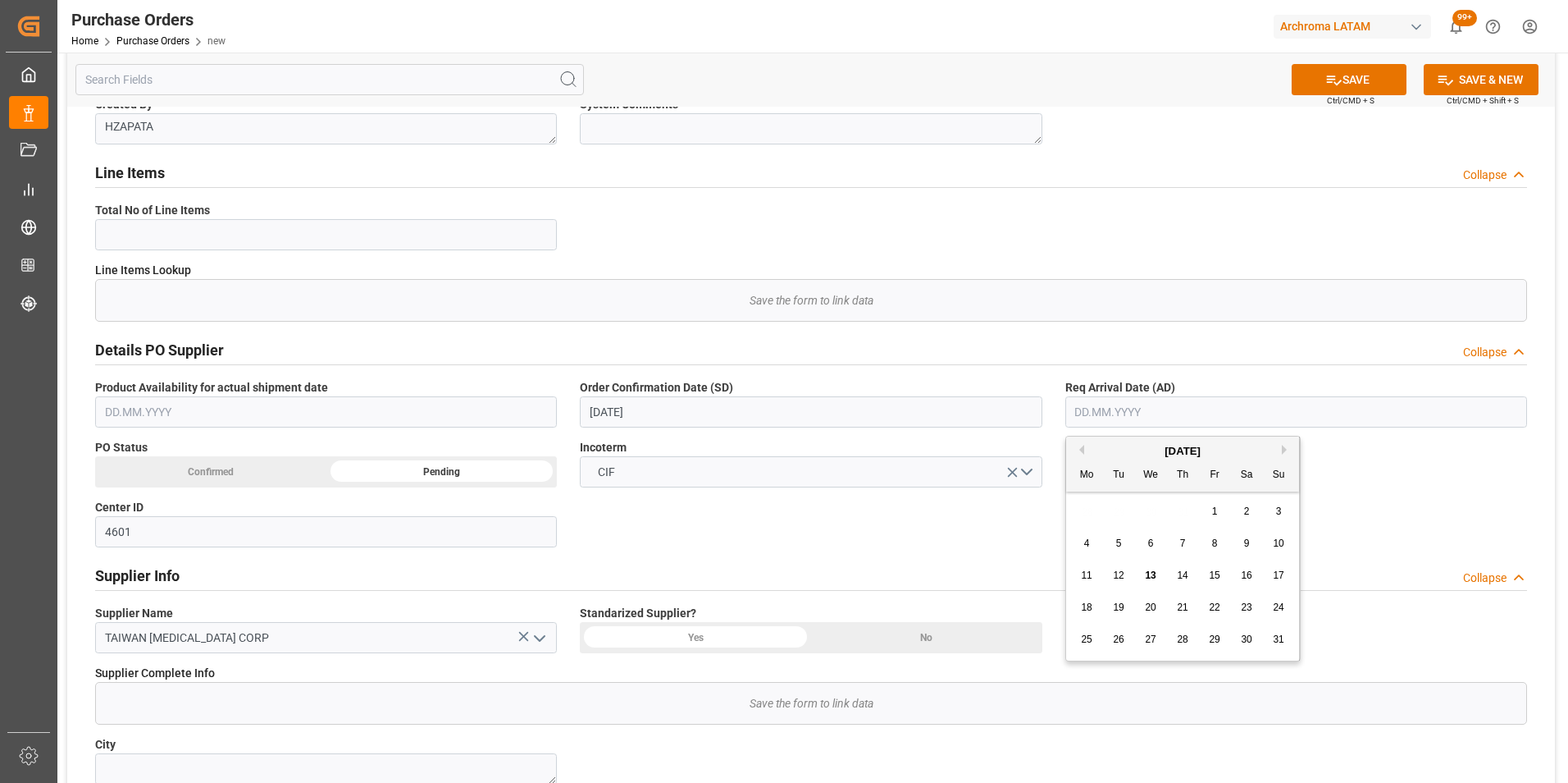
click at [1081, 498] on div "28 29 30 31 1 2 3" at bounding box center [1183, 512] width 224 height 32
click at [1282, 450] on div "Previous Month Next Month August 2025 Mo Tu We Th Fr Sa Su 28 29 30 31 1 2 3 4 …" at bounding box center [1183, 547] width 235 height 225
click at [1283, 450] on button "Next Month" at bounding box center [1286, 449] width 9 height 9
click at [1285, 450] on button "Next Month" at bounding box center [1286, 449] width 9 height 9
click at [1280, 509] on span "5" at bounding box center [1279, 511] width 6 height 11
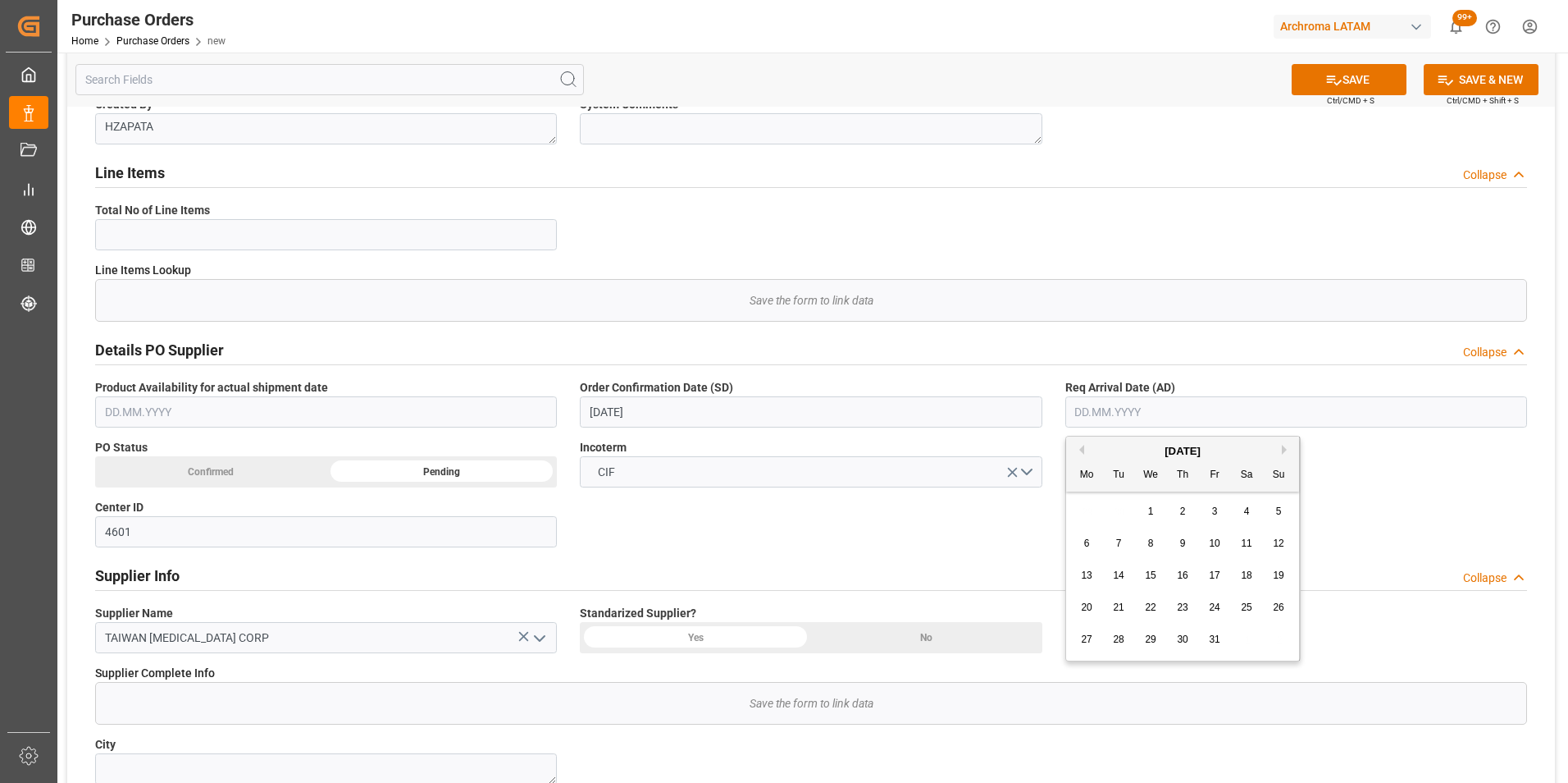
type input "[DATE]"
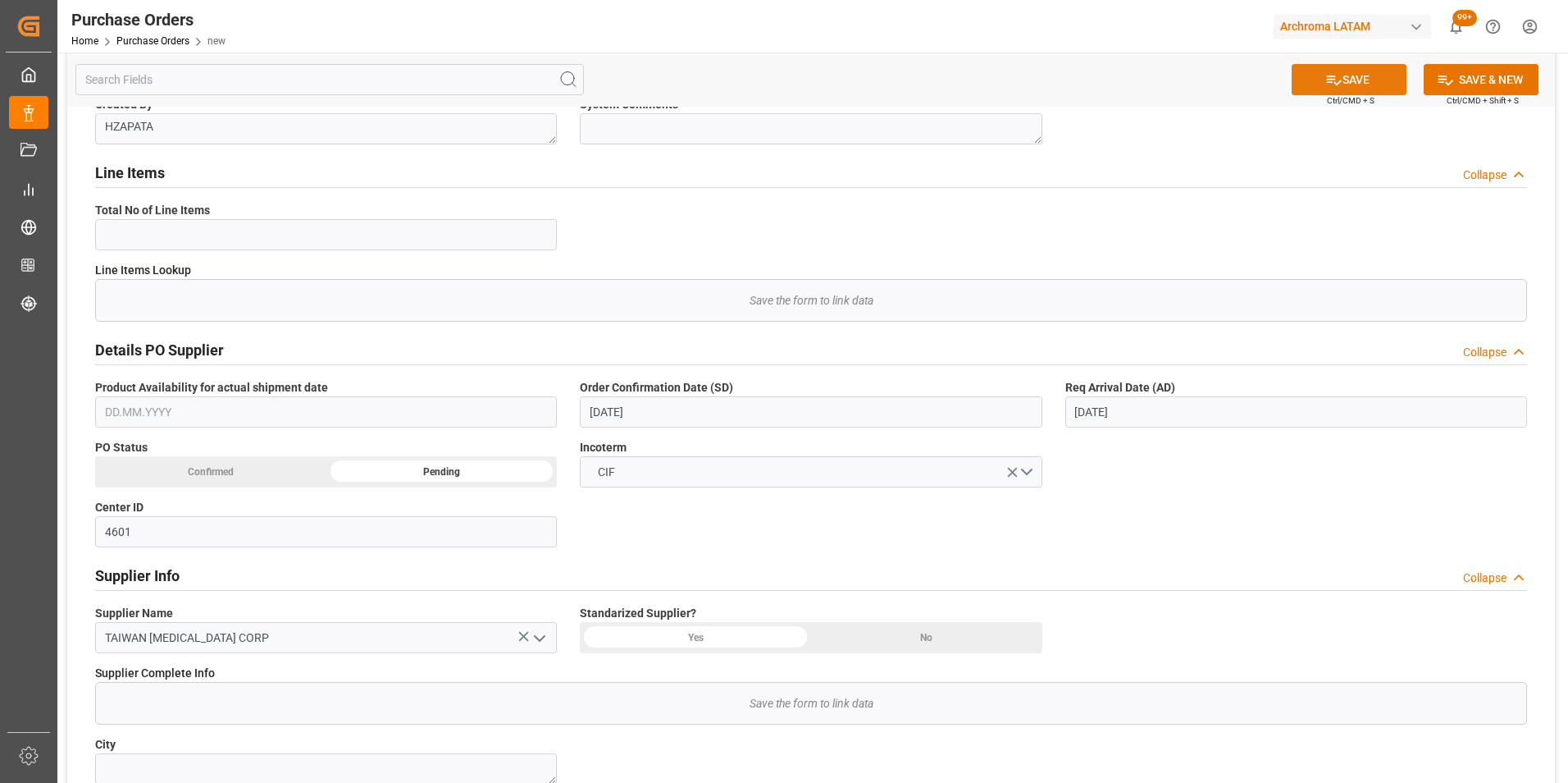
click at [1364, 74] on button "SAVE" at bounding box center [1349, 79] width 115 height 31
type input "2"
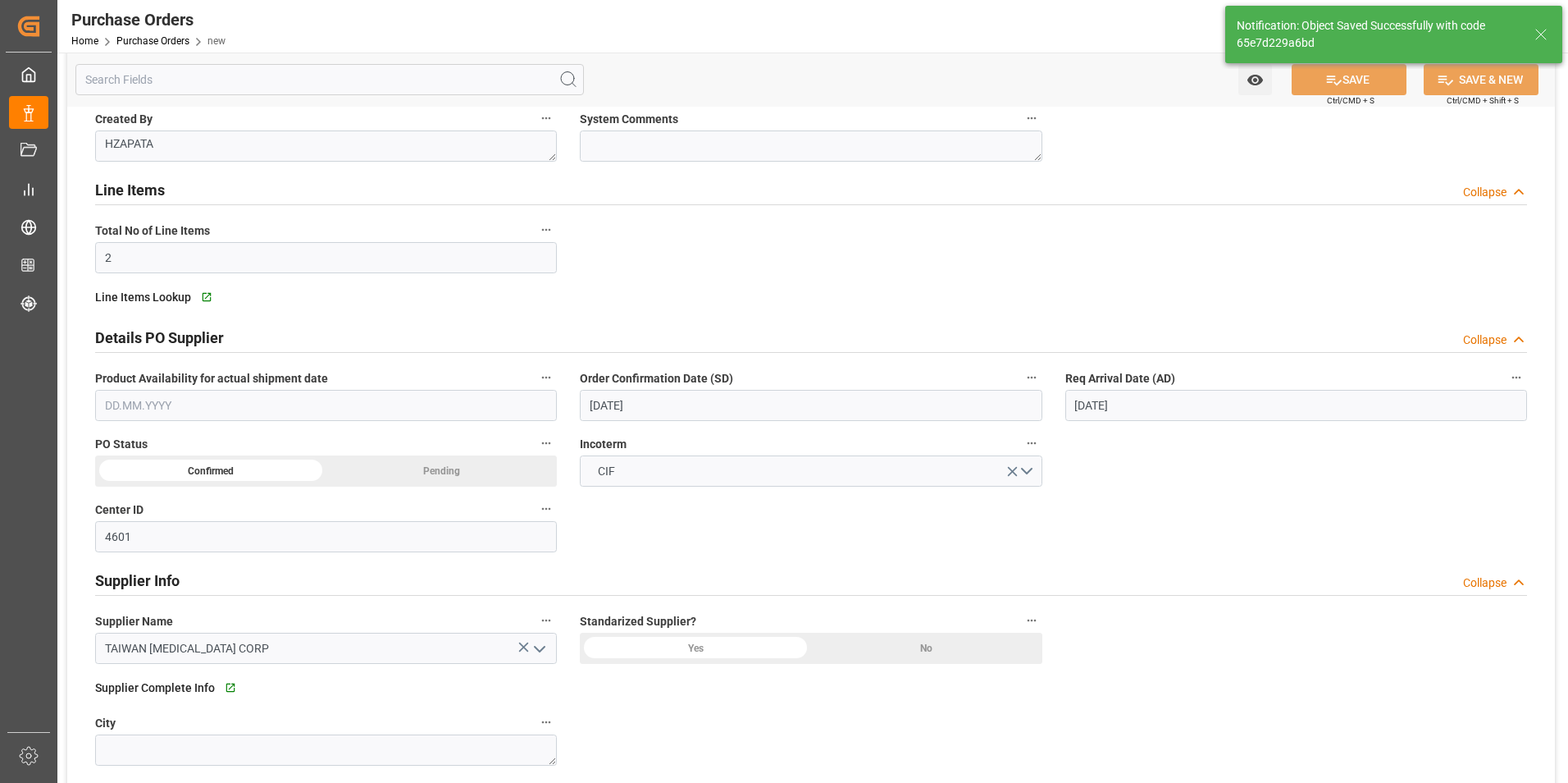
scroll to position [209, 0]
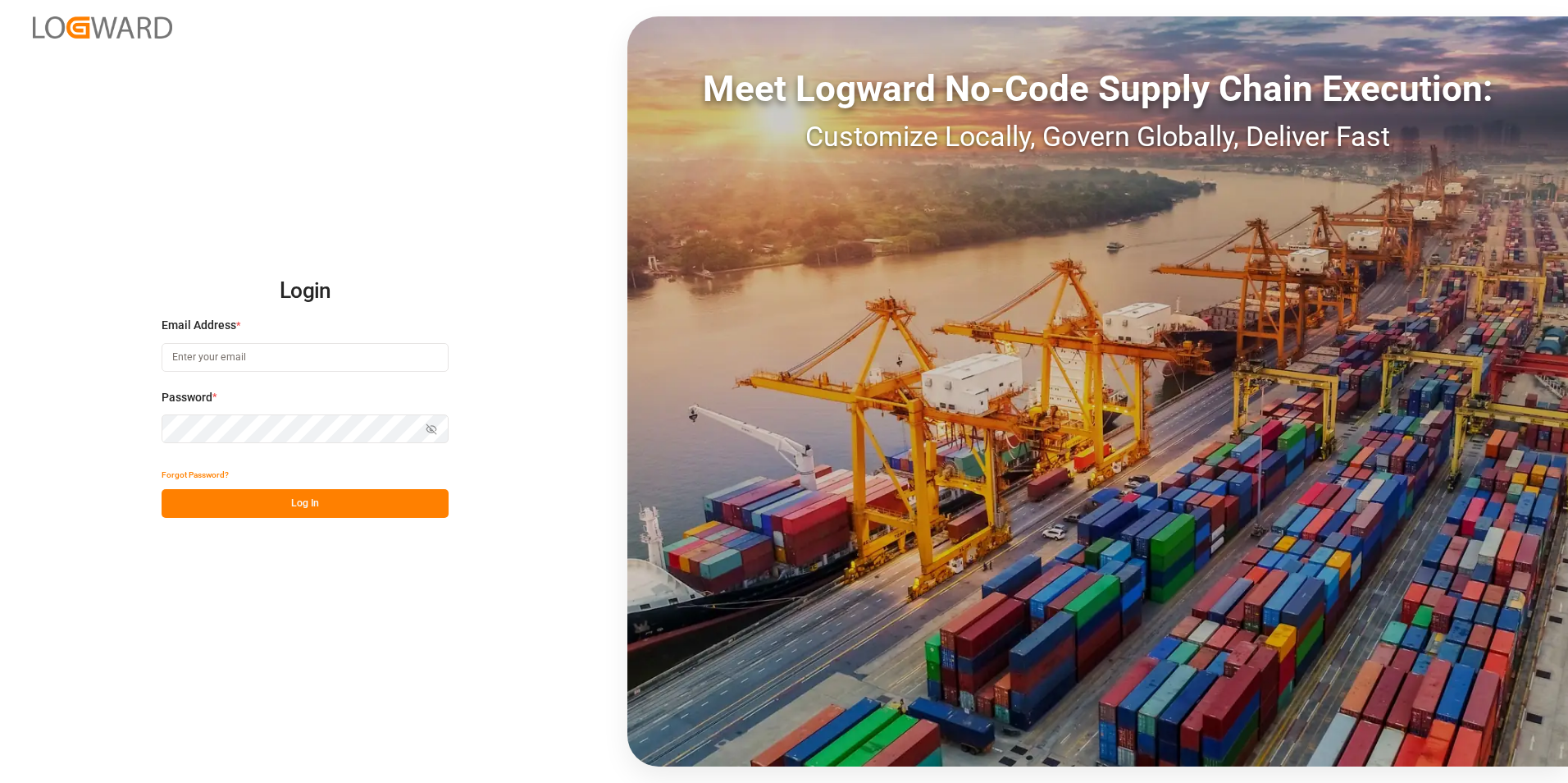
type input "[PERSON_NAME][EMAIL_ADDRESS][PERSON_NAME][DOMAIN_NAME]"
click at [273, 504] on button "Log In" at bounding box center [305, 503] width 287 height 28
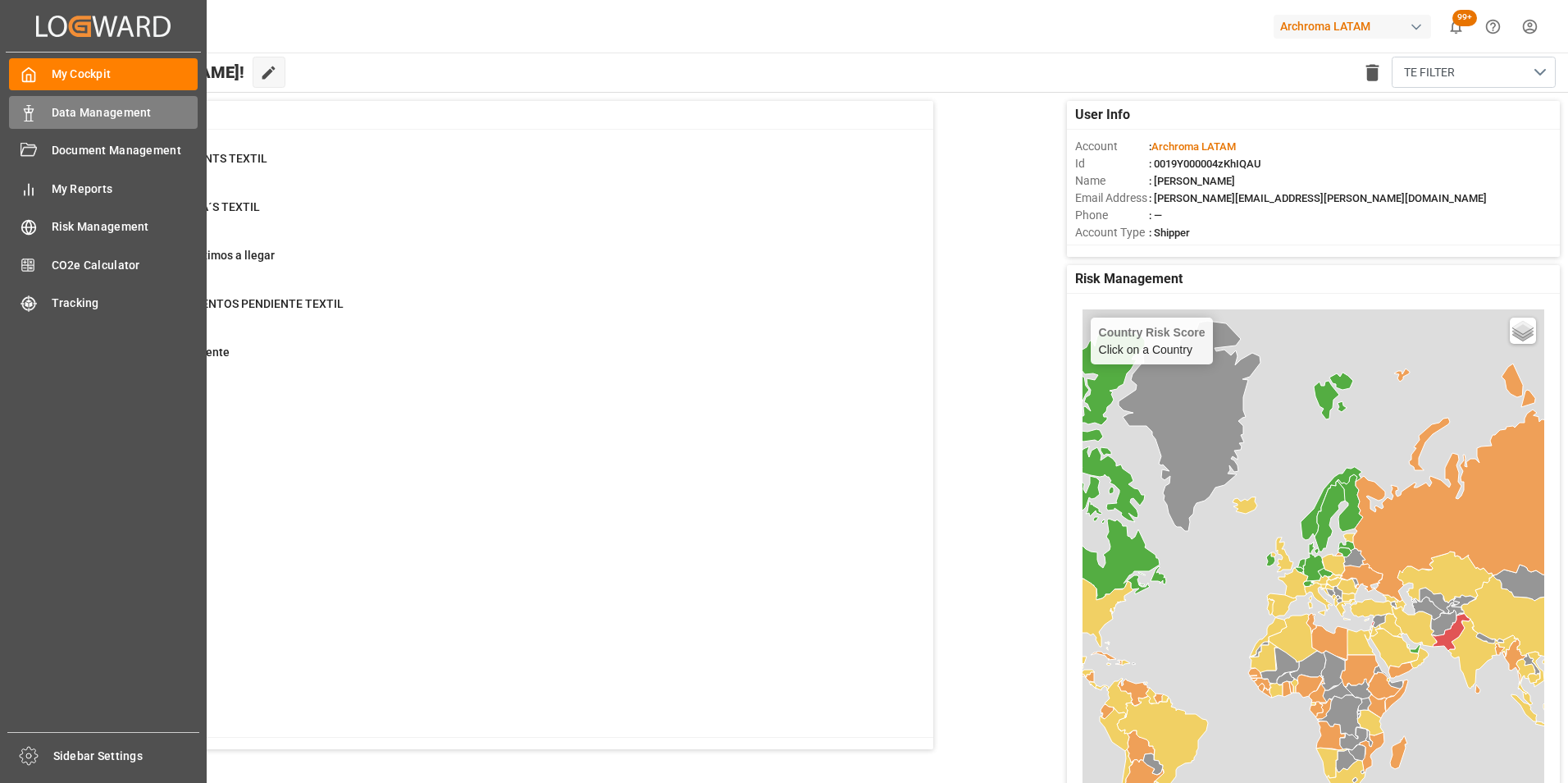
click at [27, 118] on icon at bounding box center [28, 112] width 16 height 16
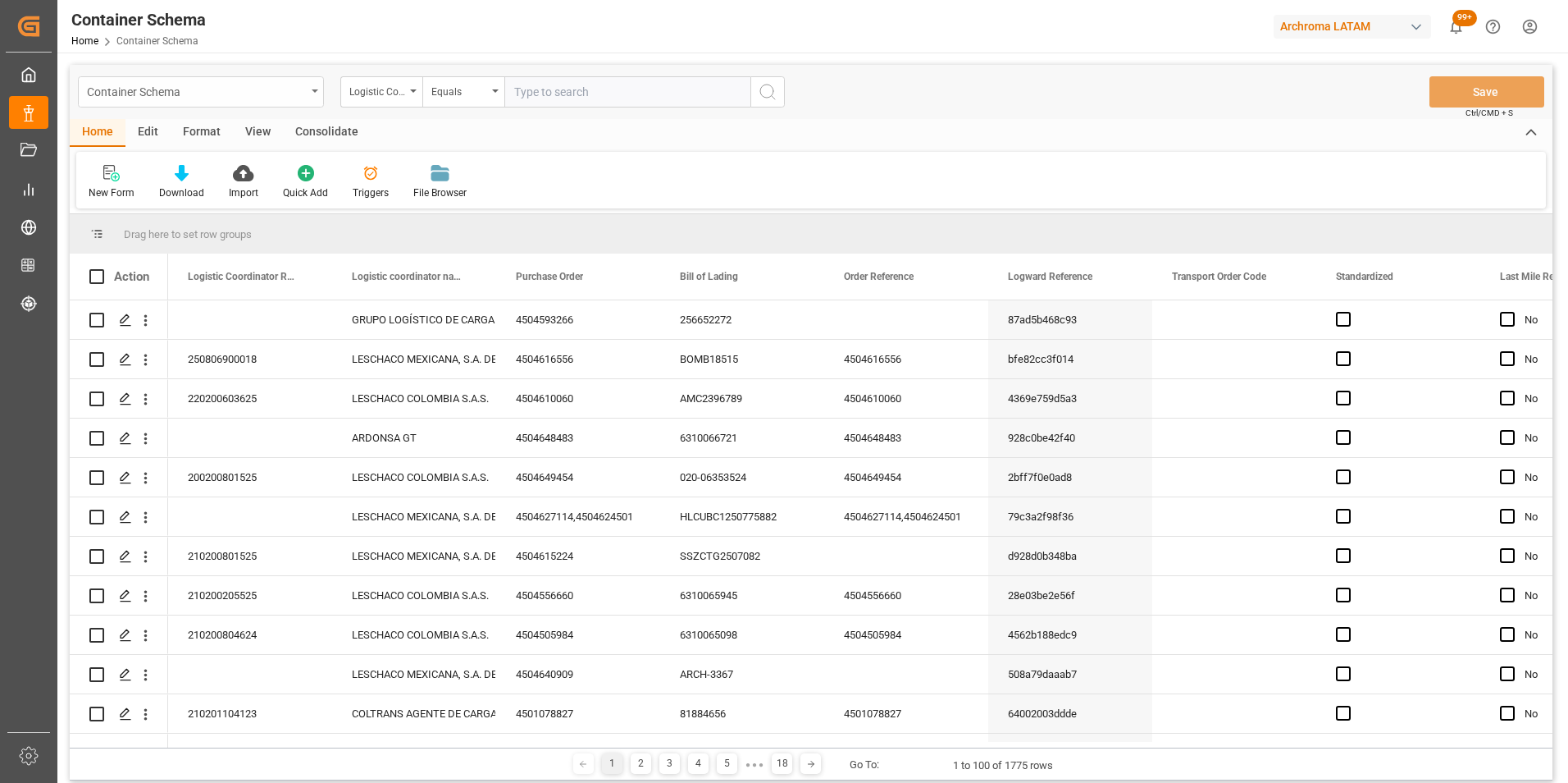
click at [288, 87] on div "Container Schema" at bounding box center [196, 90] width 218 height 21
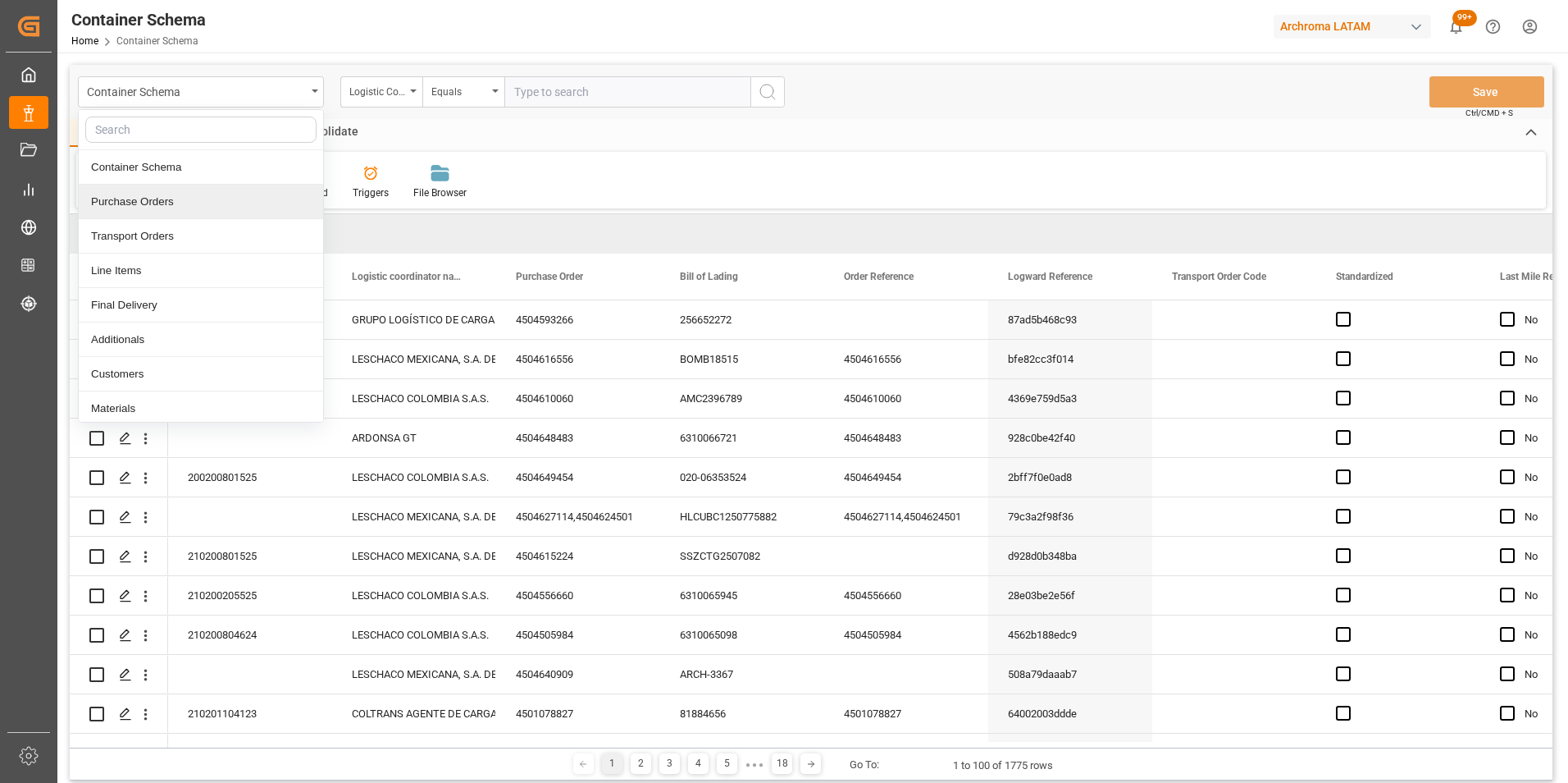
click at [231, 193] on div "Purchase Orders" at bounding box center [201, 202] width 244 height 35
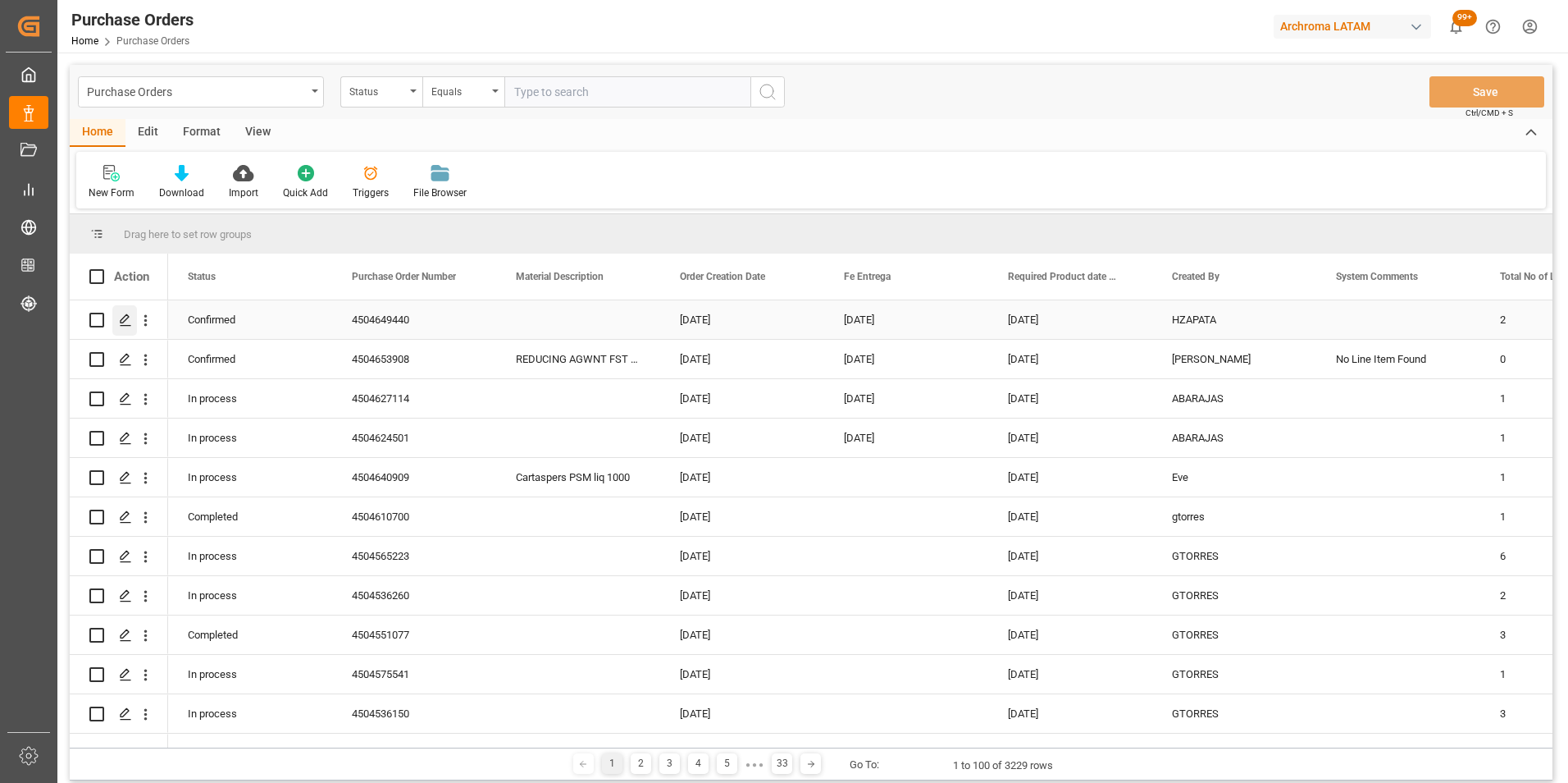
click at [122, 330] on div "Press SPACE to select this row." at bounding box center [124, 320] width 24 height 30
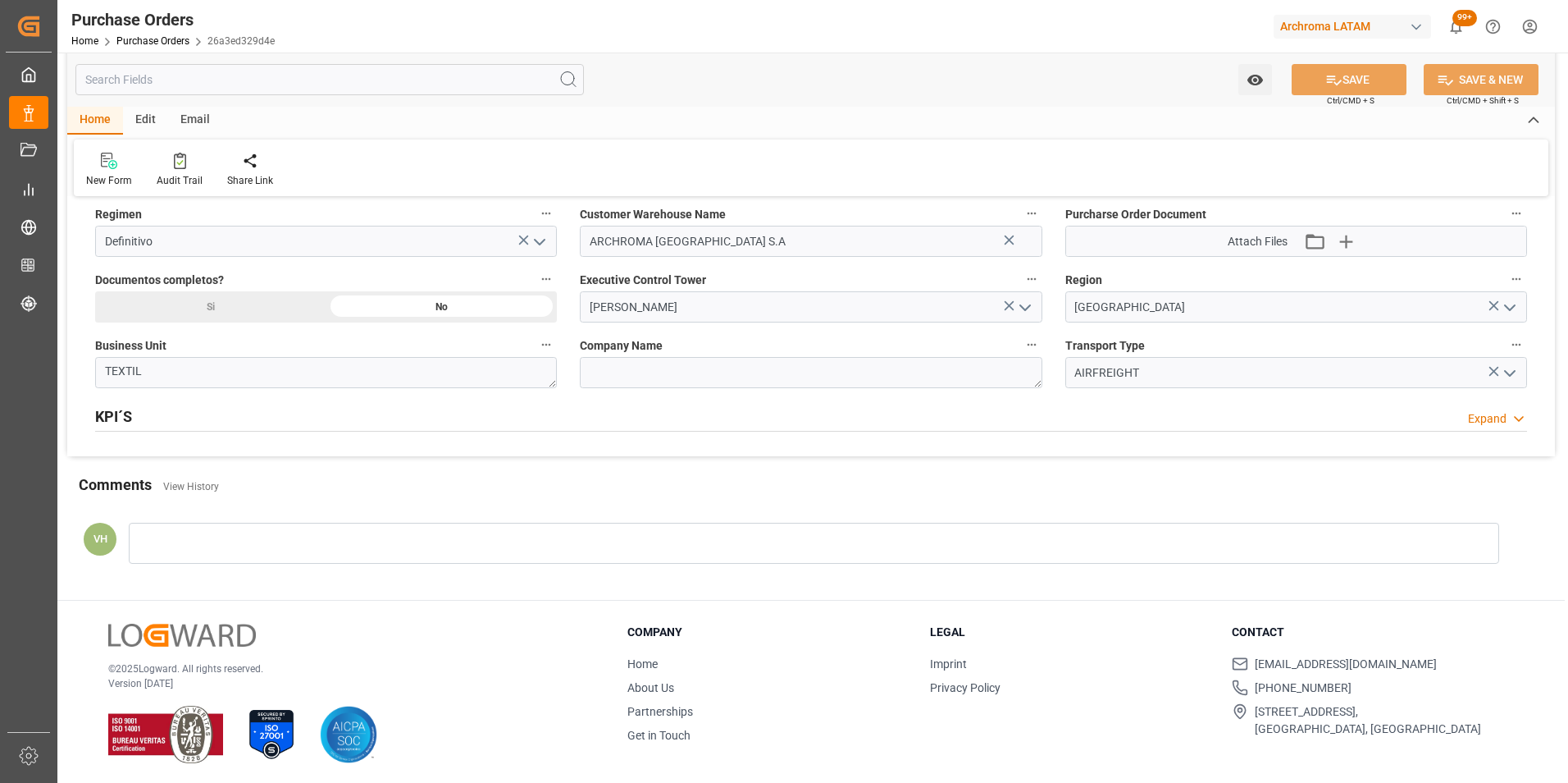
scroll to position [1230, 0]
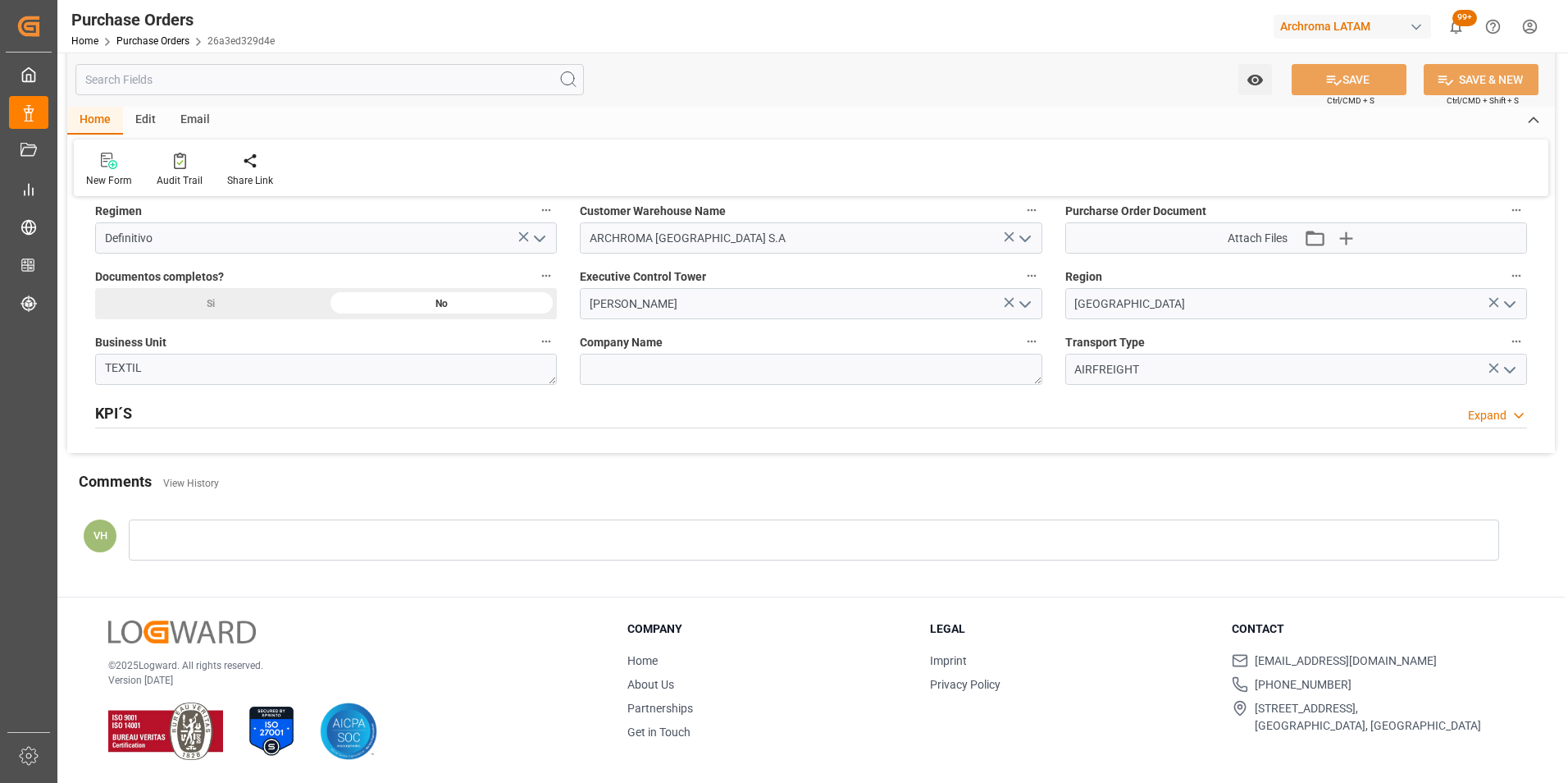
click at [224, 532] on div at bounding box center [814, 540] width 1370 height 41
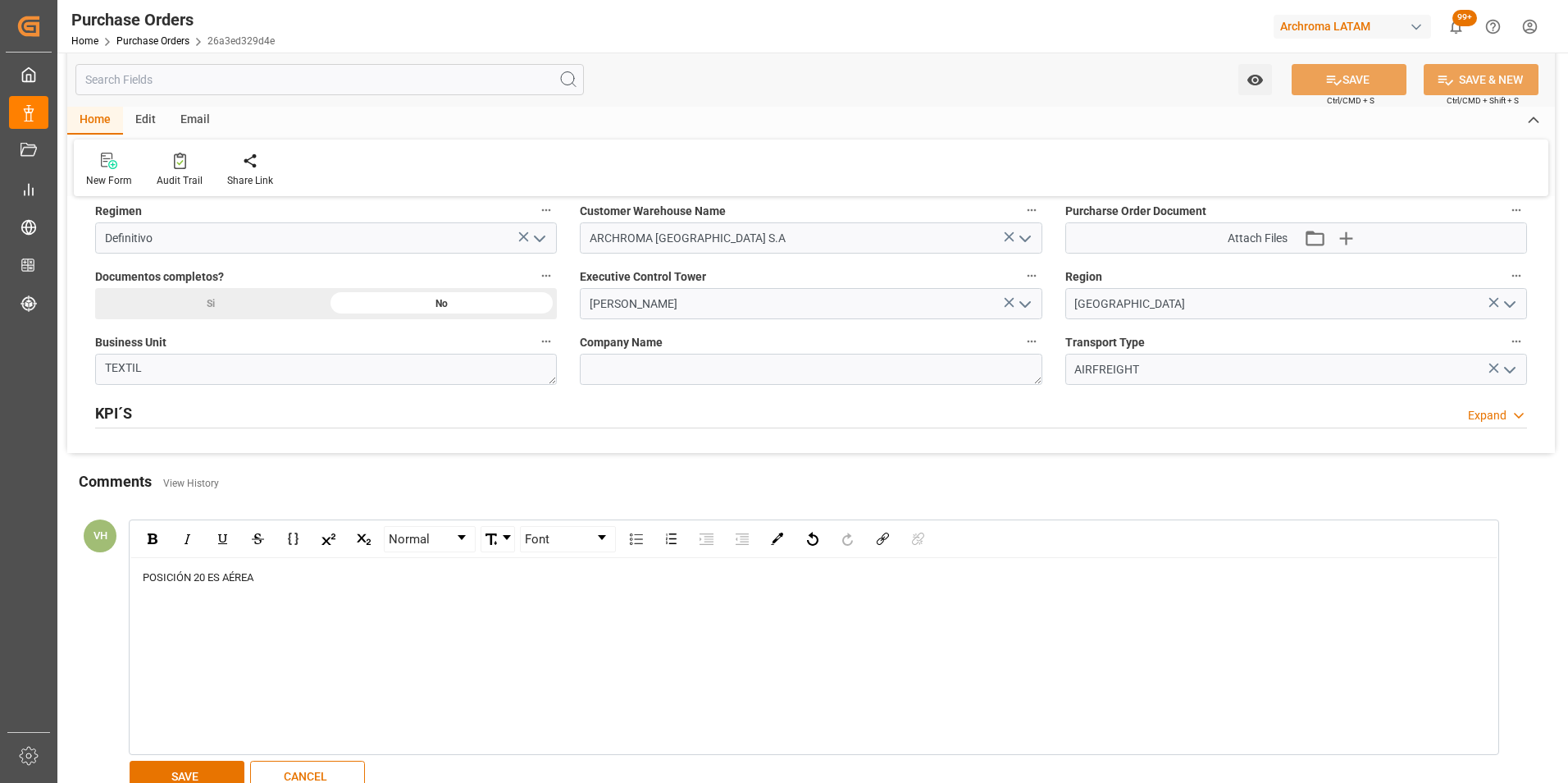
scroll to position [1312, 0]
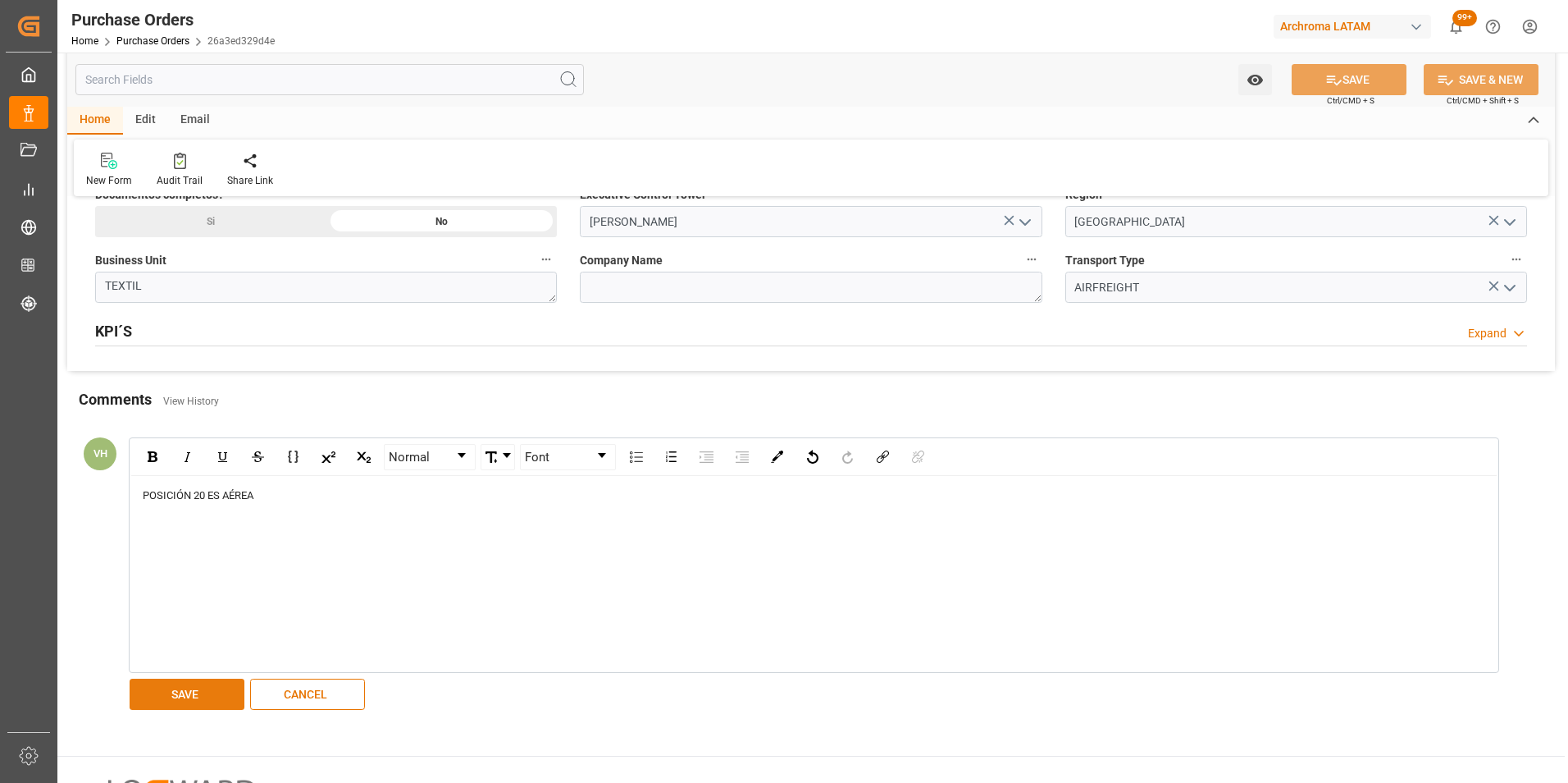
click at [206, 694] on button "SAVE" at bounding box center [187, 693] width 115 height 31
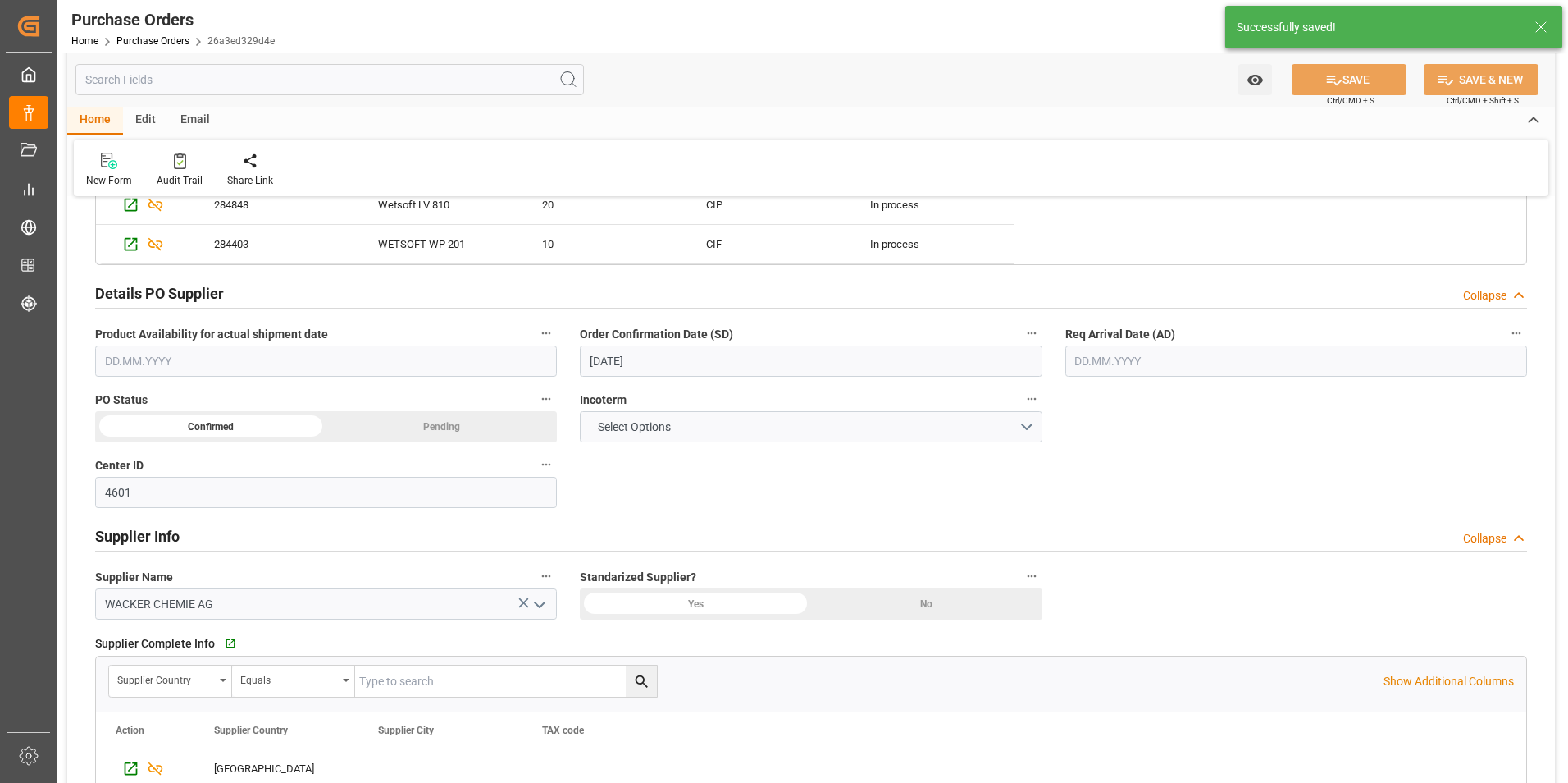
scroll to position [403, 0]
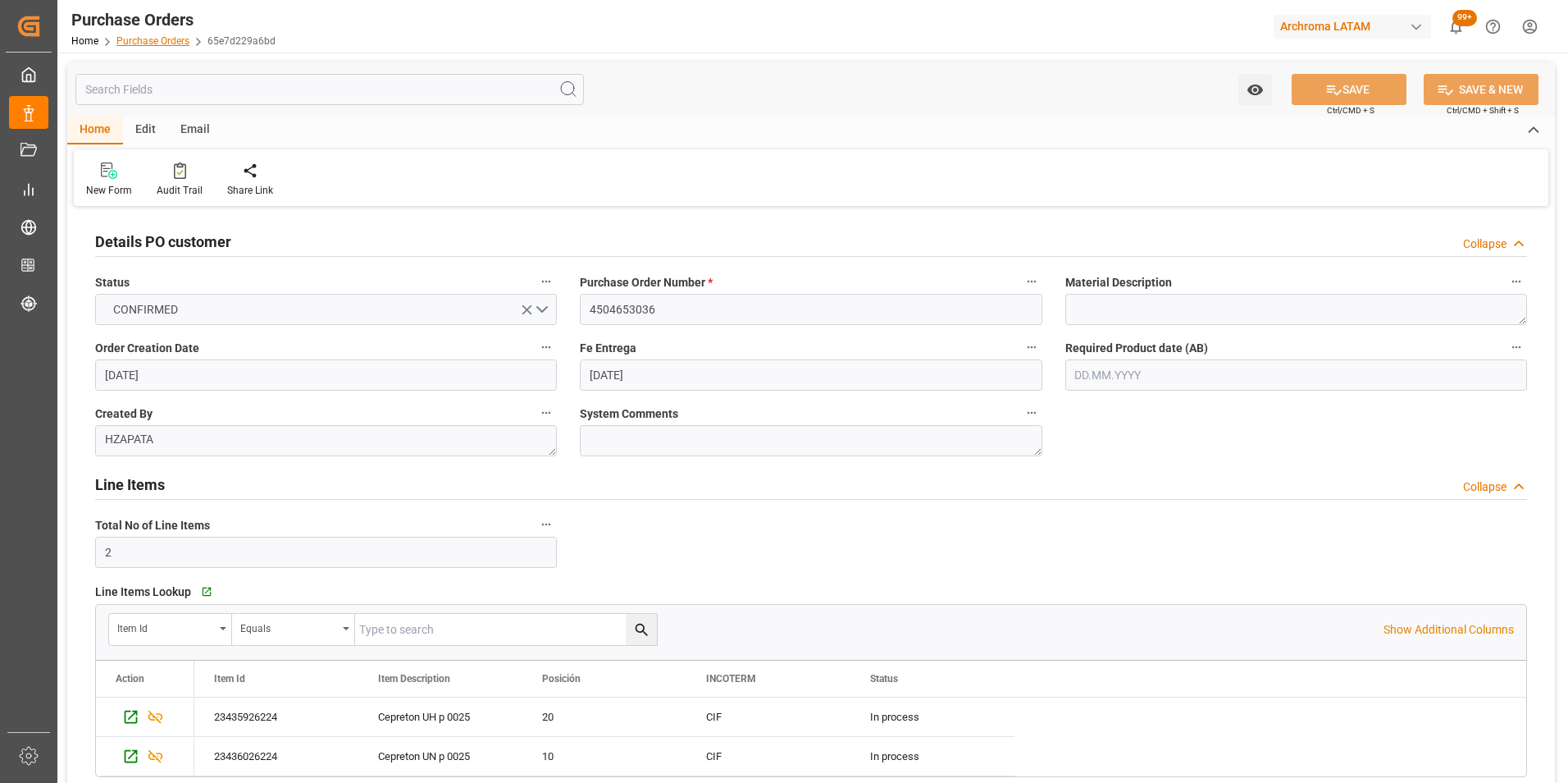
click at [160, 46] on div "Home Purchase Orders 65e7d229a6bd" at bounding box center [173, 41] width 204 height 17
click at [160, 42] on link "Purchase Orders" at bounding box center [153, 41] width 73 height 11
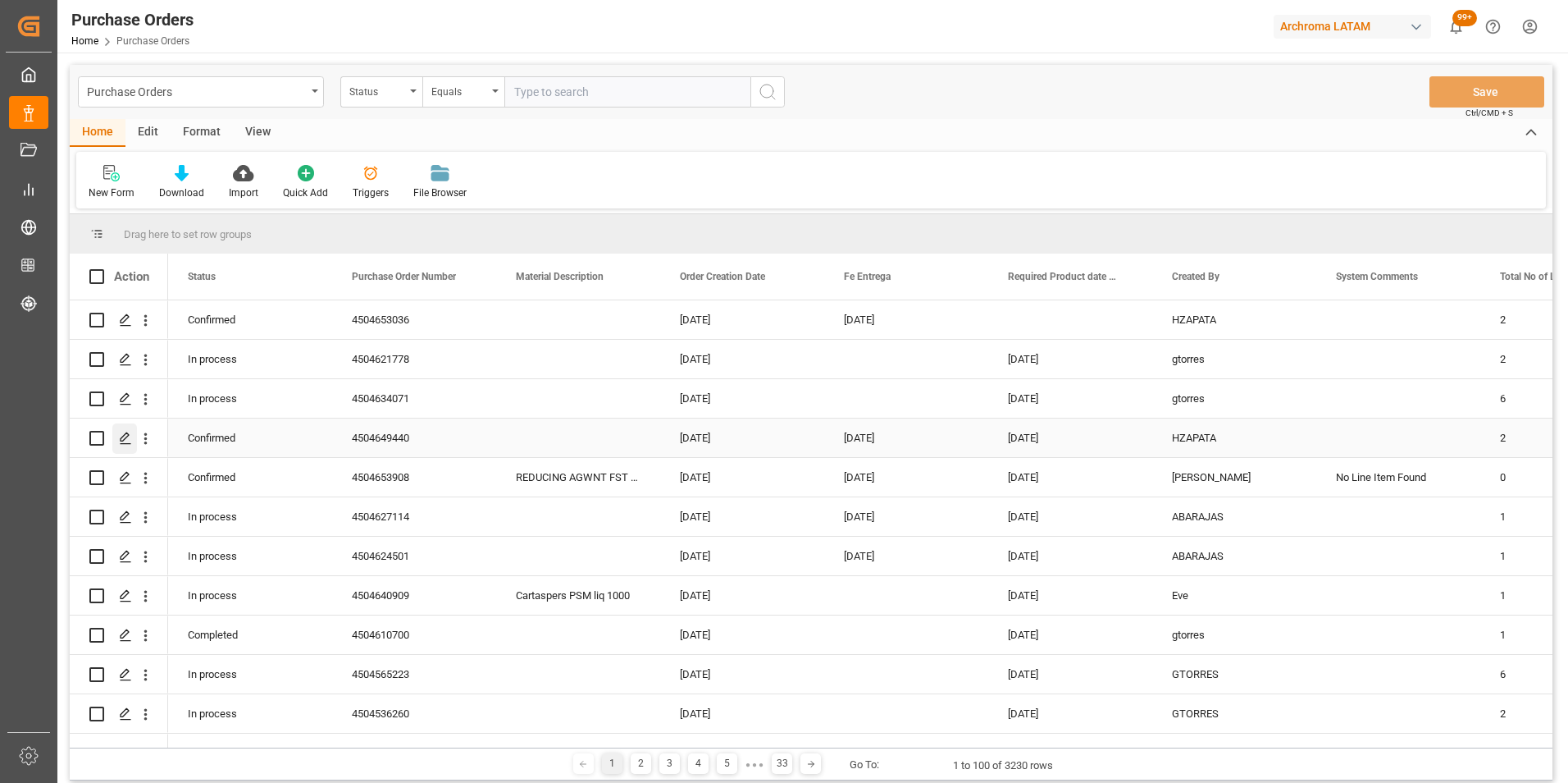
click at [126, 441] on icon "Press SPACE to select this row." at bounding box center [125, 438] width 13 height 13
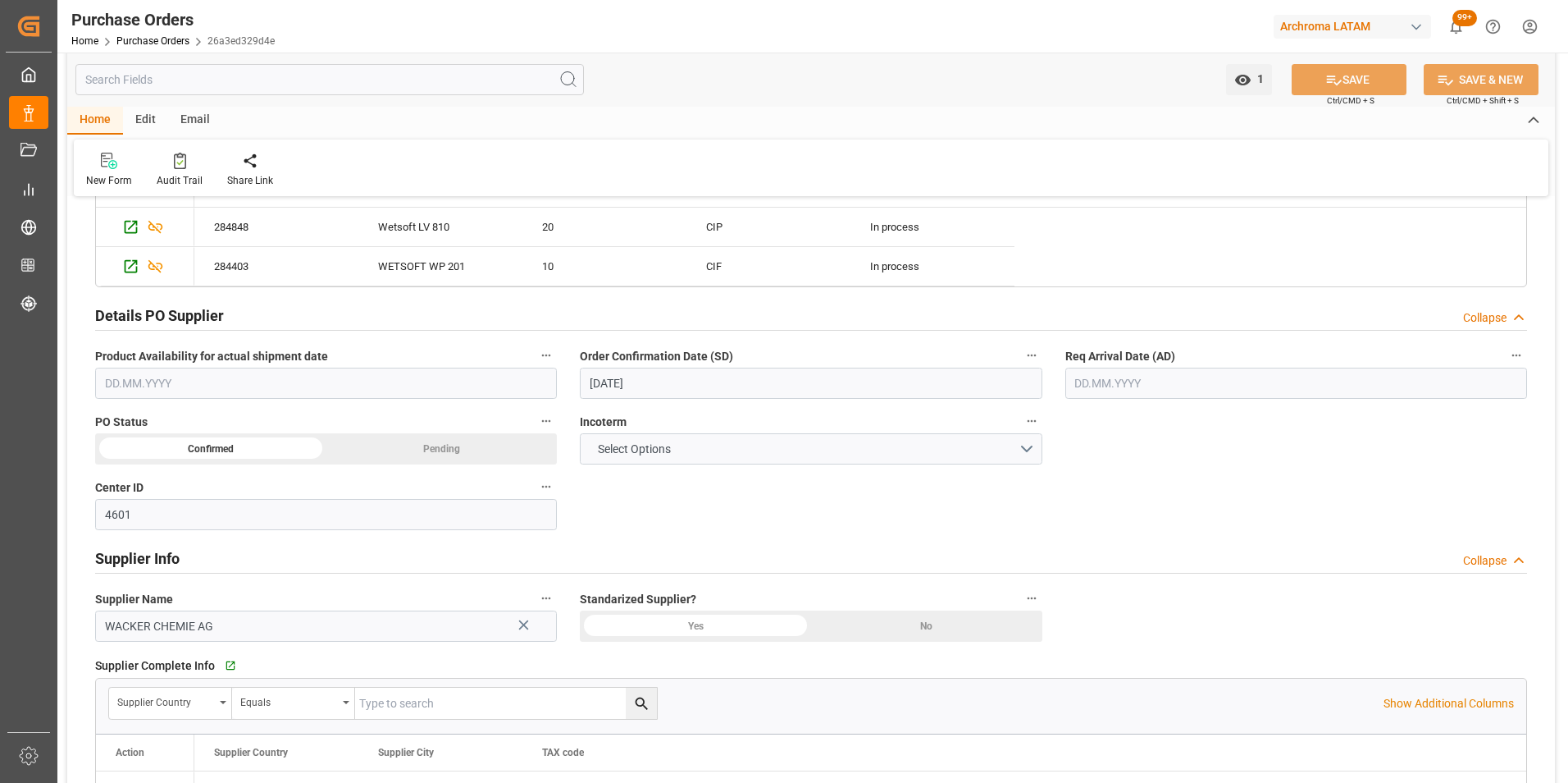
scroll to position [492, 0]
click at [1019, 449] on button "Select Options" at bounding box center [811, 446] width 461 height 31
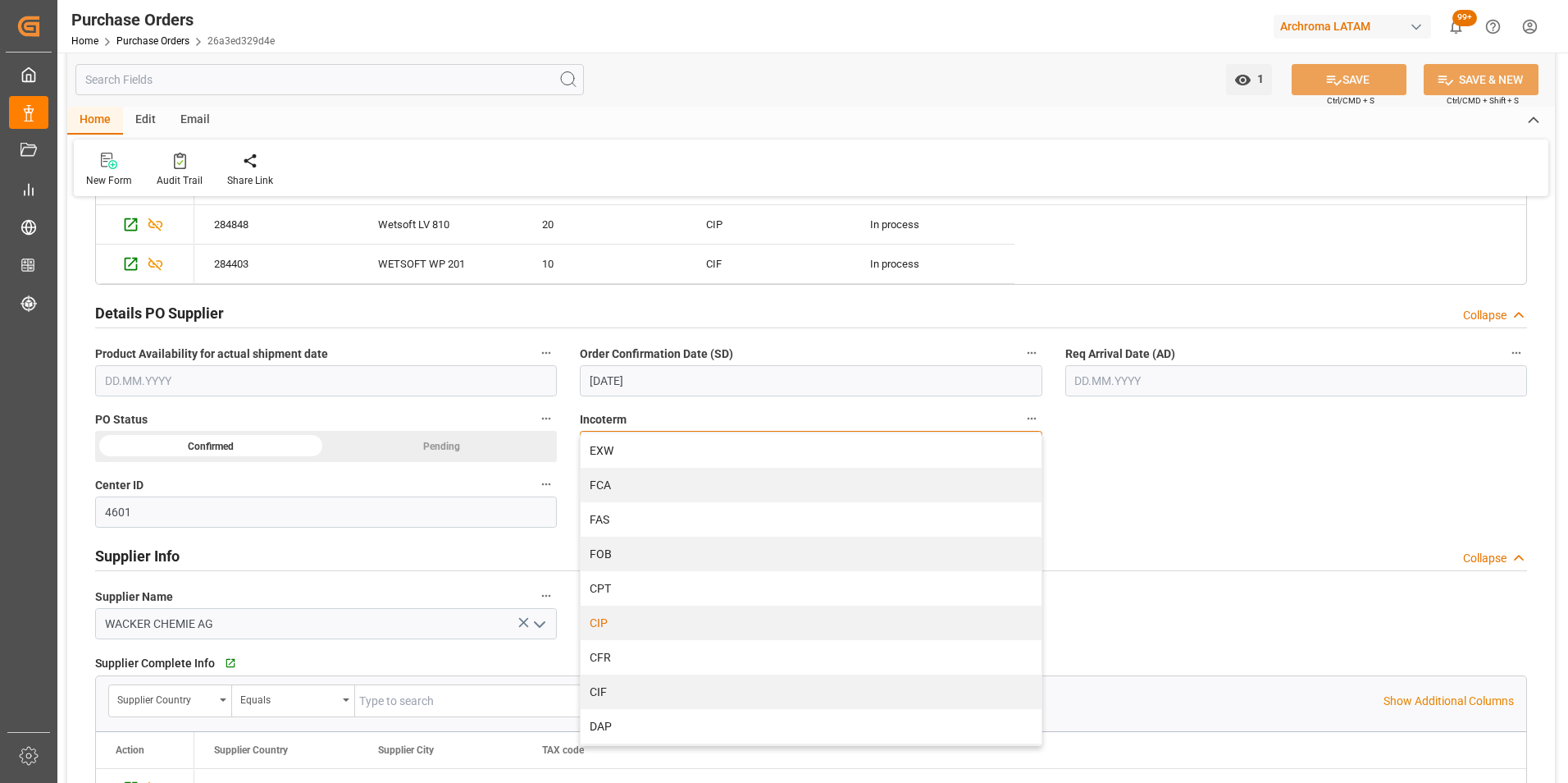
click at [635, 628] on div "CIP" at bounding box center [810, 623] width 460 height 35
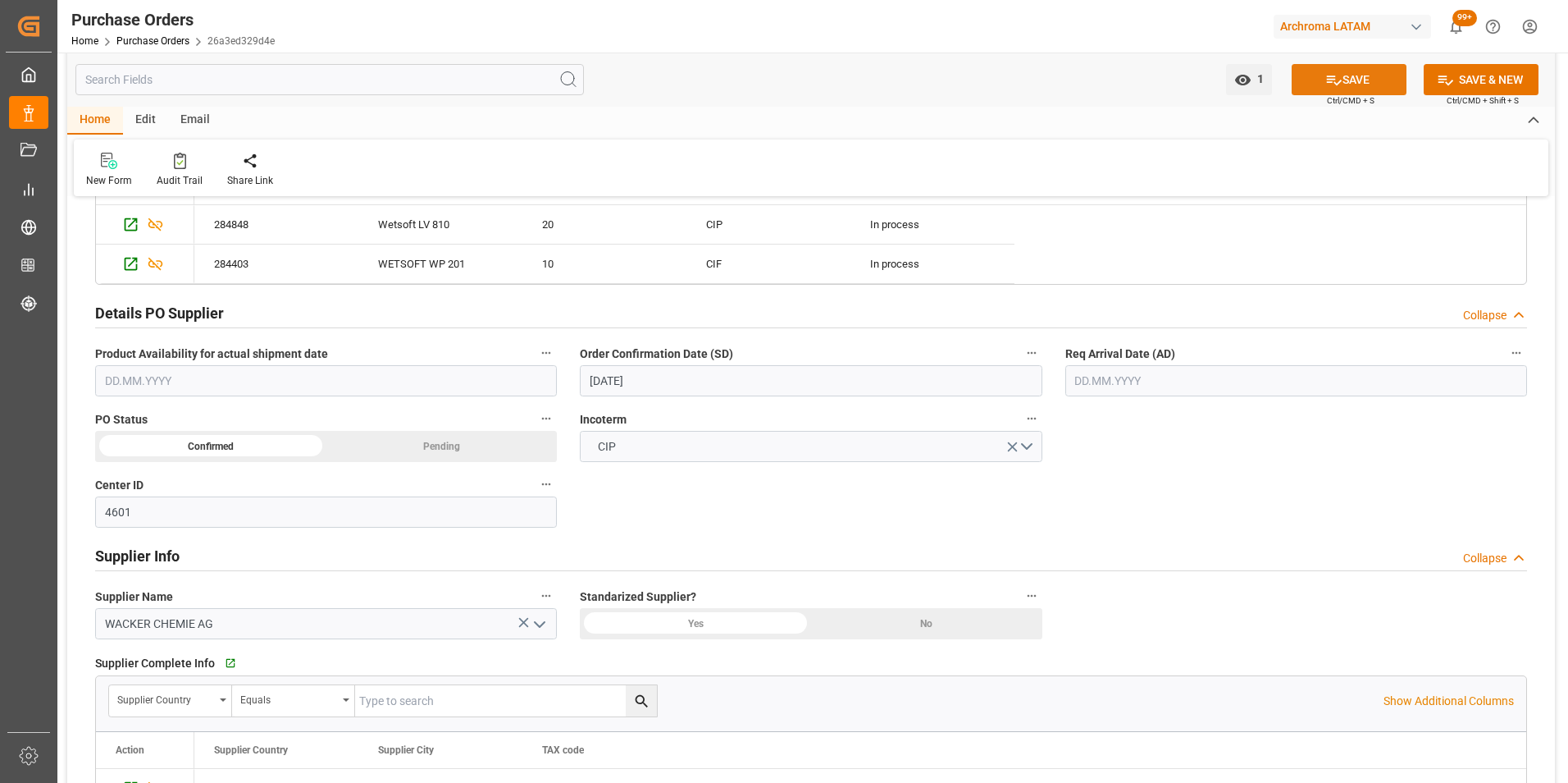
click at [1345, 71] on button "SAVE" at bounding box center [1349, 79] width 115 height 31
